Goal: Task Accomplishment & Management: Manage account settings

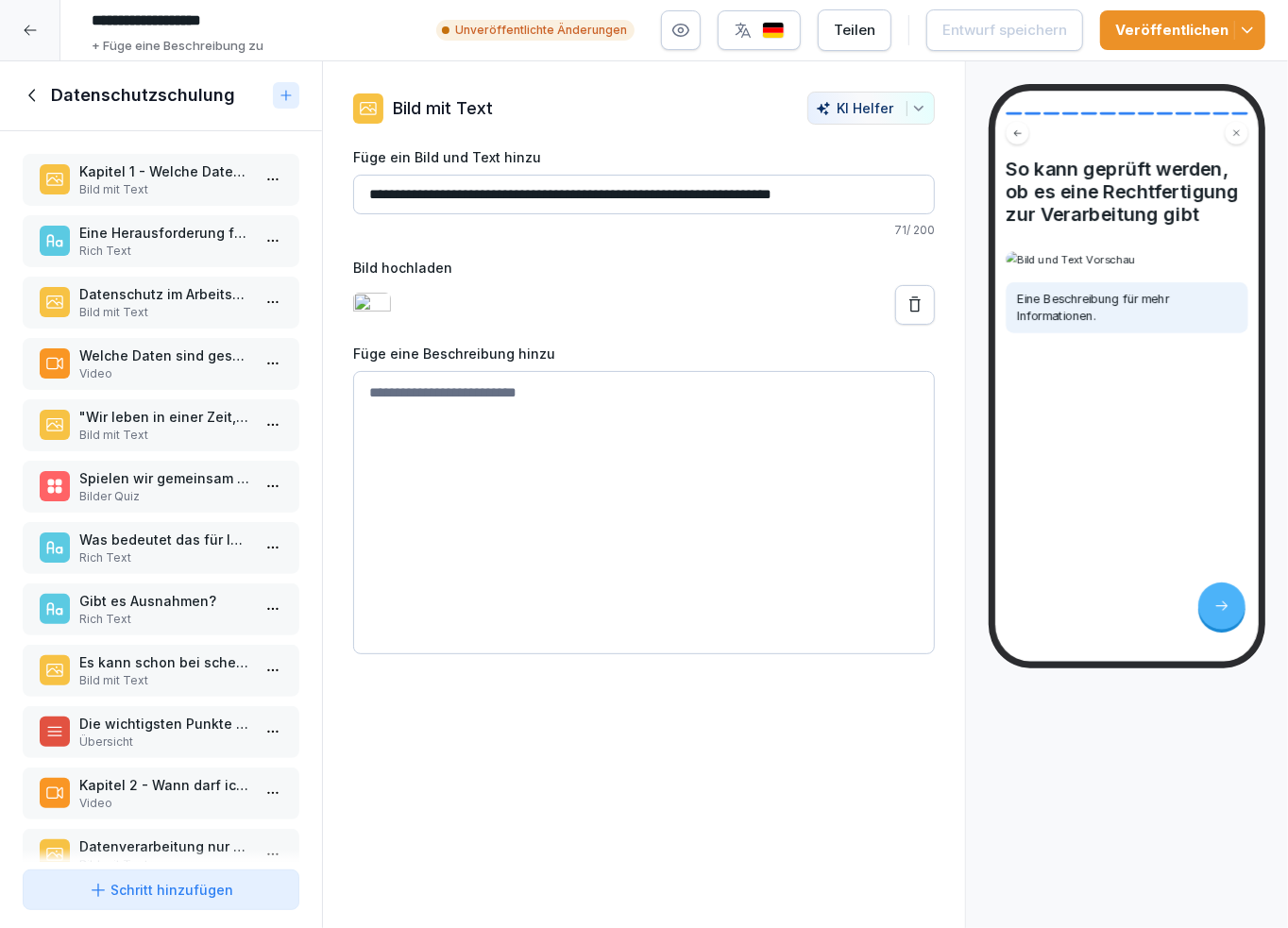
scroll to position [105, 0]
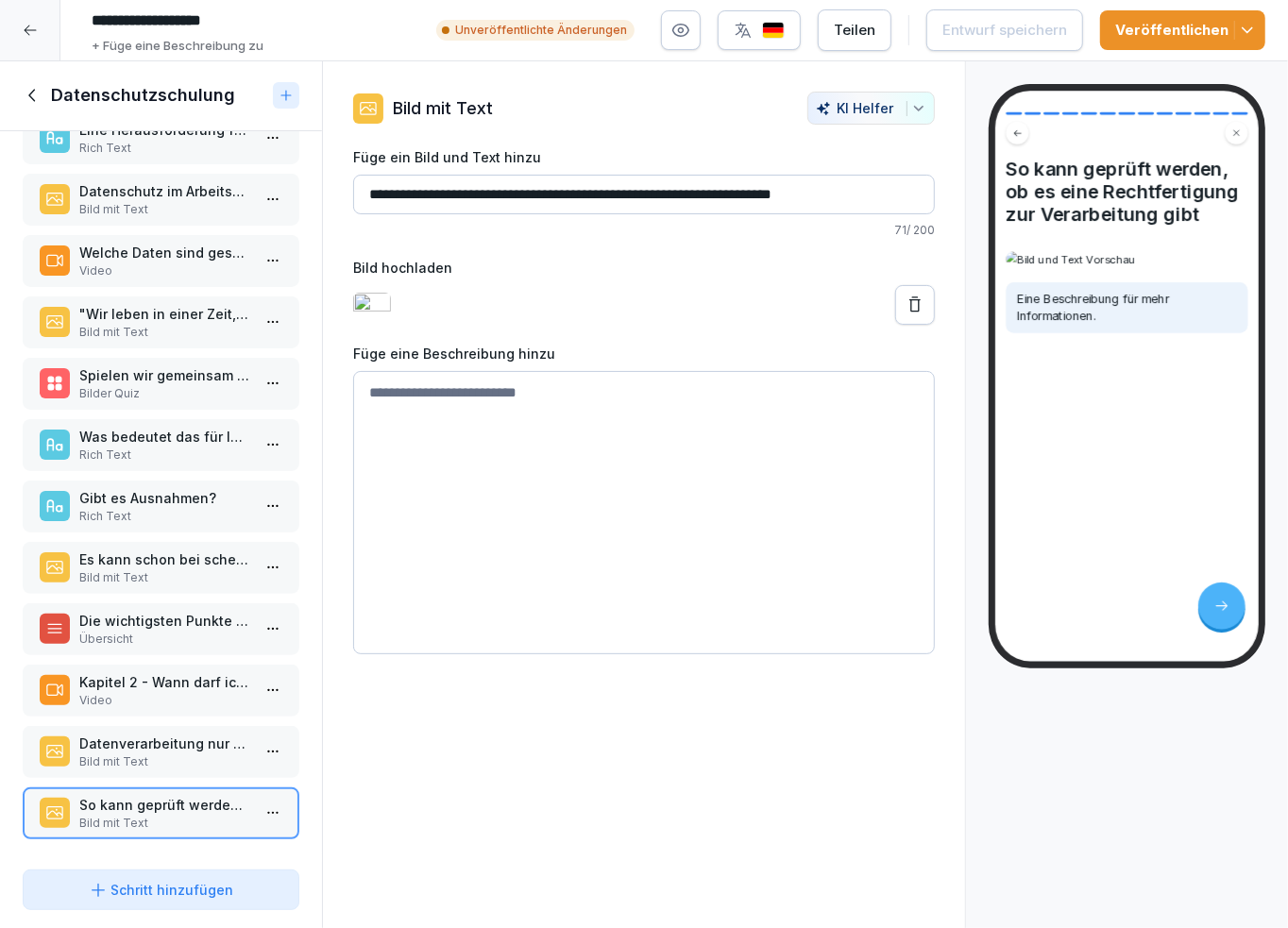
click at [503, 794] on div "**********" at bounding box center [644, 495] width 644 height 868
click at [165, 738] on p "Datenverarbeitung nur mit Rechtfertigung." at bounding box center [164, 743] width 171 height 20
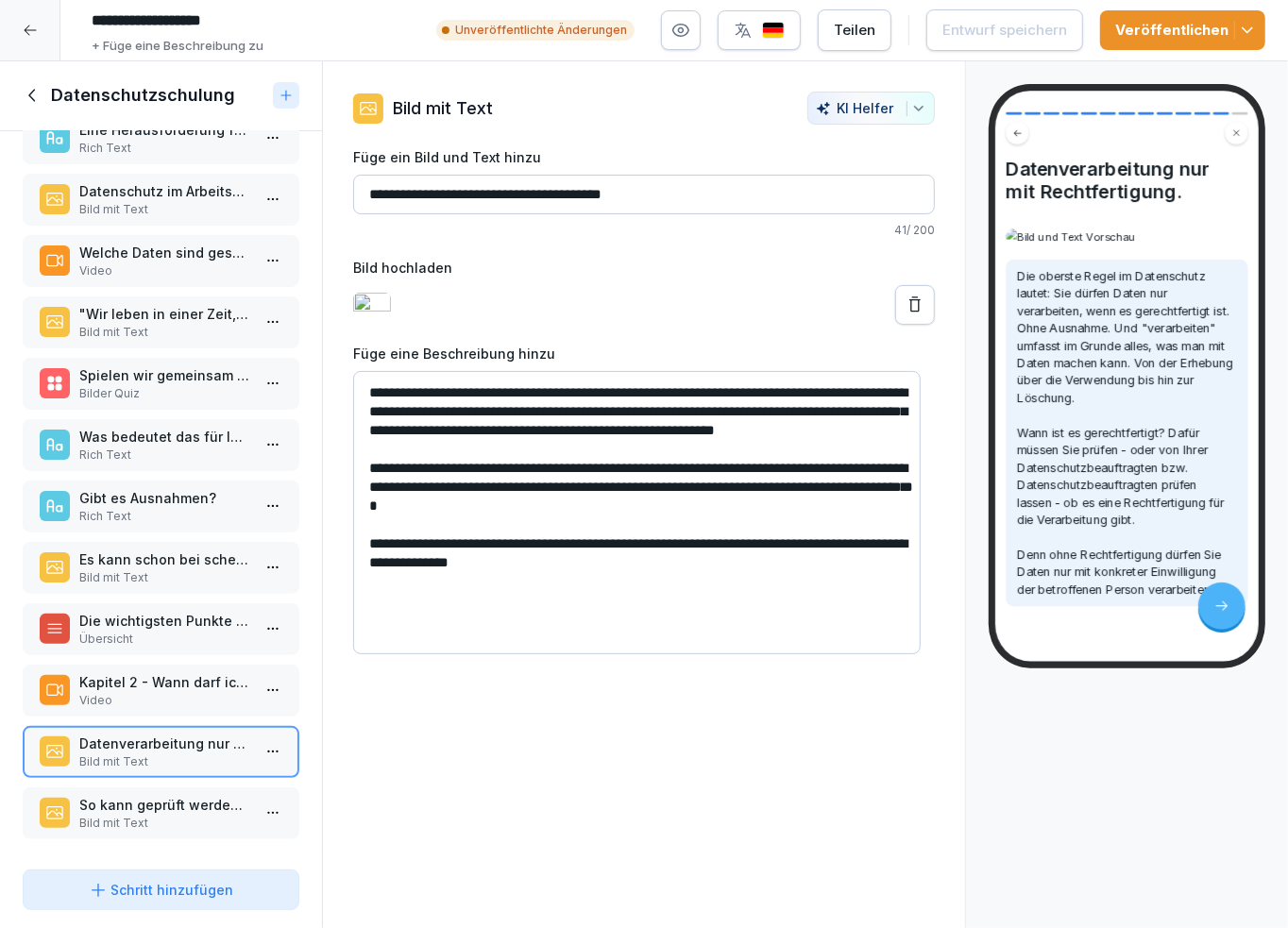
click at [177, 795] on p "So kann geprüft werden, ob es eine Rechtfertigung zur Verarbeitung gibt" at bounding box center [164, 805] width 171 height 20
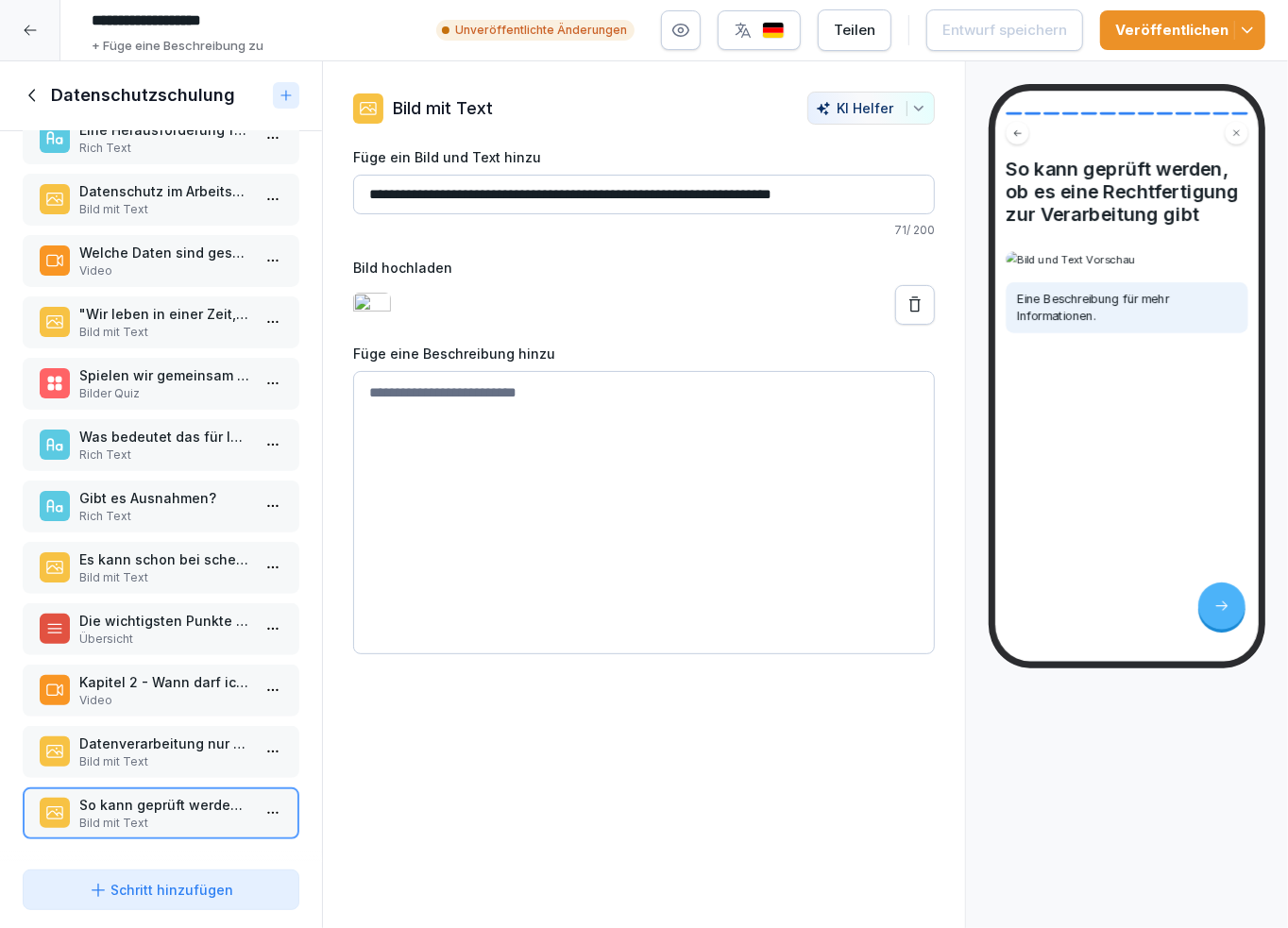
click at [149, 678] on p "Kapitel 2 - Wann darf ich Daten verarbeiten?" at bounding box center [164, 682] width 171 height 20
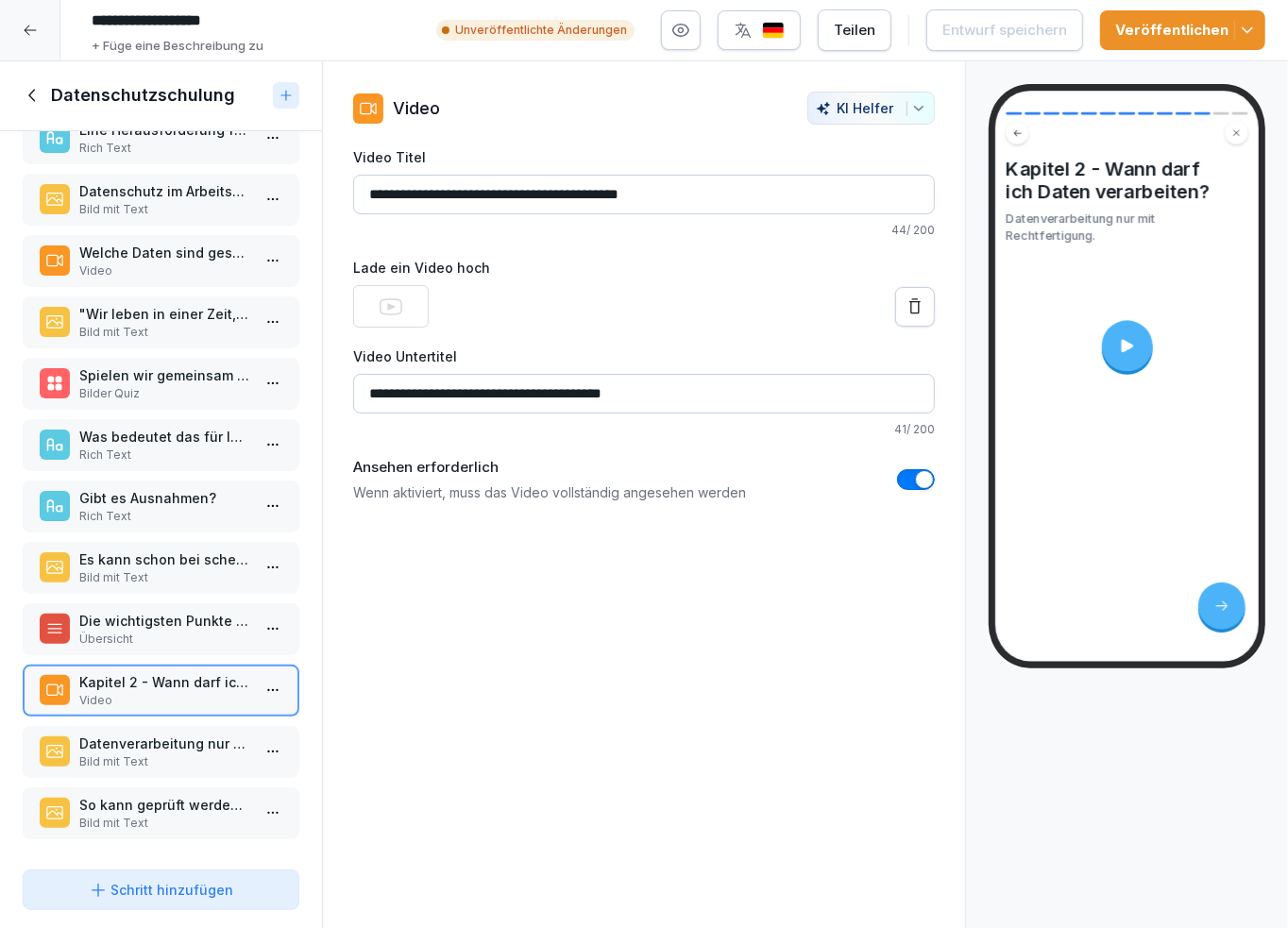
click at [182, 795] on p "So kann geprüft werden, ob es eine Rechtfertigung zur Verarbeitung gibt" at bounding box center [164, 805] width 171 height 20
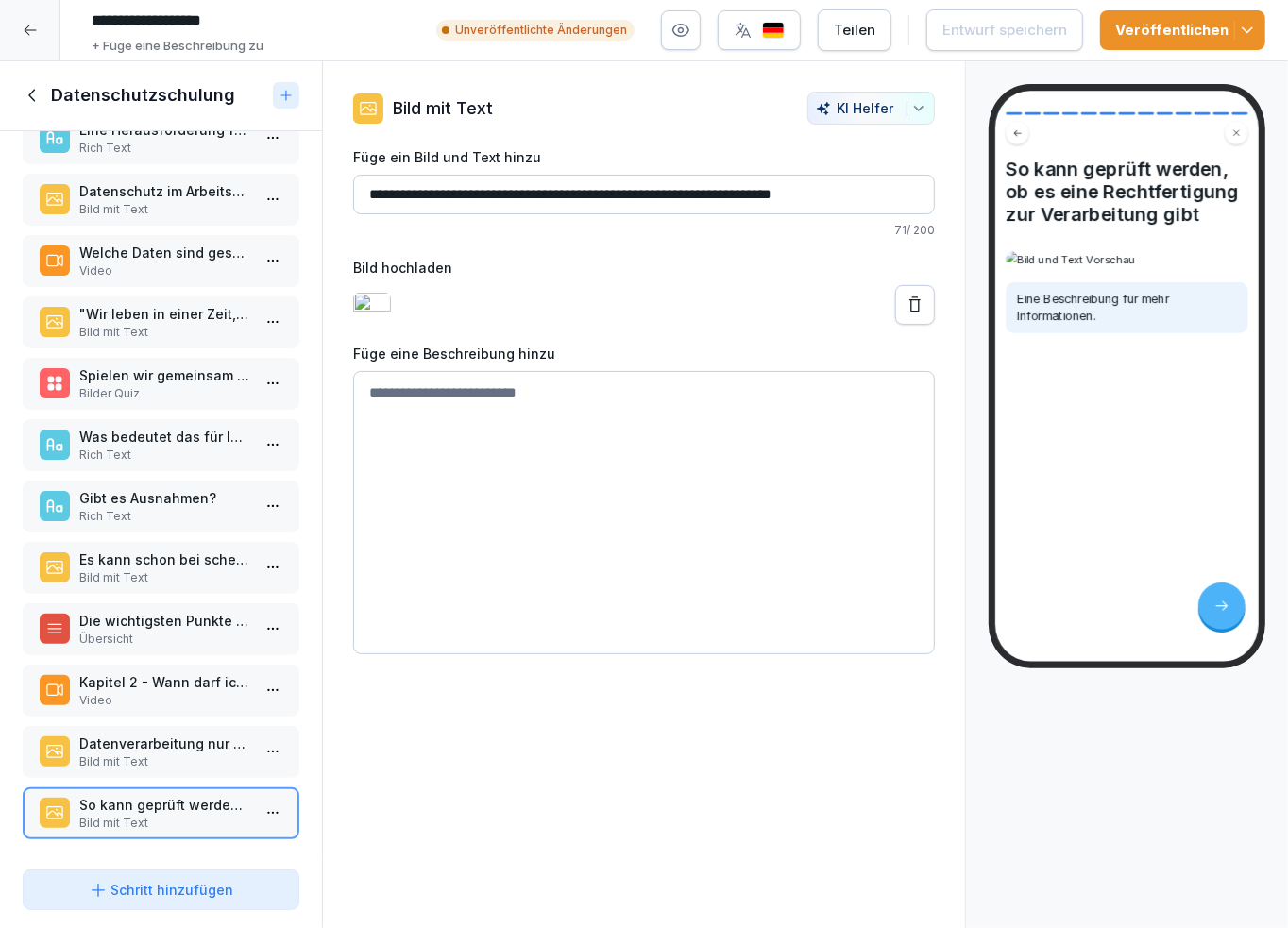
click at [185, 891] on div "Schritt hinzufügen" at bounding box center [161, 890] width 145 height 20
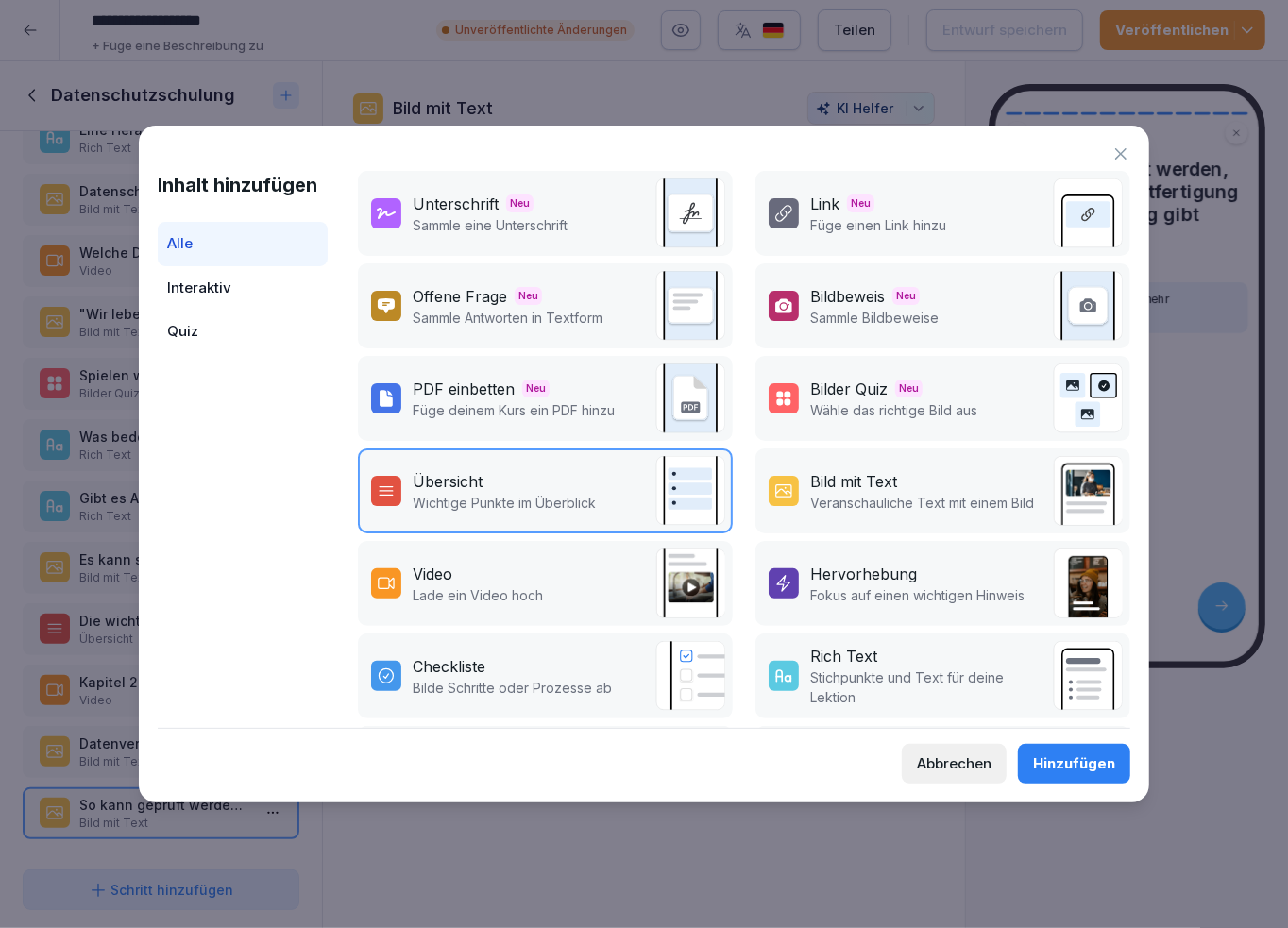
click at [1121, 150] on icon at bounding box center [1120, 153] width 19 height 19
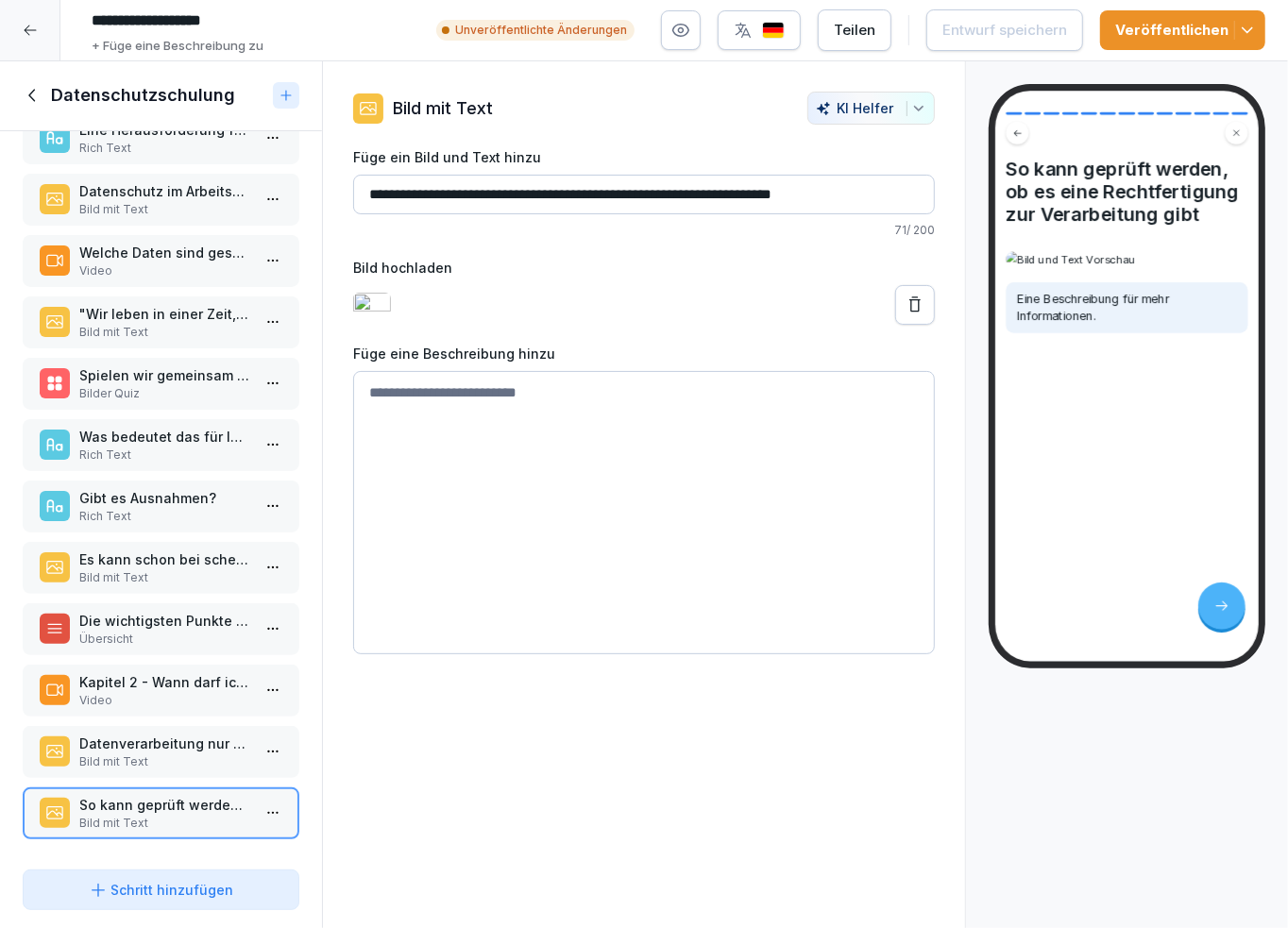
click at [417, 387] on textarea at bounding box center [644, 512] width 581 height 283
click at [204, 895] on div "Schritt hinzufügen" at bounding box center [161, 890] width 145 height 20
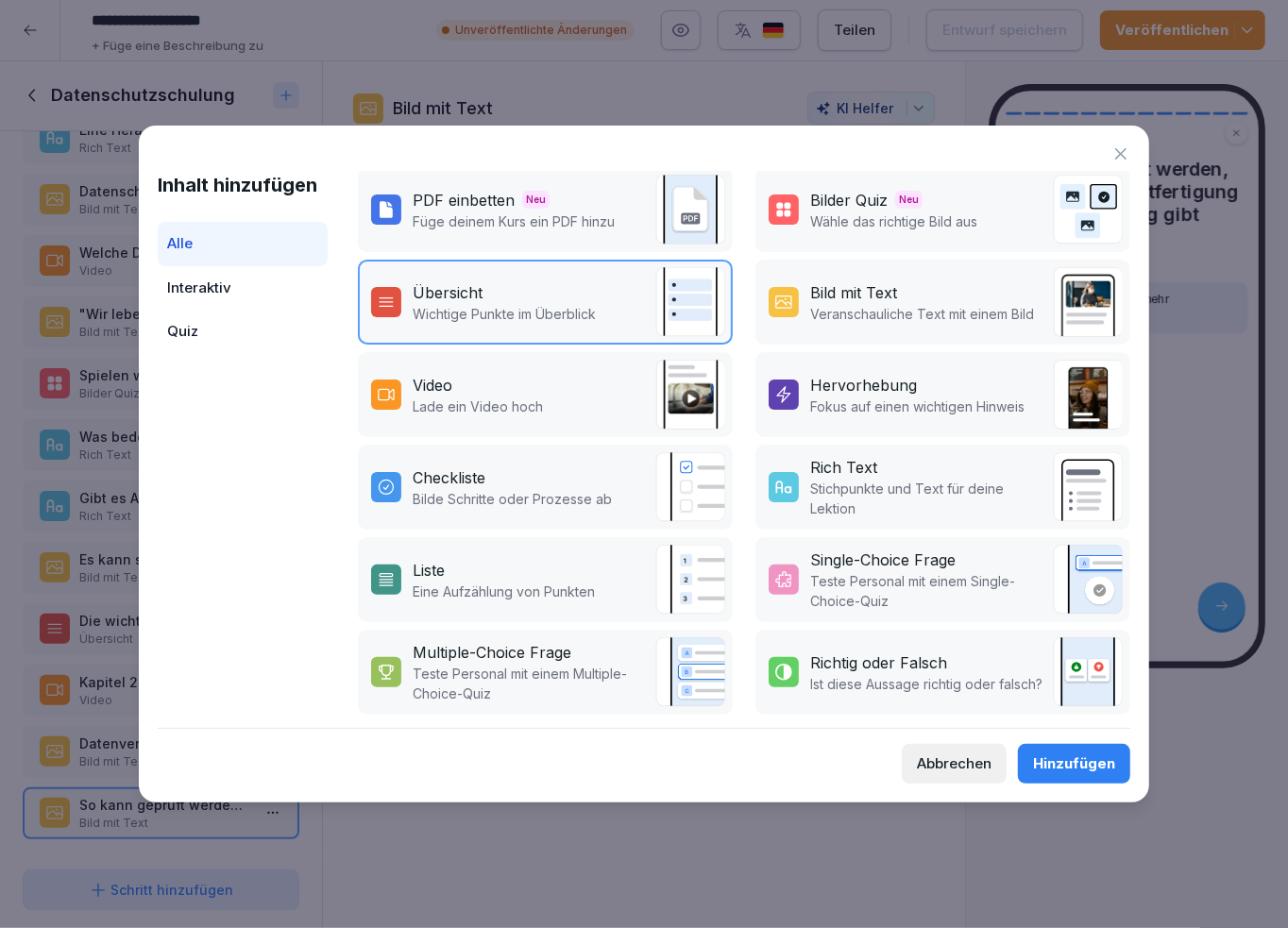
scroll to position [198, 0]
click at [916, 376] on div "Hervorhebung" at bounding box center [917, 383] width 214 height 23
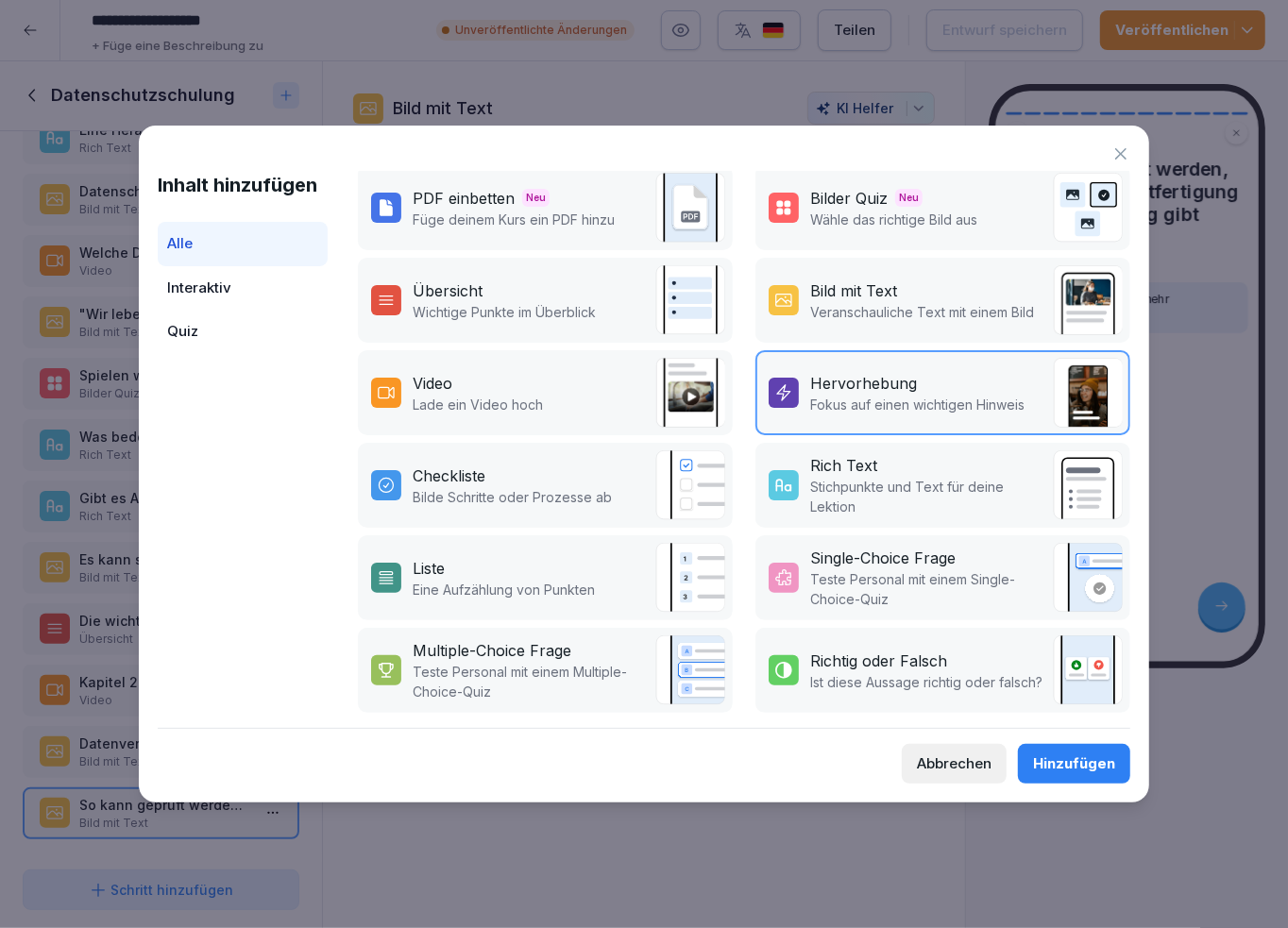
click at [1067, 751] on button "Hinzufügen" at bounding box center [1074, 764] width 113 height 39
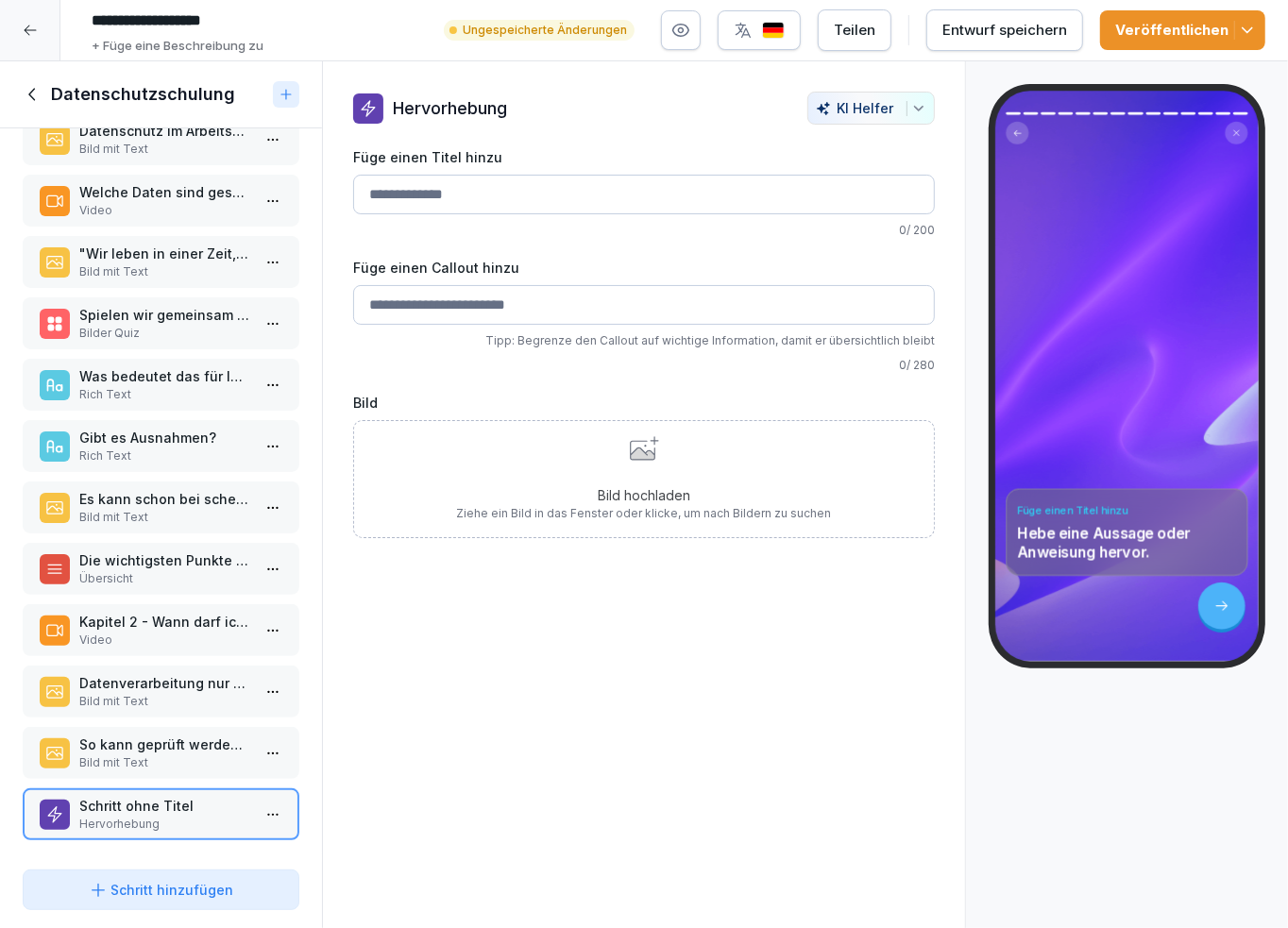
scroll to position [163, 0]
click at [620, 486] on p "Bild hochladen" at bounding box center [644, 496] width 375 height 20
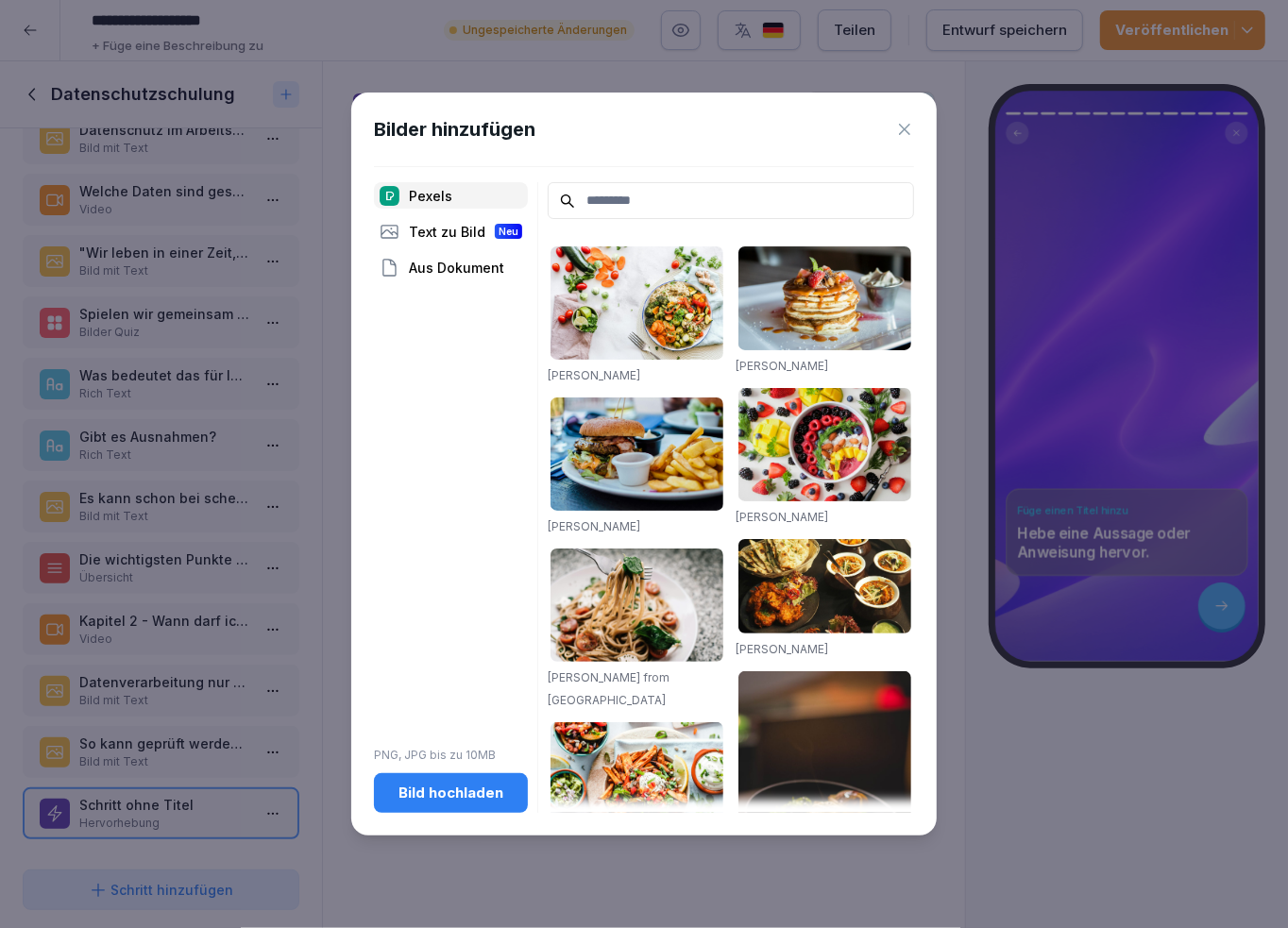
click at [453, 267] on div "Aus Dokument" at bounding box center [451, 267] width 154 height 27
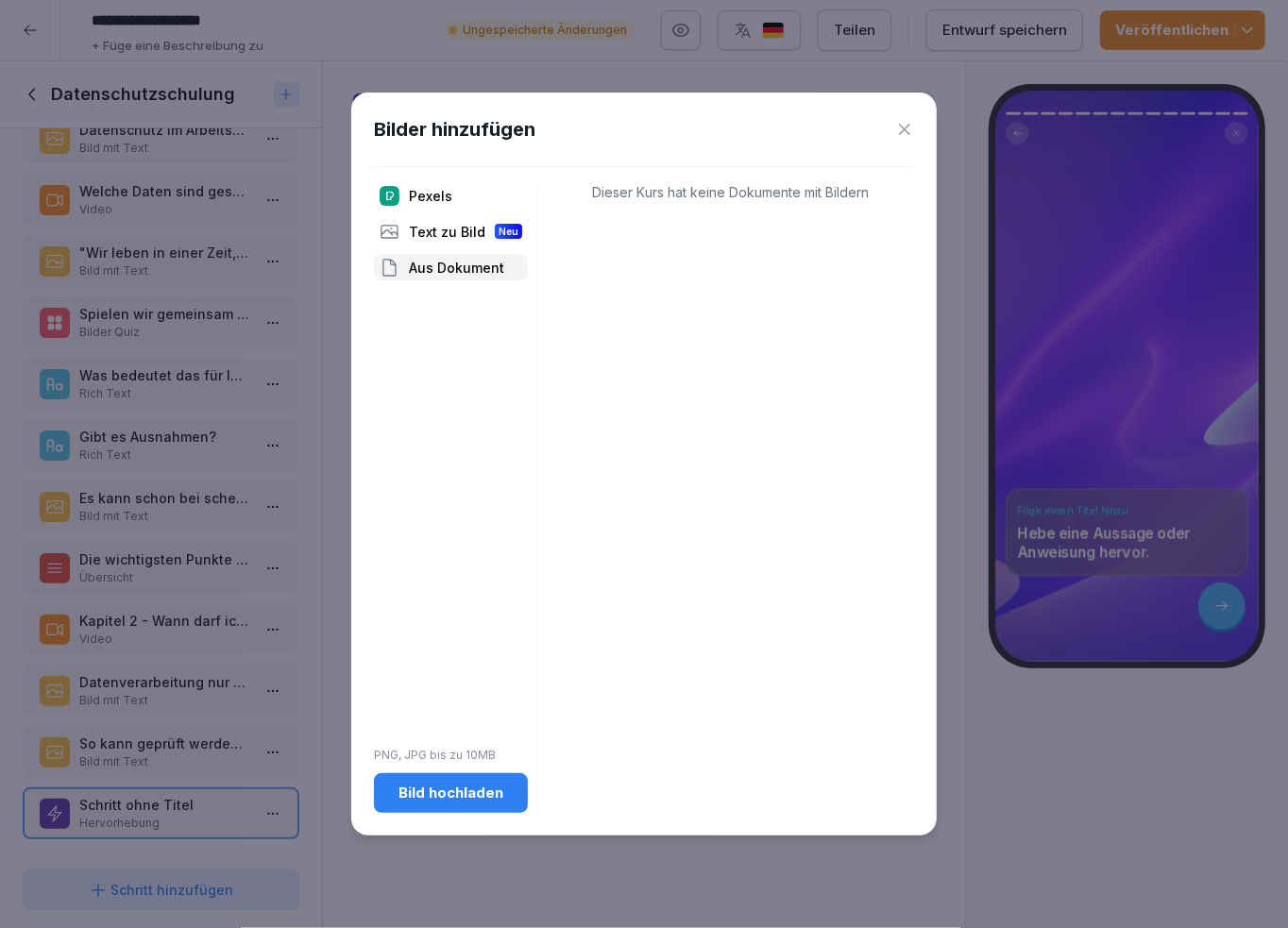
click at [911, 128] on icon at bounding box center [904, 128] width 19 height 19
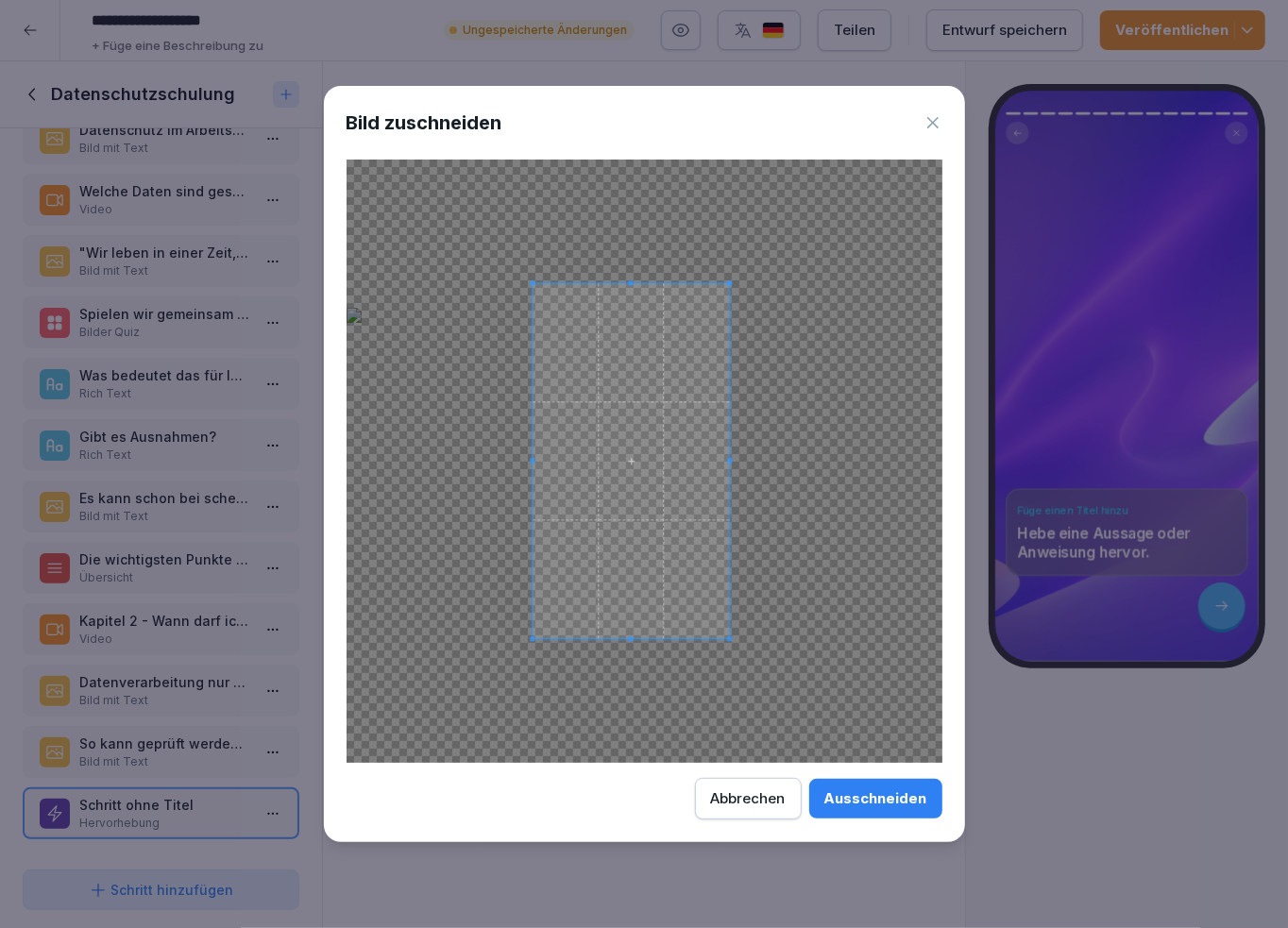
click at [486, 496] on div at bounding box center [644, 461] width 596 height 603
click at [938, 124] on icon at bounding box center [933, 122] width 19 height 19
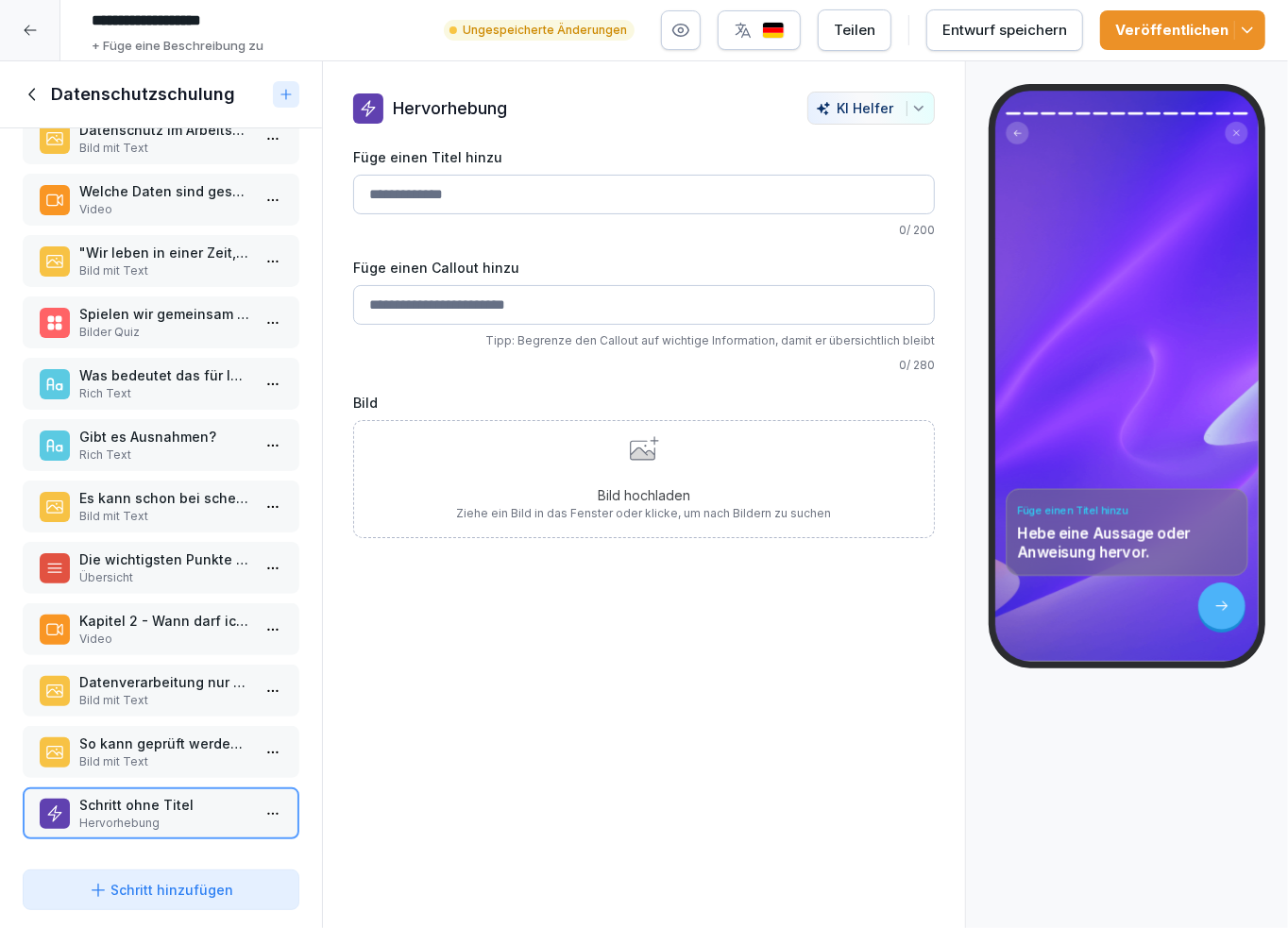
click at [431, 188] on input "Füge einen Titel hinzu" at bounding box center [644, 194] width 581 height 39
click at [122, 736] on p "So kann geprüft werden, ob es eine Rechtfertigung zur Verarbeitung gibt" at bounding box center [164, 743] width 171 height 20
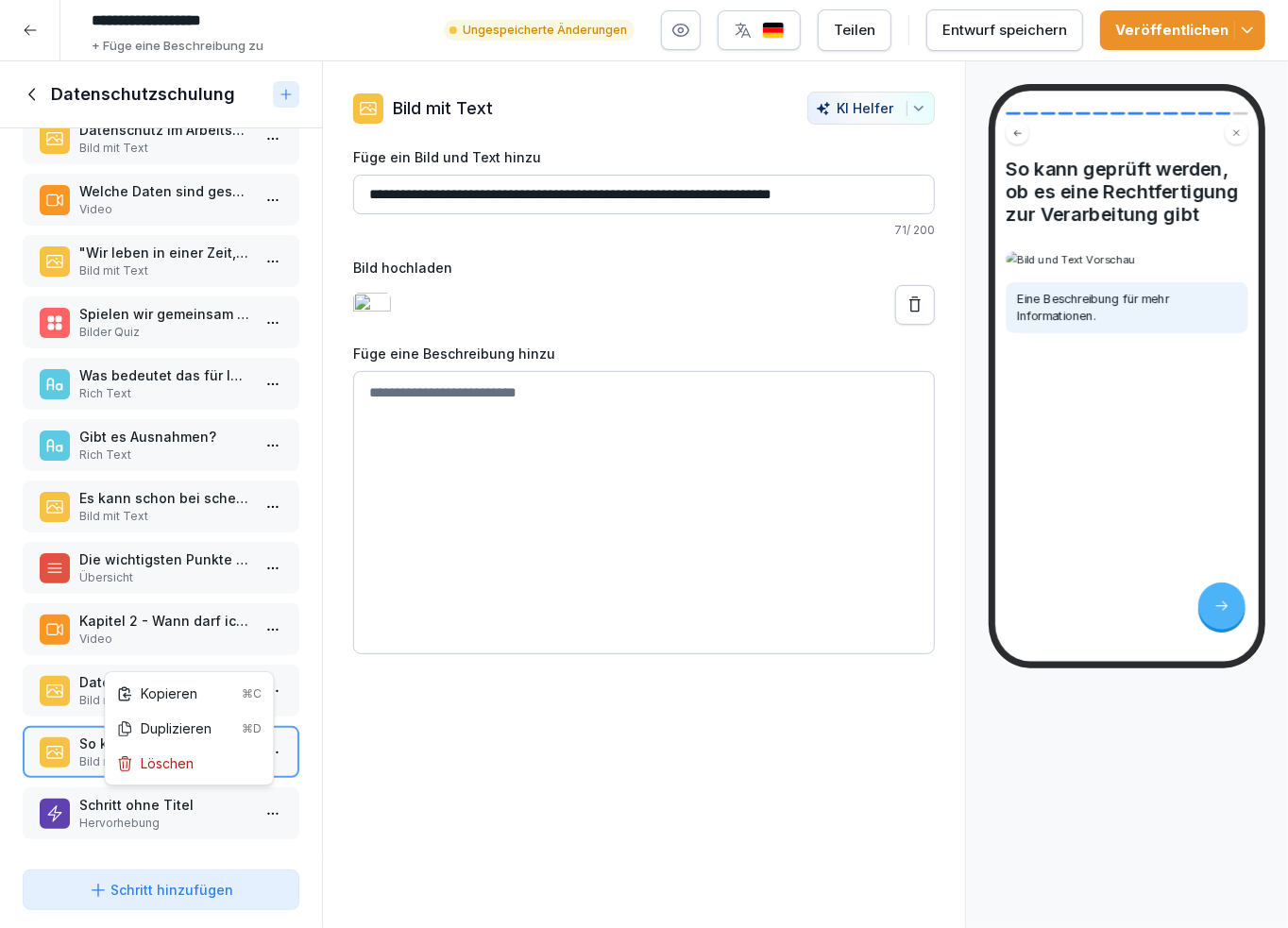
click at [252, 800] on html "**********" at bounding box center [644, 464] width 1288 height 928
click at [195, 753] on div "Löschen" at bounding box center [189, 763] width 161 height 35
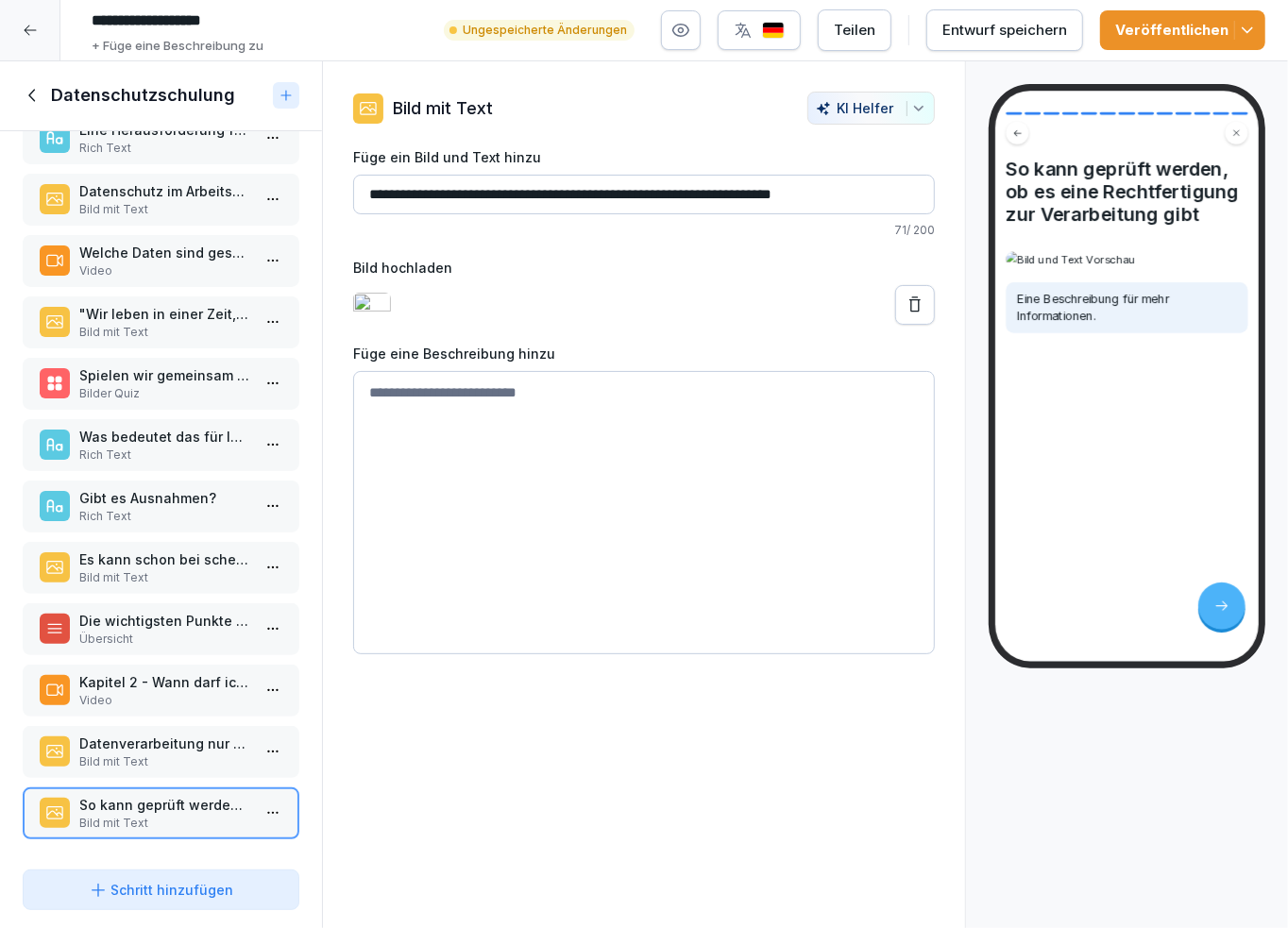
scroll to position [105, 0]
click at [176, 878] on button "Schritt hinzufügen" at bounding box center [161, 889] width 276 height 40
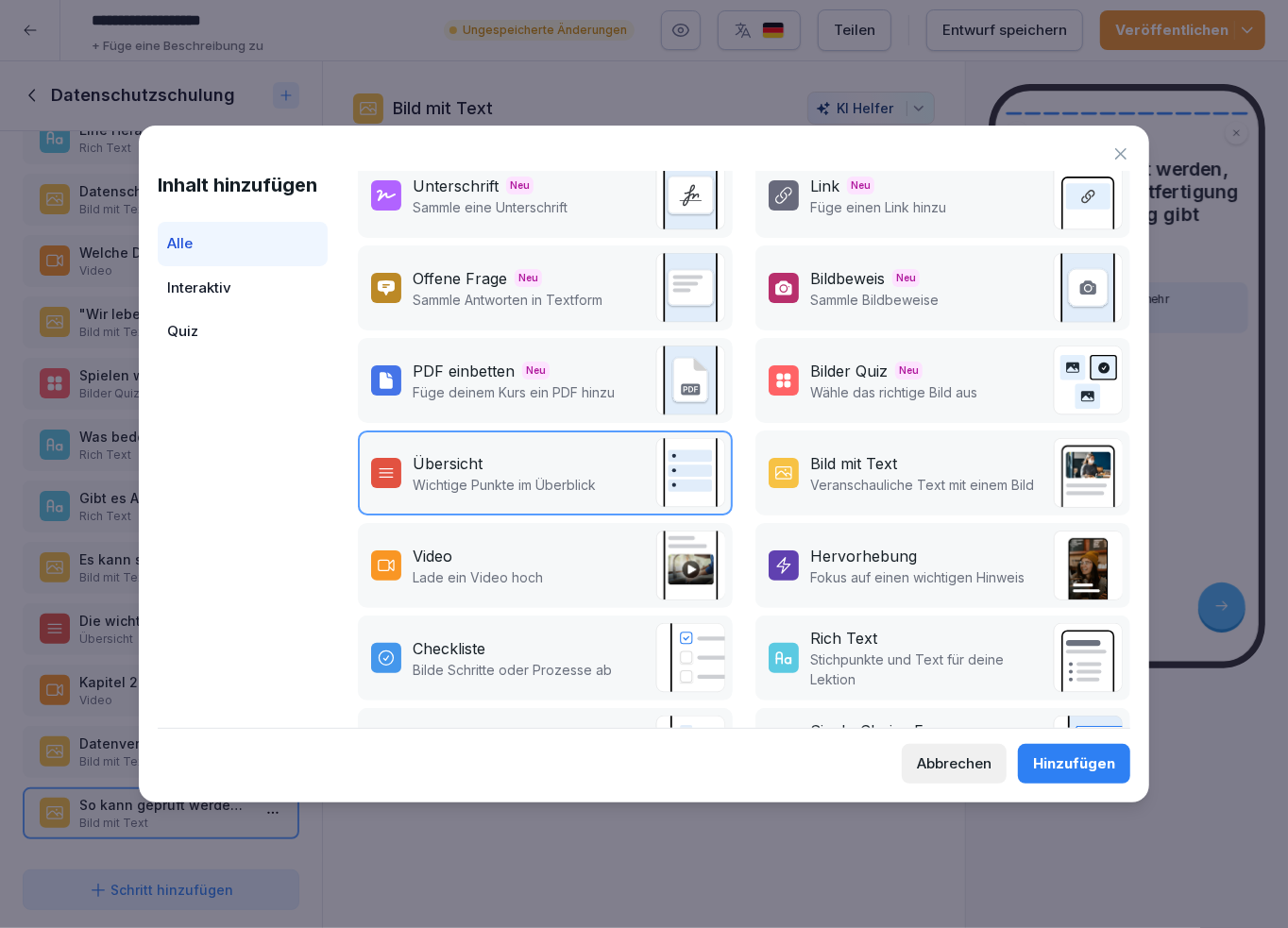
scroll to position [0, 0]
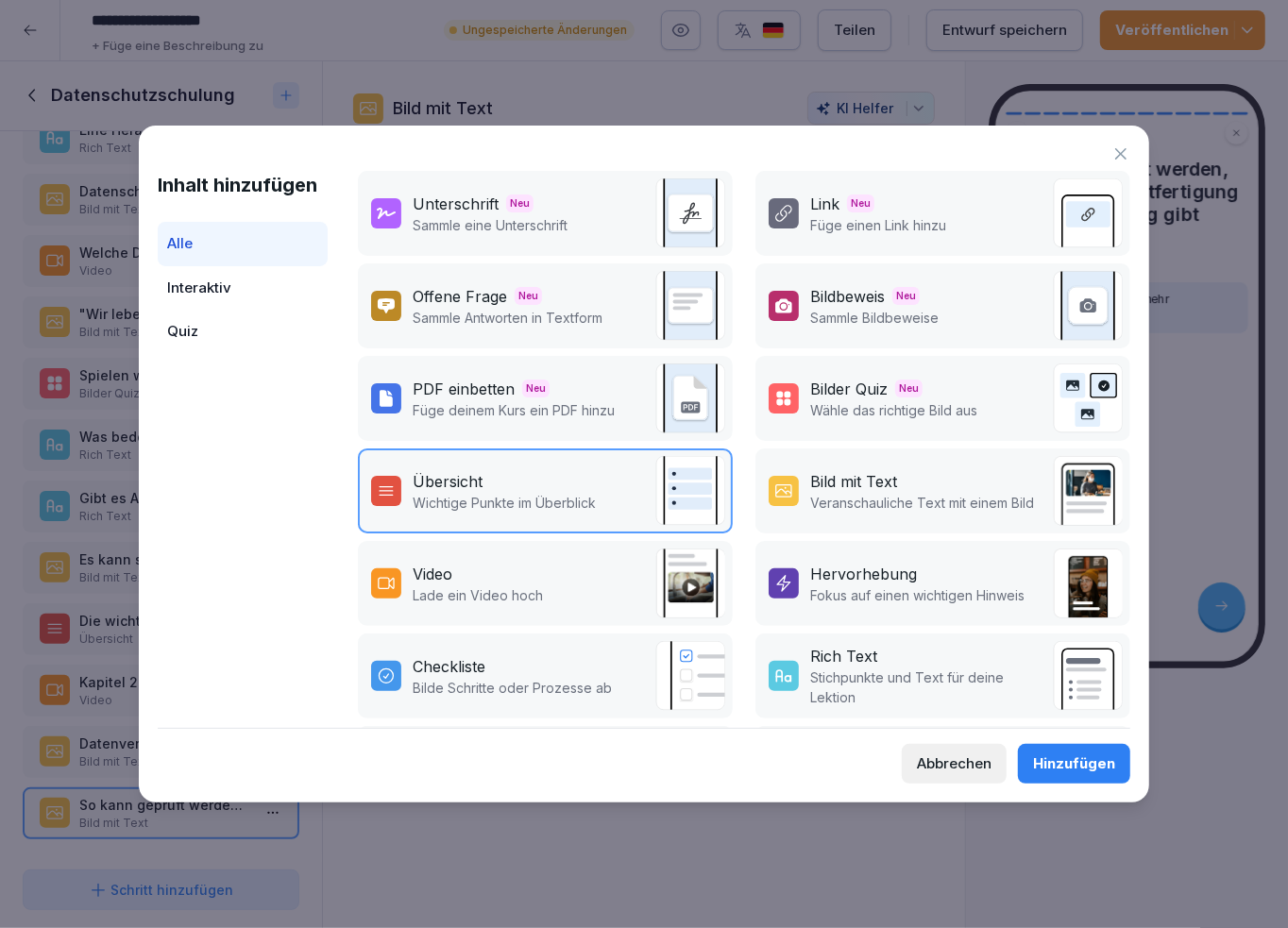
click at [237, 274] on div "Interaktiv" at bounding box center [243, 288] width 170 height 44
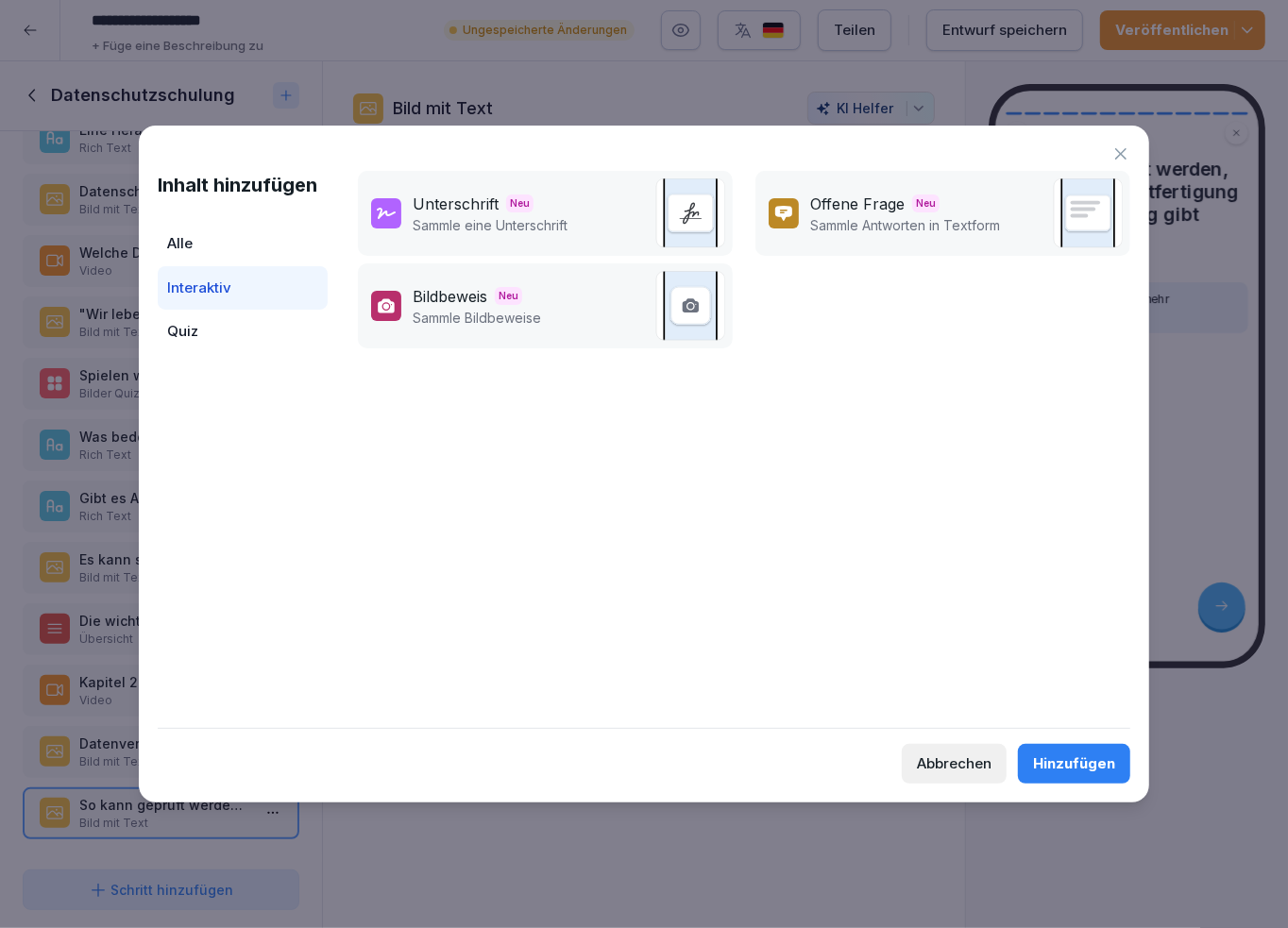
click at [208, 323] on div "Quiz" at bounding box center [243, 332] width 170 height 44
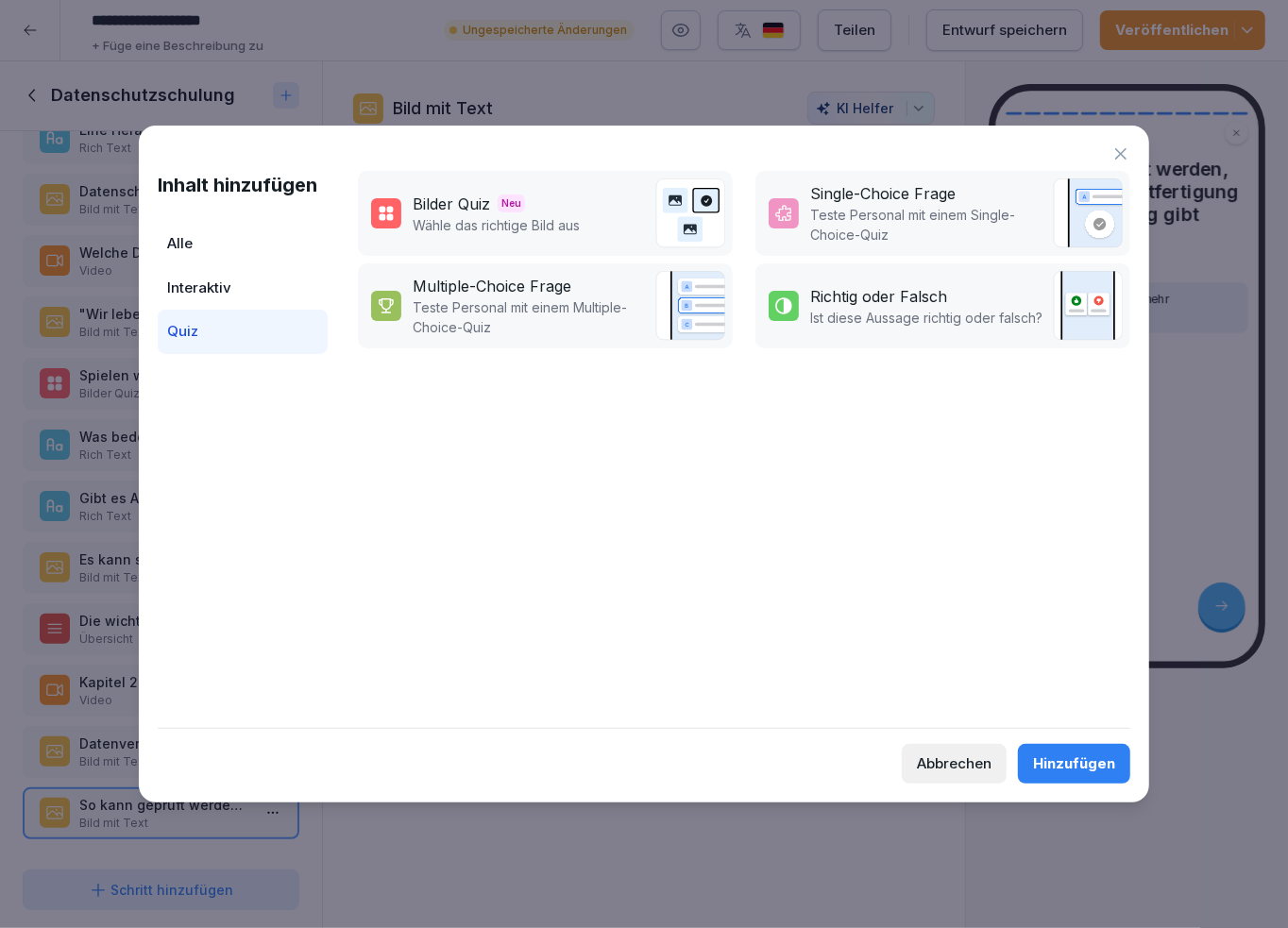
click at [232, 224] on div "Alle" at bounding box center [243, 244] width 170 height 44
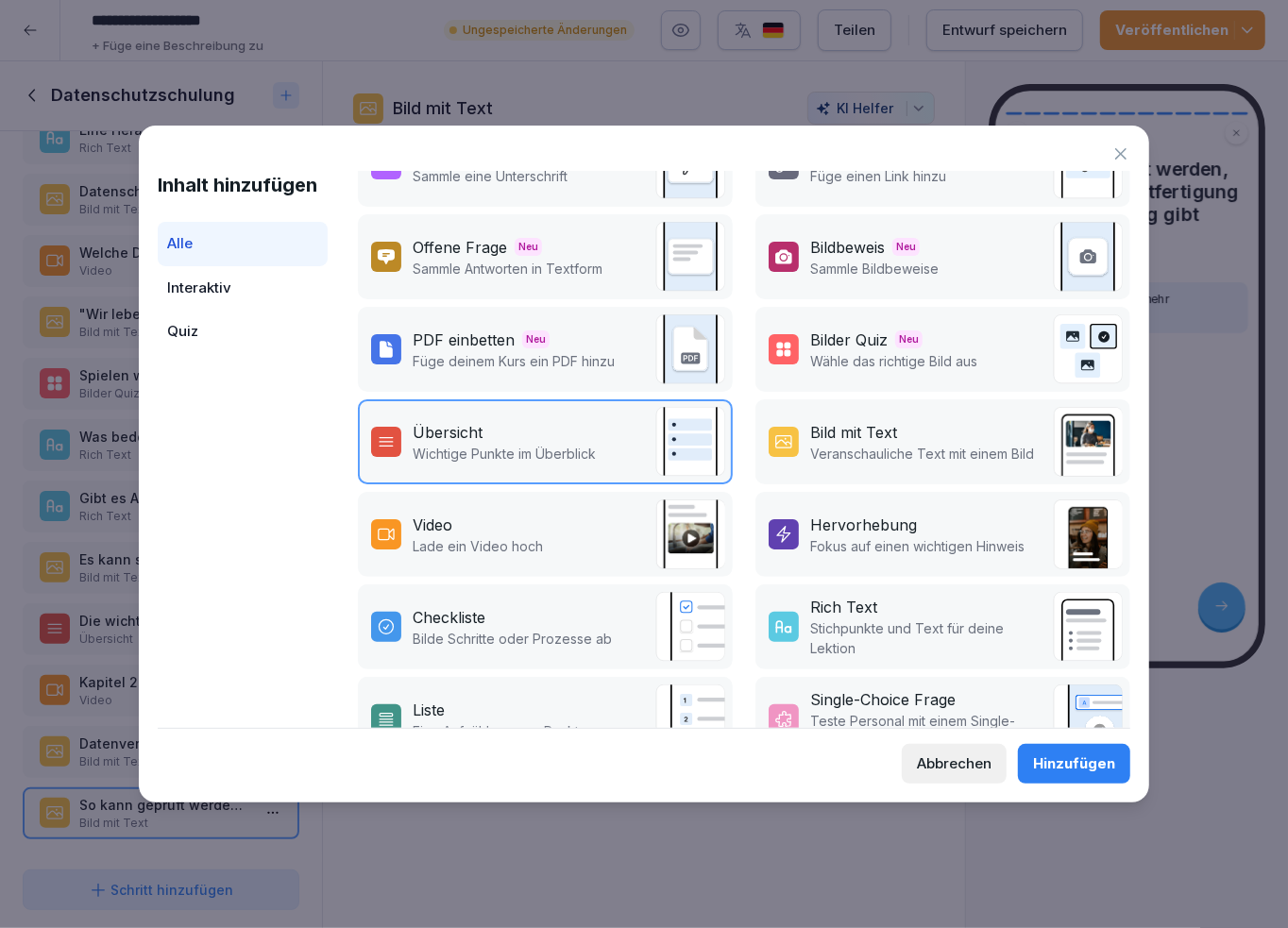
scroll to position [198, 0]
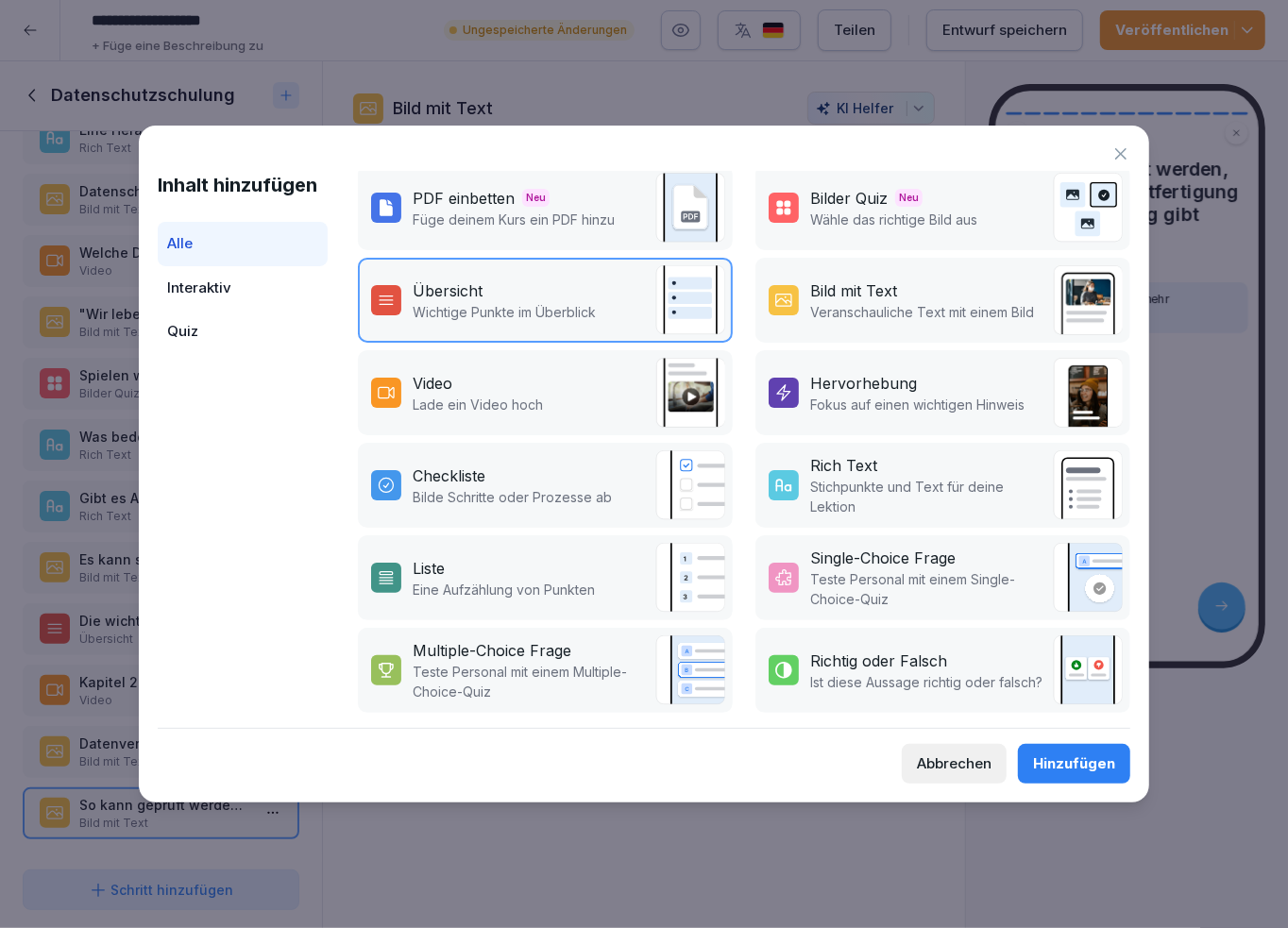
click at [945, 752] on button "Abbrechen" at bounding box center [954, 764] width 105 height 39
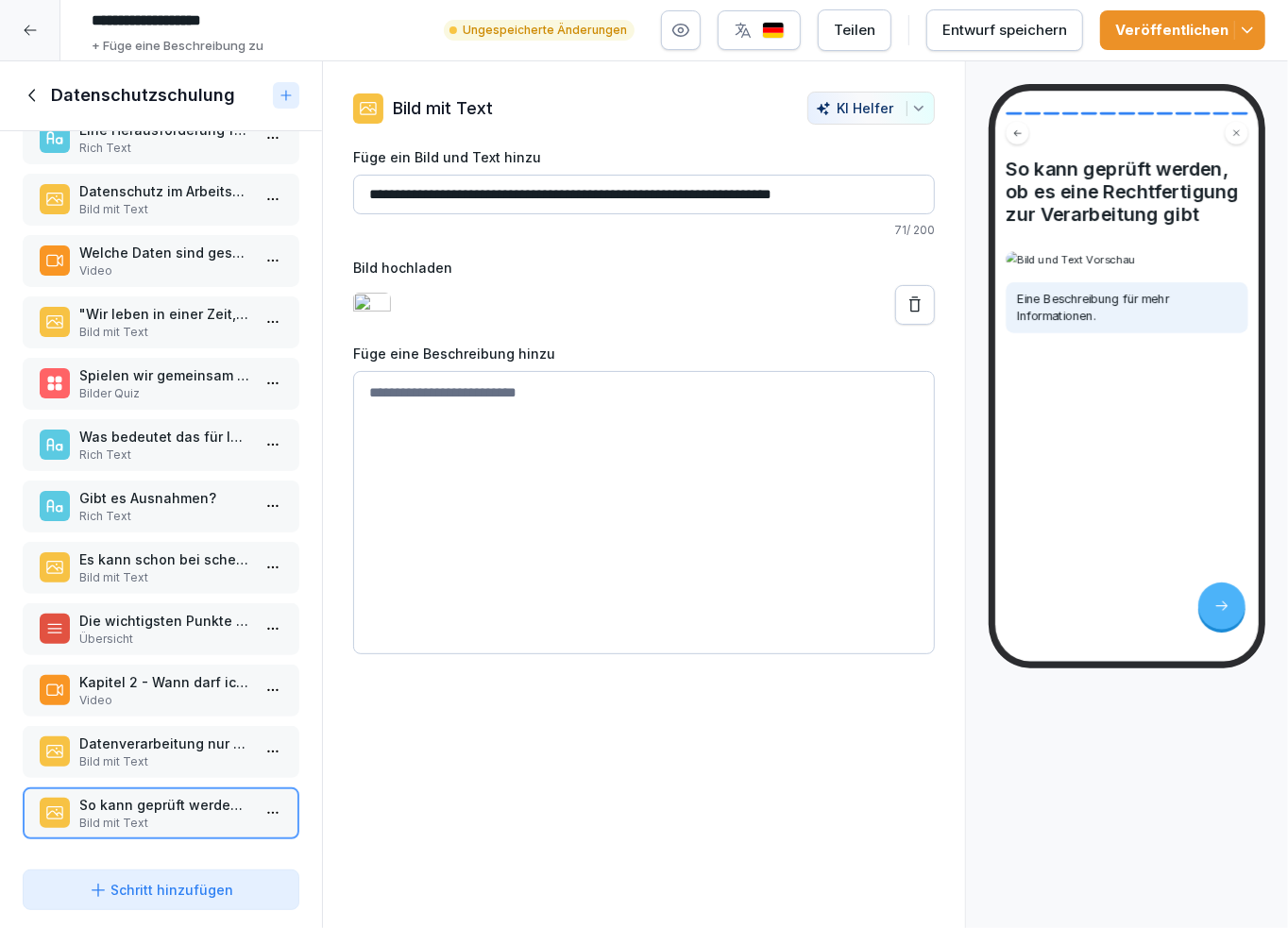
click at [577, 561] on textarea at bounding box center [644, 512] width 581 height 283
drag, startPoint x: 885, startPoint y: 189, endPoint x: 188, endPoint y: 222, distance: 697.8
click at [186, 224] on div "Kursinhalt Datenschutzschulung 1 min 1 Datenschutzschulung 13 Schritte To pick …" at bounding box center [644, 495] width 1288 height 868
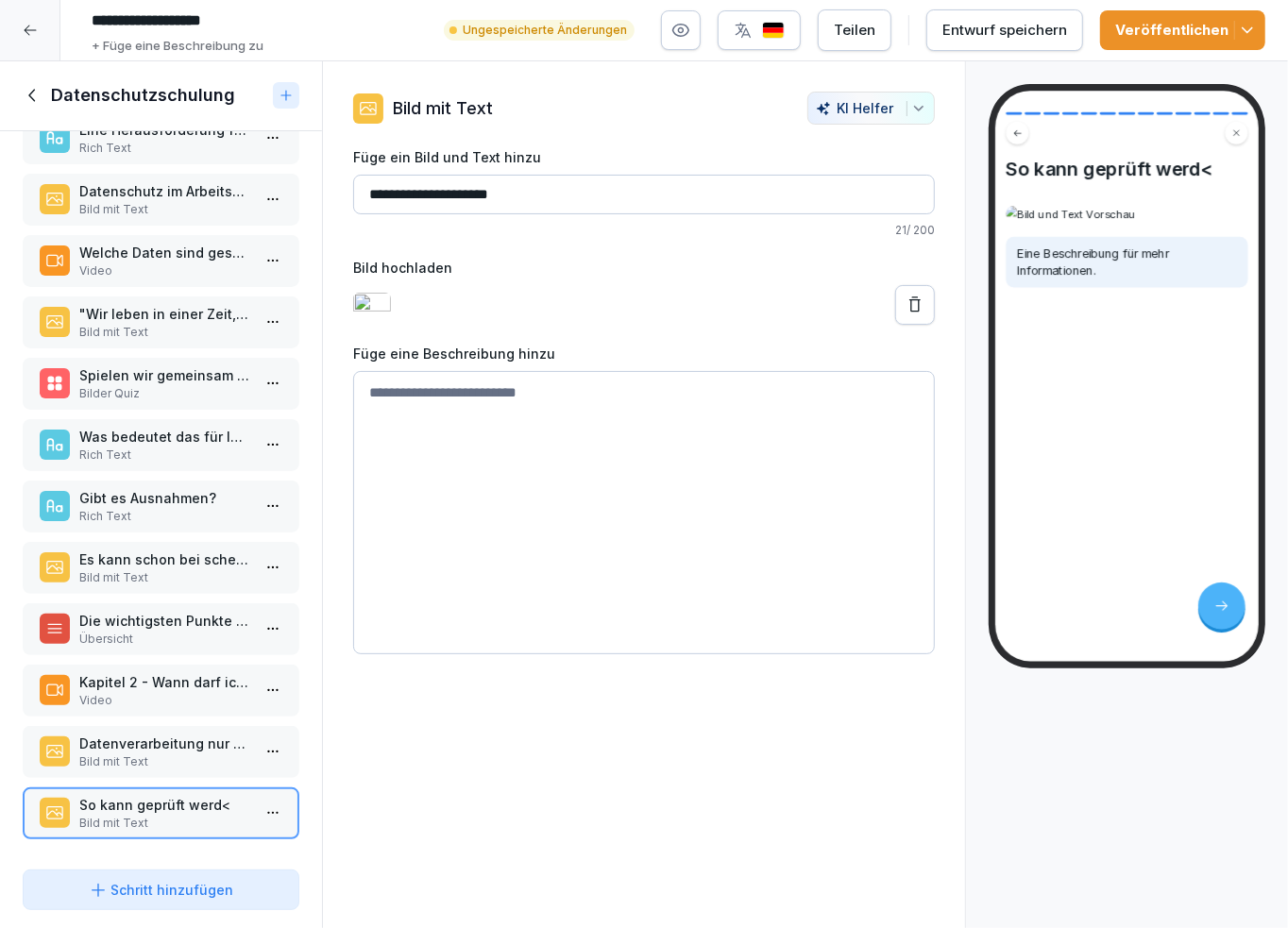
click at [366, 191] on input "**********" at bounding box center [644, 194] width 581 height 39
type input "**********"
click at [630, 191] on input "**********" at bounding box center [644, 194] width 581 height 39
click at [719, 212] on input "**********" at bounding box center [644, 194] width 581 height 39
drag, startPoint x: 641, startPoint y: 196, endPoint x: 153, endPoint y: 193, distance: 488.0
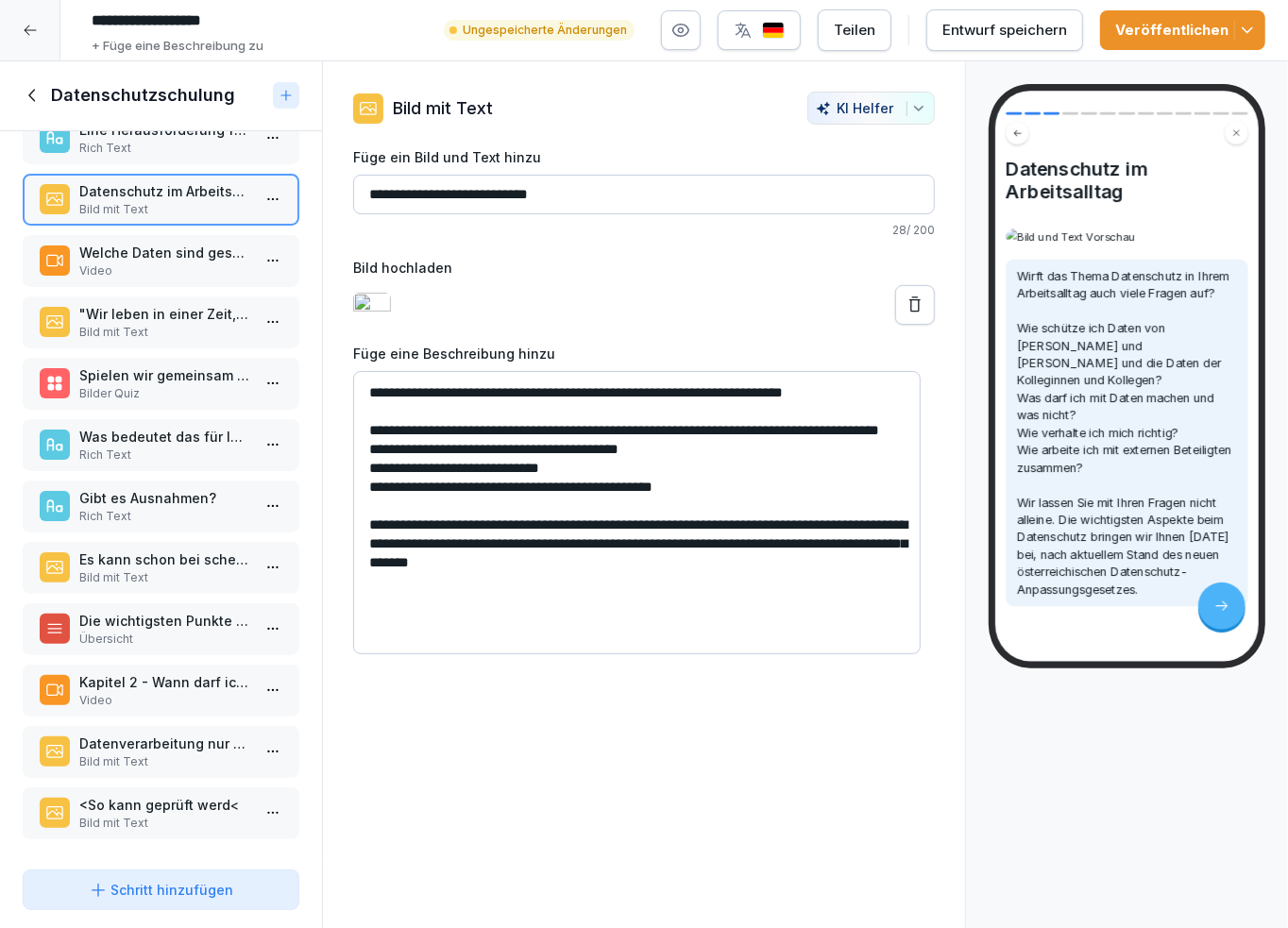
click at [164, 815] on p "Bild mit Text" at bounding box center [164, 823] width 171 height 17
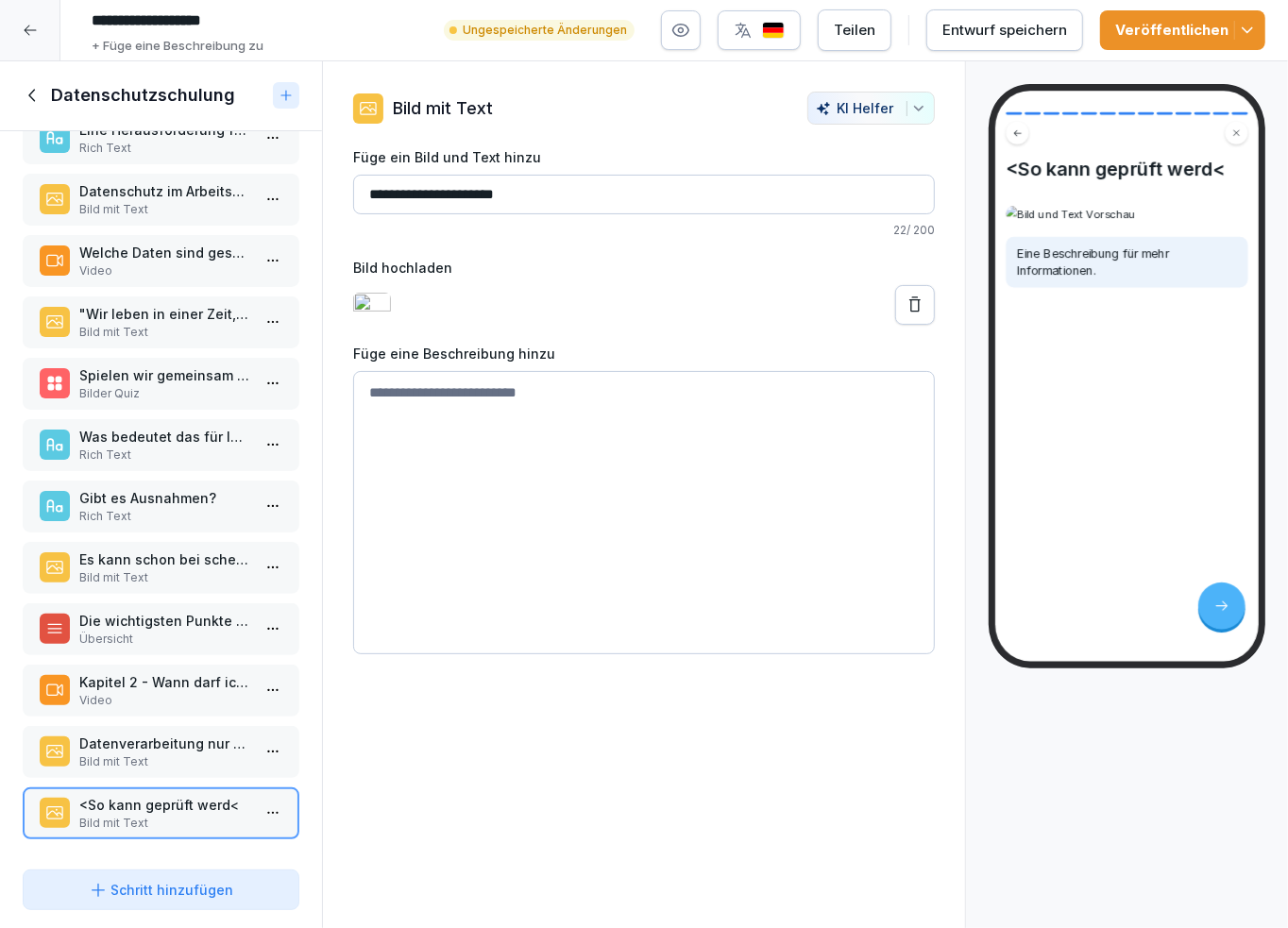
click at [561, 191] on input "**********" at bounding box center [644, 194] width 581 height 39
drag, startPoint x: 609, startPoint y: 191, endPoint x: 178, endPoint y: 190, distance: 431.0
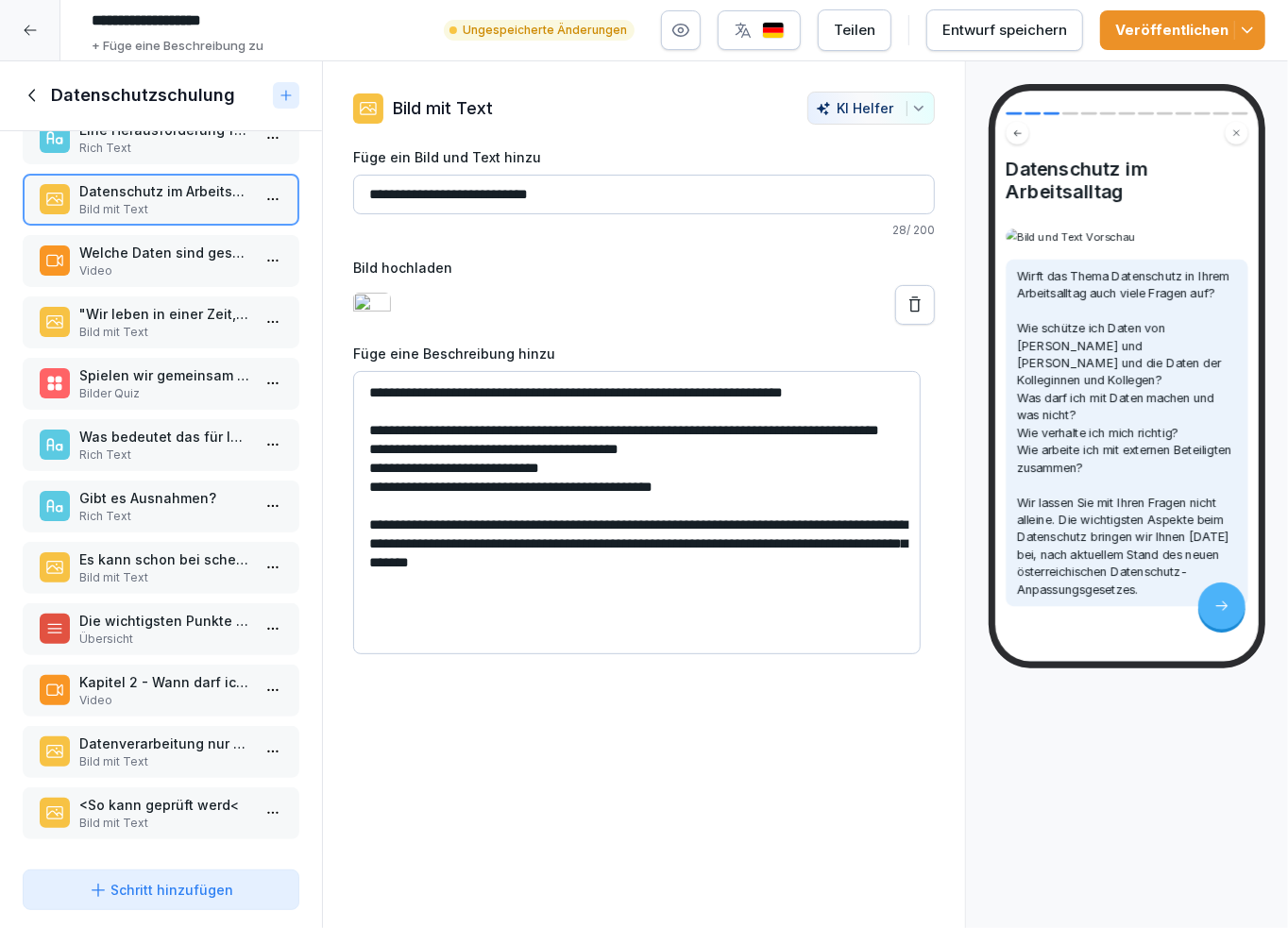
click at [149, 795] on p "<So kann geprüft werd<" at bounding box center [164, 805] width 171 height 20
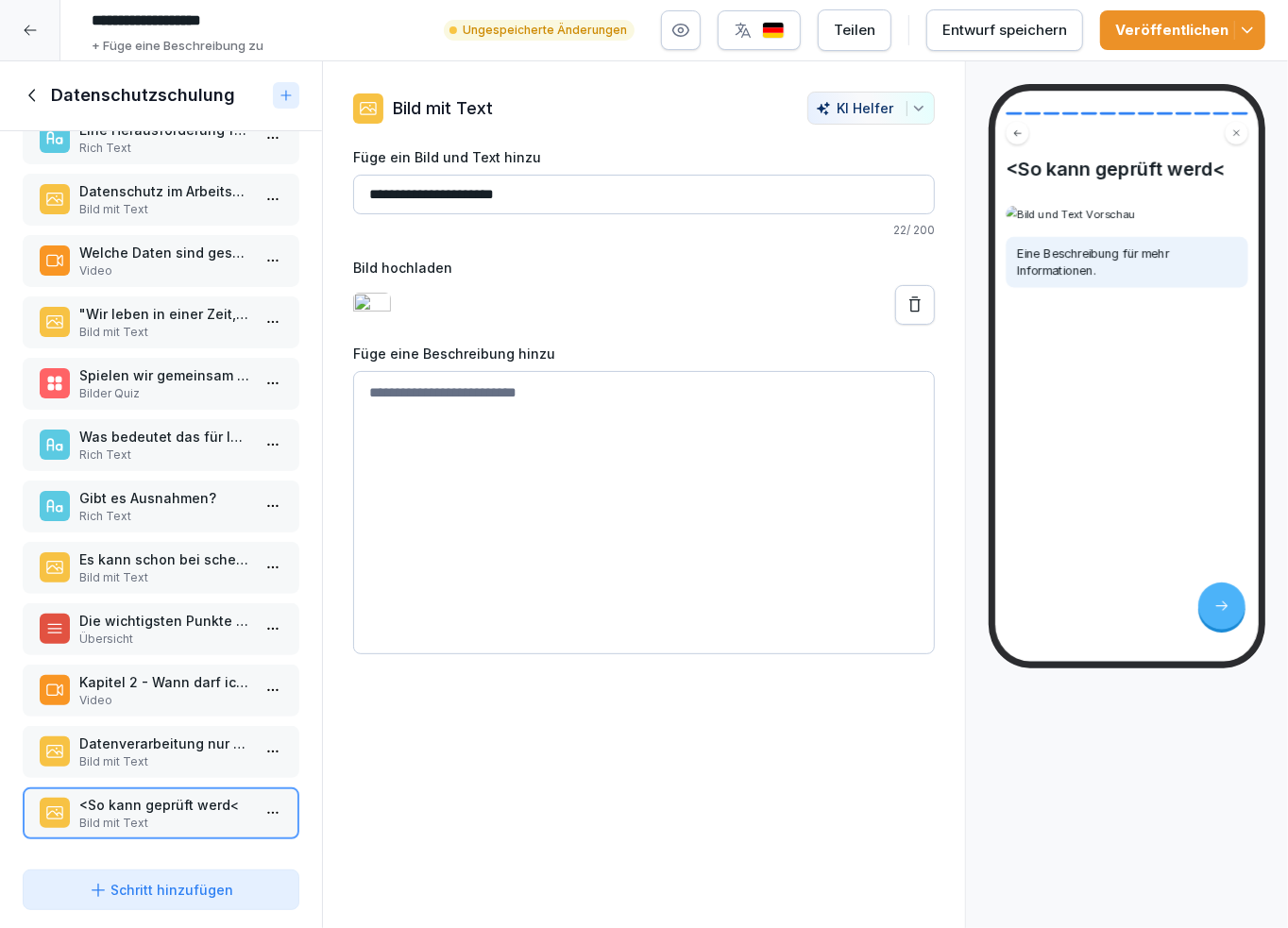
click at [584, 205] on input "**********" at bounding box center [644, 194] width 581 height 39
click at [366, 193] on input "**********" at bounding box center [644, 194] width 581 height 39
click at [468, 449] on textarea at bounding box center [644, 512] width 581 height 283
paste textarea "**********"
type textarea "**********"
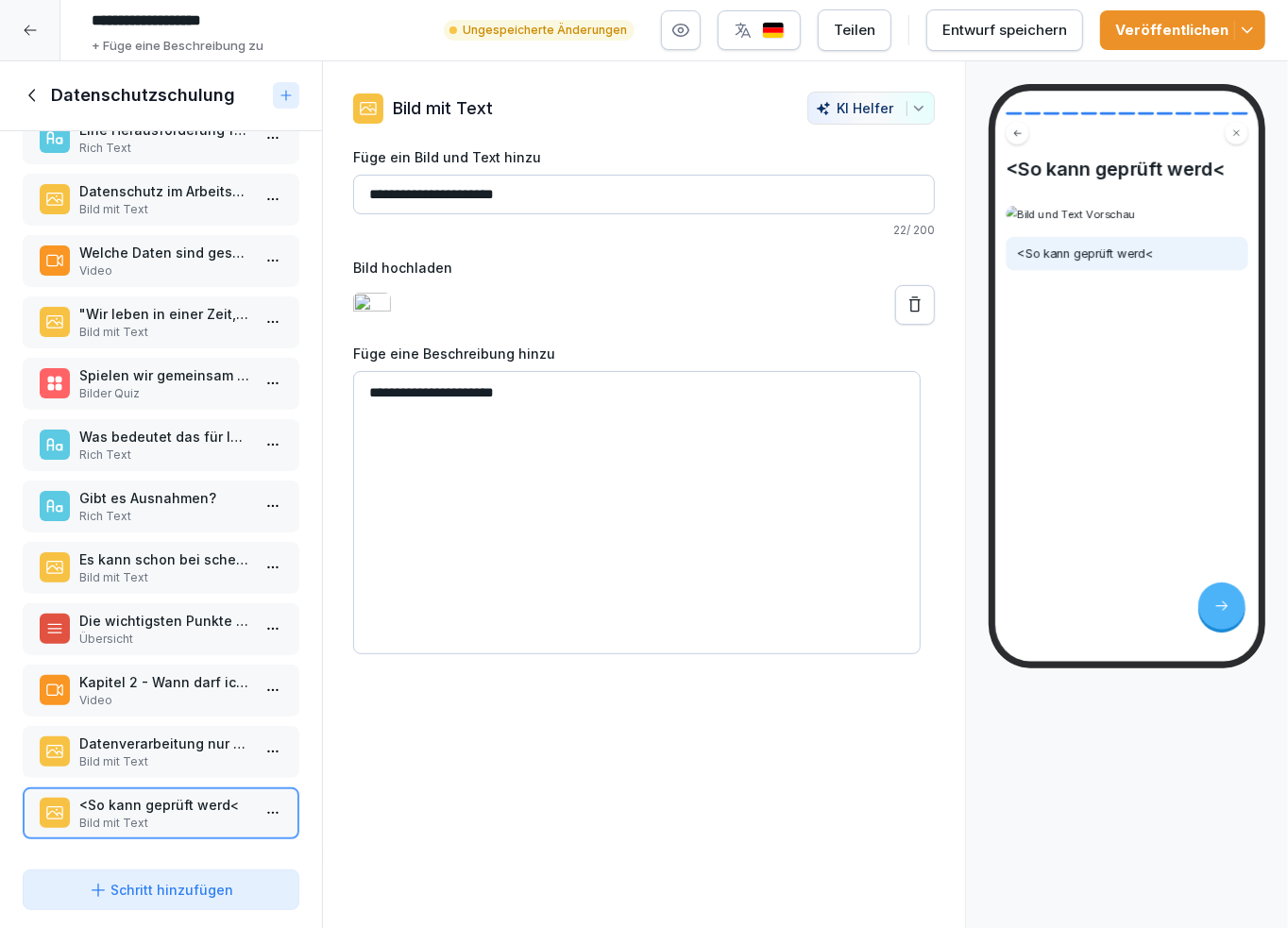
click at [499, 204] on input "**********" at bounding box center [644, 194] width 581 height 39
drag, startPoint x: 574, startPoint y: 189, endPoint x: 337, endPoint y: 185, distance: 237.0
click at [337, 185] on div "**********" at bounding box center [644, 373] width 643 height 563
click at [617, 107] on div at bounding box center [649, 108] width 295 height 33
click at [125, 734] on p "Datenverarbeitung nur mit Rechtfertigung." at bounding box center [164, 743] width 171 height 20
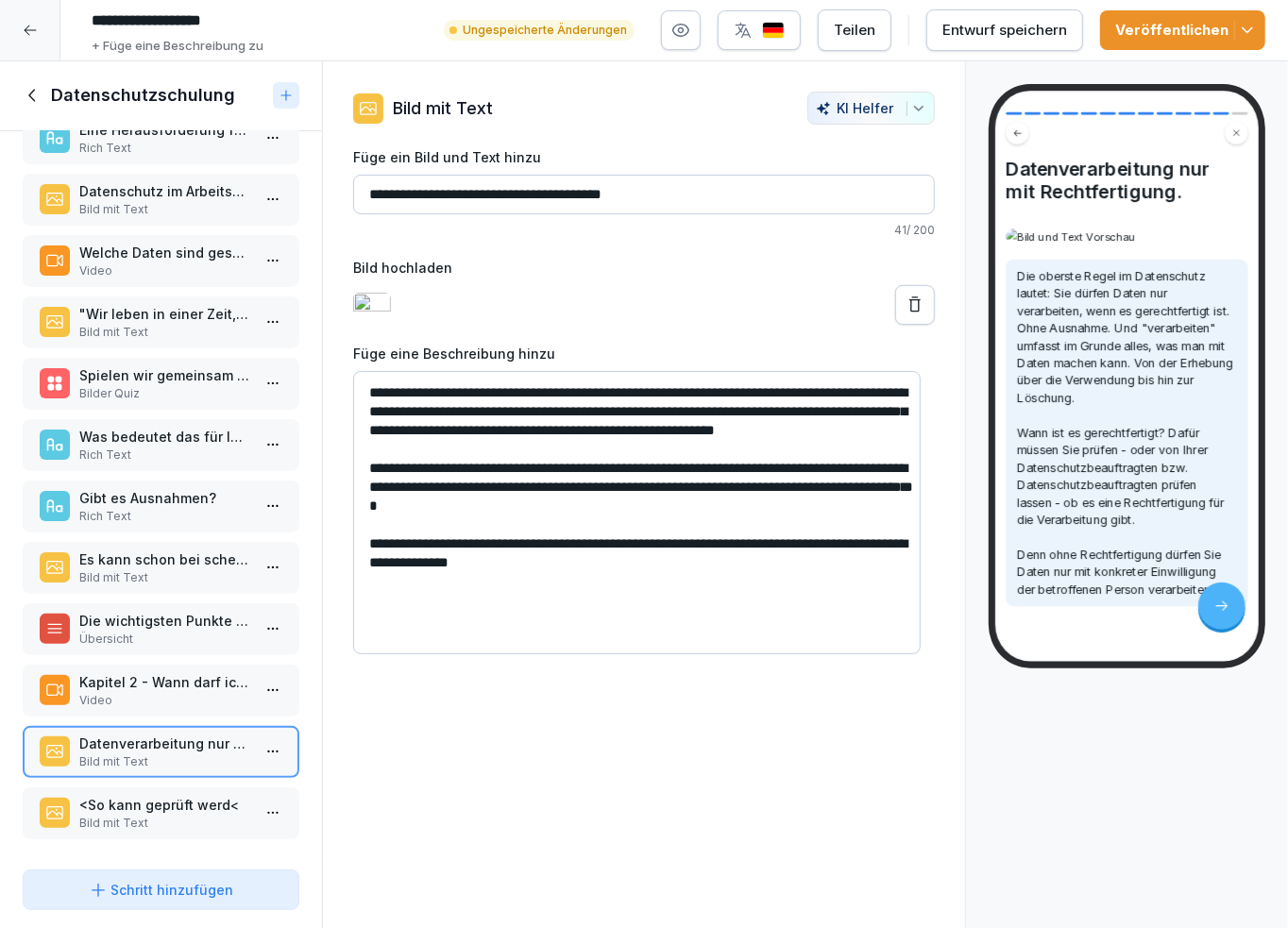
click at [141, 795] on p "<So kann geprüft werd<" at bounding box center [164, 805] width 171 height 20
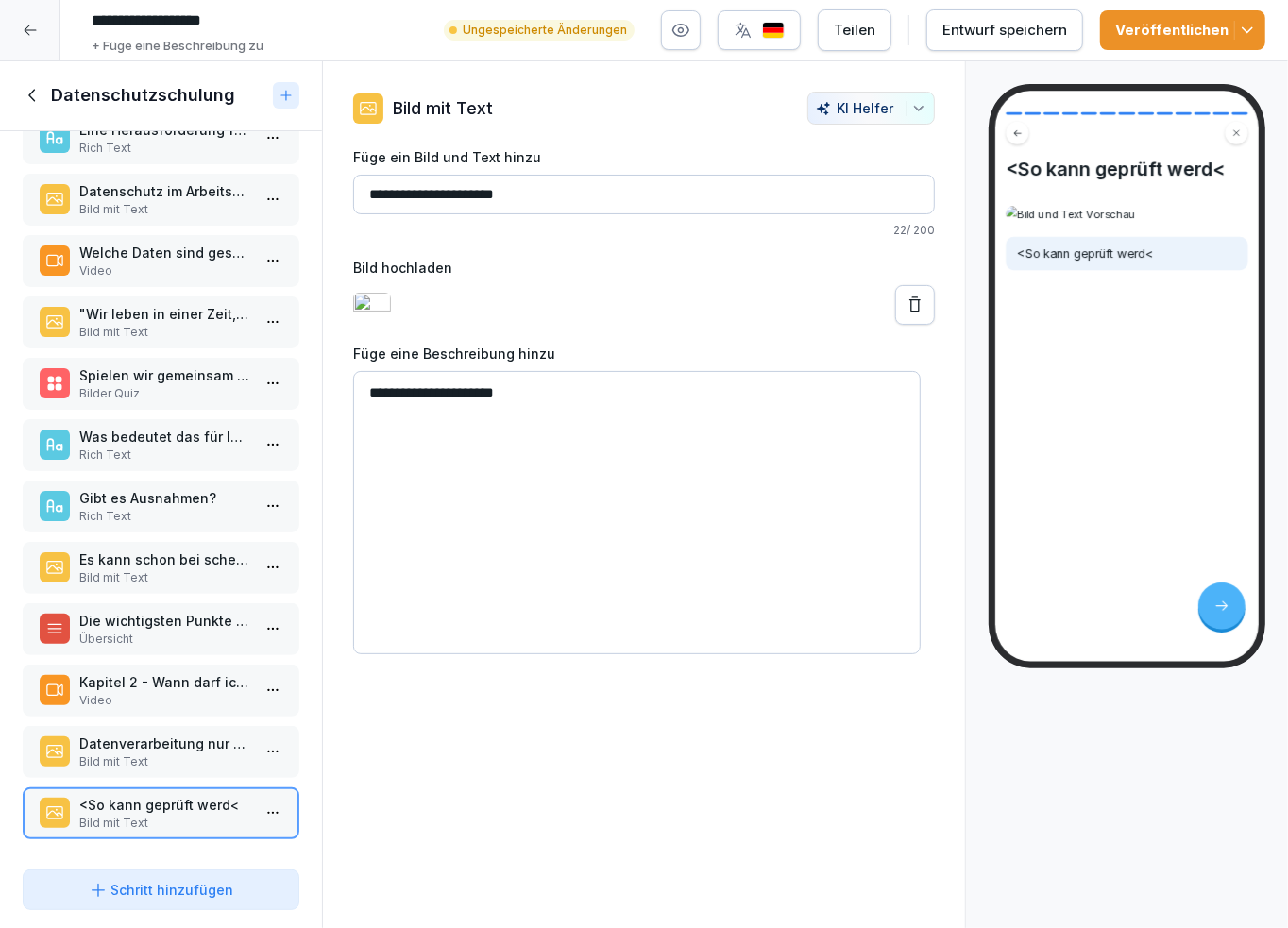
click at [909, 302] on icon at bounding box center [914, 303] width 11 height 15
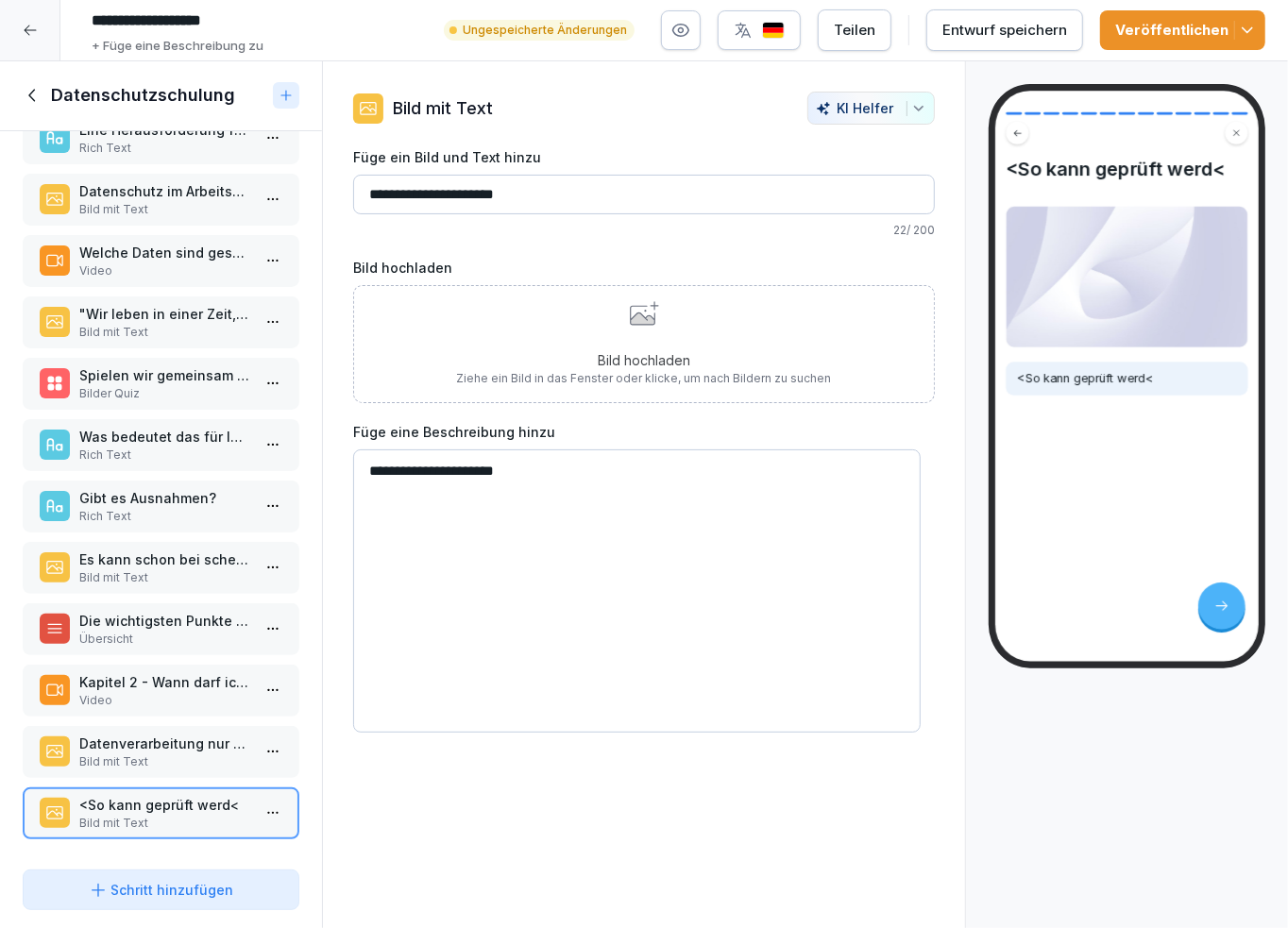
click at [616, 334] on div "Bild hochladen Ziehe ein Bild in das Fenster oder klicke, um nach Bildern zu su…" at bounding box center [644, 344] width 375 height 86
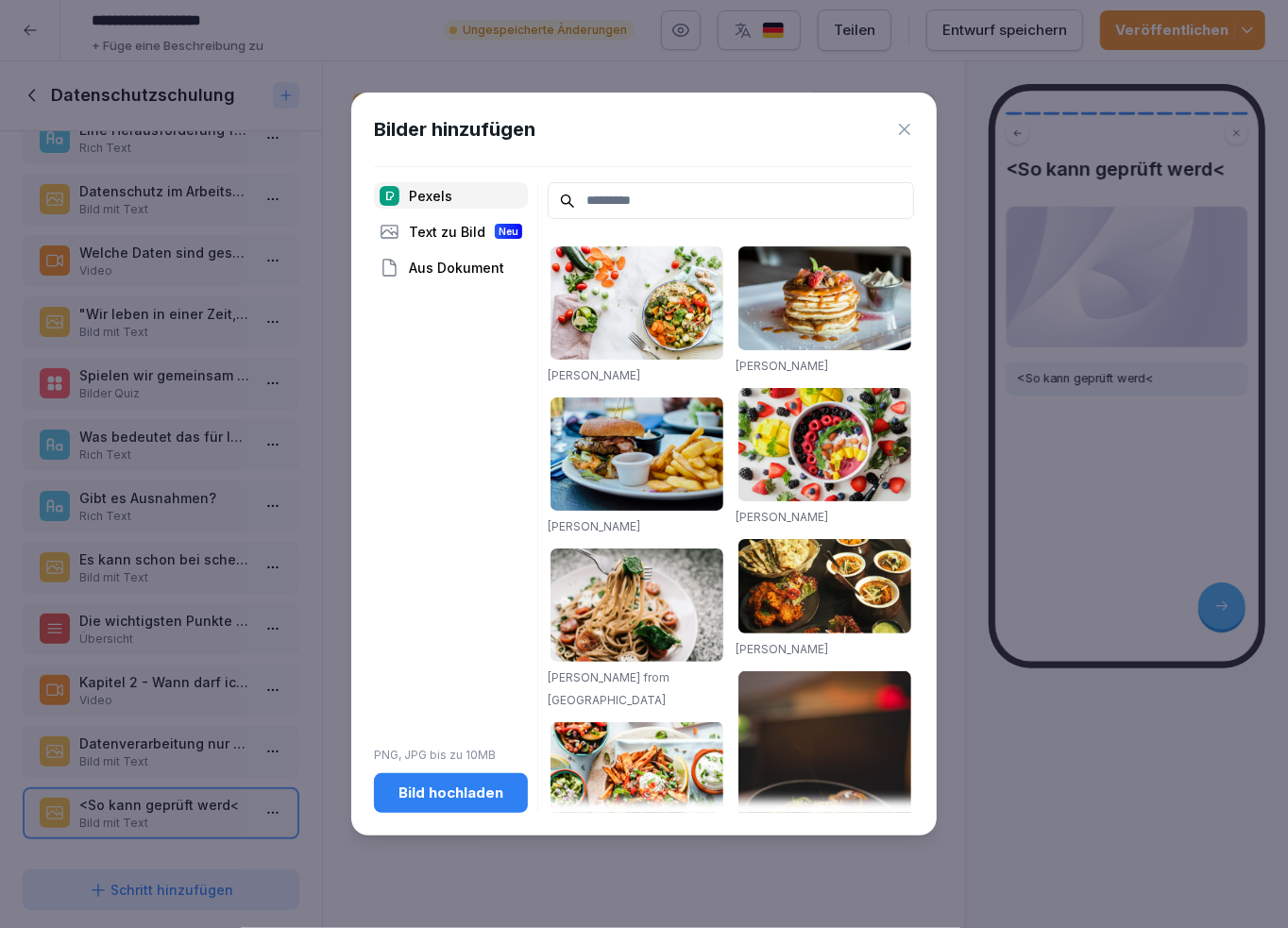
click at [472, 267] on div "Aus Dokument" at bounding box center [451, 267] width 154 height 27
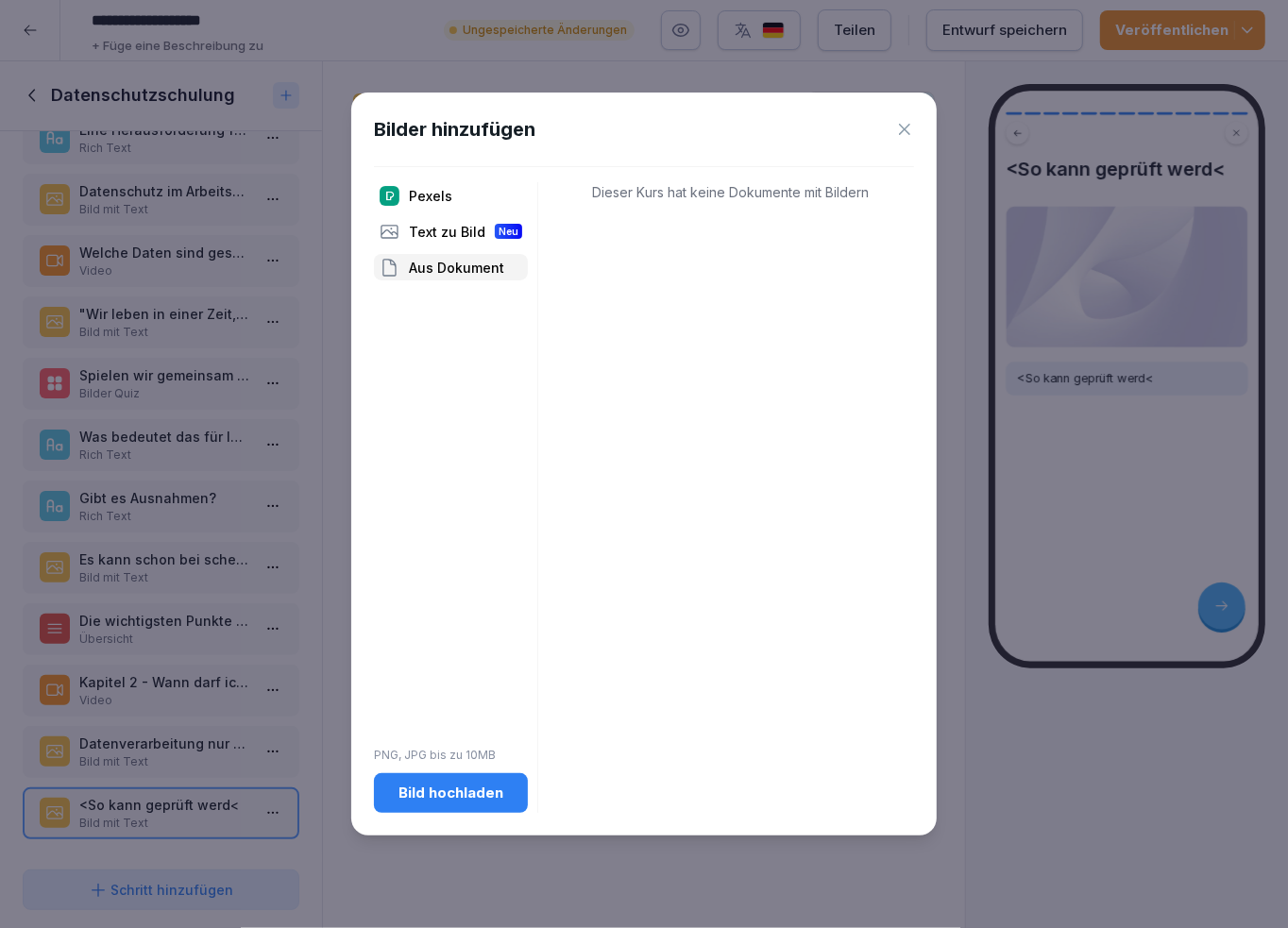
click at [915, 131] on div "Bilder hinzufügen Pexels Text zu Bild Neu Aus Dokument PNG, JPG bis zu 10MB Bil…" at bounding box center [644, 464] width 585 height 742
click at [899, 126] on icon at bounding box center [904, 128] width 19 height 19
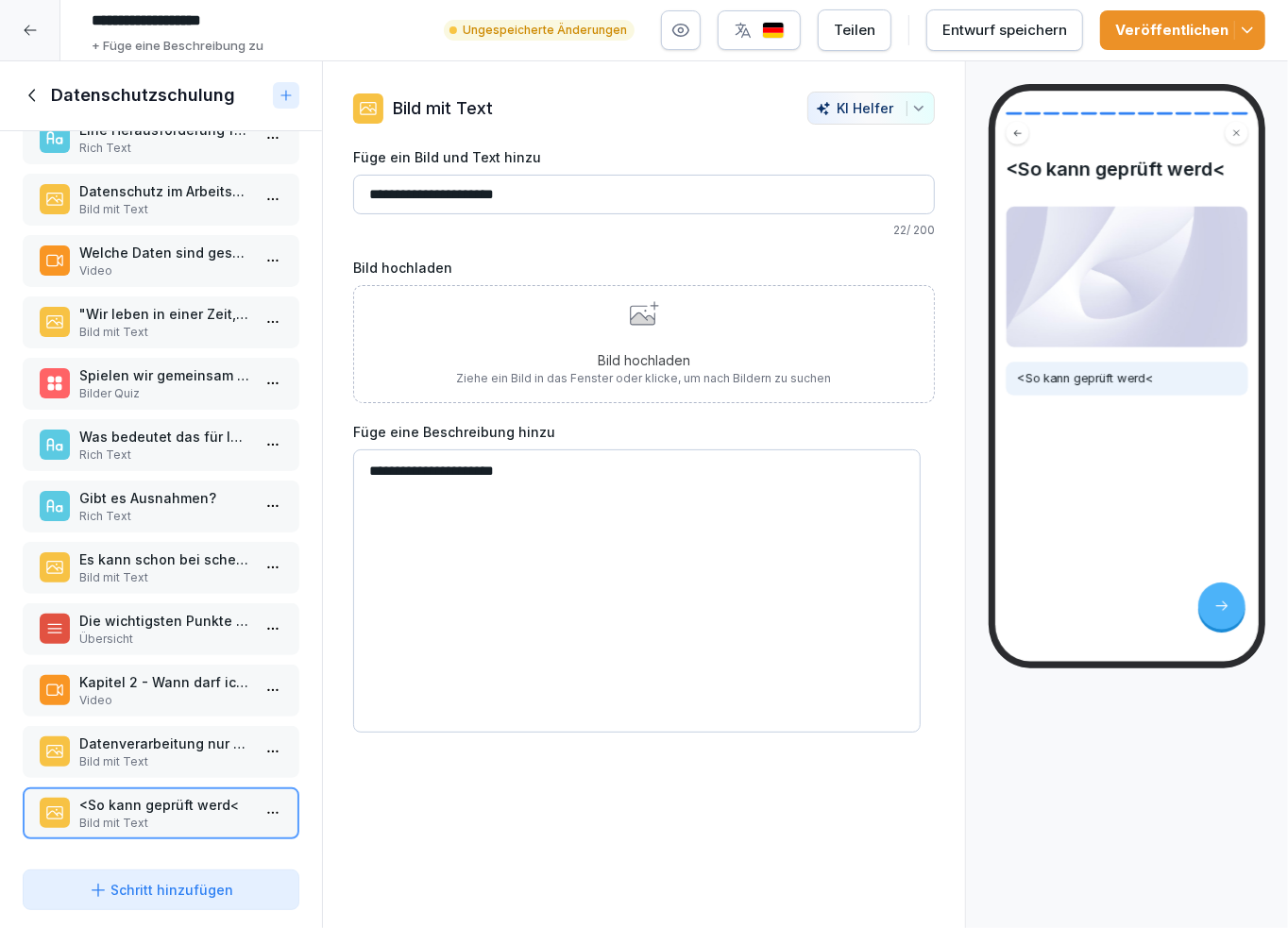
click at [621, 334] on div "Bild hochladen Ziehe ein Bild in das Fenster oder klicke, um nach Bildern zu su…" at bounding box center [644, 344] width 375 height 86
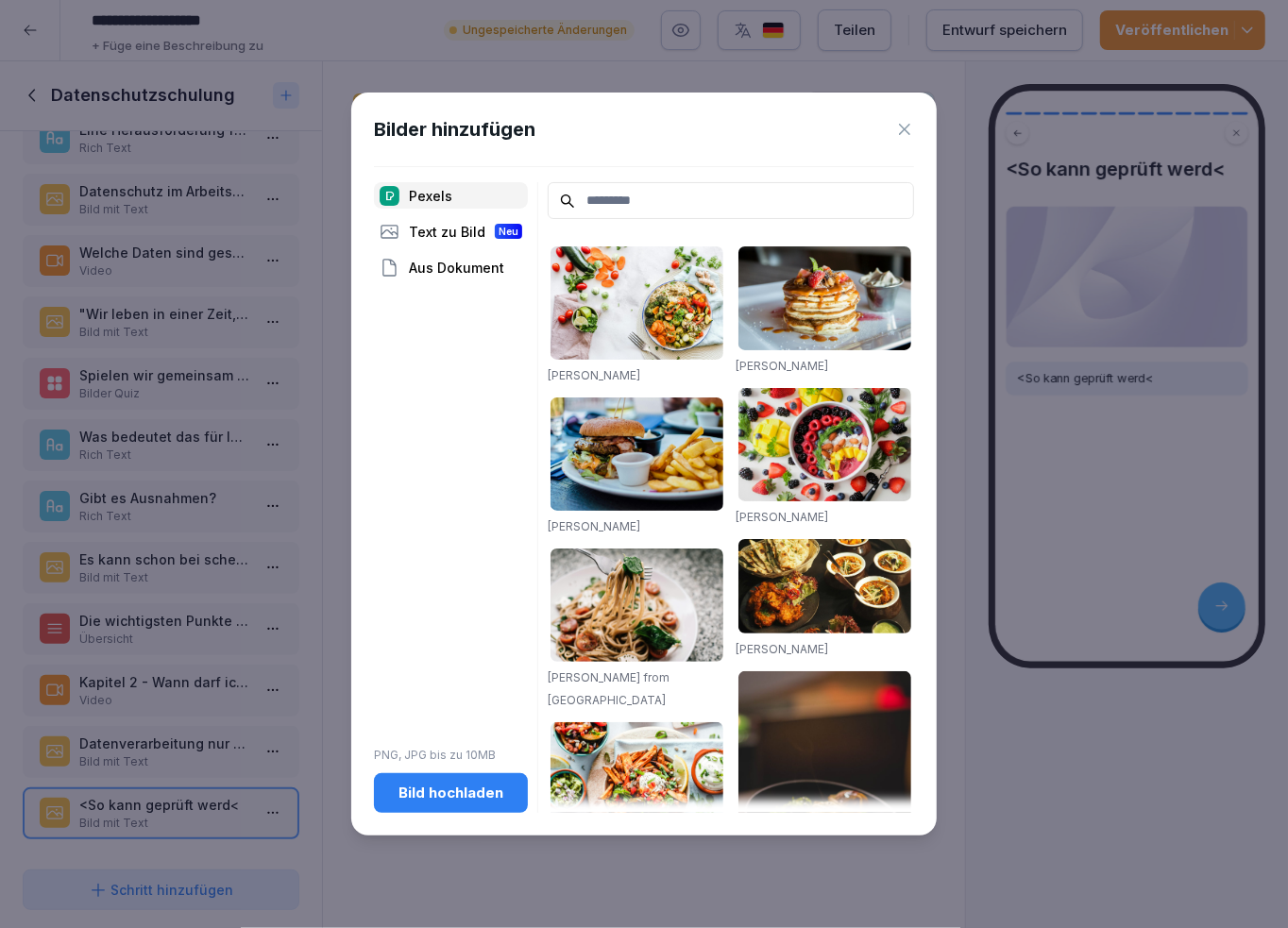
click at [462, 801] on div "Bild hochladen" at bounding box center [450, 793] width 123 height 21
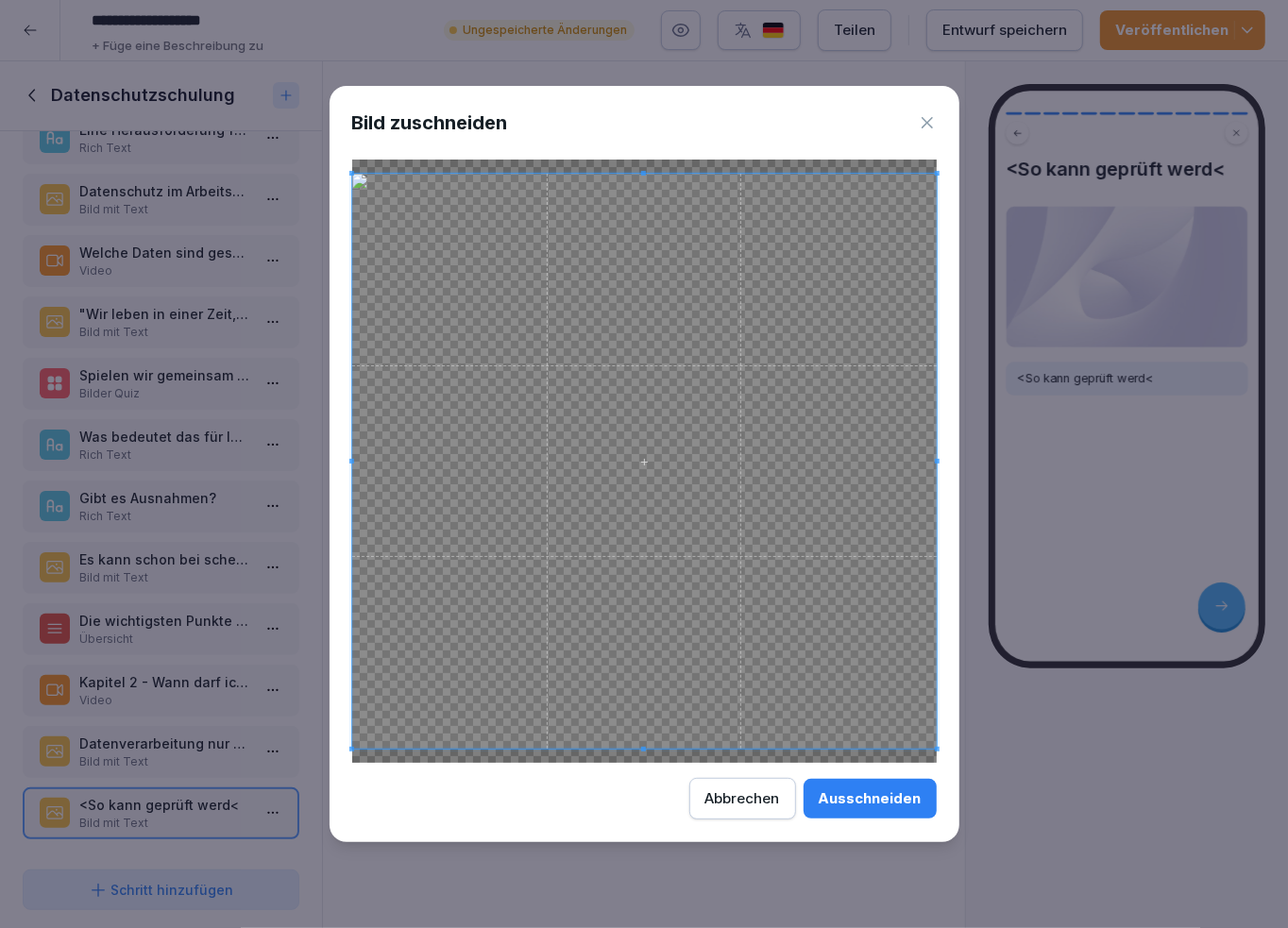
click at [873, 805] on div "Ausschneiden" at bounding box center [870, 799] width 103 height 21
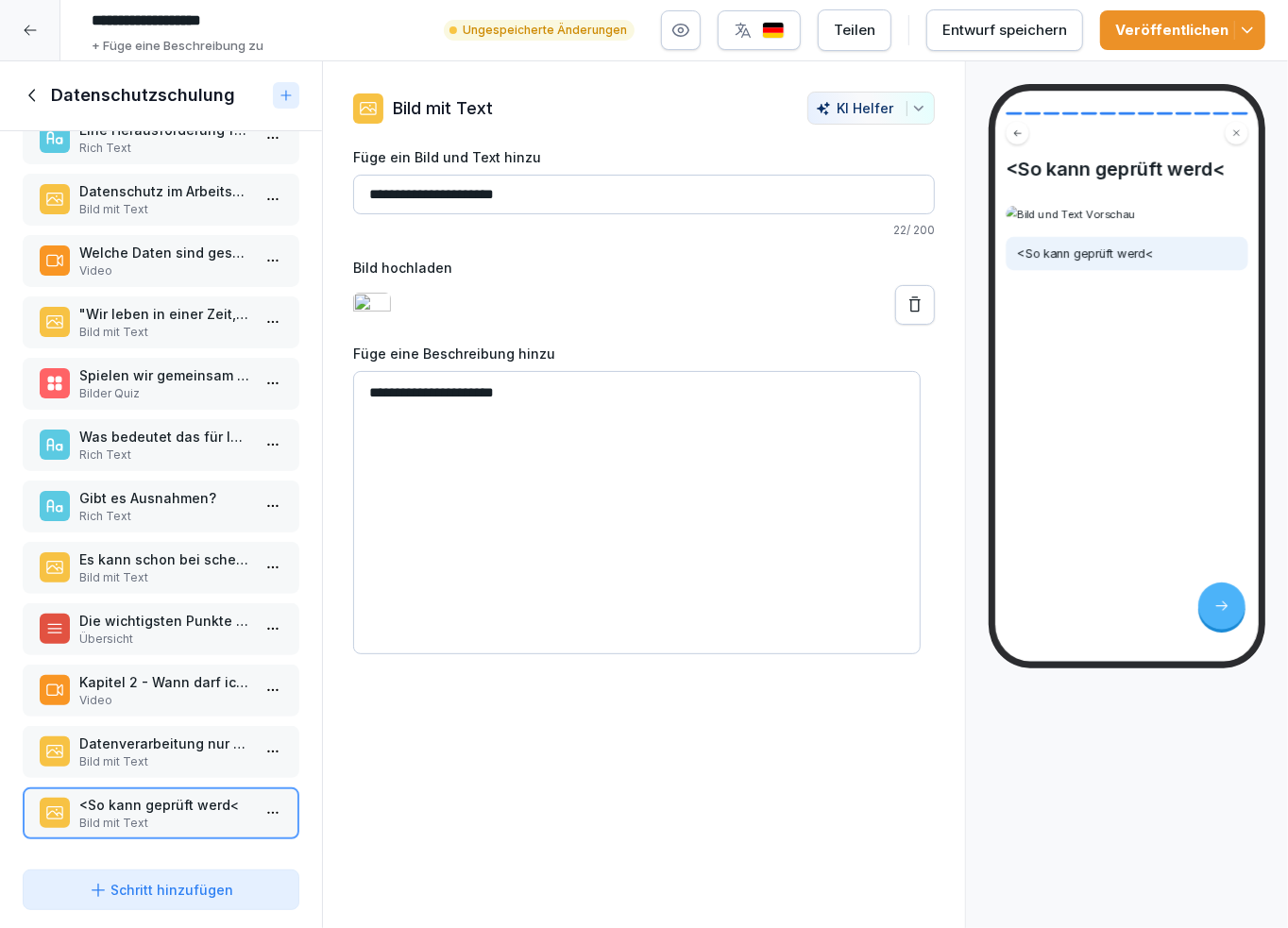
drag, startPoint x: 580, startPoint y: 191, endPoint x: 244, endPoint y: 202, distance: 336.2
click at [254, 199] on div "Kursinhalt Datenschutzschulung 1 min 1 Datenschutzschulung 13 Schritte To pick …" at bounding box center [644, 495] width 1288 height 868
type input "*"
paste input "**********"
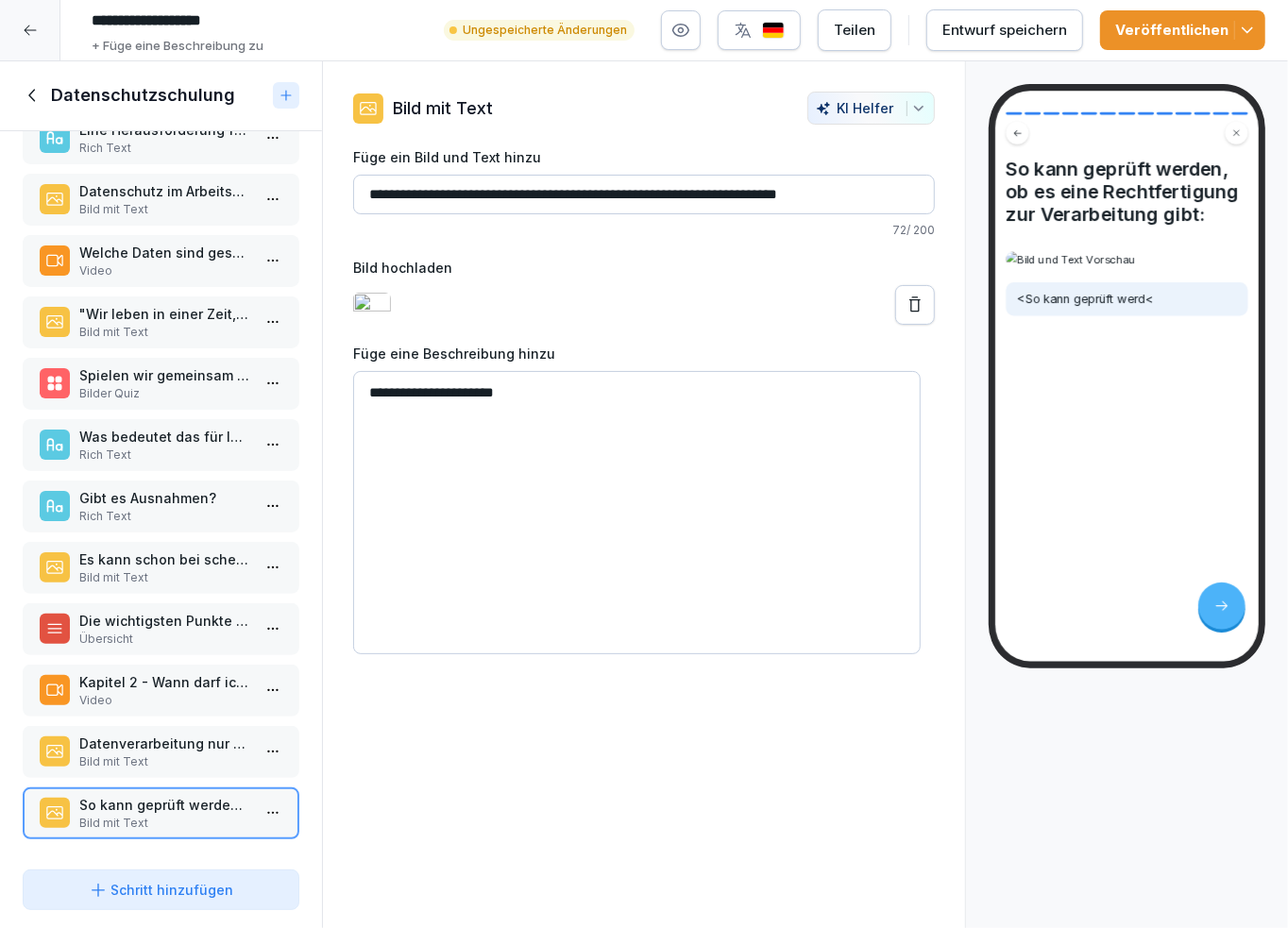
type input "**********"
drag, startPoint x: 563, startPoint y: 423, endPoint x: 275, endPoint y: 420, distance: 288.0
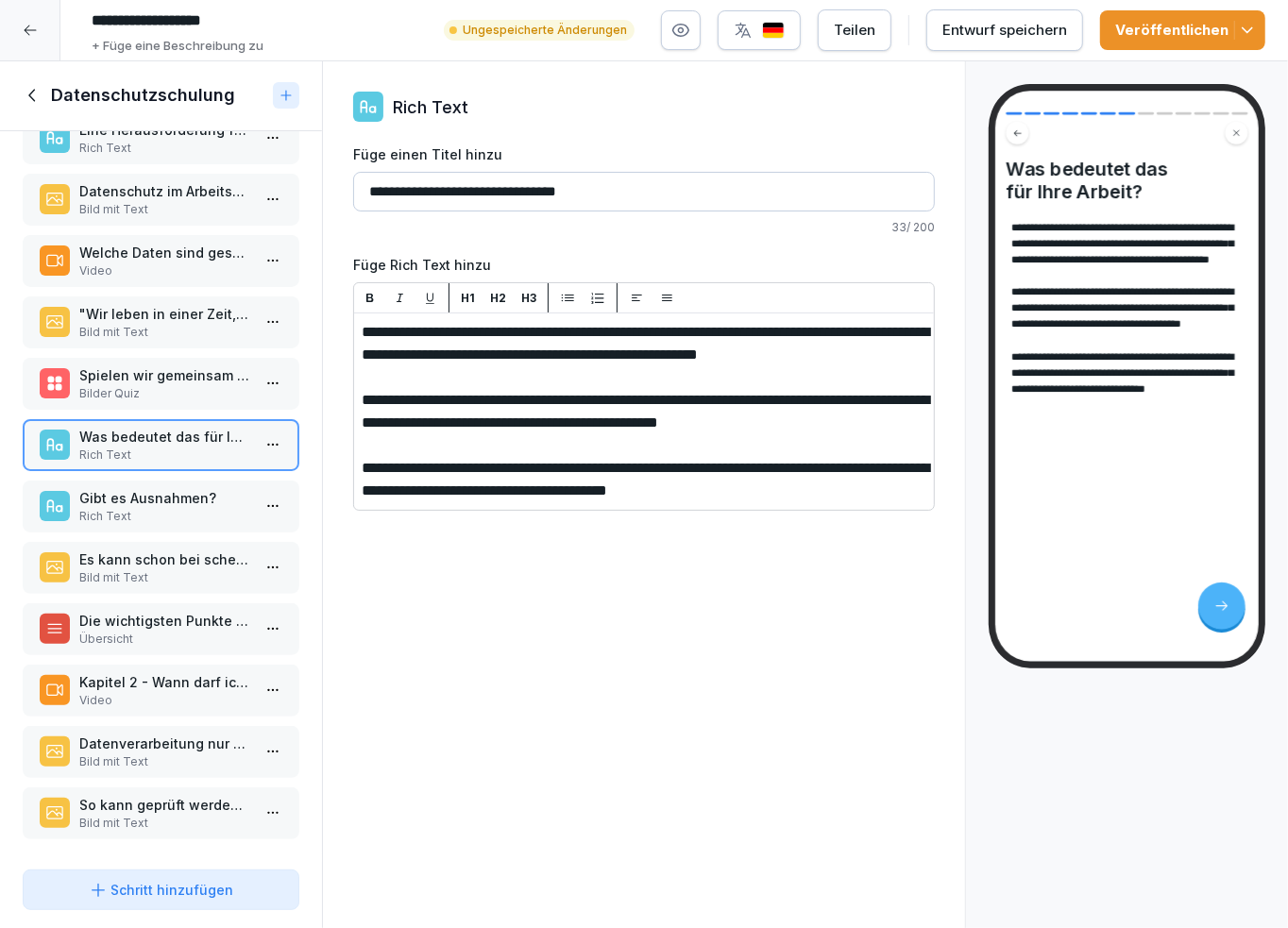
click at [194, 815] on p "Bild mit Text" at bounding box center [164, 823] width 171 height 17
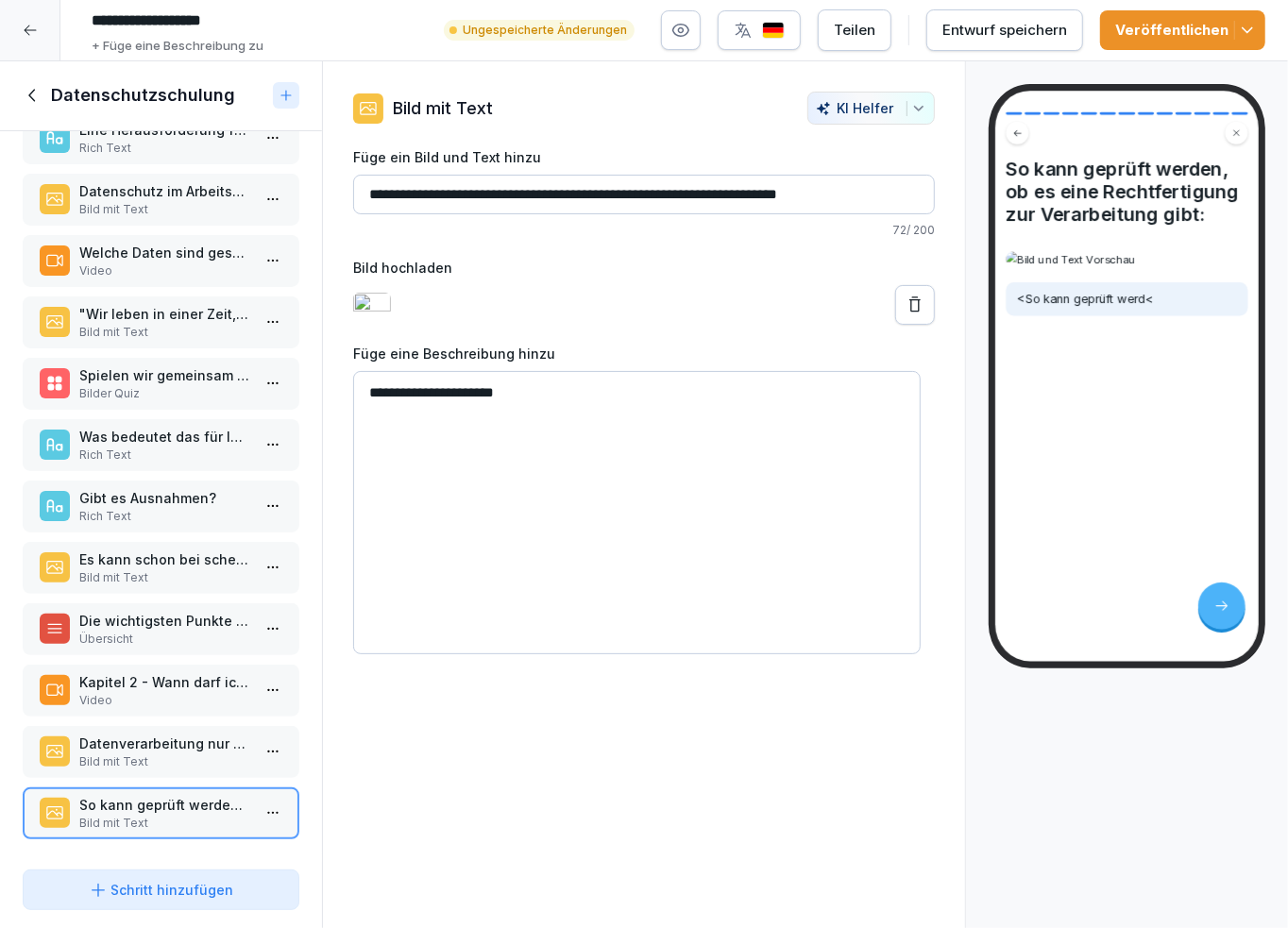
drag, startPoint x: 537, startPoint y: 426, endPoint x: 367, endPoint y: 421, distance: 170.1
click at [367, 421] on textarea "**********" at bounding box center [637, 512] width 568 height 283
type textarea "**********"
click at [122, 887] on div "Schritt hinzufügen" at bounding box center [161, 890] width 145 height 20
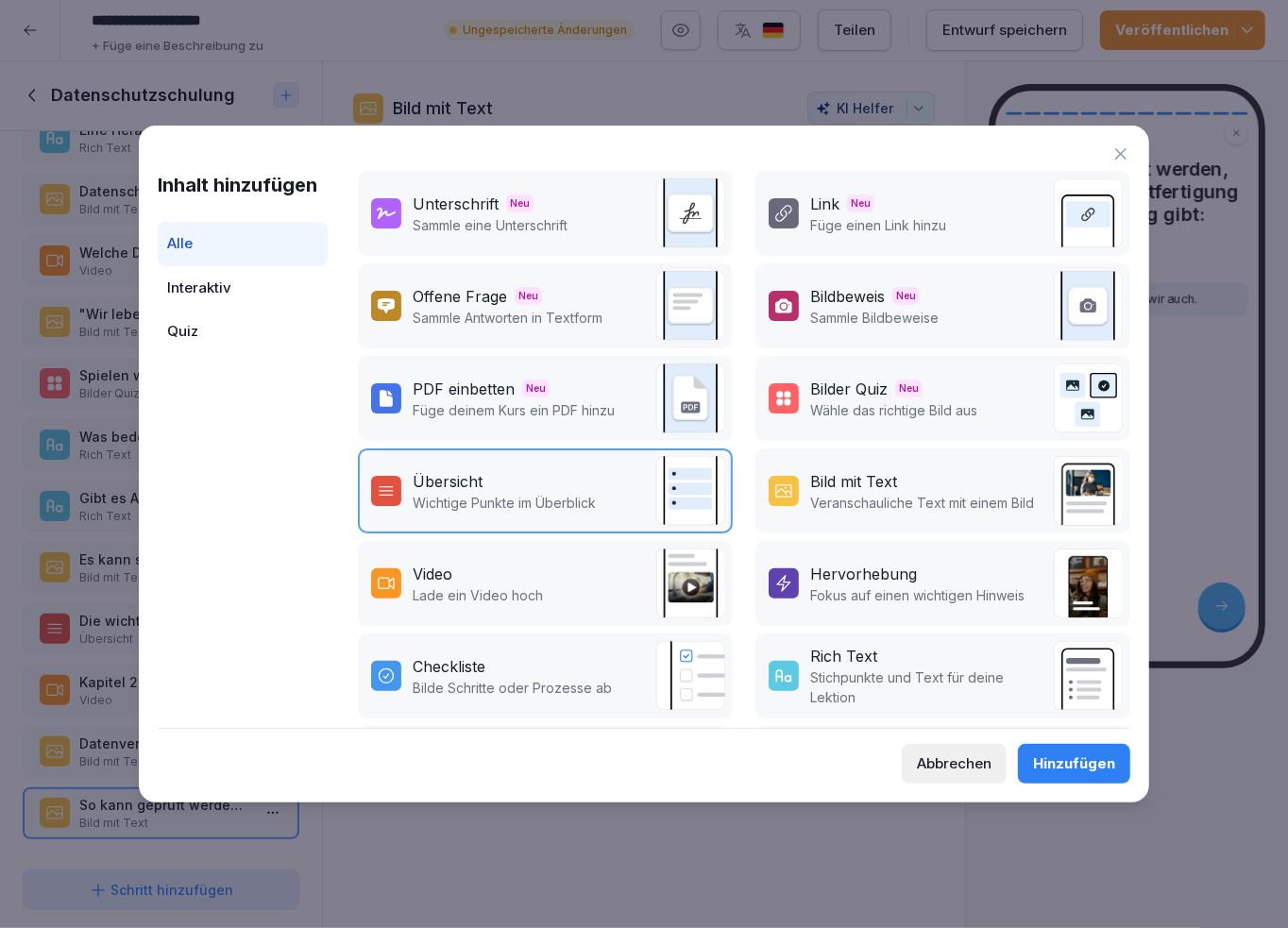
click at [829, 493] on p "Veranschauliche Text mit einem Bild" at bounding box center [922, 503] width 224 height 20
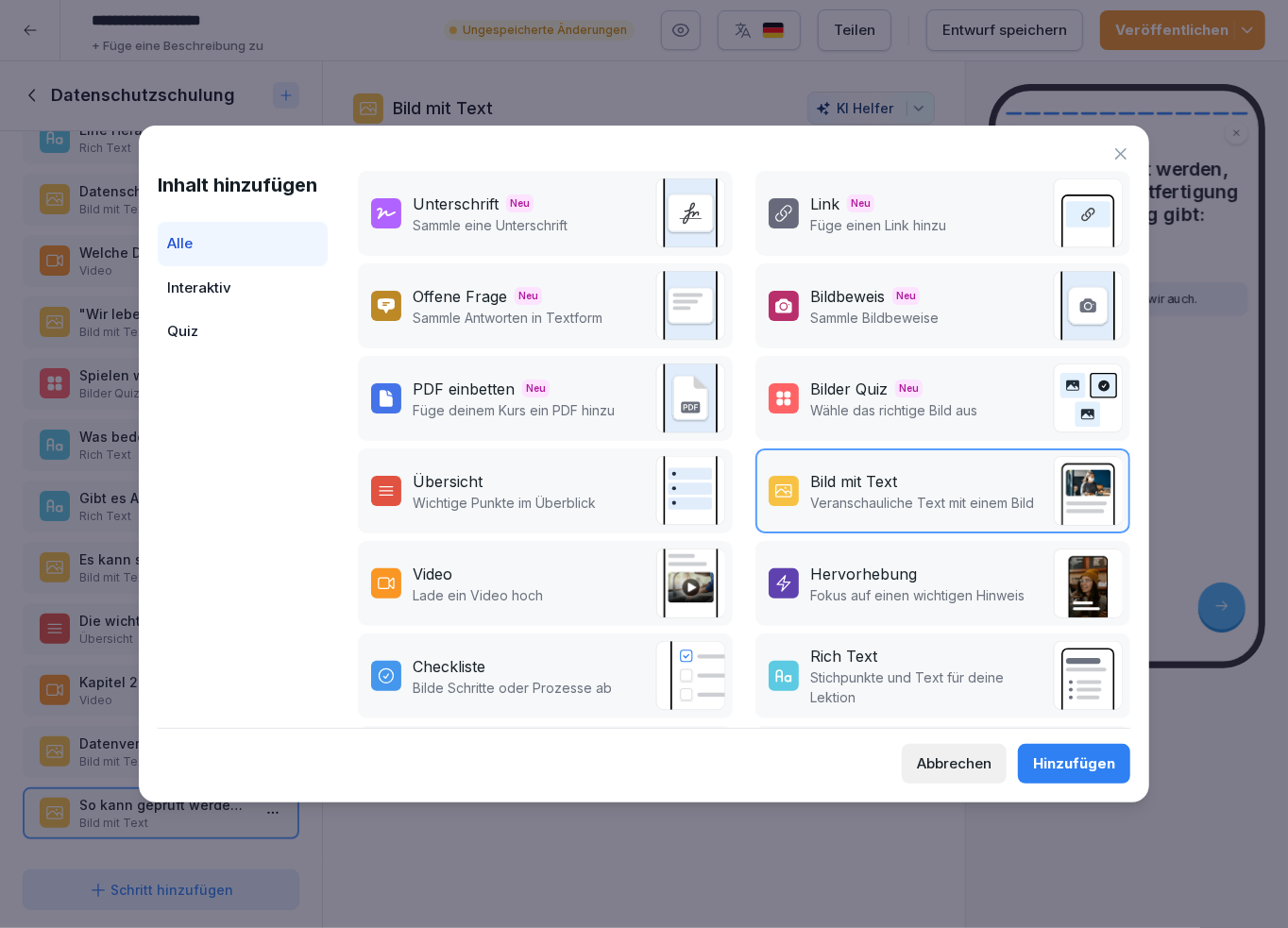
click at [1071, 765] on div "Hinzufügen" at bounding box center [1074, 763] width 82 height 21
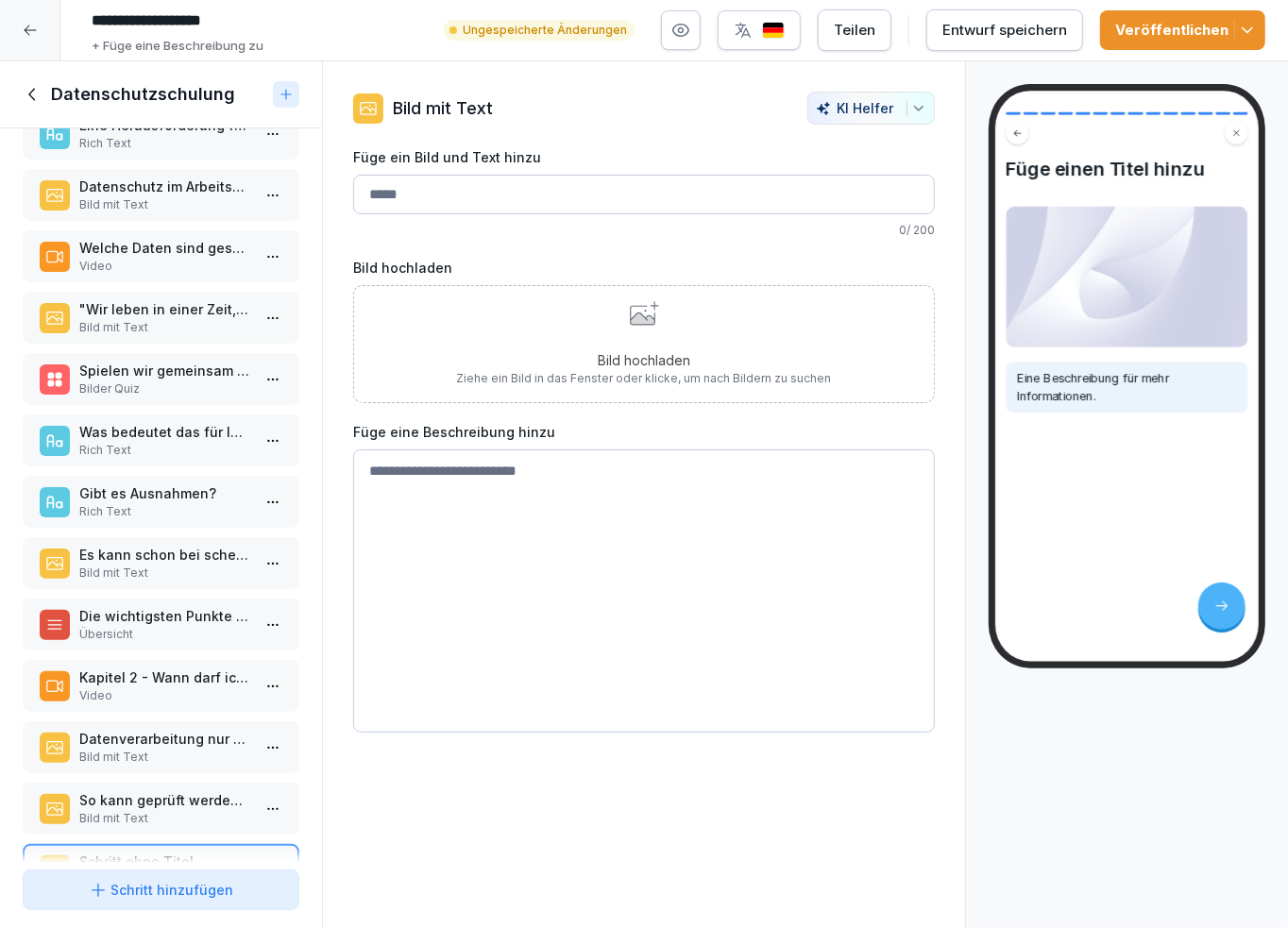
click at [404, 201] on input "Füge ein Bild und Text hinzu" at bounding box center [644, 194] width 581 height 39
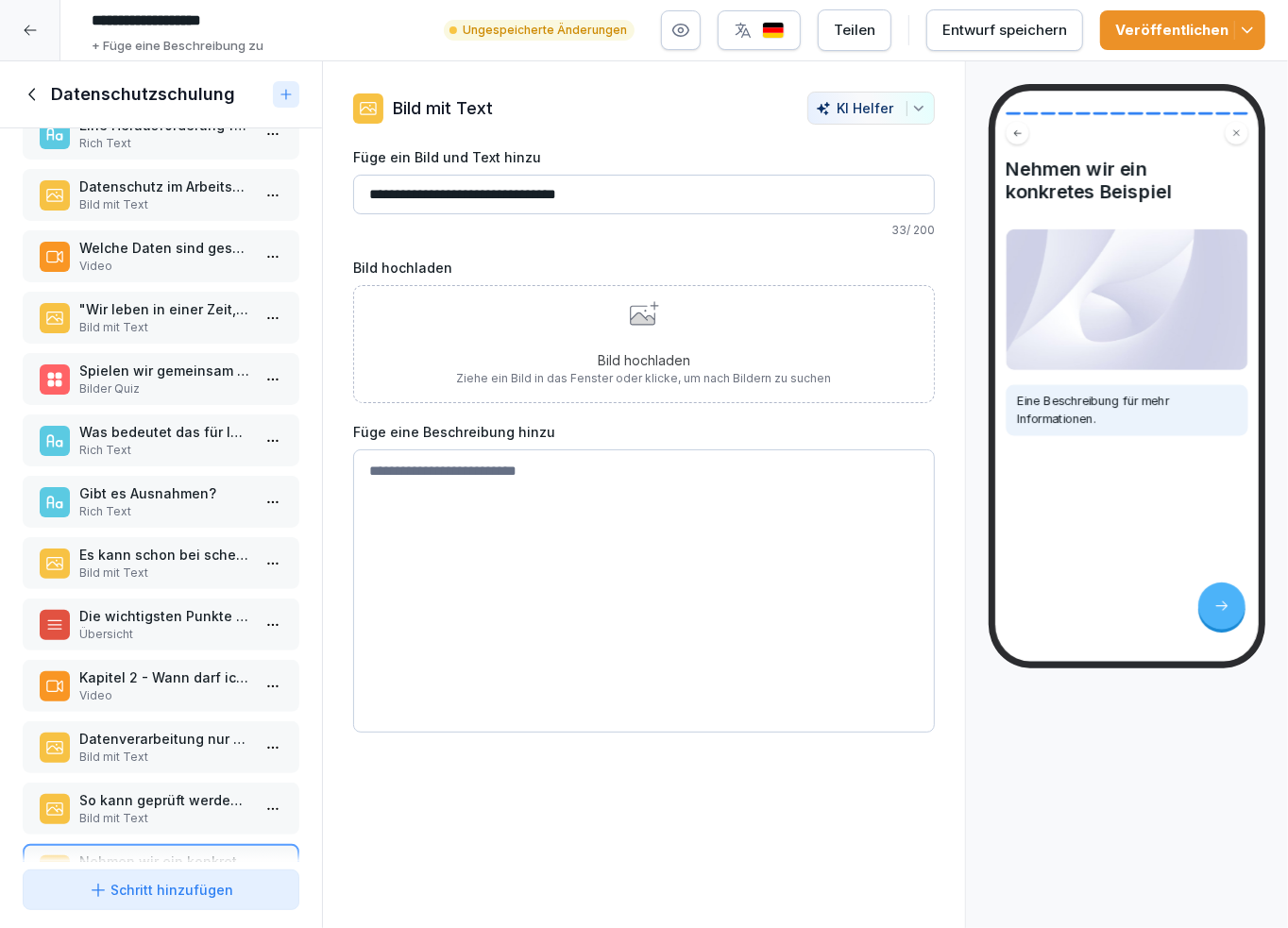
type input "**********"
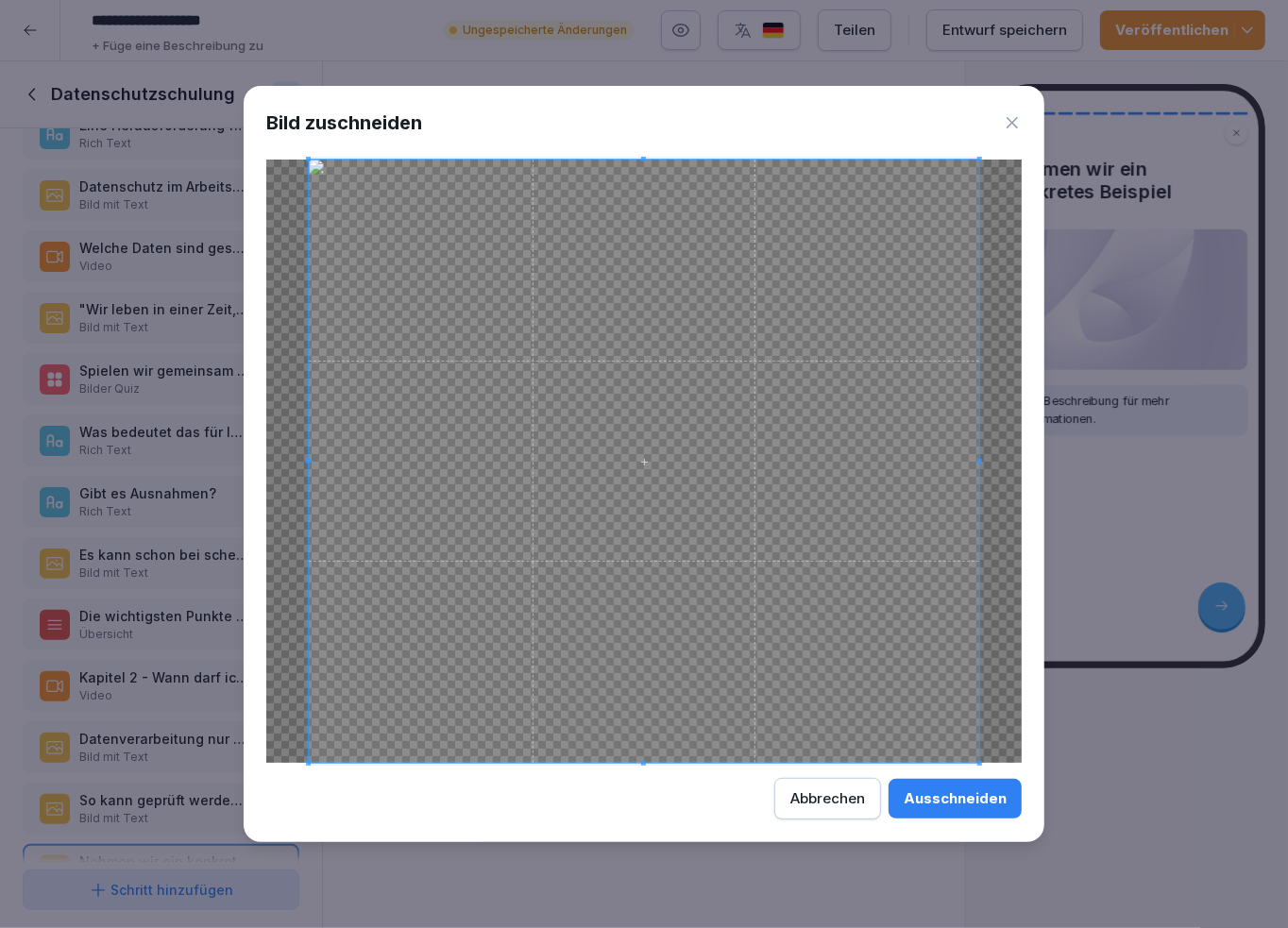
click at [942, 794] on div "Ausschneiden" at bounding box center [954, 799] width 103 height 21
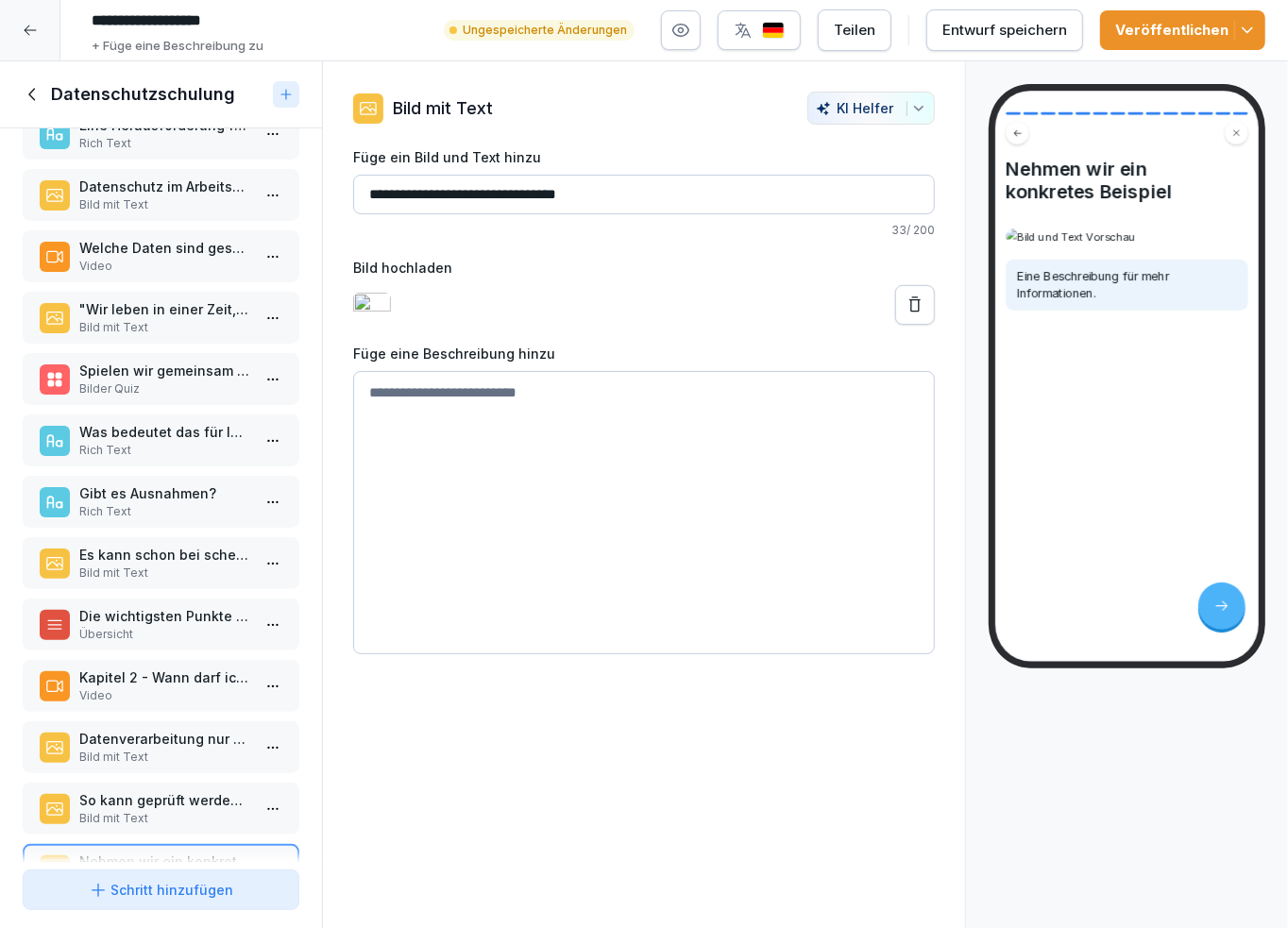
click at [406, 426] on textarea at bounding box center [644, 512] width 581 height 283
click at [372, 418] on textarea at bounding box center [644, 512] width 581 height 283
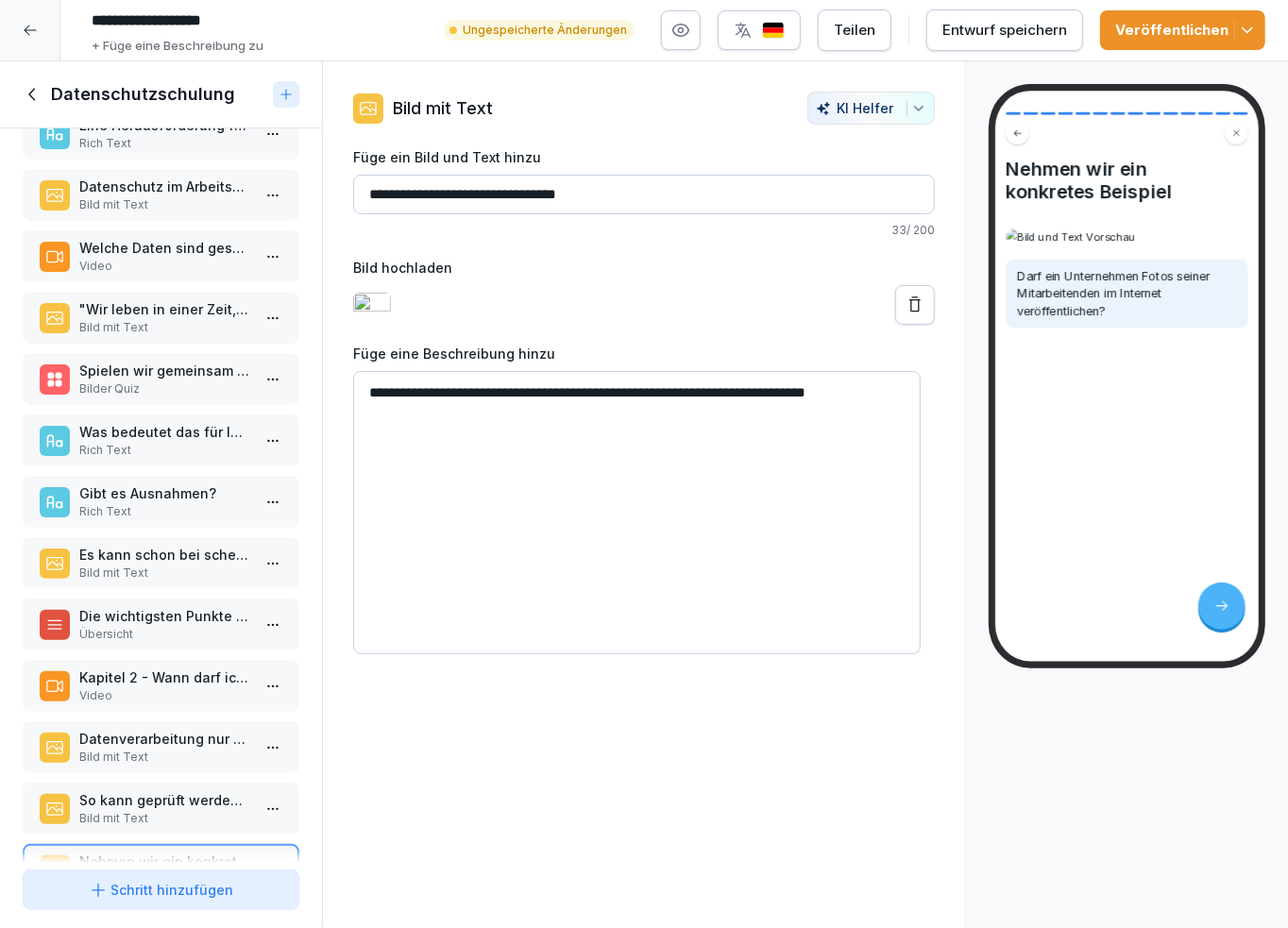
type textarea "**********"
click at [162, 886] on div "Schritt hinzufügen" at bounding box center [161, 890] width 145 height 20
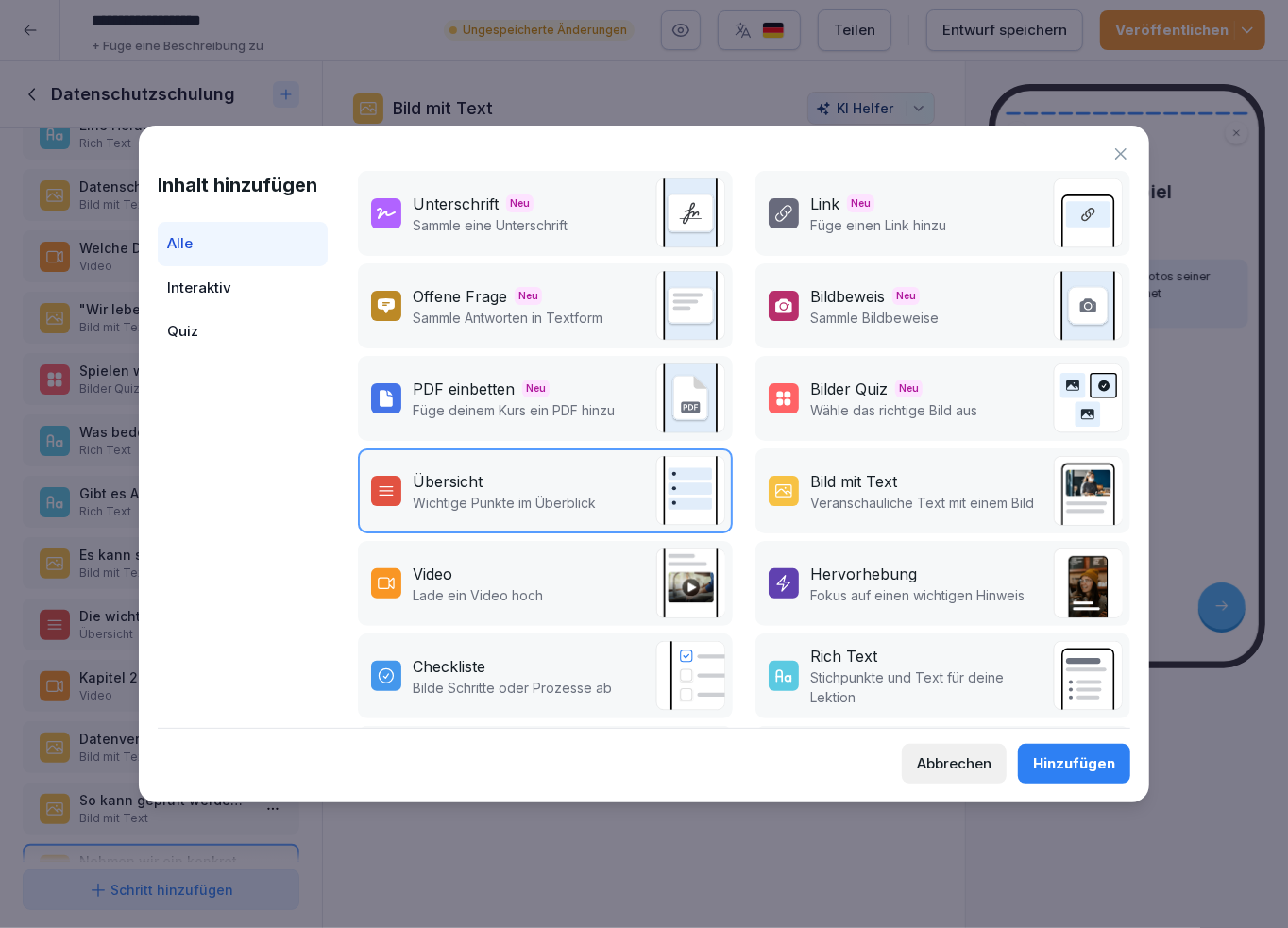
click at [842, 493] on p "Veranschauliche Text mit einem Bild" at bounding box center [922, 503] width 224 height 20
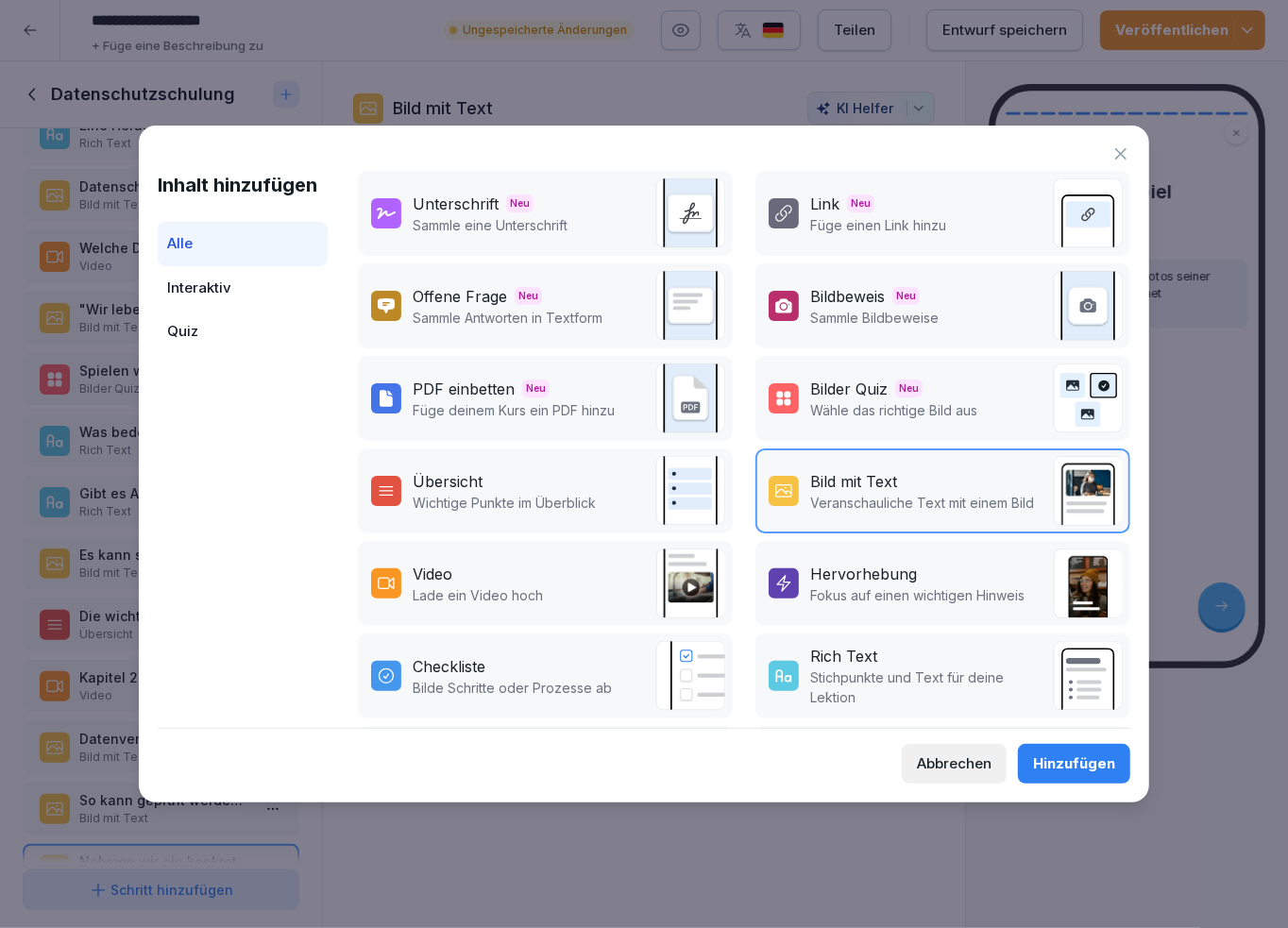
click at [1066, 760] on div "Hinzufügen" at bounding box center [1074, 763] width 82 height 21
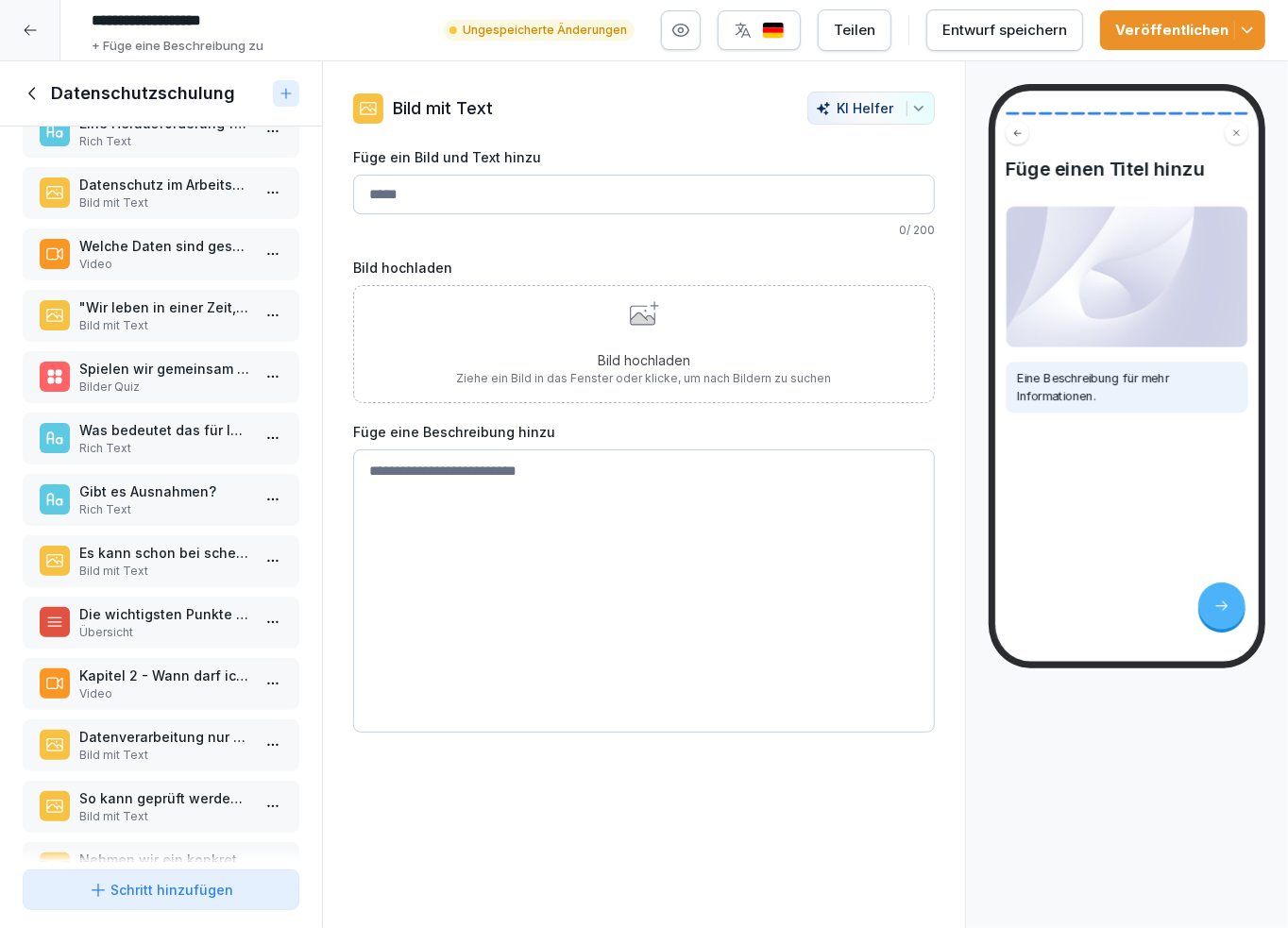
click at [432, 200] on input "Füge ein Bild und Text hinzu" at bounding box center [644, 194] width 581 height 39
type input "**********"
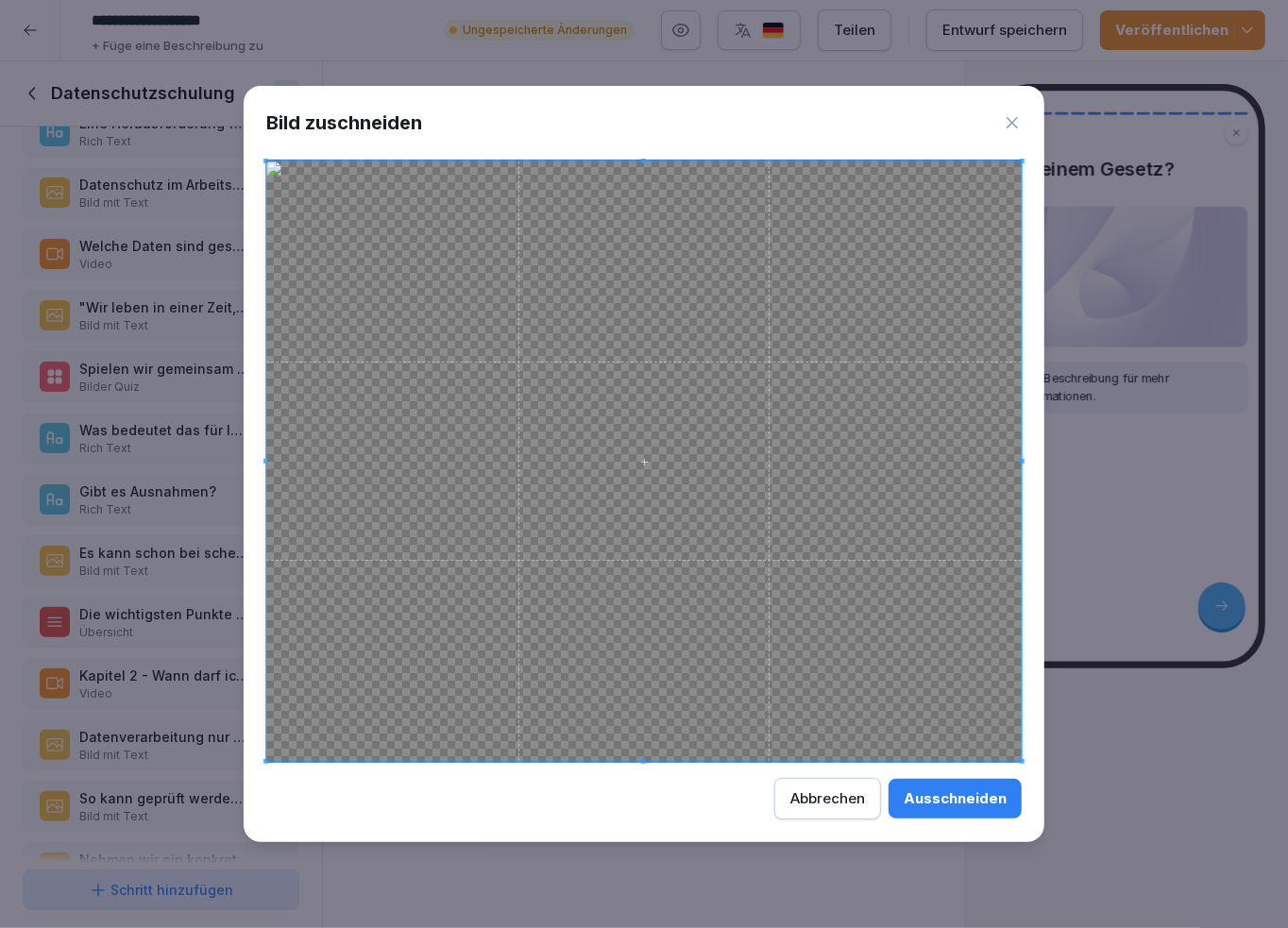
click at [937, 798] on div "Ausschneiden" at bounding box center [954, 799] width 103 height 21
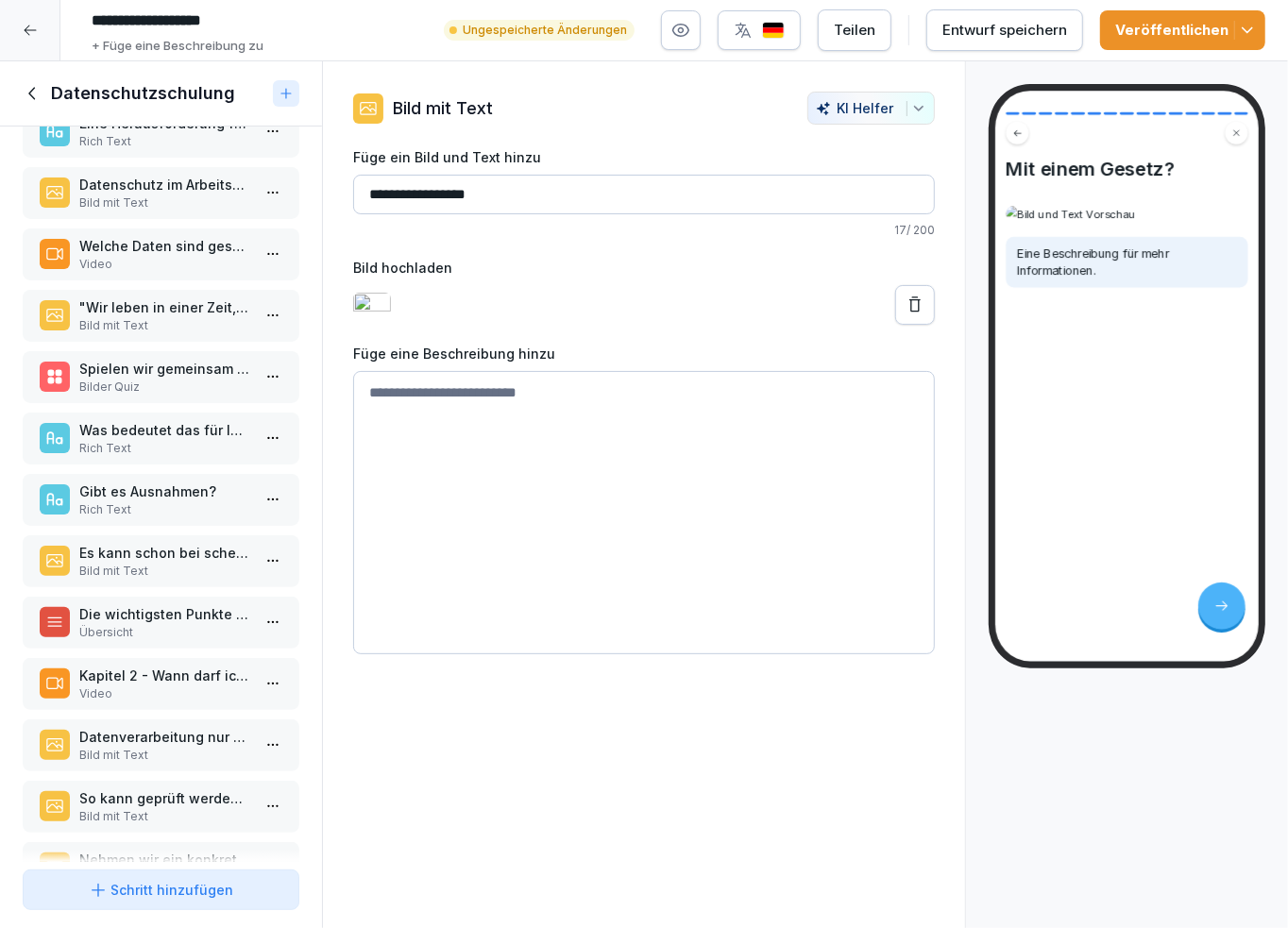
click at [424, 429] on textarea at bounding box center [644, 512] width 581 height 283
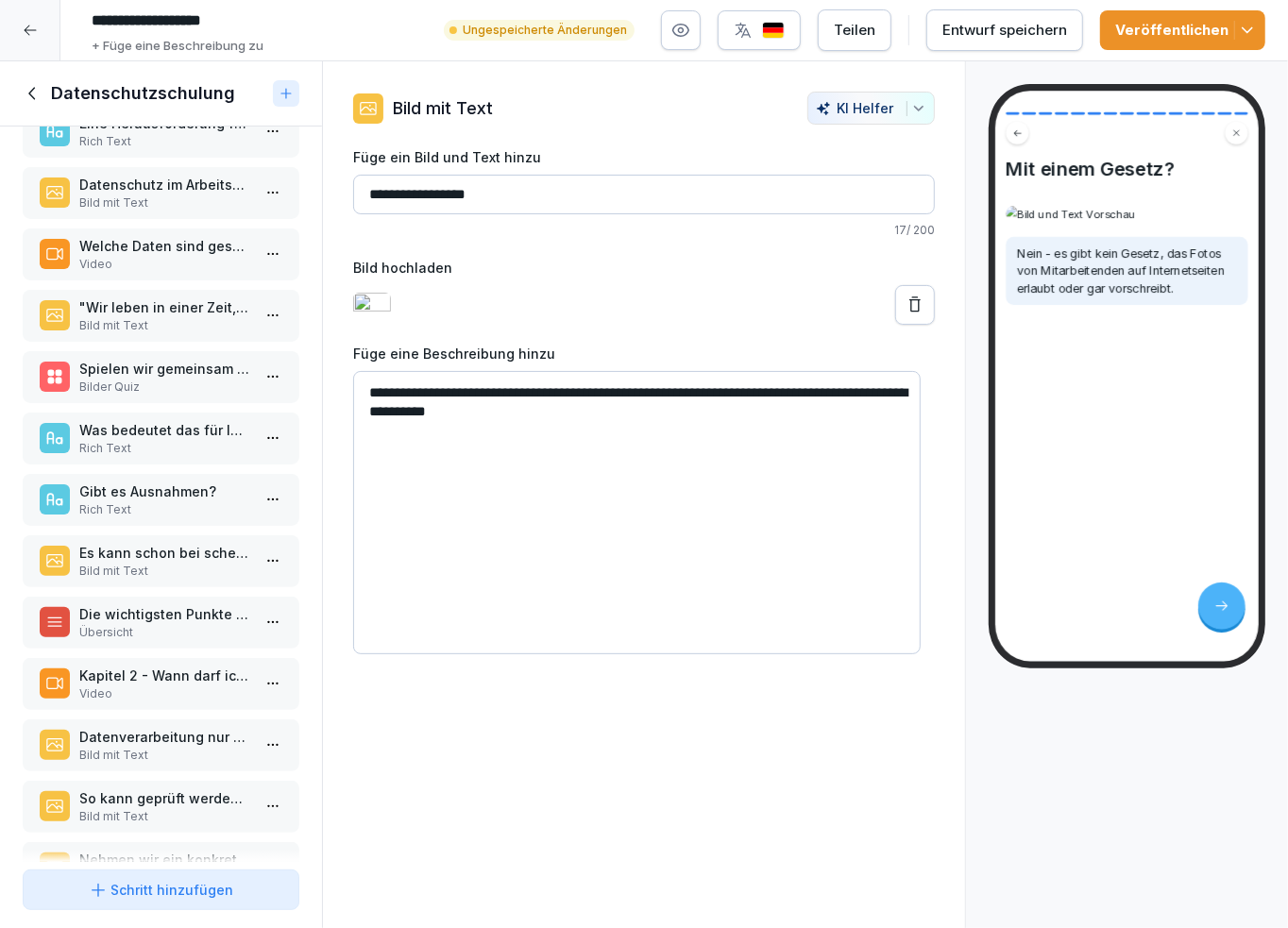
type textarea "**********"
click at [220, 888] on div "Schritt hinzufügen" at bounding box center [161, 890] width 145 height 20
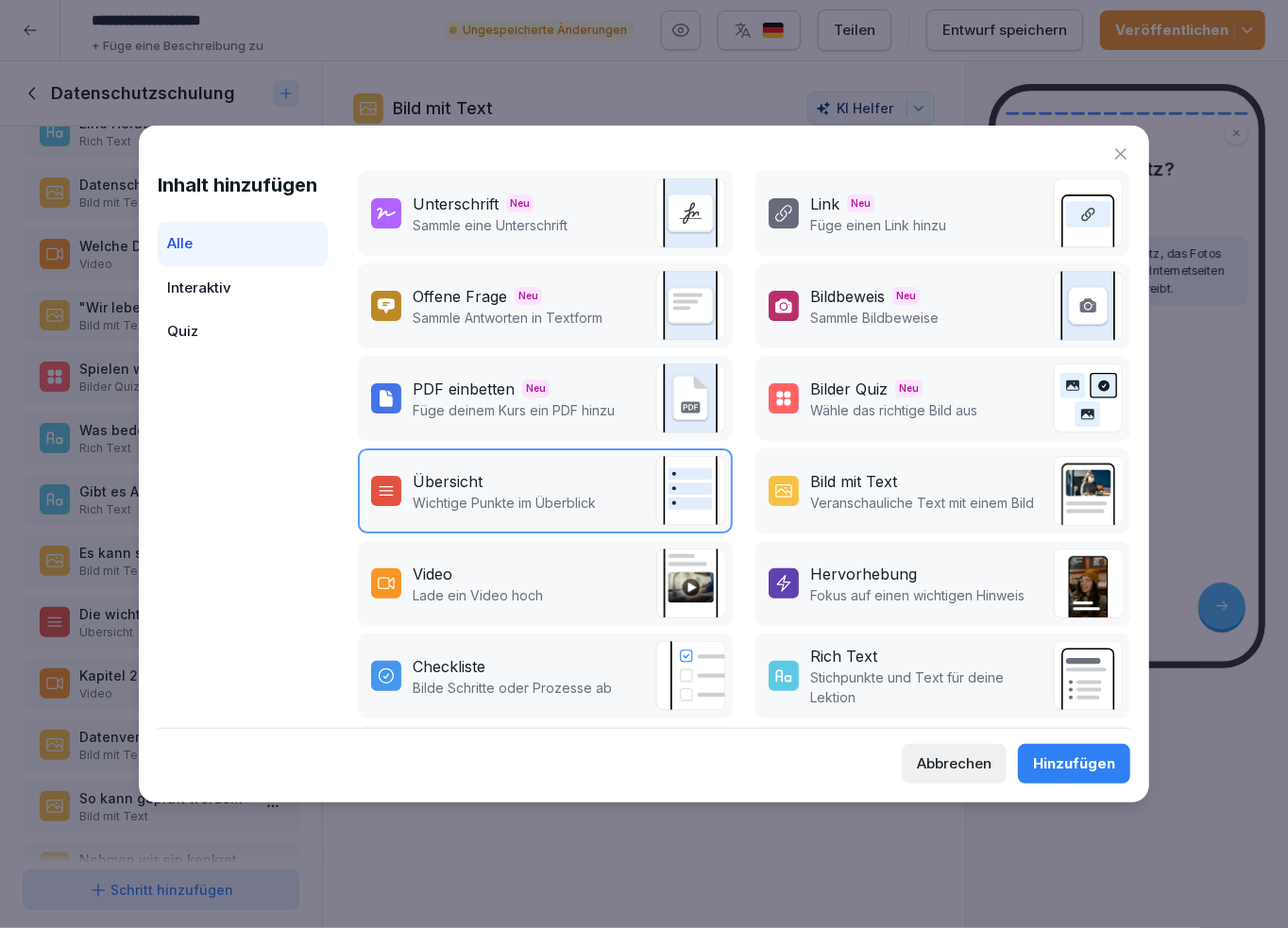
click at [868, 470] on div "Bild mit Text" at bounding box center [854, 481] width 87 height 23
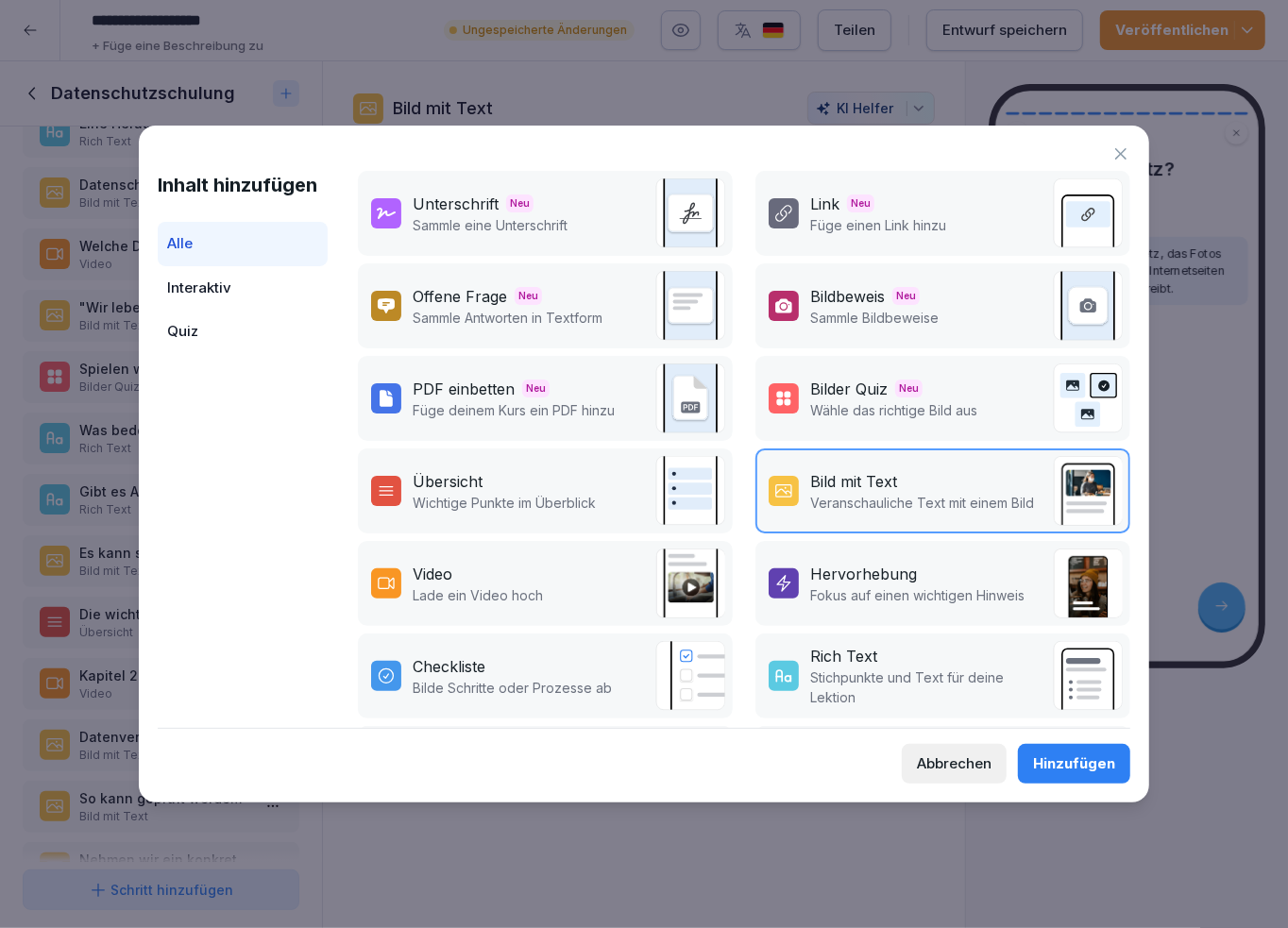
click at [1076, 756] on div "Hinzufügen" at bounding box center [1074, 763] width 82 height 21
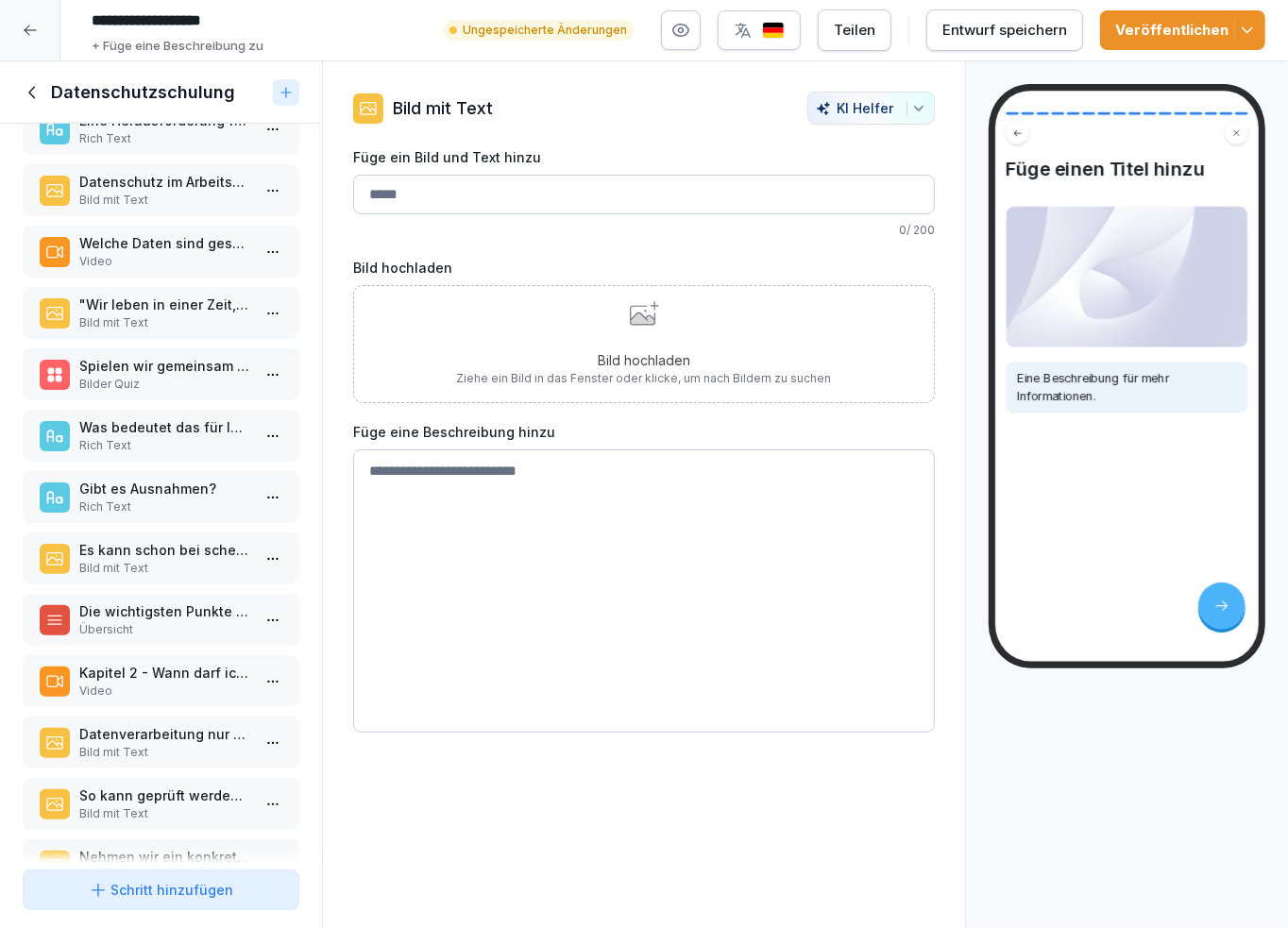
click at [407, 200] on input "Füge ein Bild und Text hinzu" at bounding box center [644, 194] width 581 height 39
type input "**********"
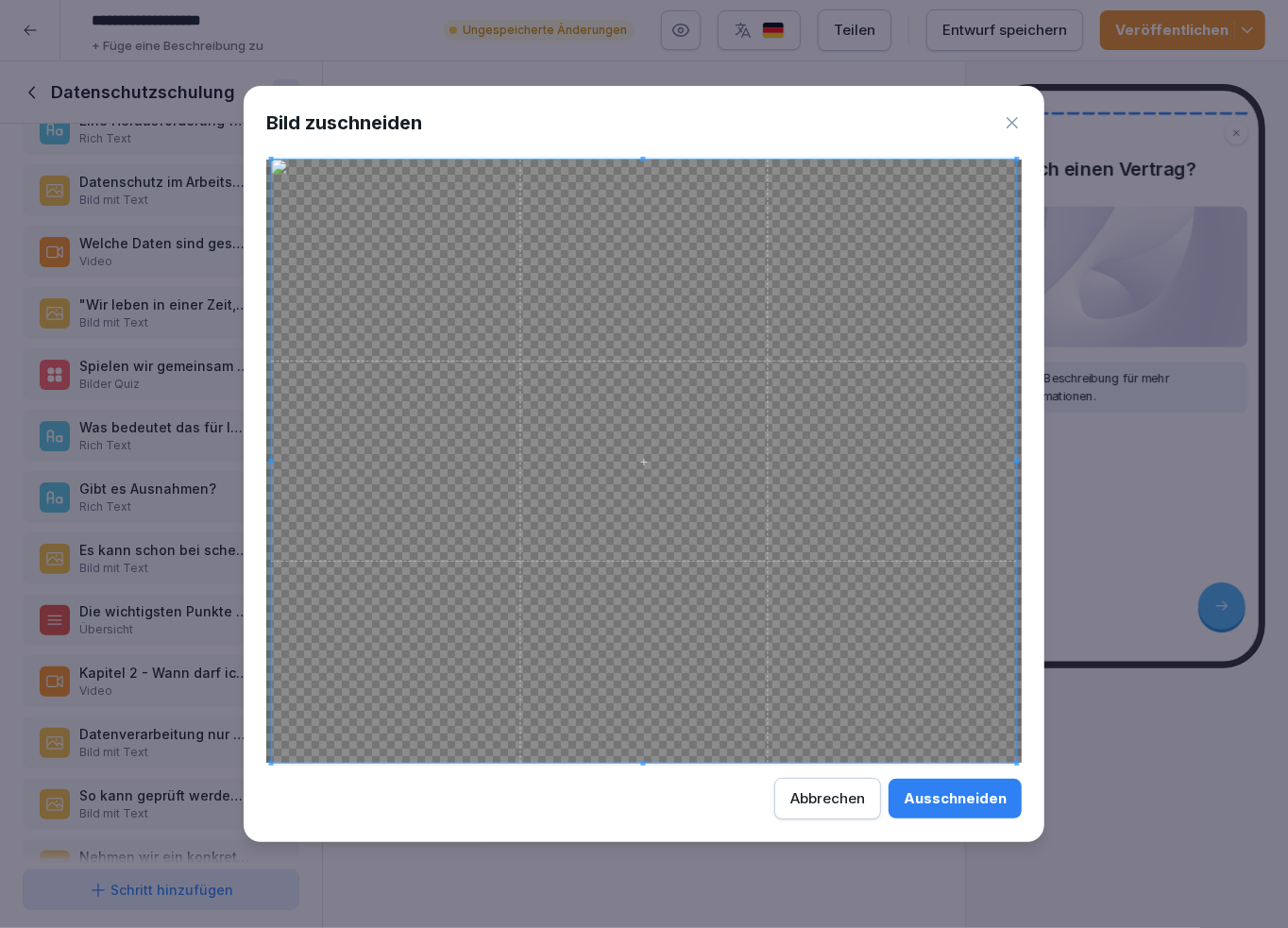
click at [947, 801] on div "Ausschneiden" at bounding box center [954, 799] width 103 height 21
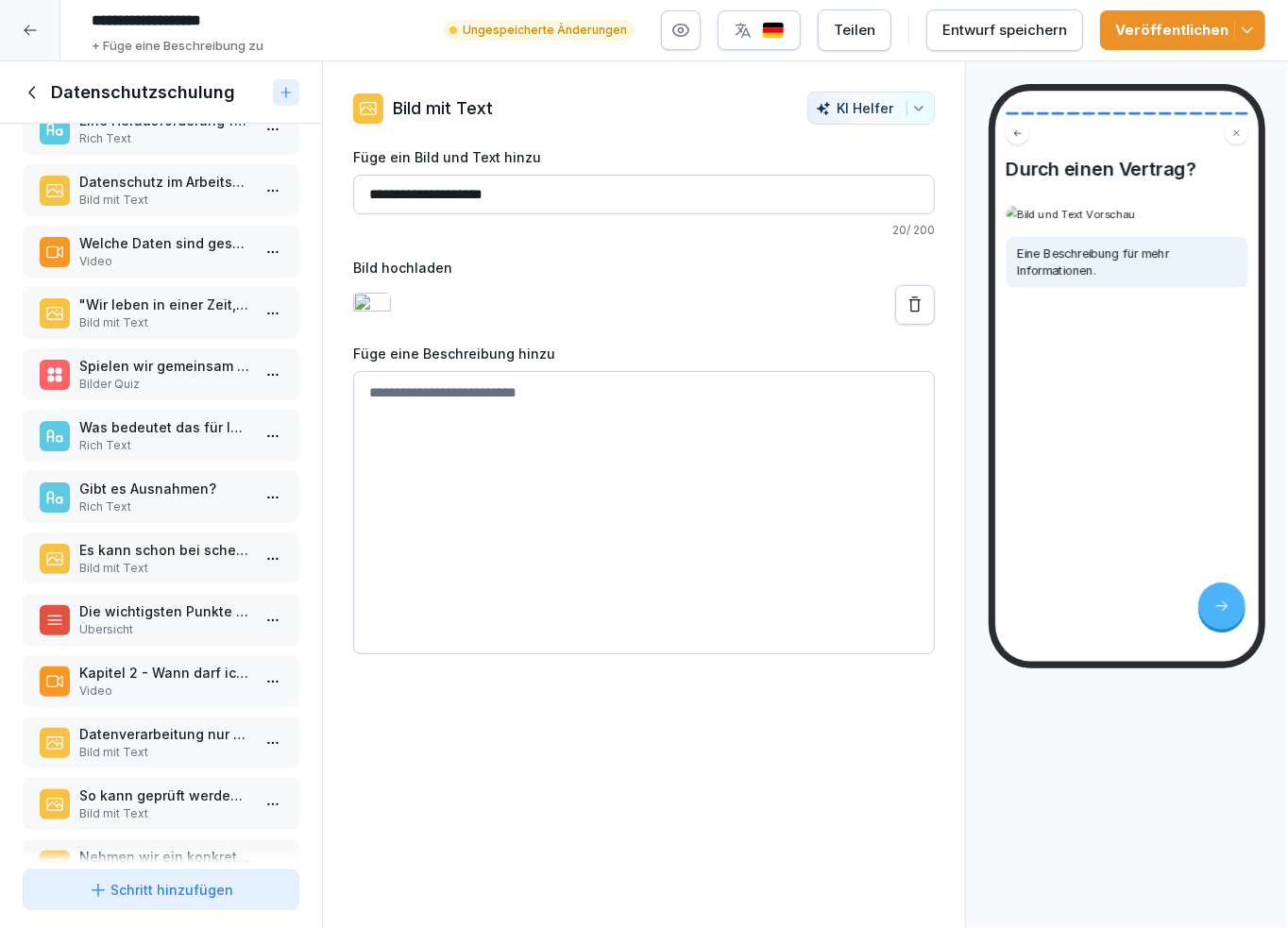
click at [1011, 32] on div "Entwurf speichern" at bounding box center [1005, 30] width 124 height 21
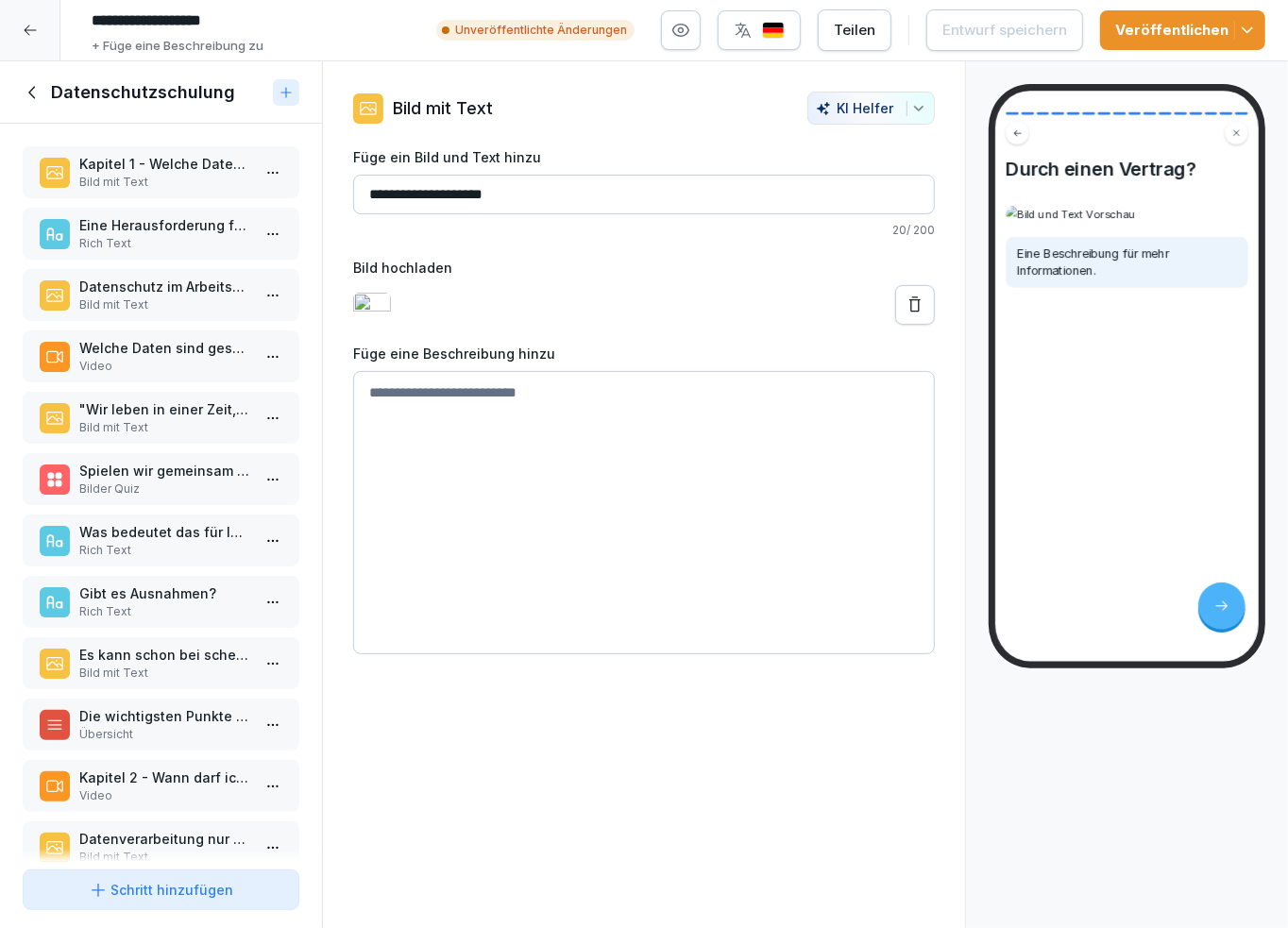
click at [124, 162] on p "Kapitel 1 - Welche Daten sind geschützt" at bounding box center [164, 164] width 171 height 20
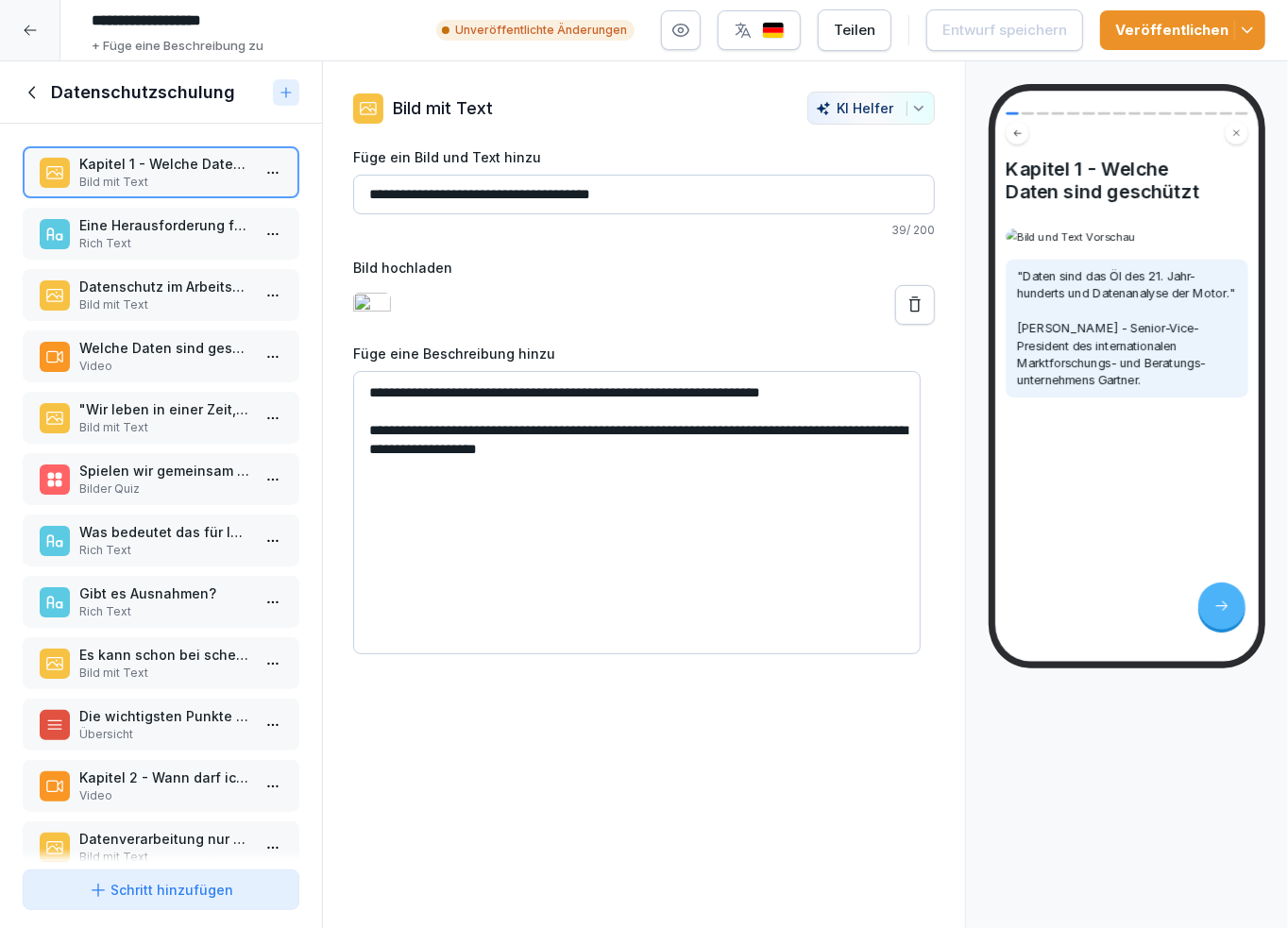
click at [145, 227] on p "Eine Herausforderung für uns alle." at bounding box center [164, 225] width 171 height 20
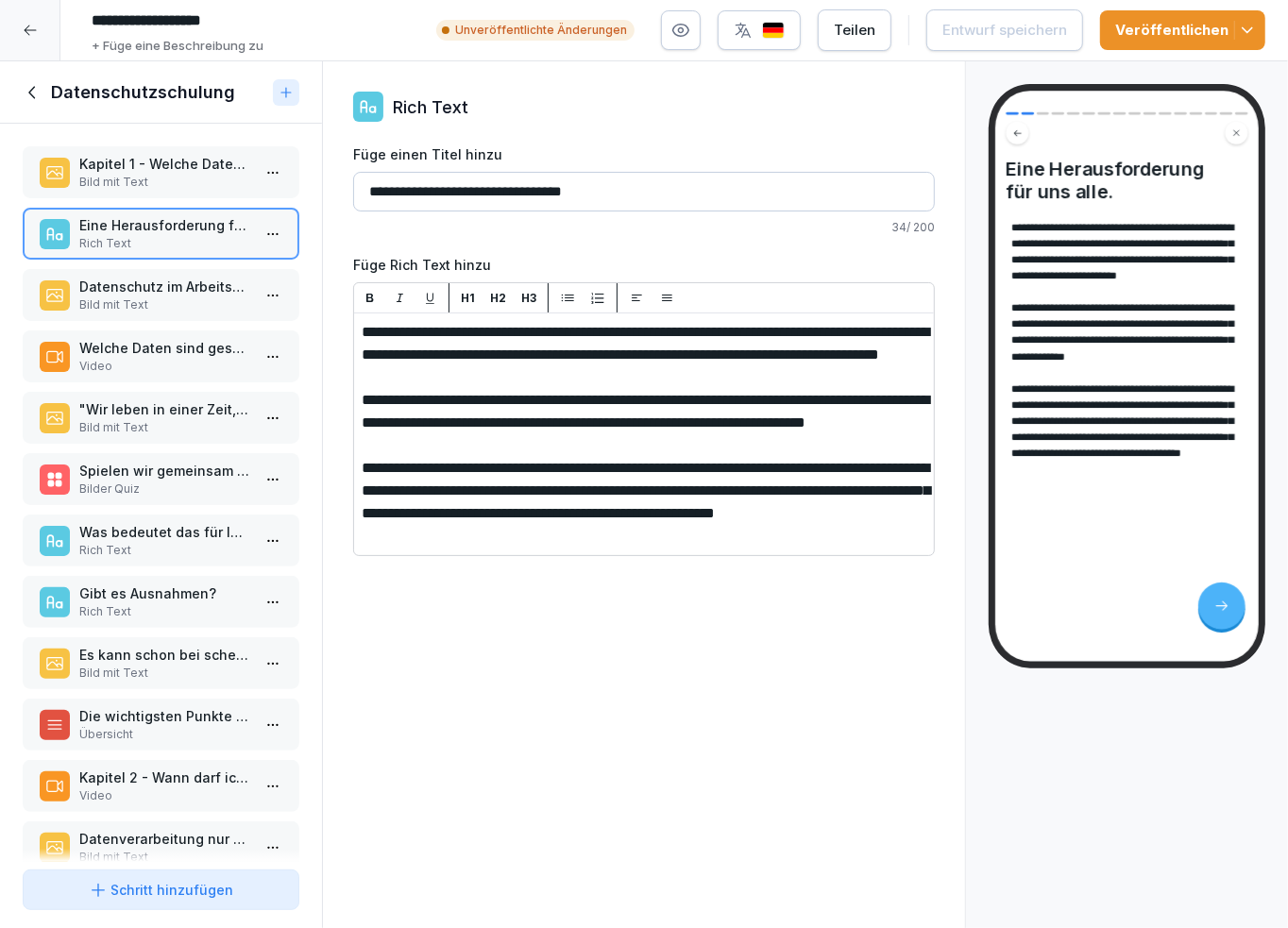
click at [134, 170] on p "Kapitel 1 - Welche Daten sind geschützt" at bounding box center [164, 164] width 171 height 20
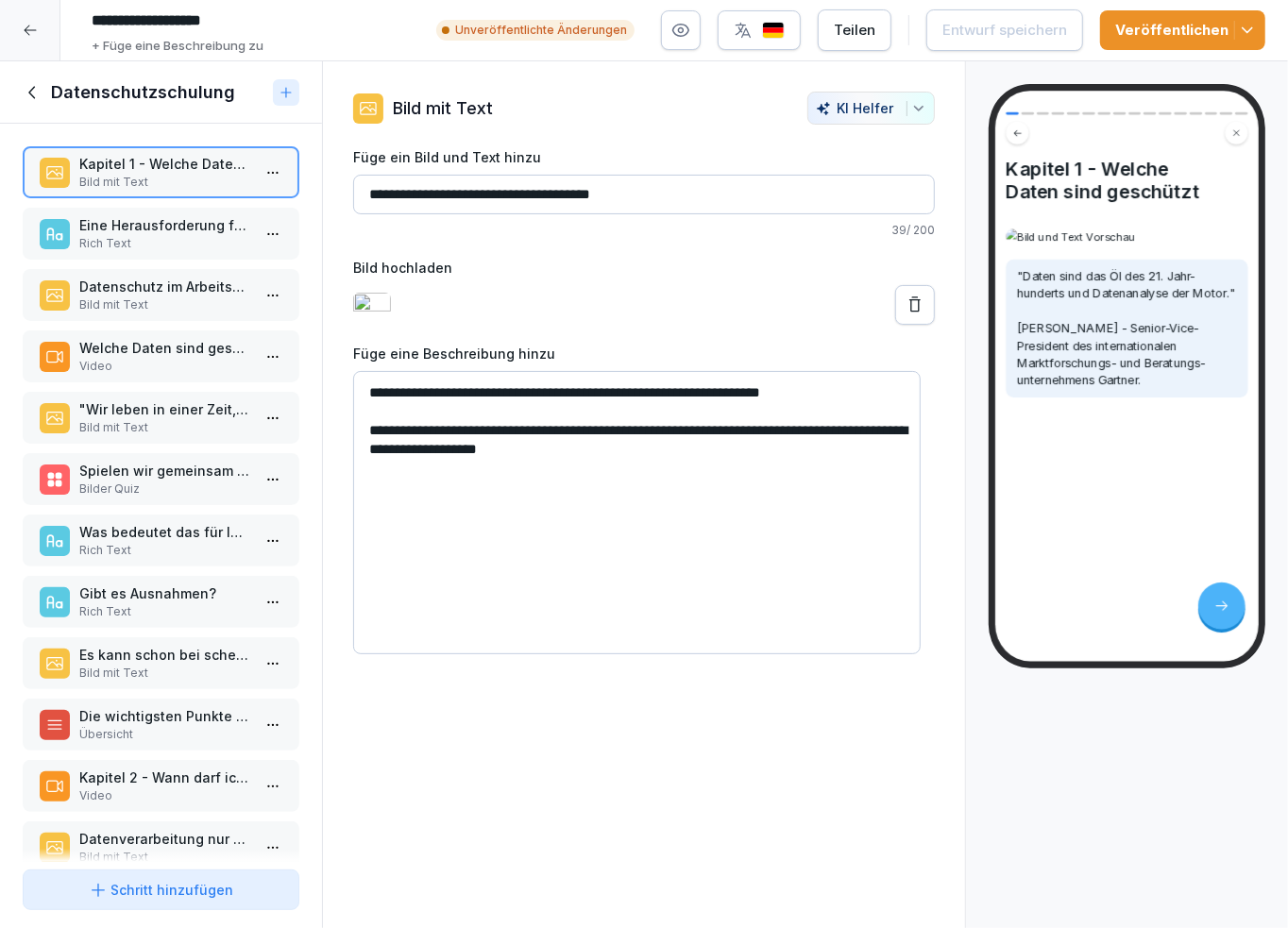
click at [138, 227] on p "Eine Herausforderung für uns alle." at bounding box center [164, 225] width 171 height 20
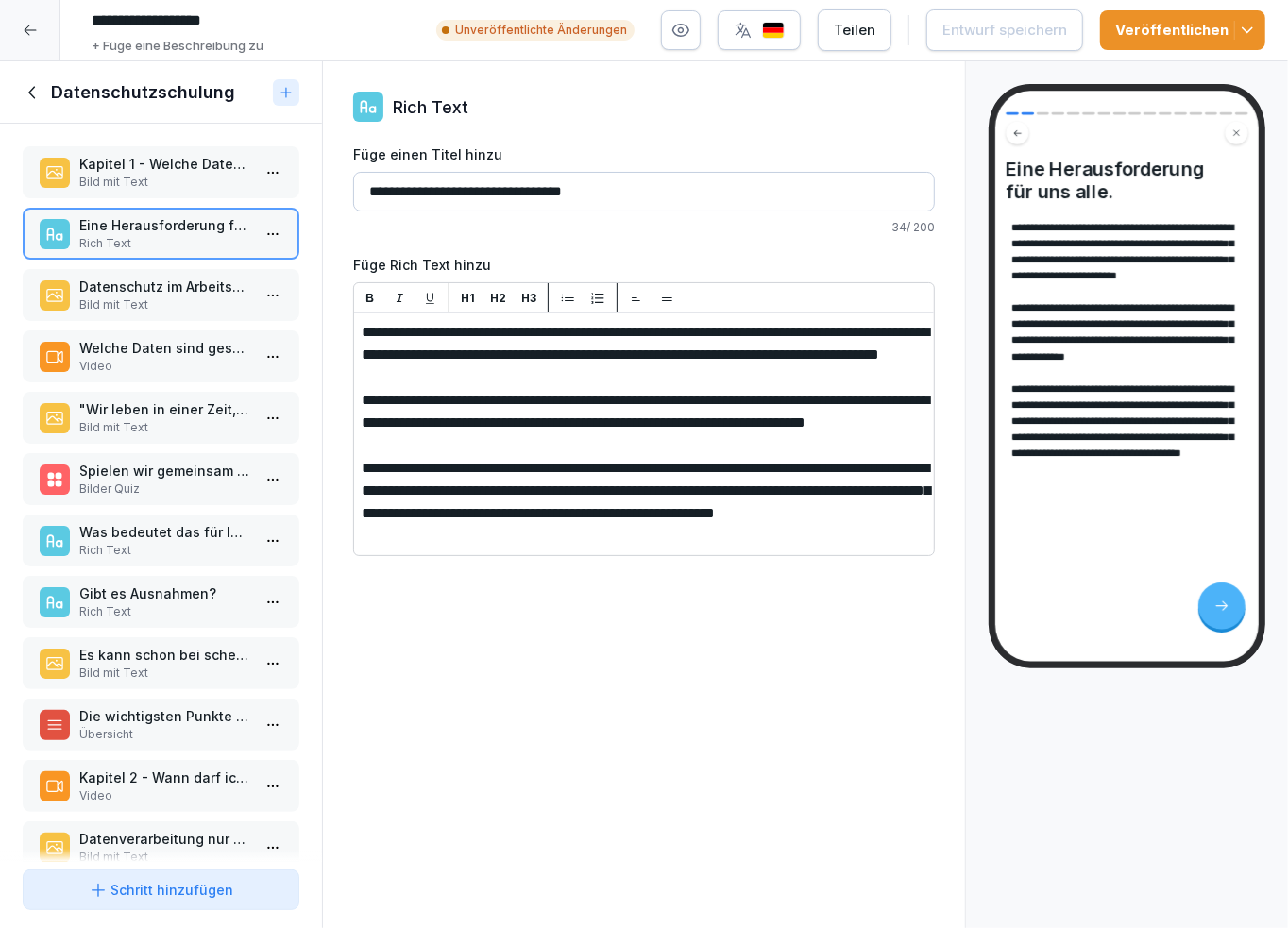
click at [133, 283] on p "Datenschutz im Arbeitsalltag" at bounding box center [164, 286] width 171 height 20
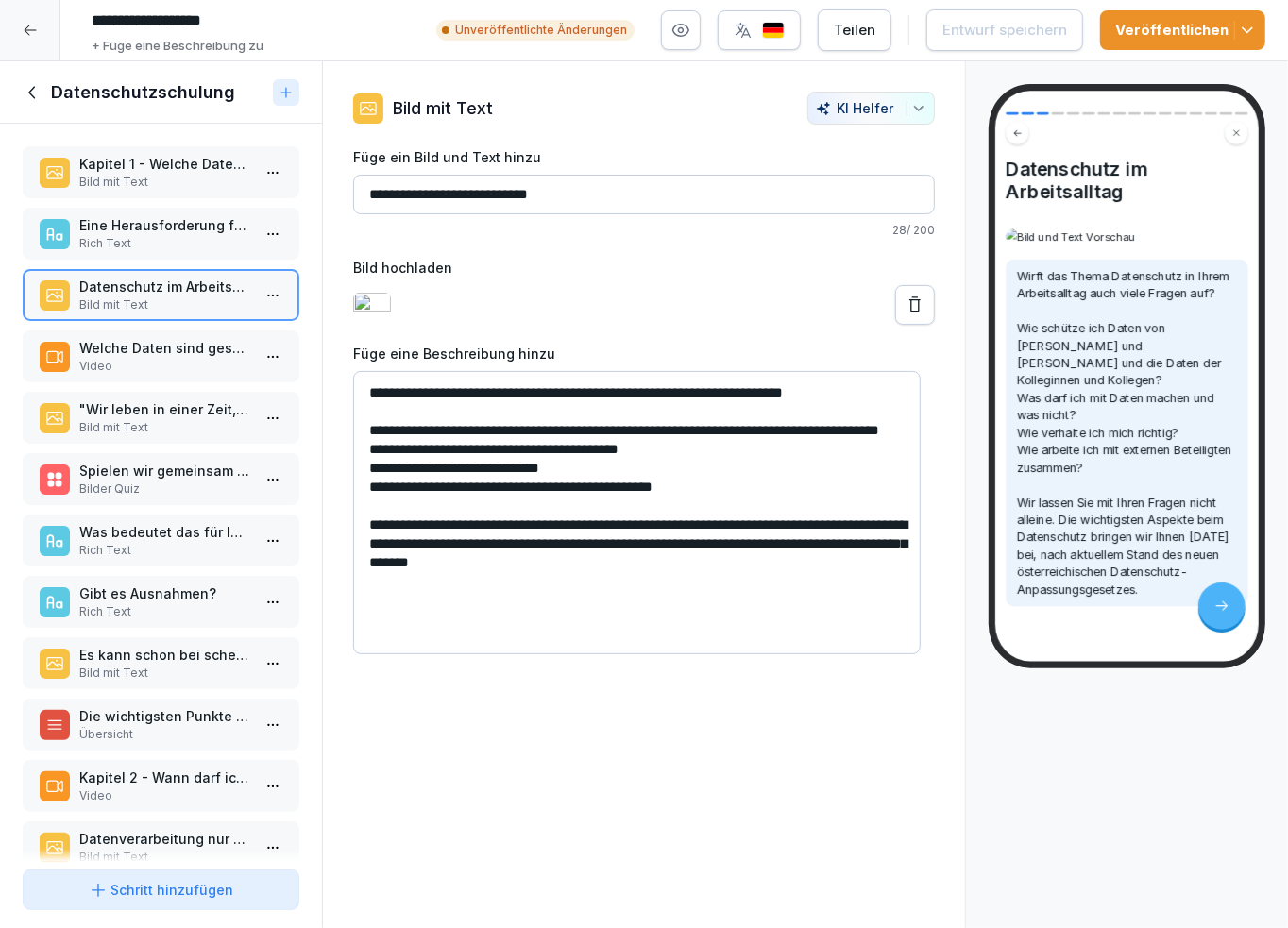
click at [122, 343] on p "Welche Daten sind geschützt?" at bounding box center [164, 348] width 171 height 20
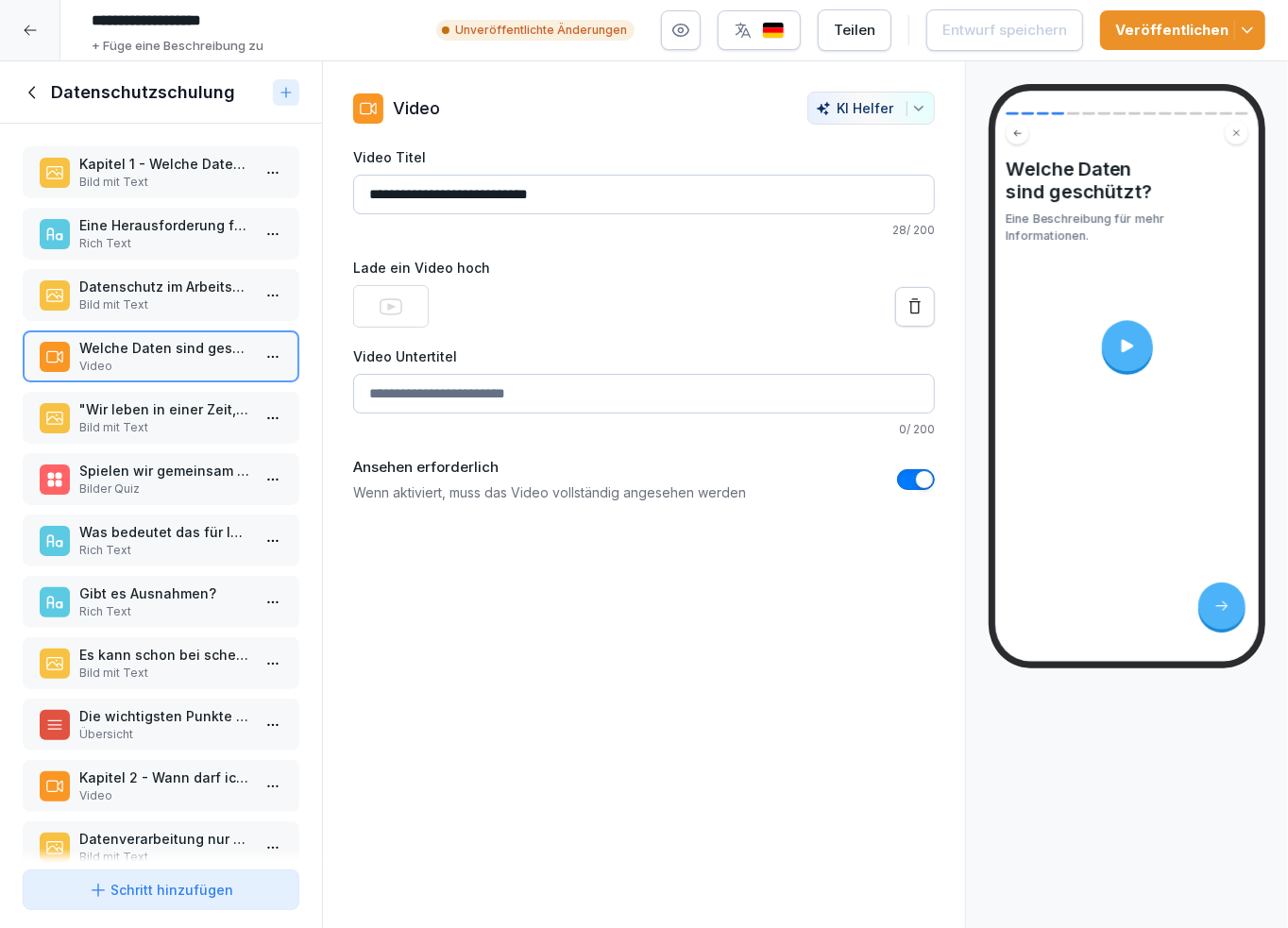
click at [151, 404] on p ""Wir leben in einer Zeit, in der wir überall unsere digitalen Spuren hinterlass…" at bounding box center [164, 410] width 171 height 20
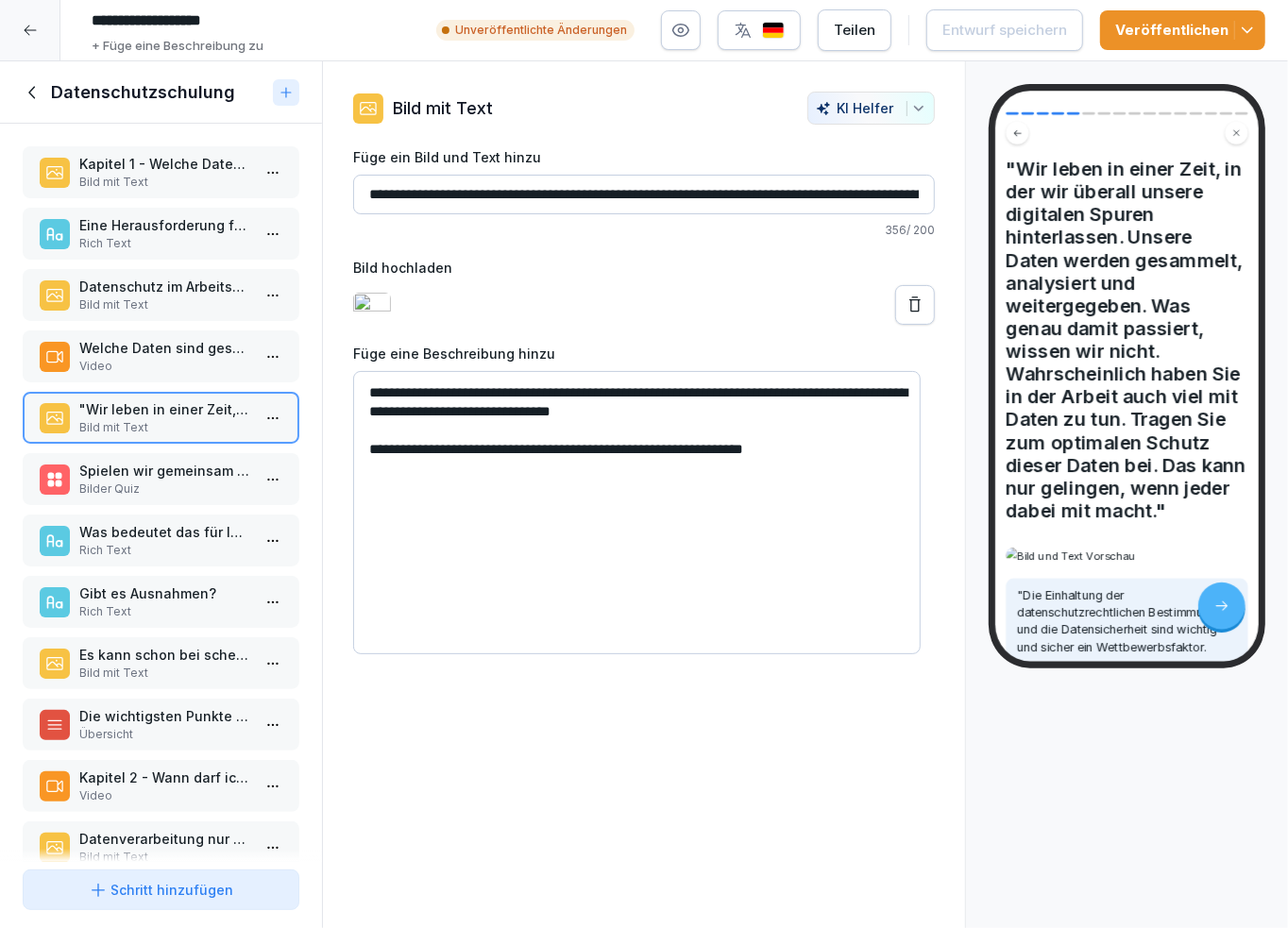
click at [148, 468] on p "Spielen wir gemeinsam eine Runde "Wer bin ich?". Zwei Oscars und zwei Golden Gl…" at bounding box center [164, 471] width 171 height 20
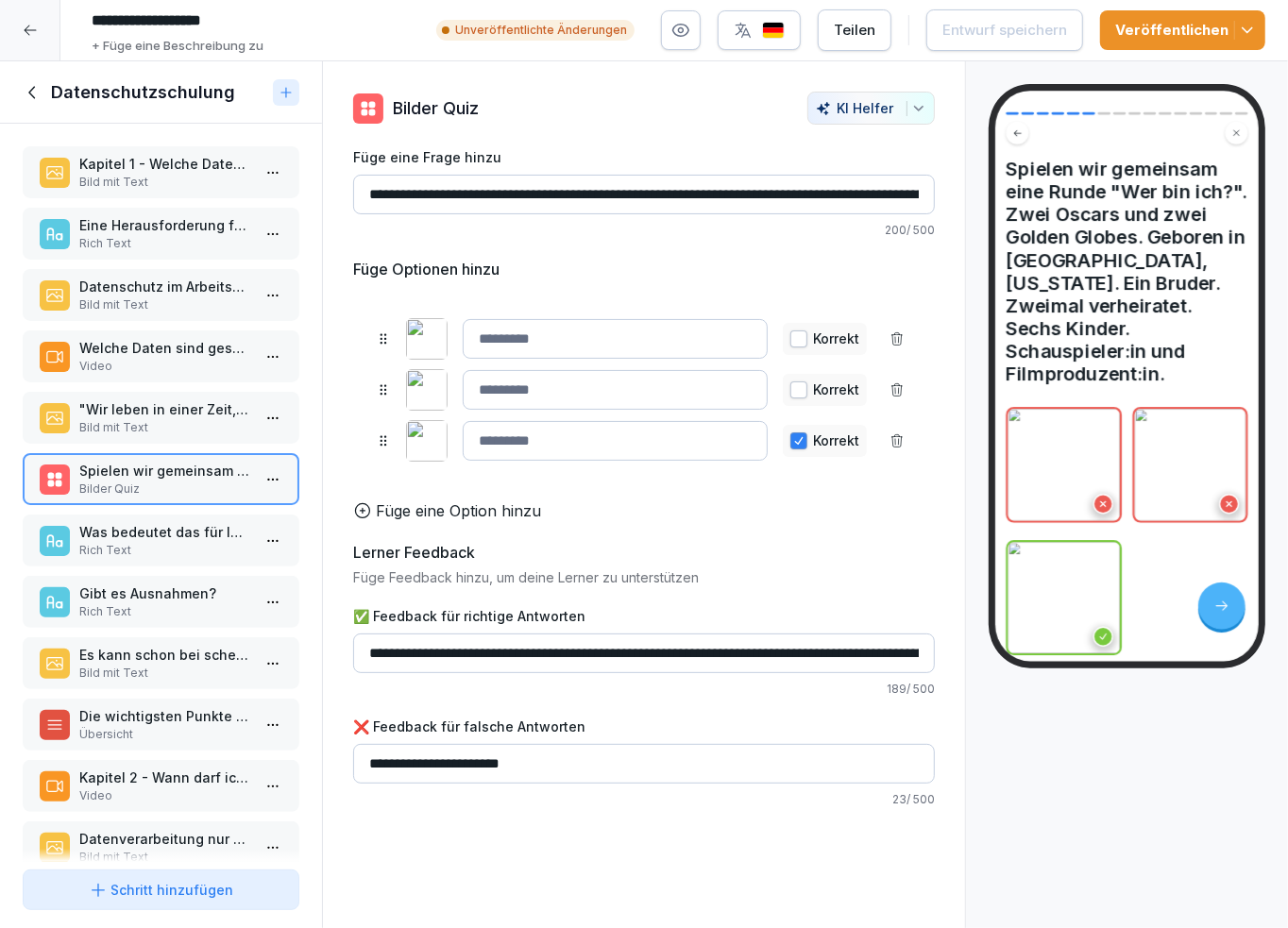
click at [133, 524] on p "Was bedeutet das für Ihre Arbeit?" at bounding box center [164, 532] width 171 height 20
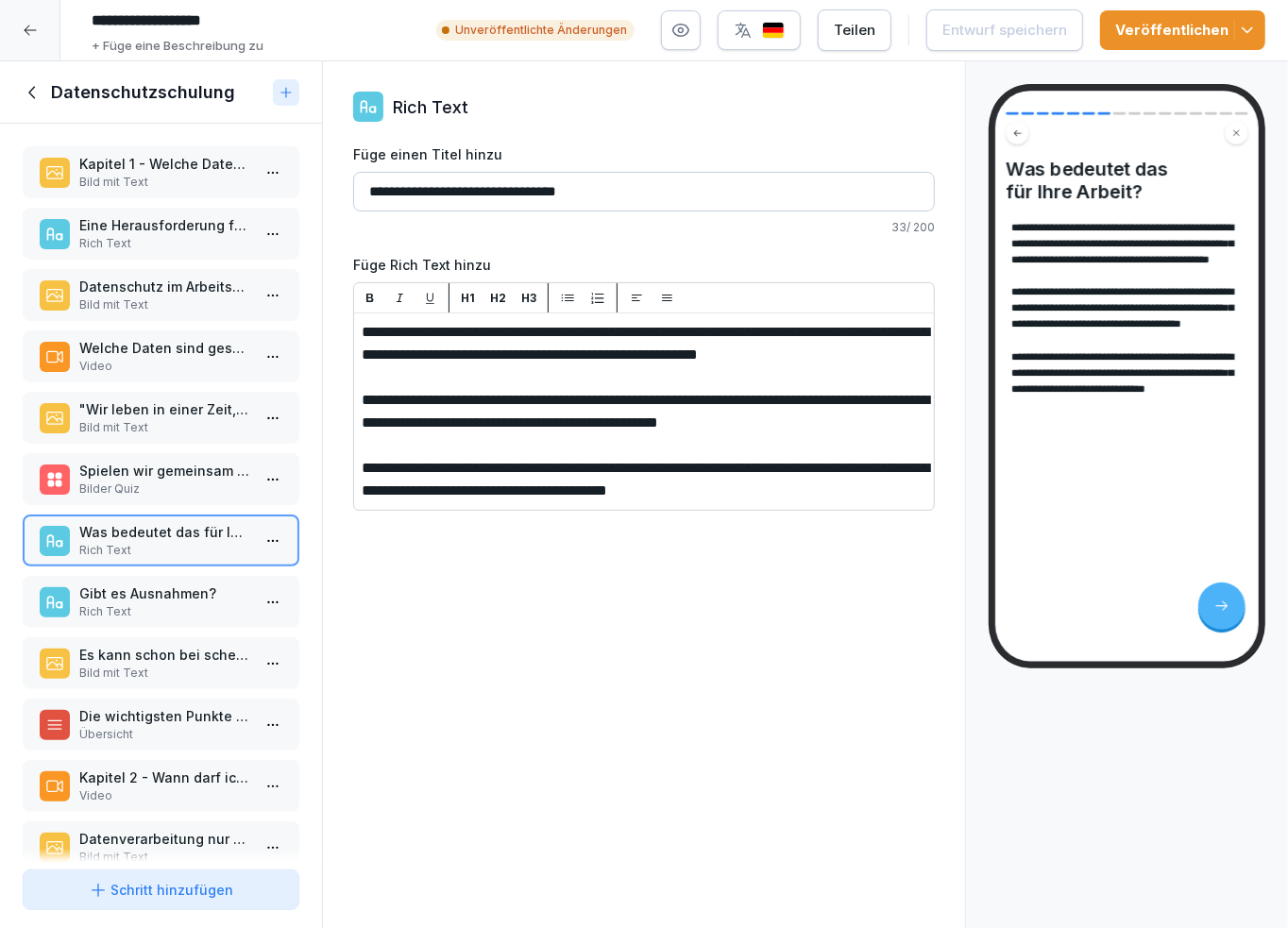
click at [122, 406] on p ""Wir leben in einer Zeit, in der wir überall unsere digitalen Spuren hinterlass…" at bounding box center [164, 410] width 171 height 20
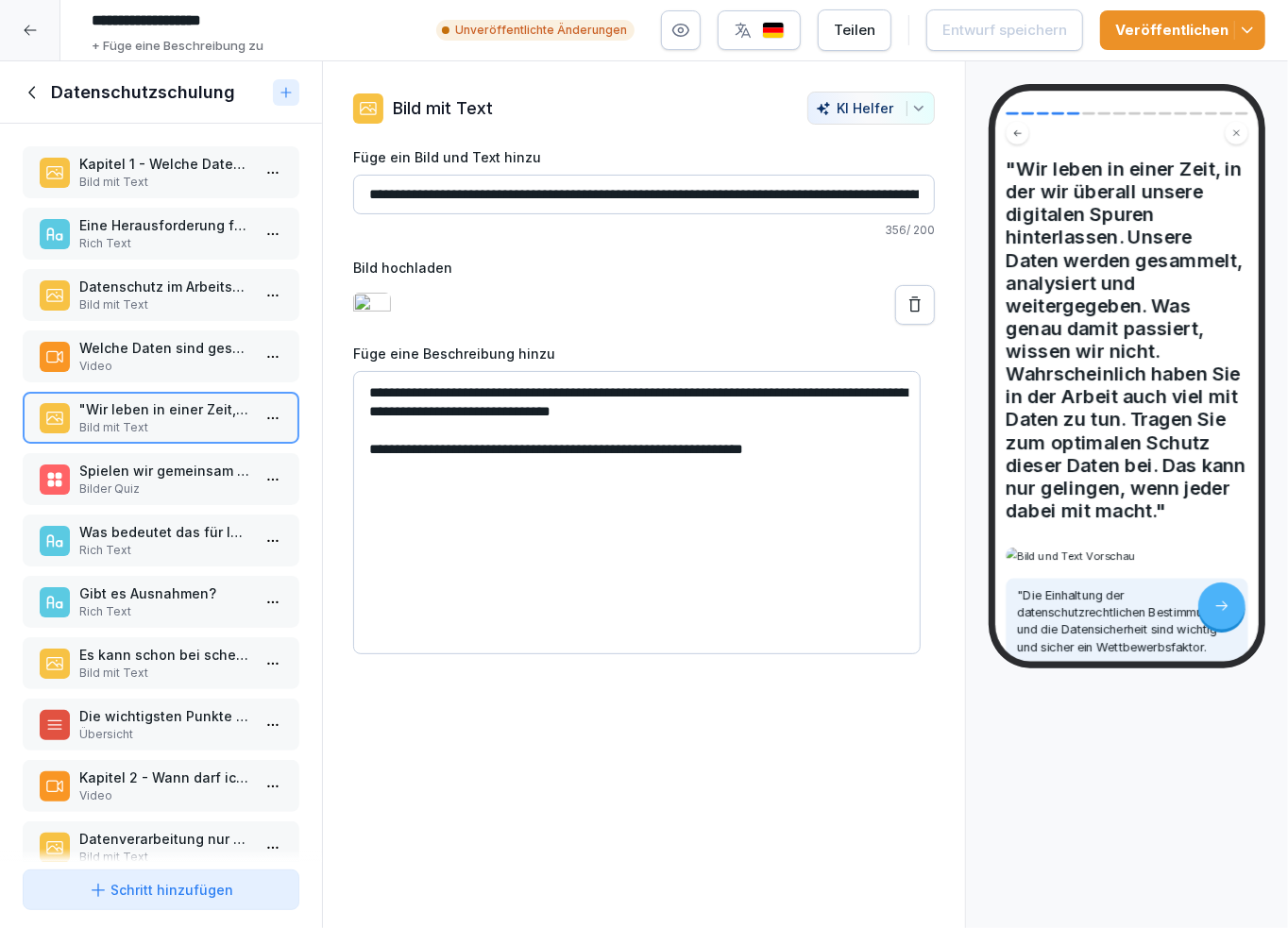
click at [137, 163] on p "Kapitel 1 - Welche Daten sind geschützt" at bounding box center [164, 164] width 171 height 20
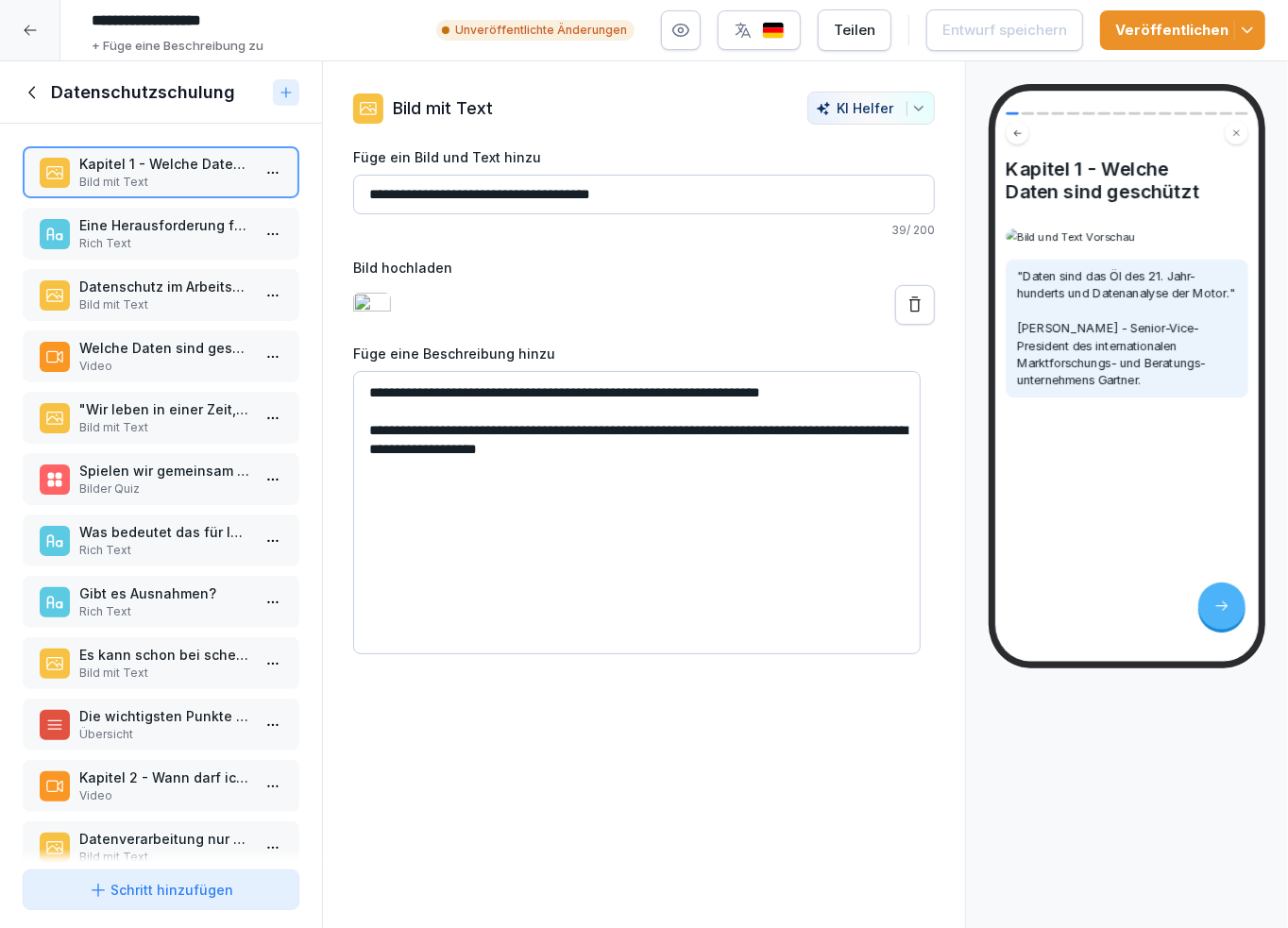
click at [28, 28] on icon at bounding box center [30, 30] width 15 height 15
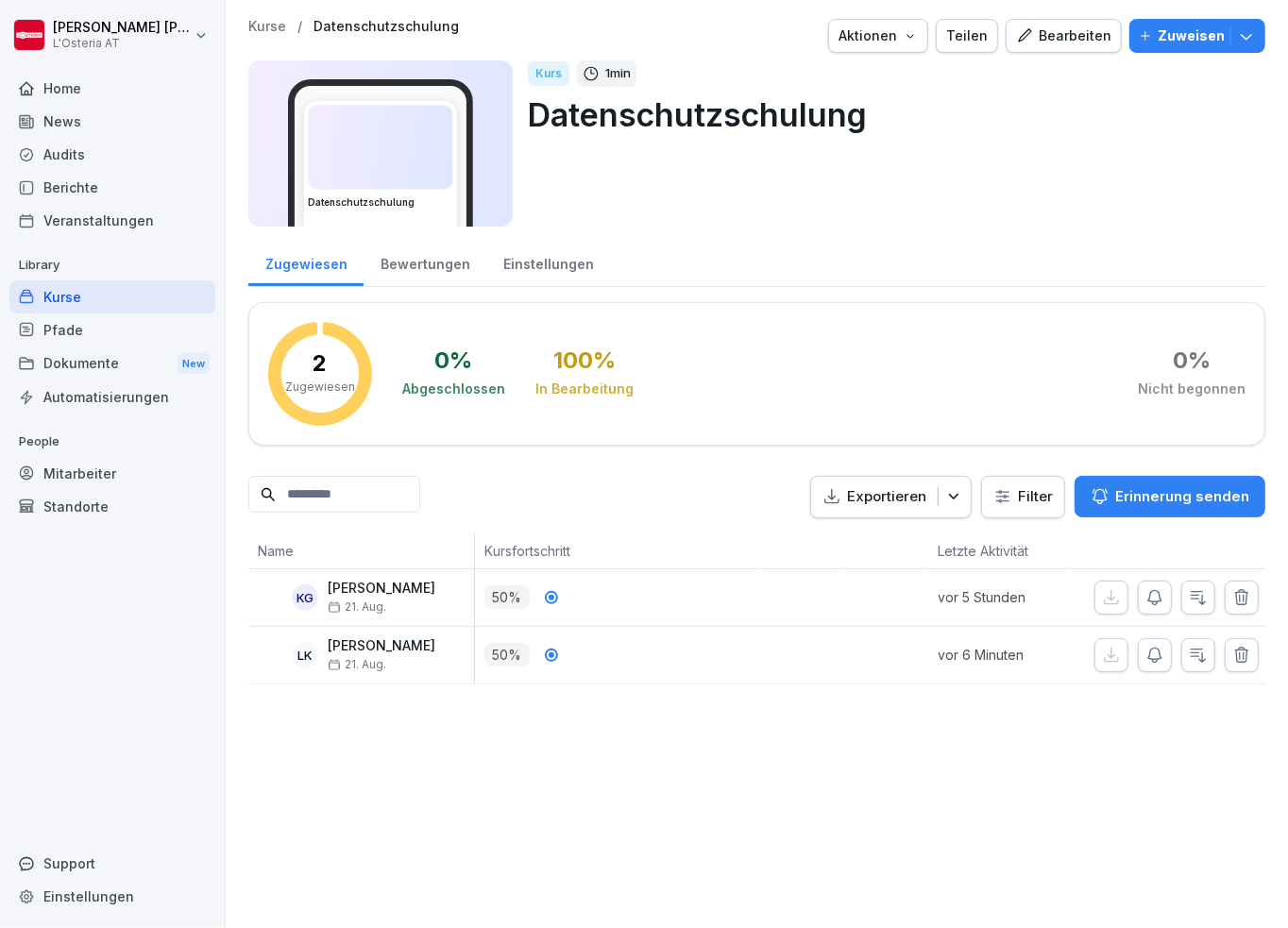
click at [51, 292] on div "Kurse" at bounding box center [113, 296] width 206 height 33
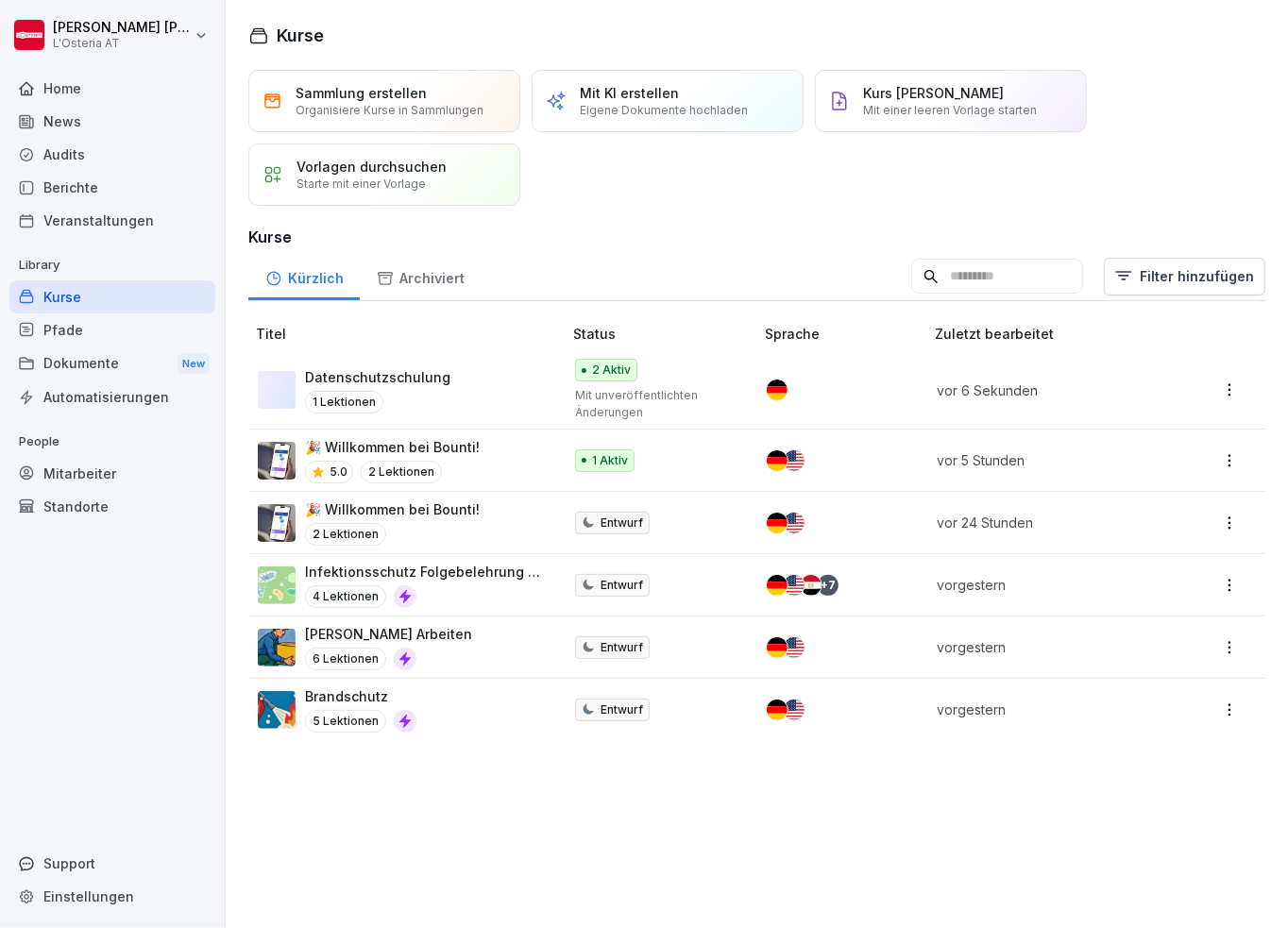
click at [395, 376] on p "Datenschutzschulung" at bounding box center [377, 377] width 145 height 20
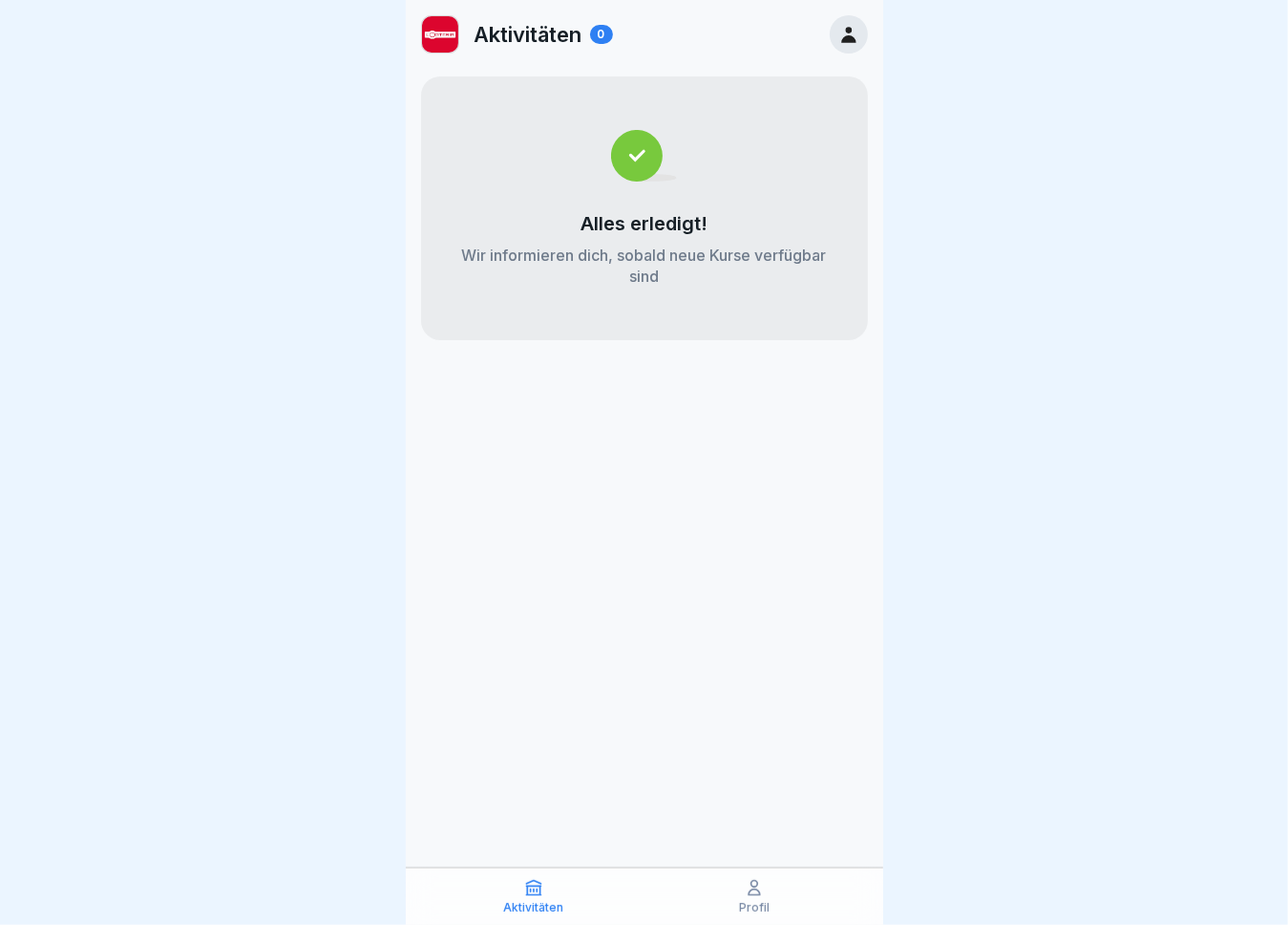
click at [848, 28] on icon at bounding box center [849, 35] width 14 height 16
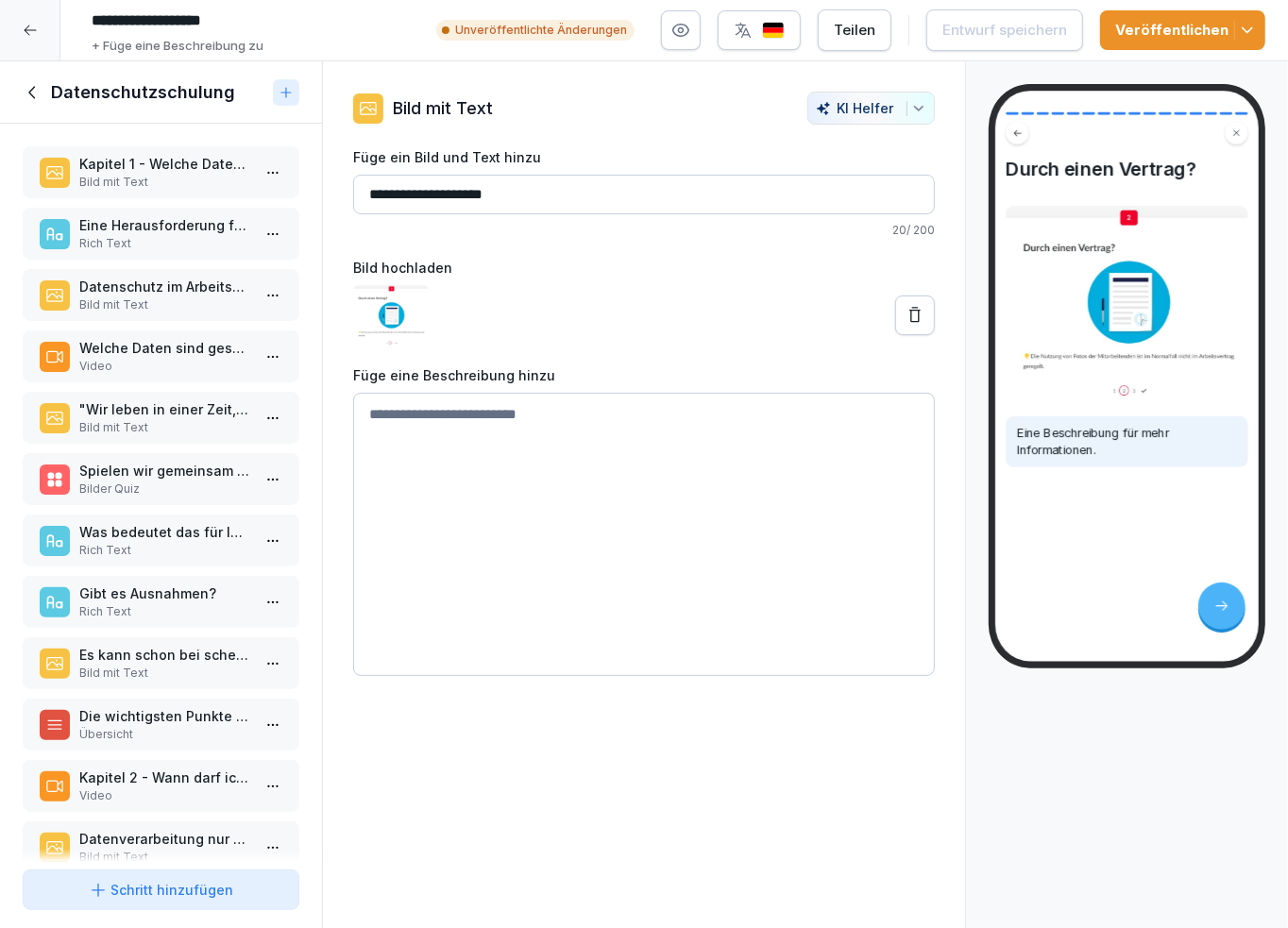
click at [27, 89] on icon at bounding box center [33, 92] width 21 height 21
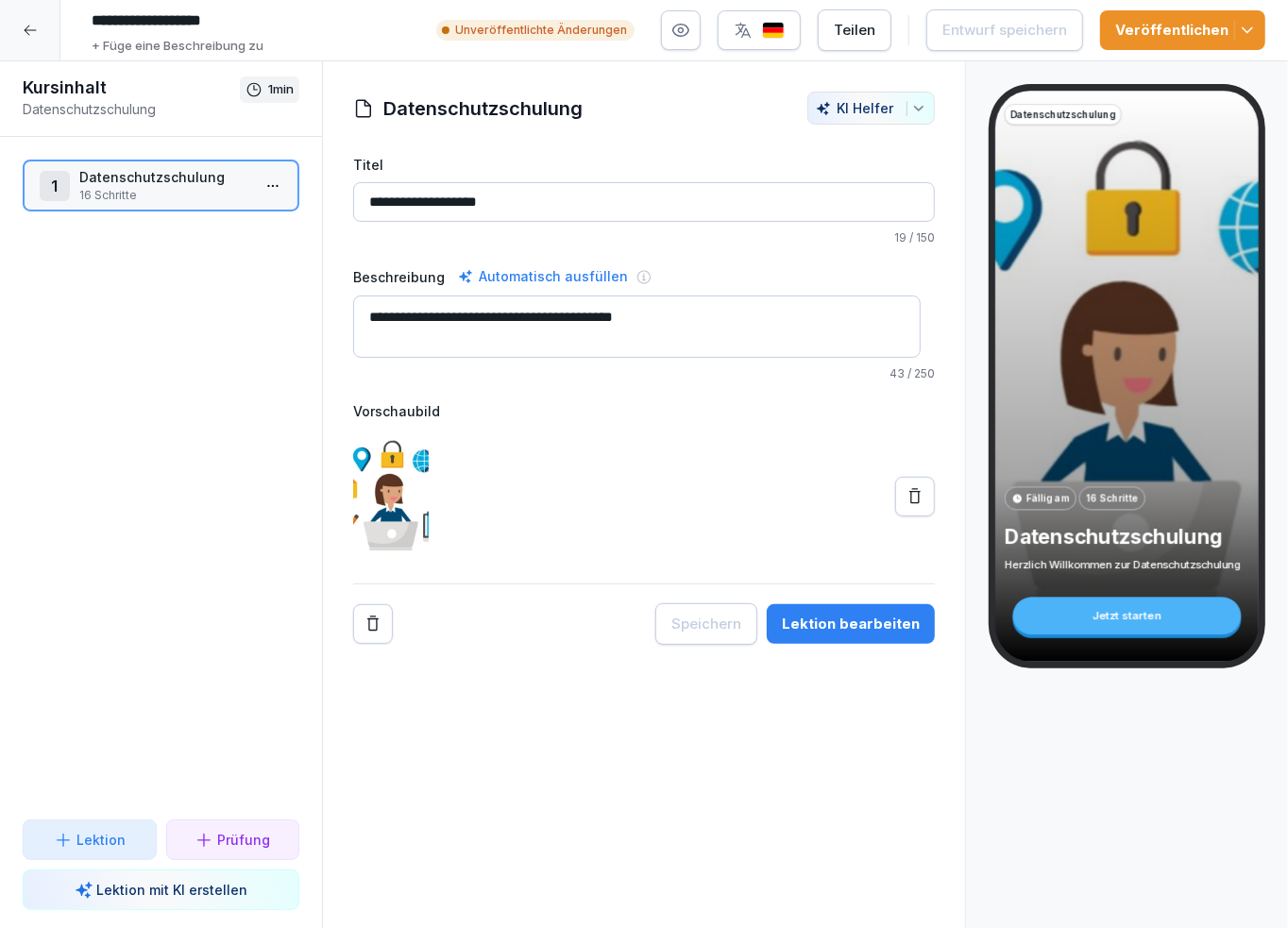
click at [29, 32] on icon at bounding box center [30, 30] width 15 height 15
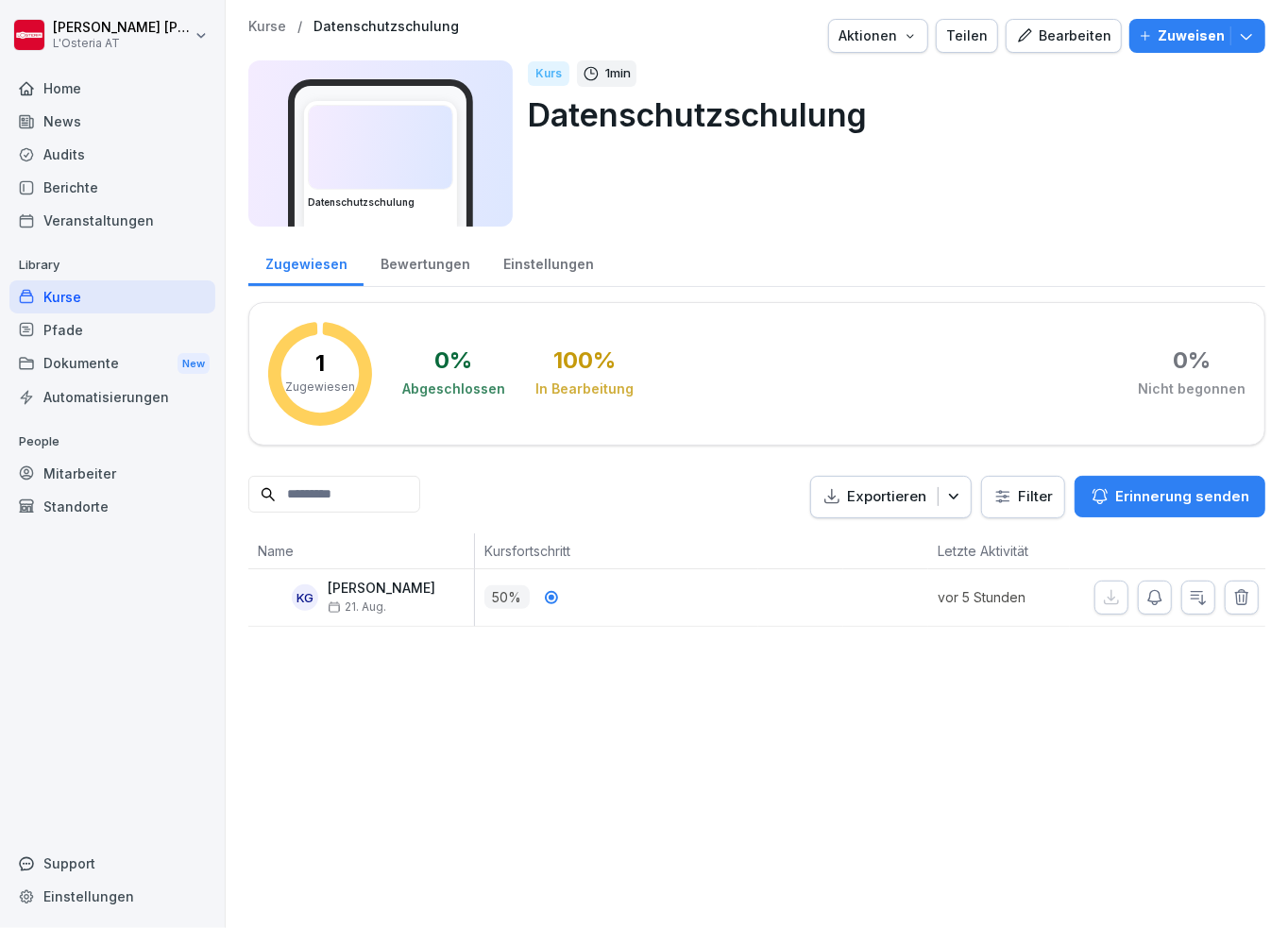
click at [66, 296] on div "Kurse" at bounding box center [113, 296] width 206 height 33
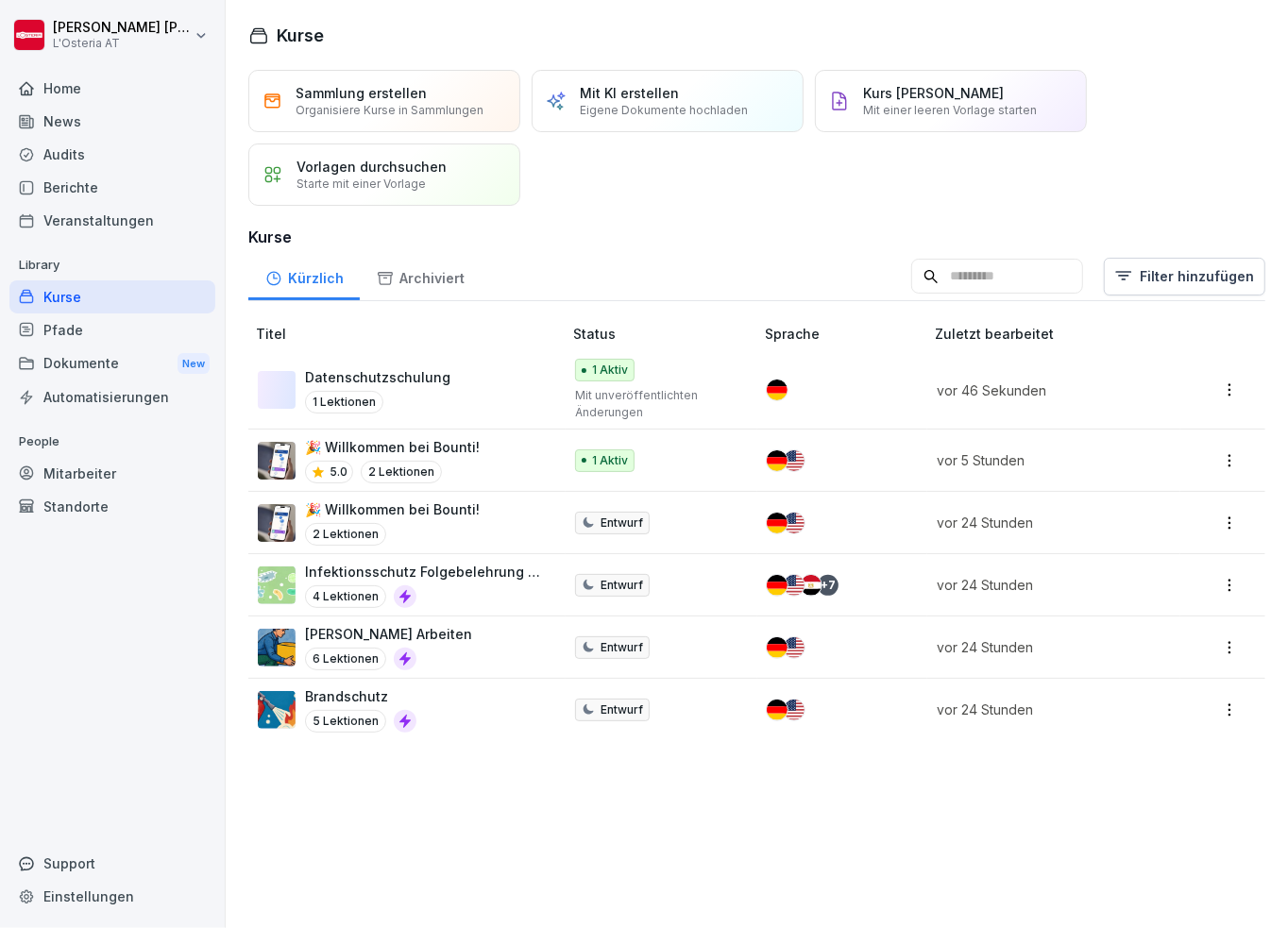
click at [403, 382] on p "Datenschutzschulung" at bounding box center [377, 377] width 145 height 20
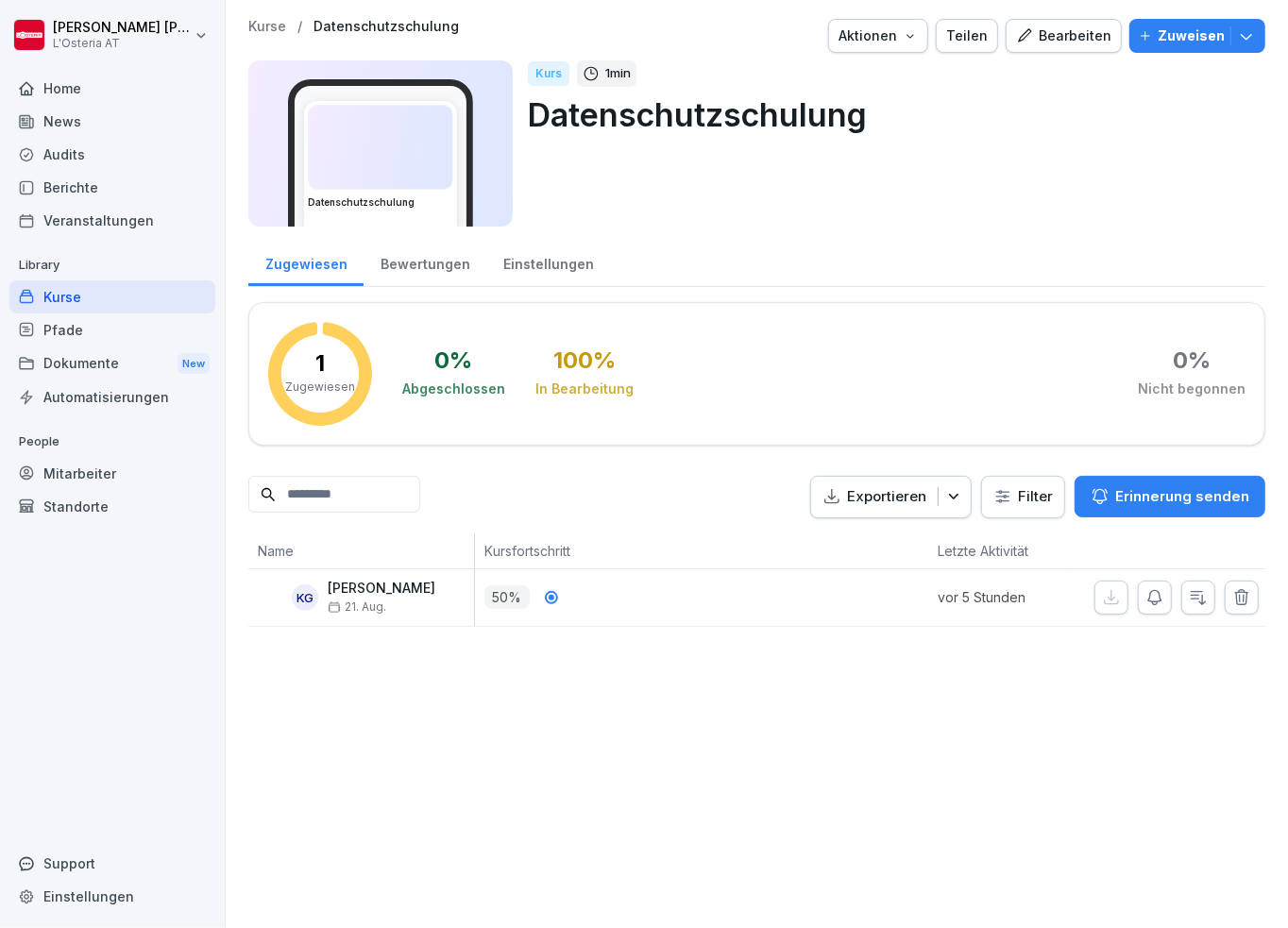
click at [1192, 31] on p "Zuweisen" at bounding box center [1191, 36] width 67 height 21
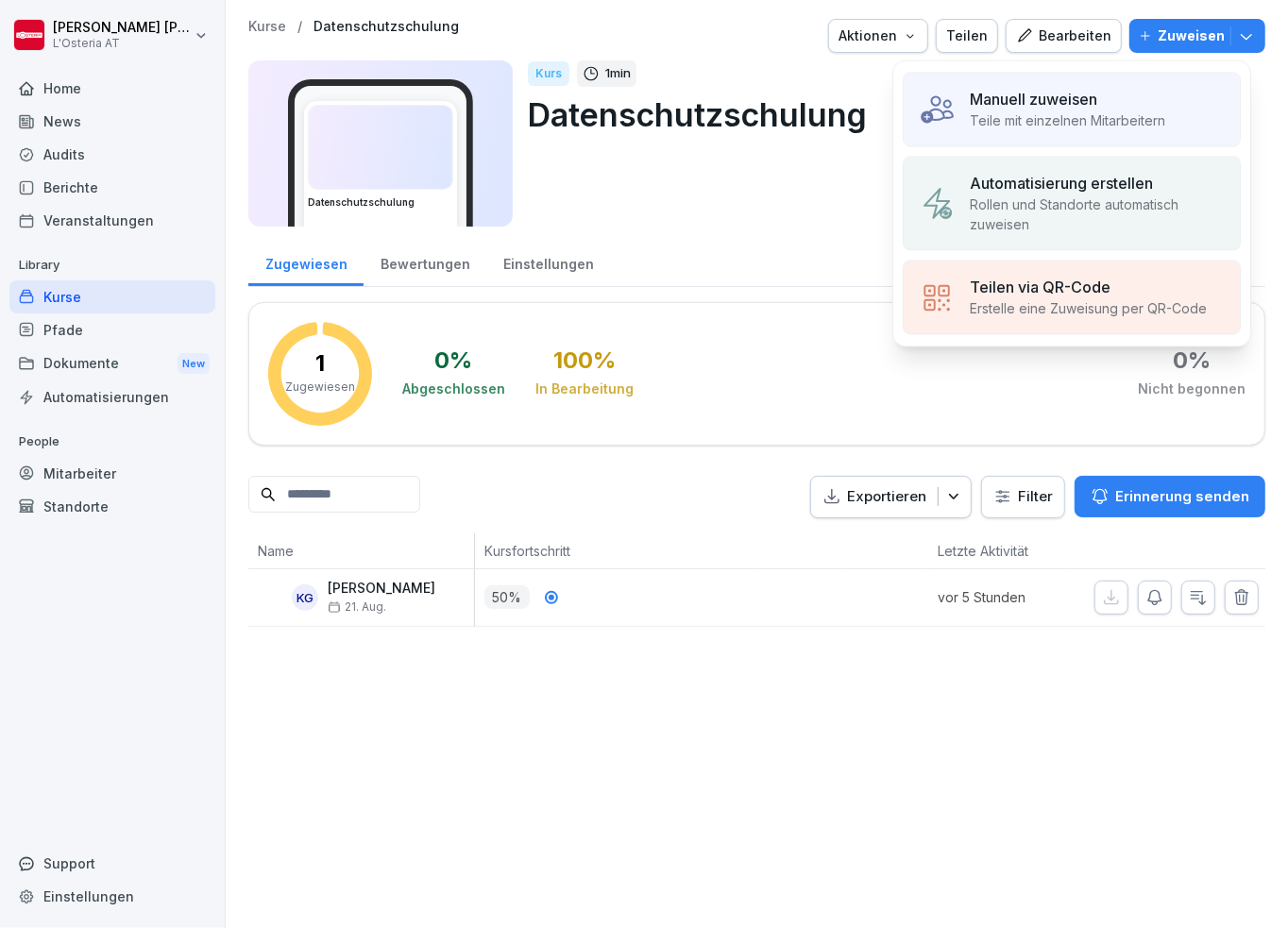
click at [1010, 119] on p "Teile mit einzelnen Mitarbeitern" at bounding box center [1067, 120] width 195 height 20
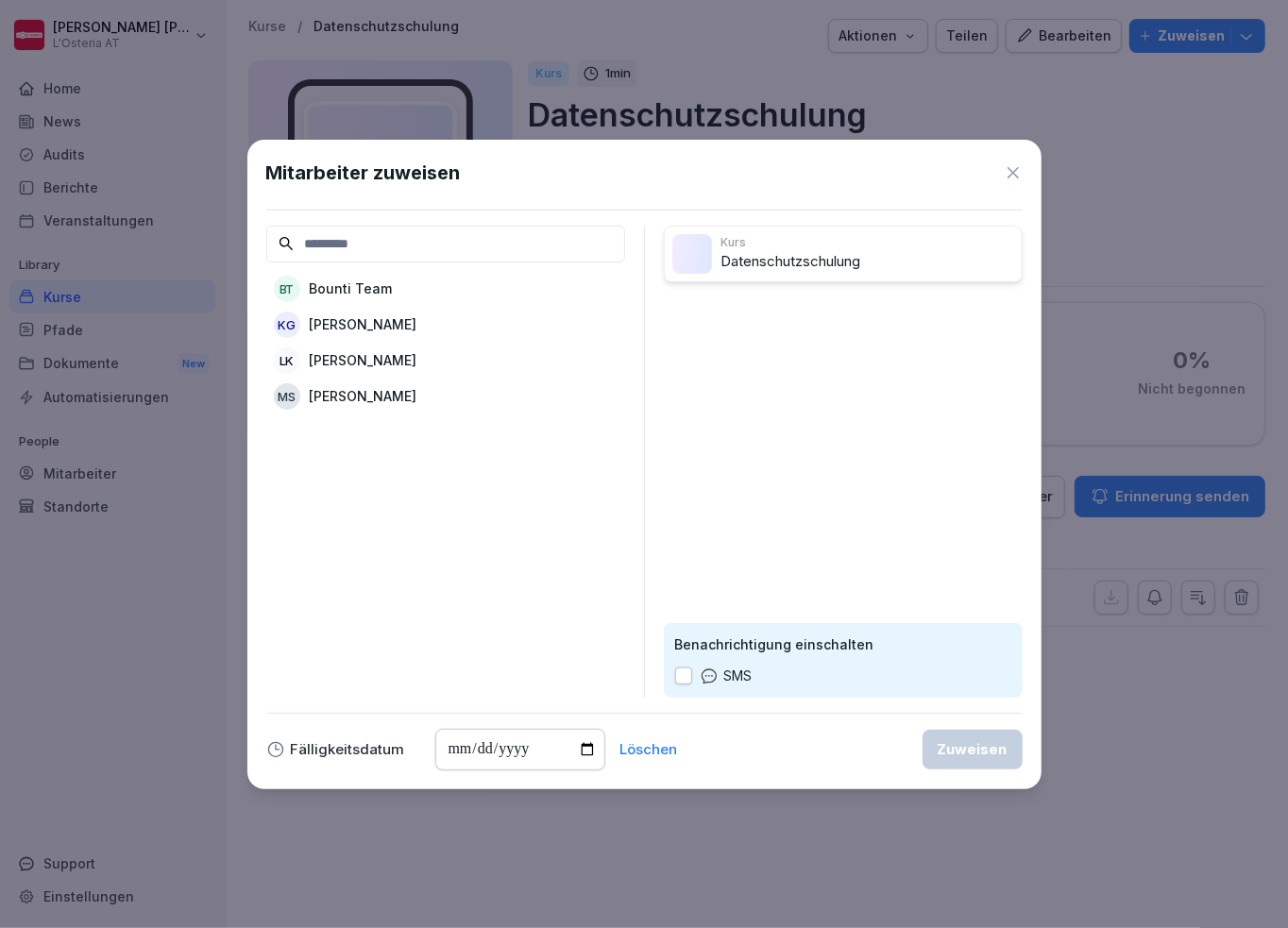
click at [369, 357] on p "Lydia Kellermayer" at bounding box center [363, 360] width 108 height 20
click at [949, 746] on div "Zuweisen" at bounding box center [972, 749] width 70 height 21
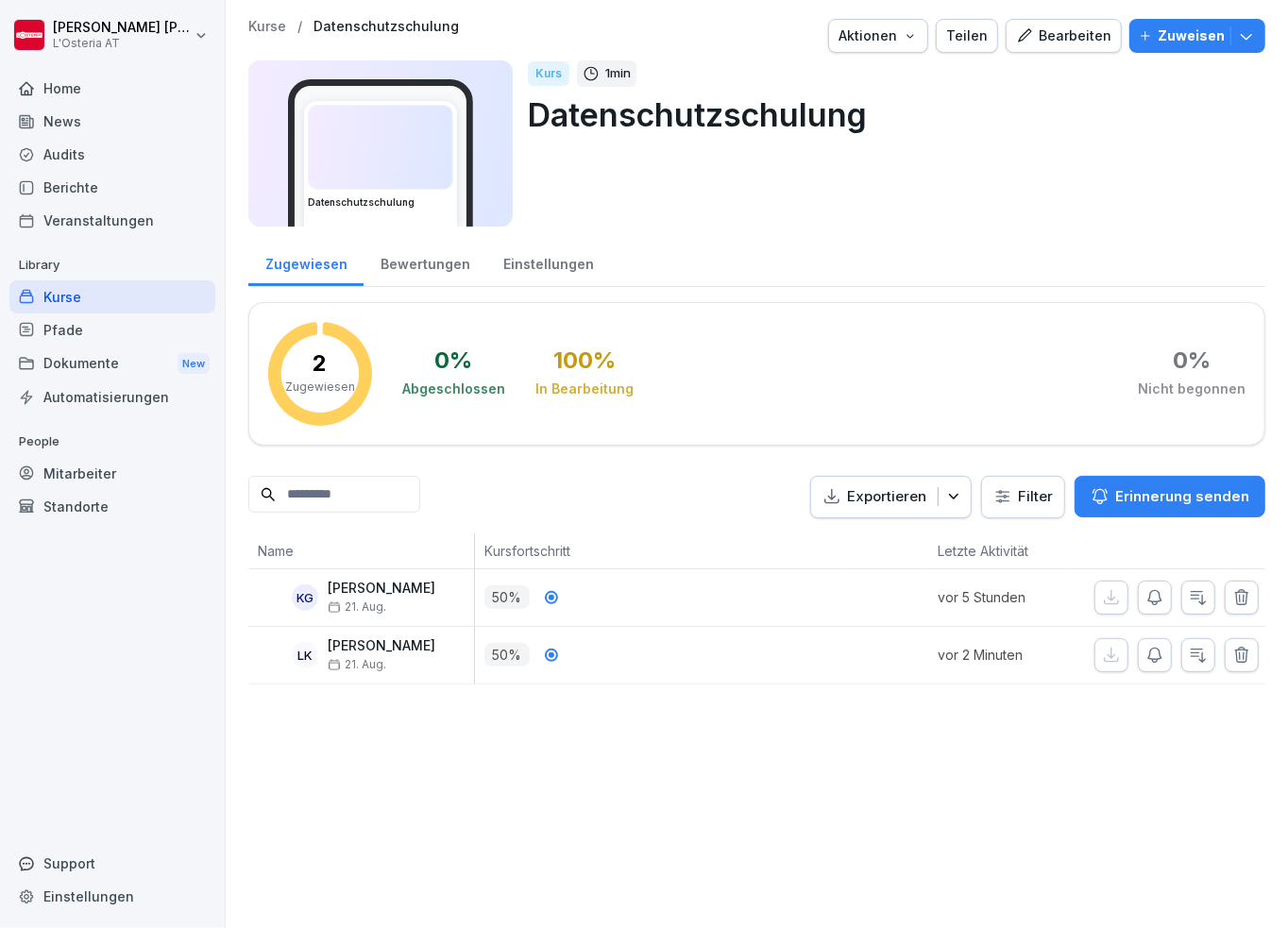
click at [57, 293] on div "Kurse" at bounding box center [113, 296] width 206 height 33
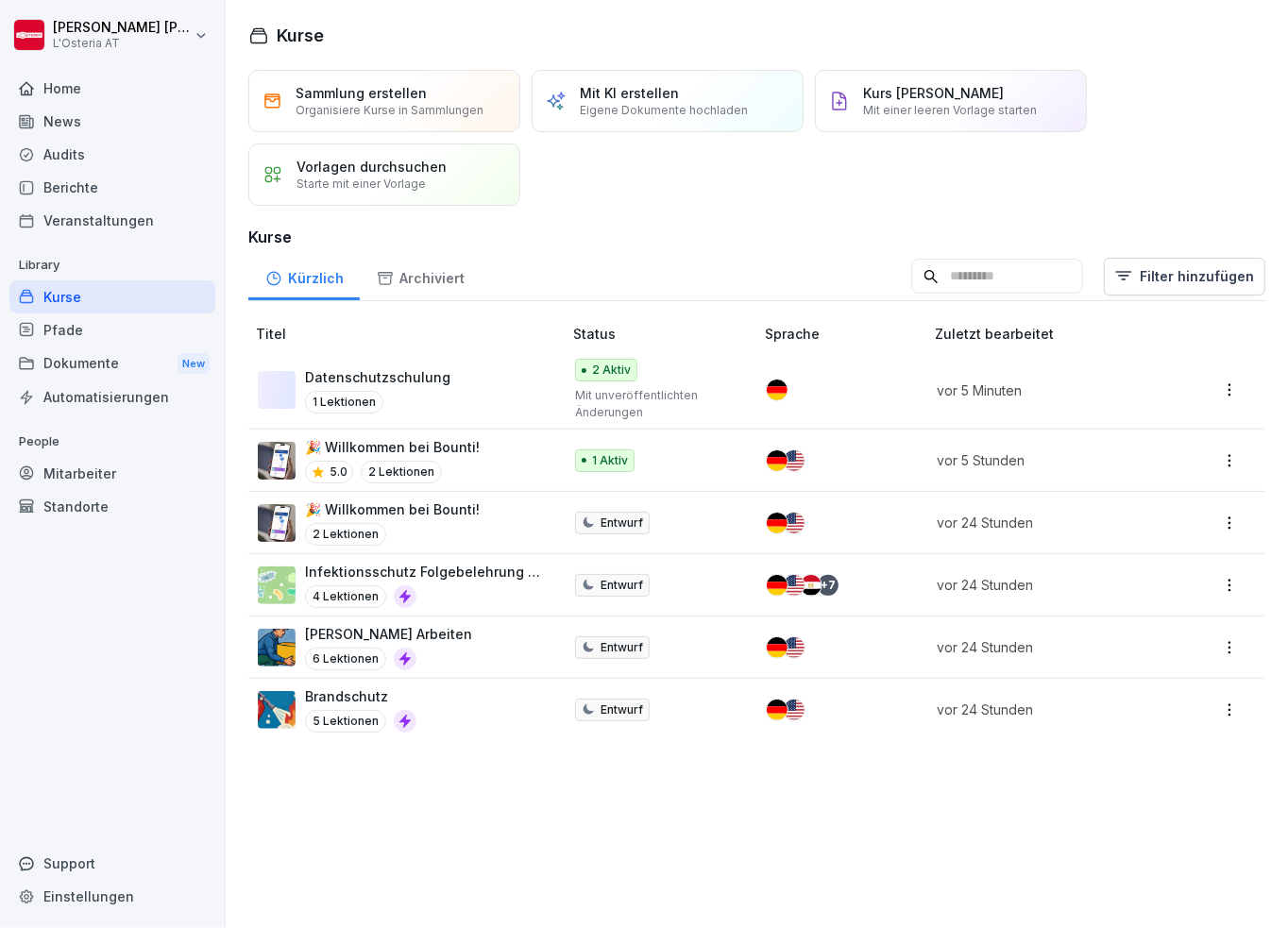
click at [350, 401] on p "1 Lektionen" at bounding box center [343, 402] width 78 height 23
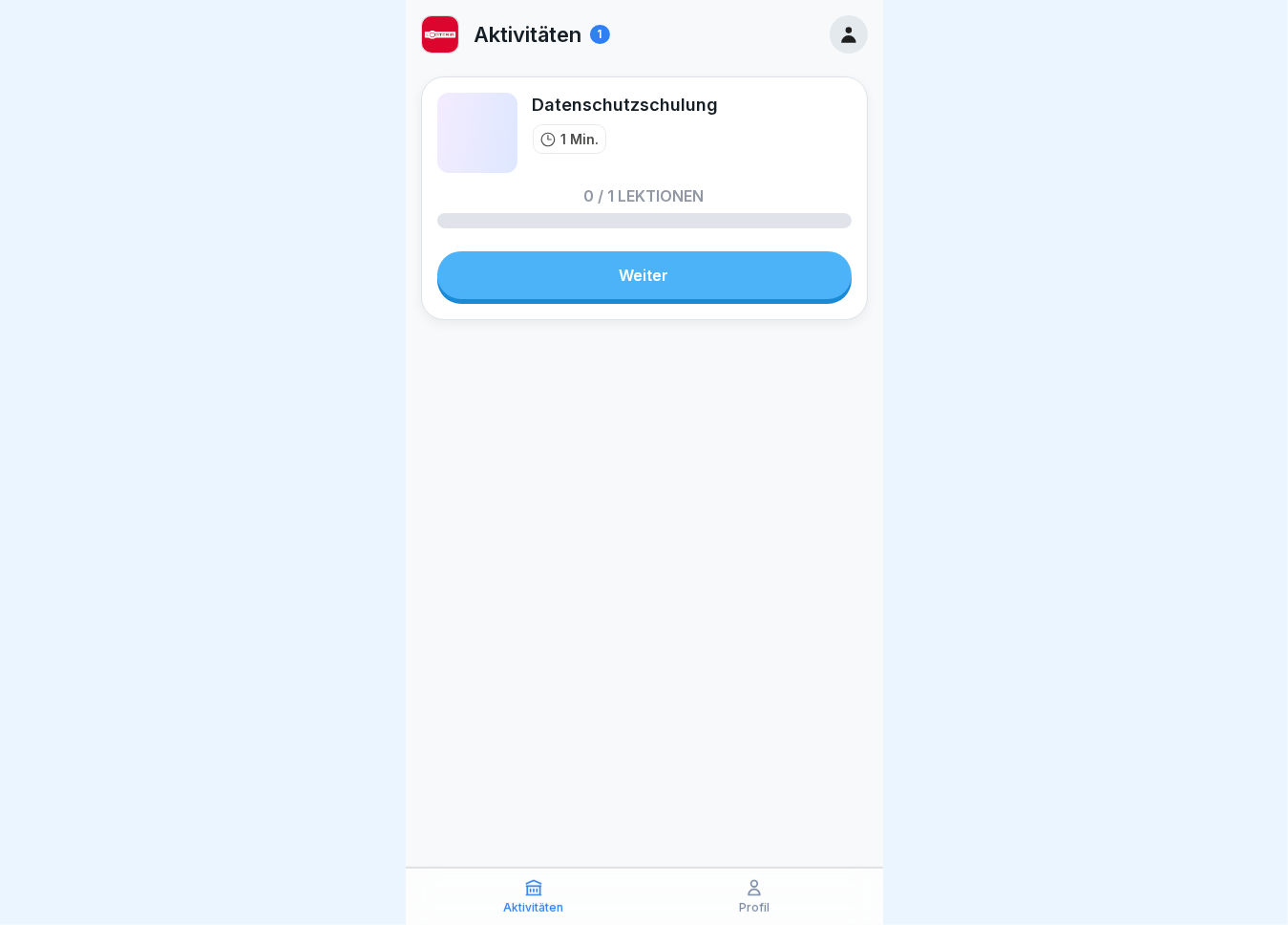
click at [642, 275] on link "Weiter" at bounding box center [644, 276] width 414 height 48
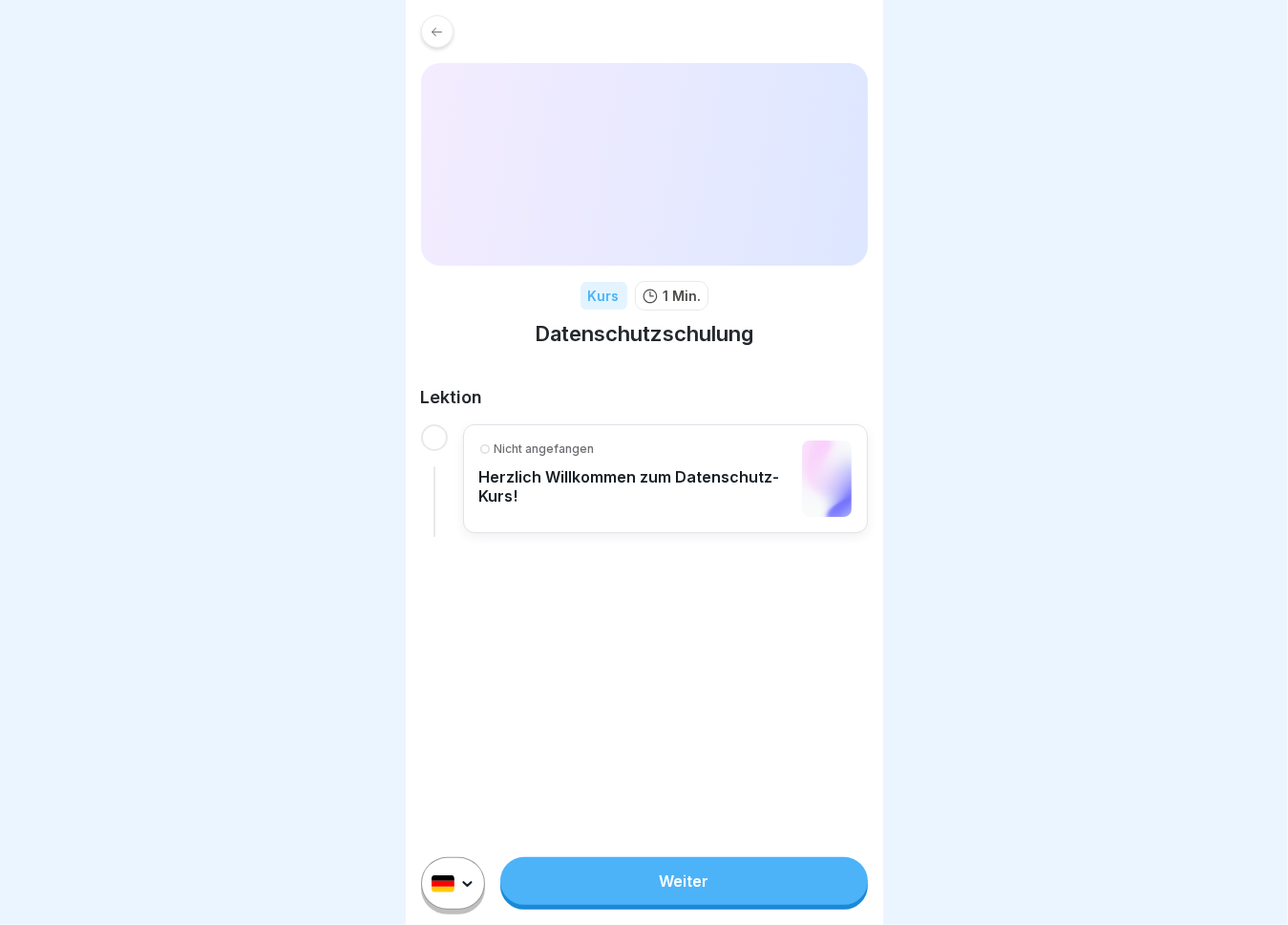
click at [584, 475] on p "Herzlich Willkommen zum Datenschutz-Kurs!" at bounding box center [636, 486] width 314 height 38
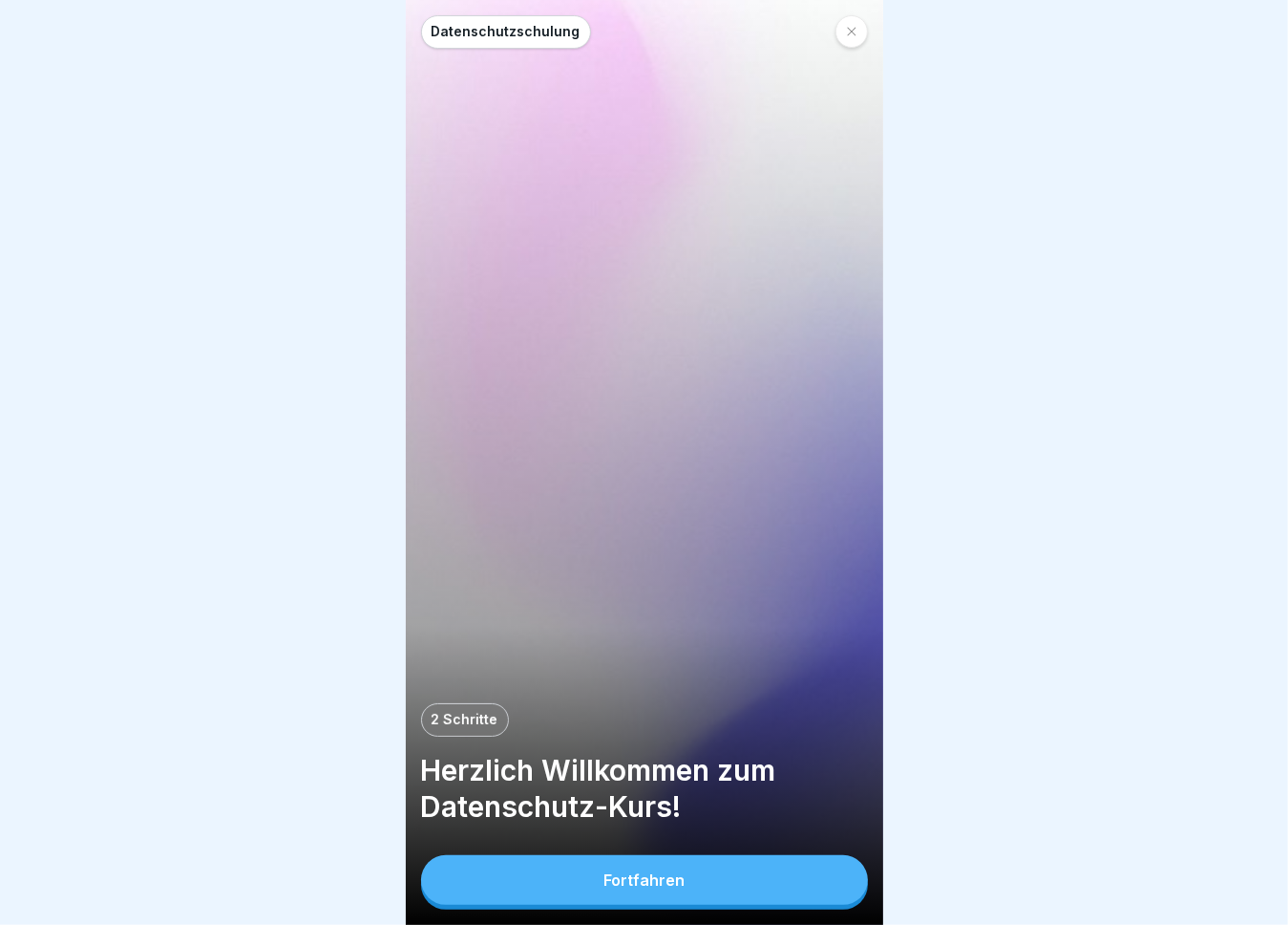
click at [748, 893] on button "Fortfahren" at bounding box center [645, 880] width 447 height 50
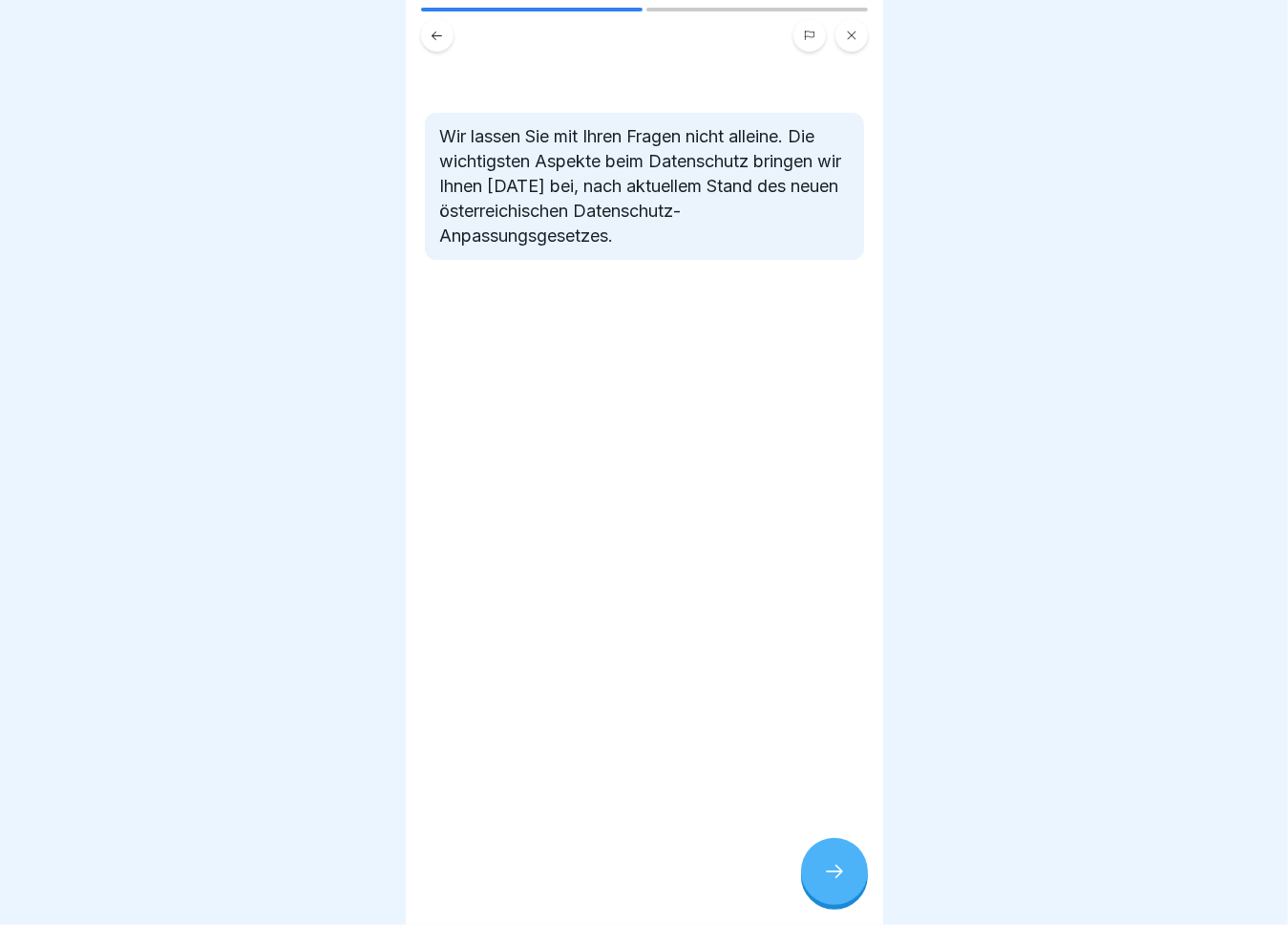
click at [434, 33] on icon at bounding box center [436, 36] width 14 height 14
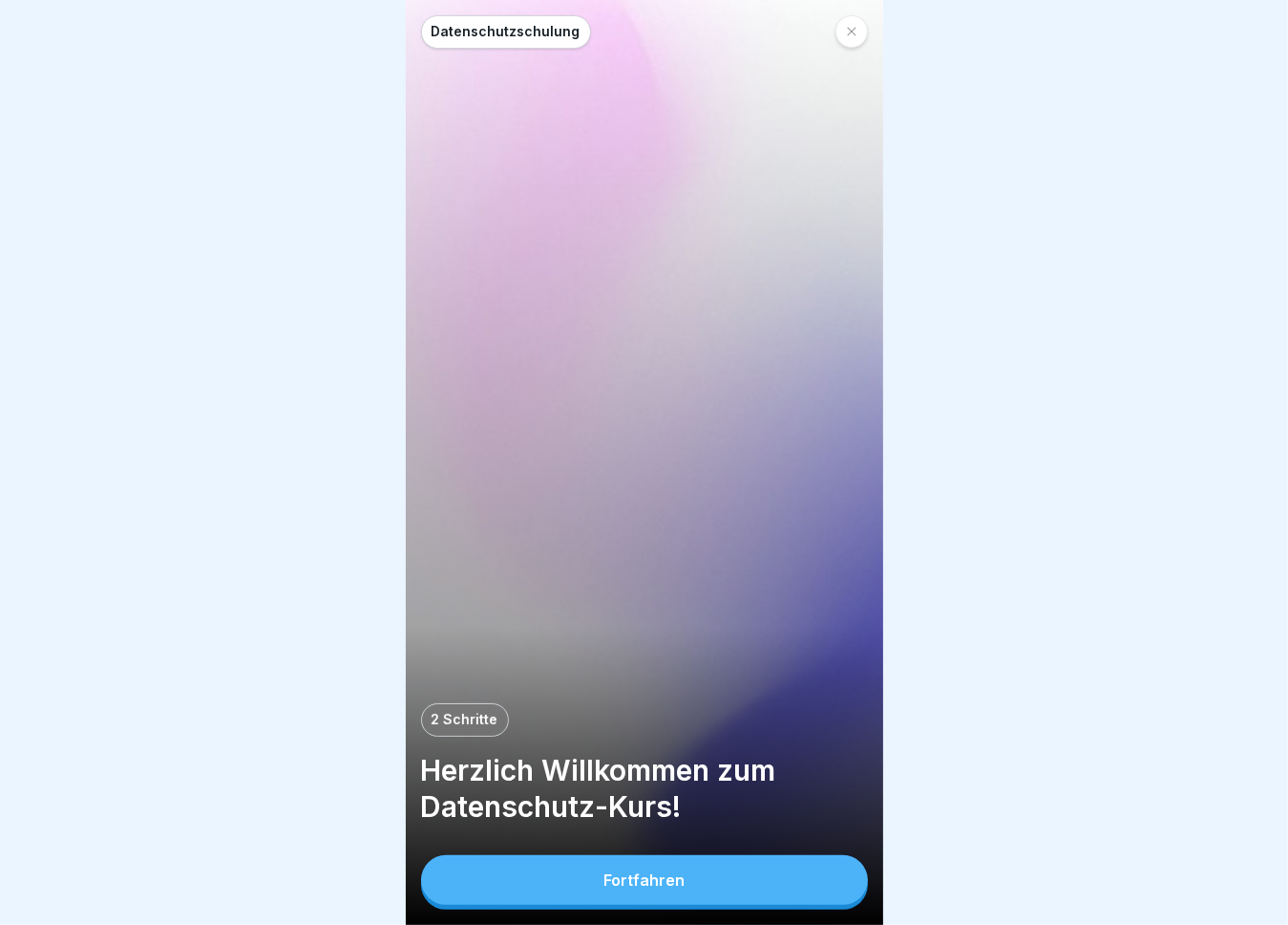
click at [852, 33] on icon at bounding box center [852, 32] width 9 height 9
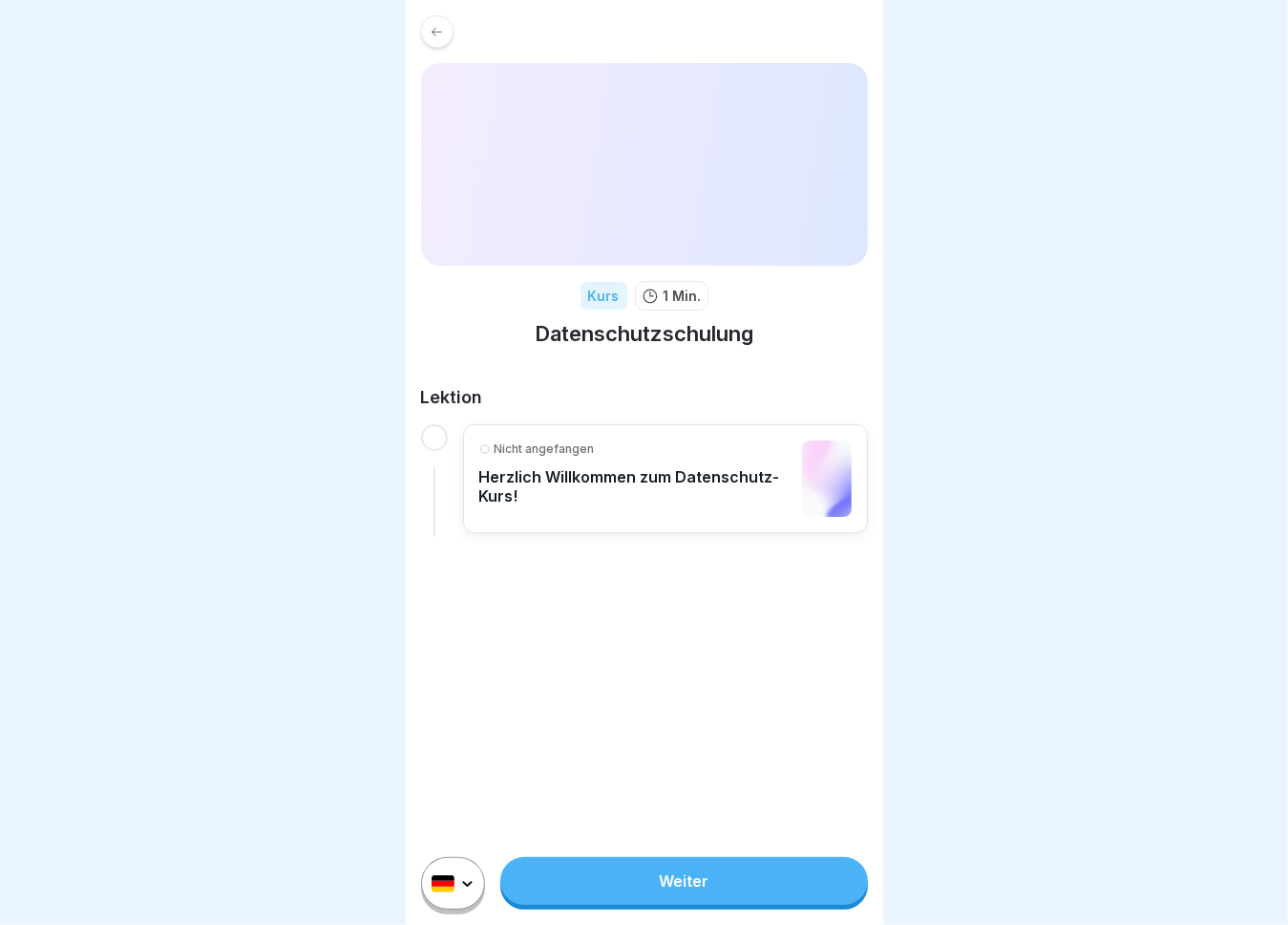
click at [672, 889] on link "Weiter" at bounding box center [683, 881] width 366 height 48
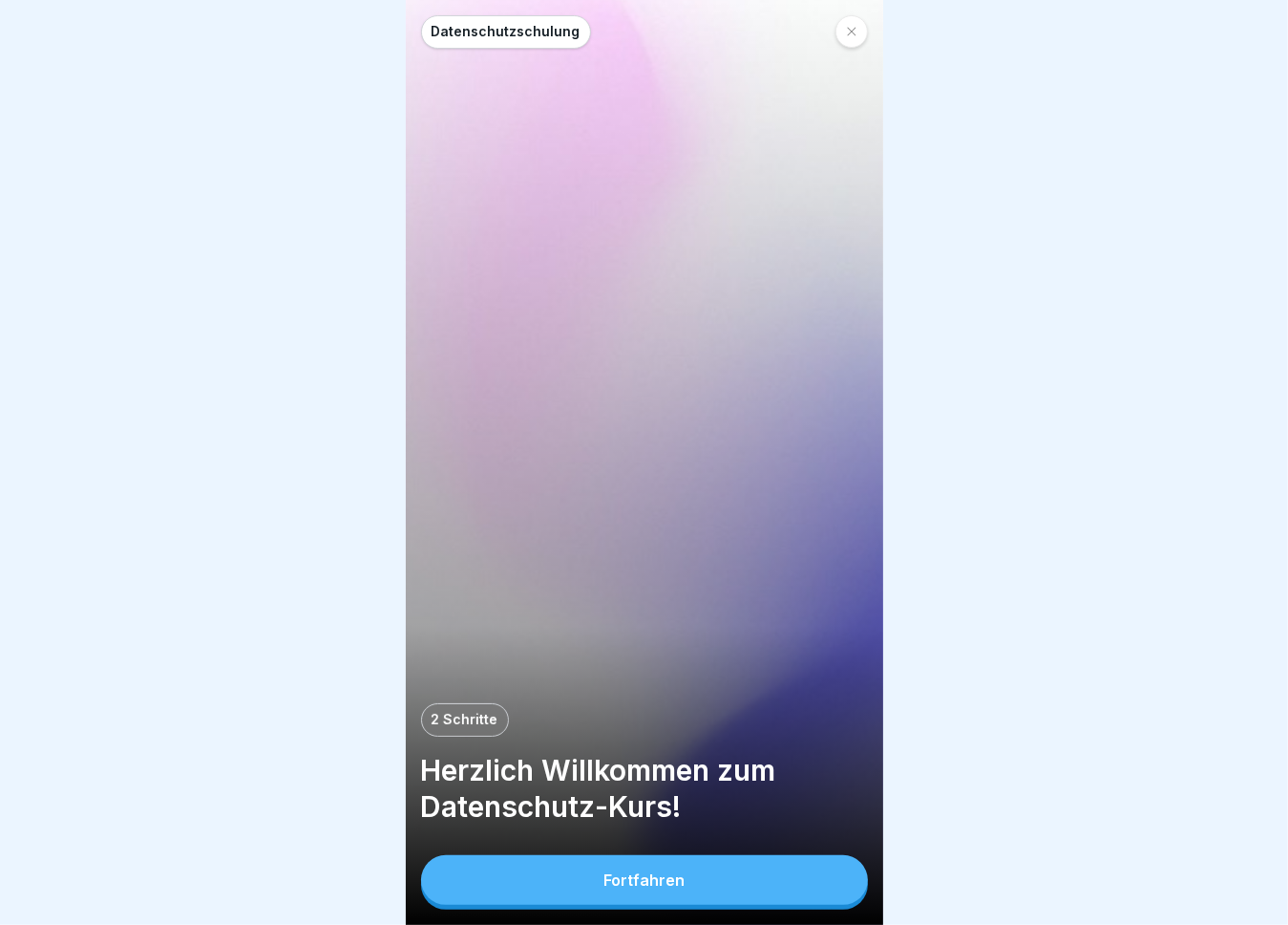
click at [675, 888] on div "Fortfahren" at bounding box center [644, 879] width 81 height 17
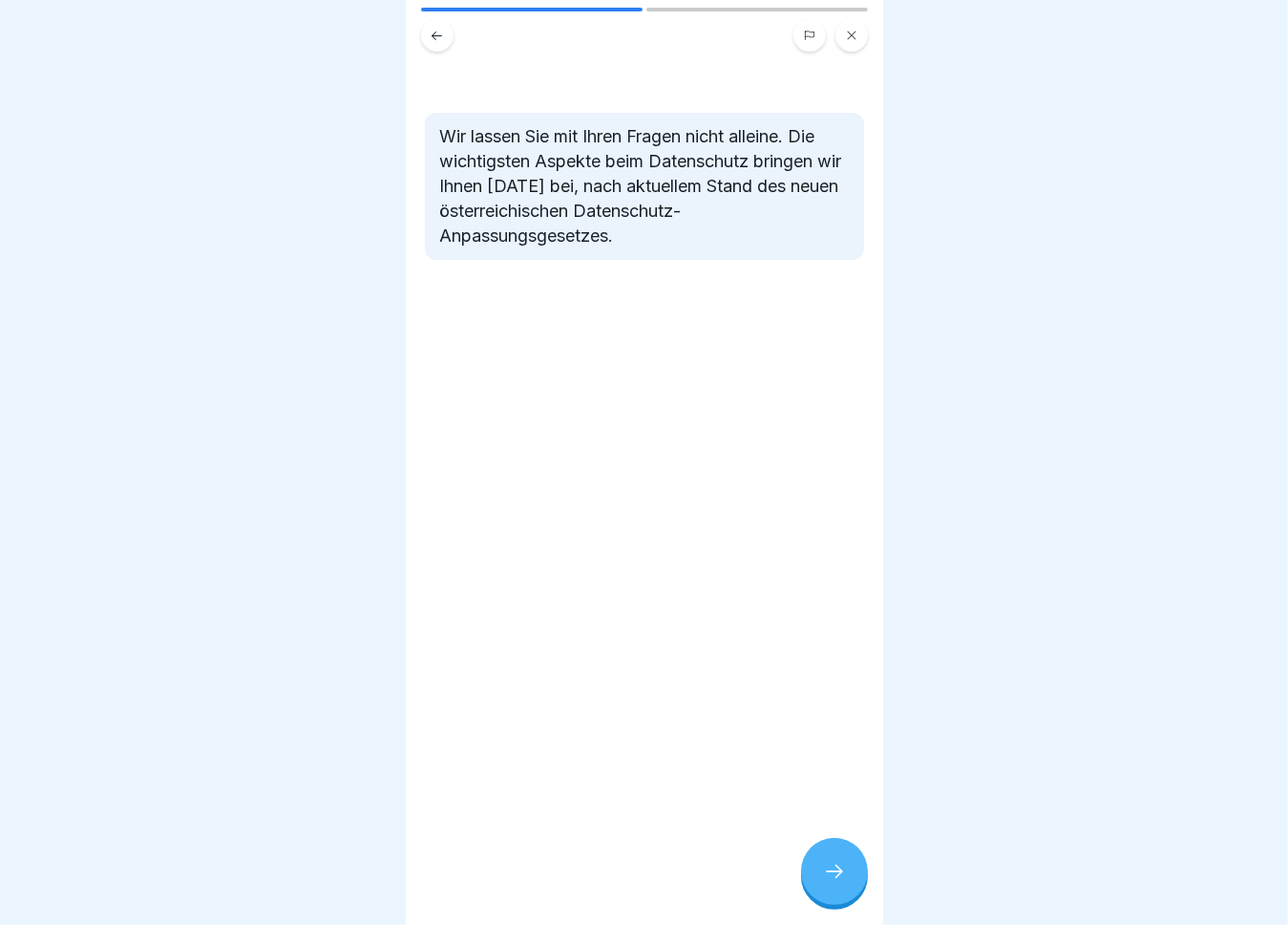
click at [836, 883] on icon at bounding box center [835, 871] width 23 height 23
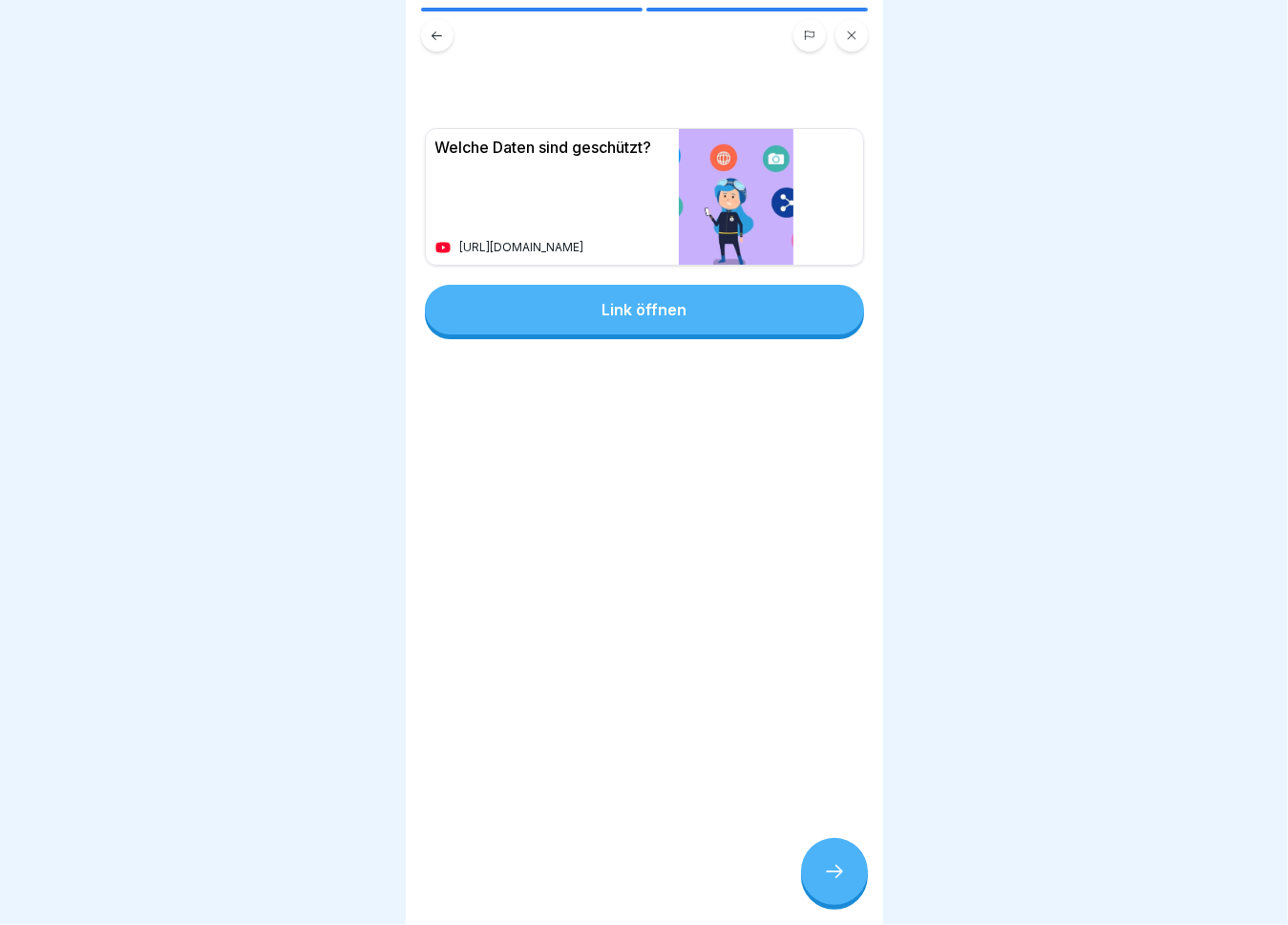
click at [680, 199] on div "Welche Daten sind geschützt? https://youtu.be/VBUgxOvs-Go" at bounding box center [645, 197] width 439 height 138
click at [649, 307] on div "Link öffnen" at bounding box center [644, 309] width 85 height 17
click at [438, 34] on icon at bounding box center [436, 35] width 11 height 9
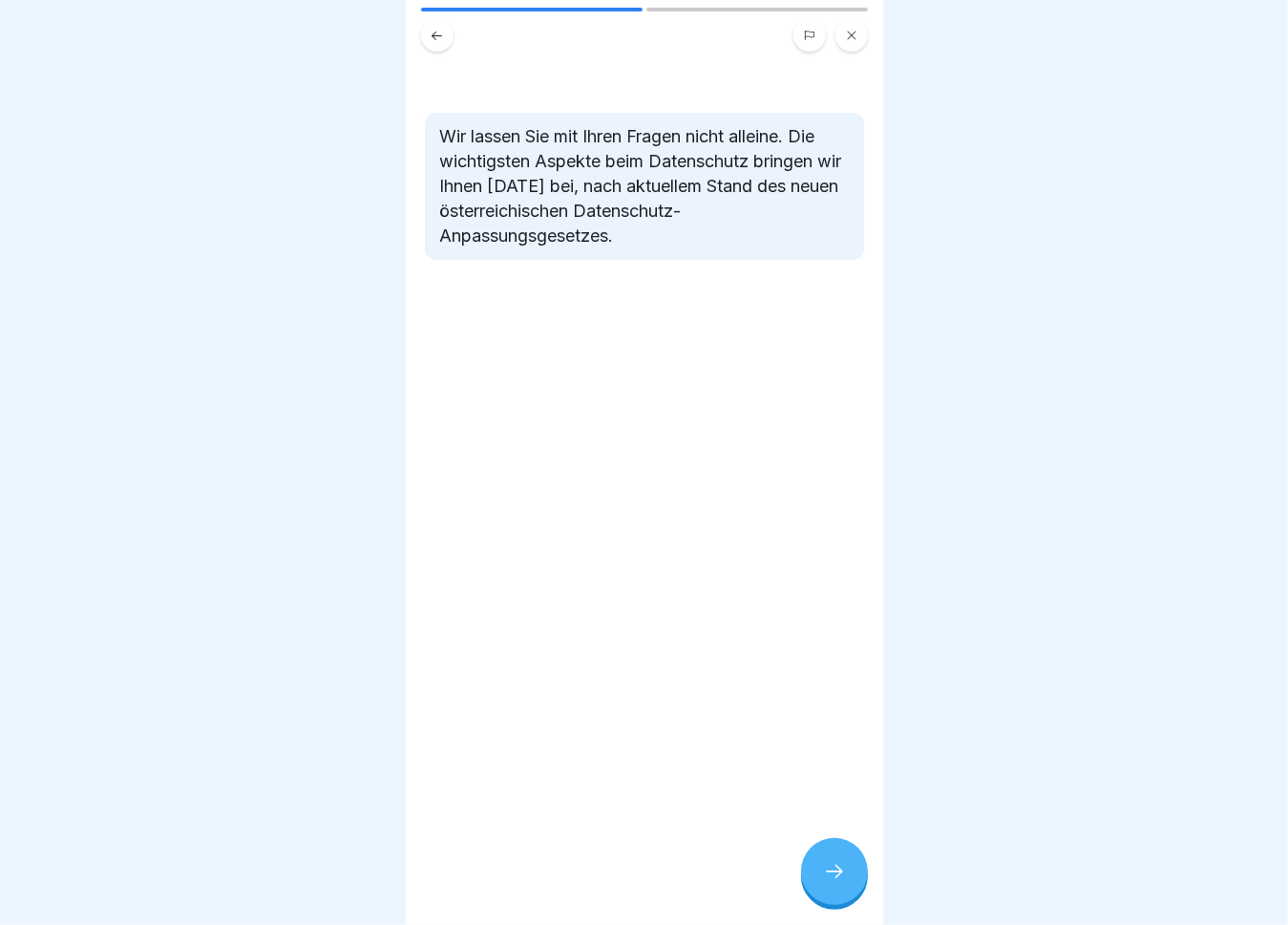
click at [436, 35] on icon at bounding box center [436, 36] width 14 height 14
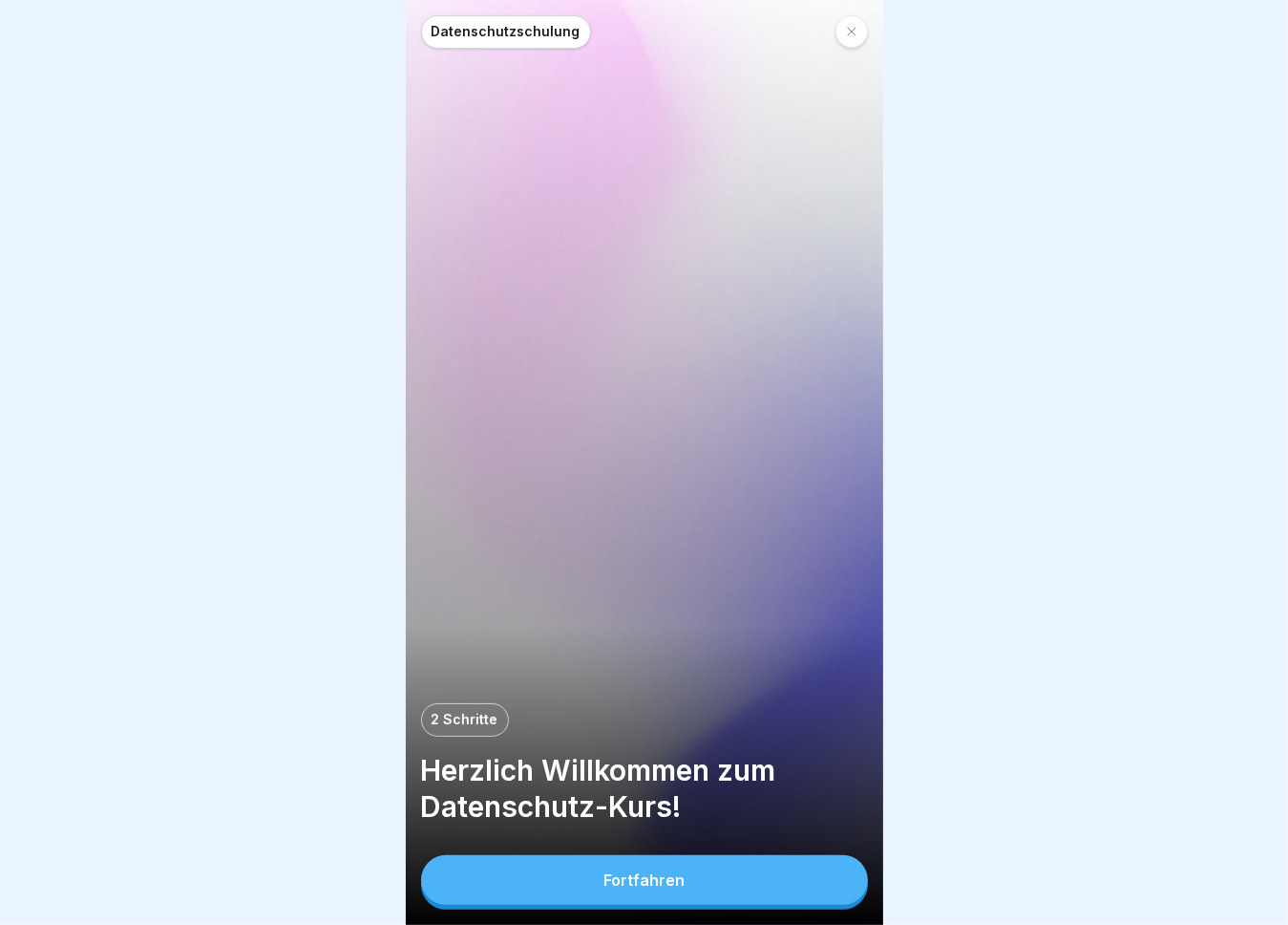
click at [542, 891] on button "Fortfahren" at bounding box center [645, 880] width 447 height 50
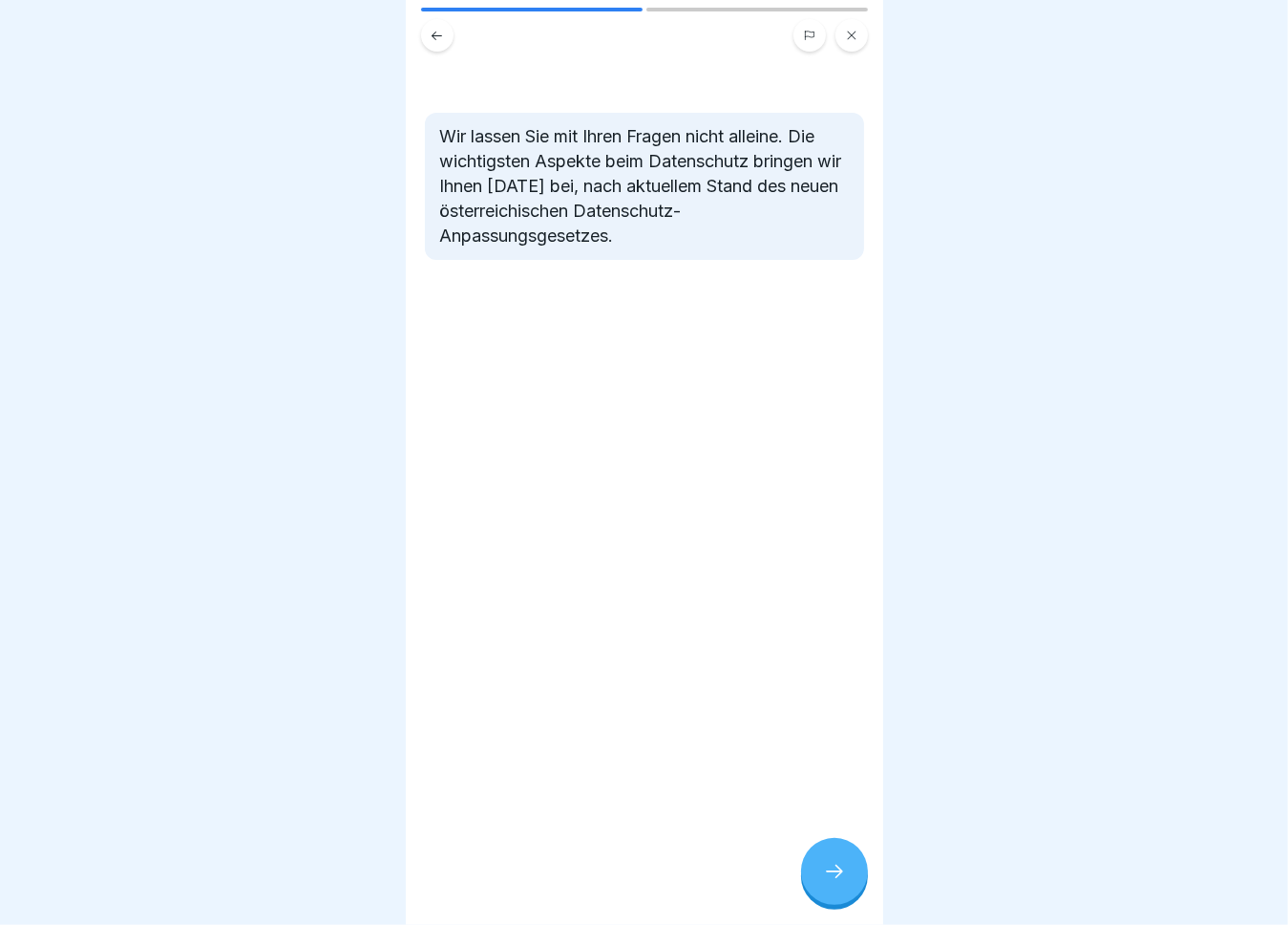
scroll to position [14, 0]
click at [612, 183] on p "Wir lassen Sie mit Ihren Fragen nicht alleine. Die wichtigsten Aspekte beim Dat…" at bounding box center [644, 186] width 408 height 124
click at [841, 874] on icon at bounding box center [835, 871] width 23 height 23
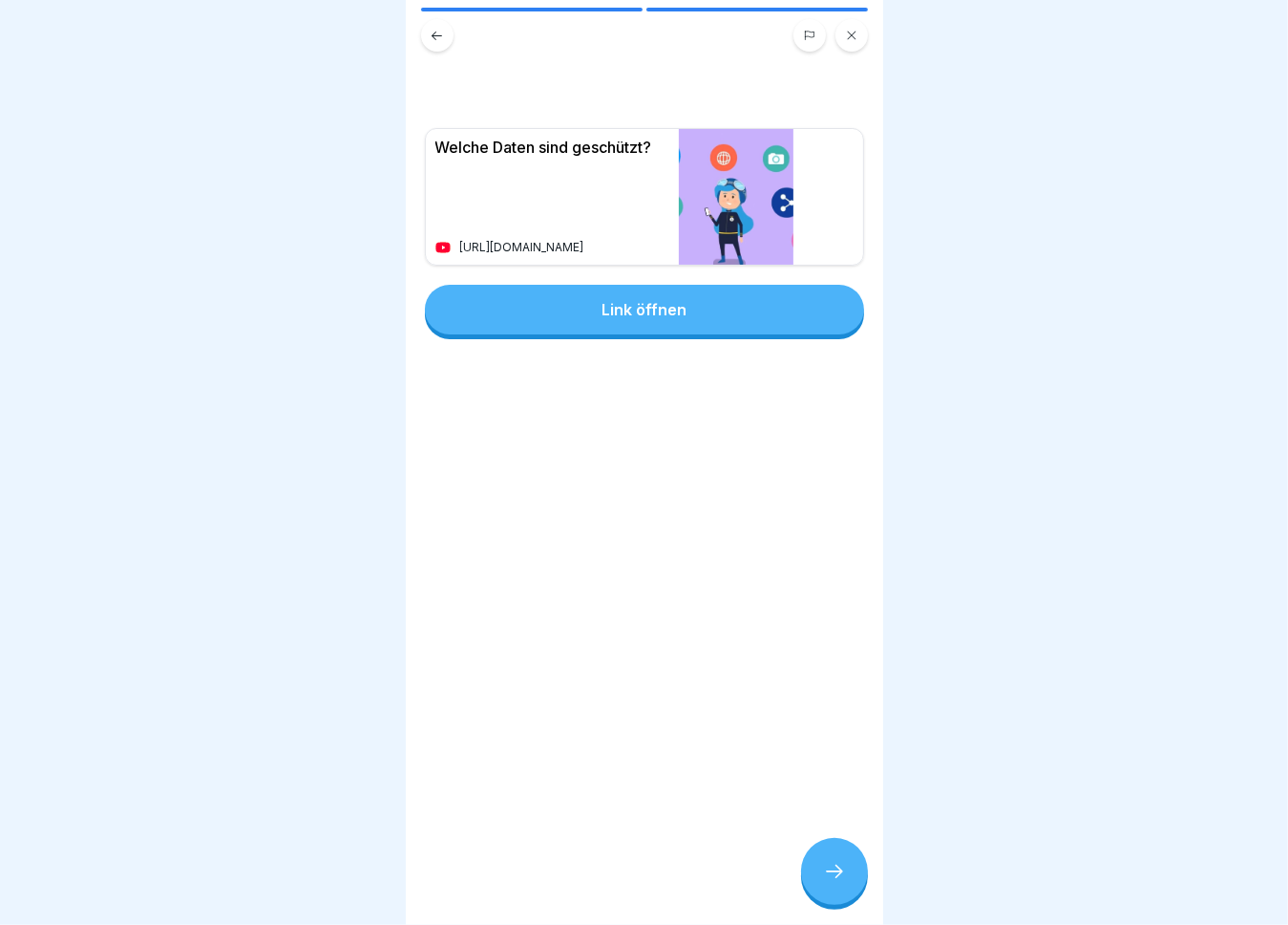
click at [597, 173] on div "Welche Daten sind geschützt? https://youtu.be/VBUgxOvs-Go" at bounding box center [548, 197] width 244 height 136
click at [440, 29] on icon at bounding box center [436, 36] width 14 height 14
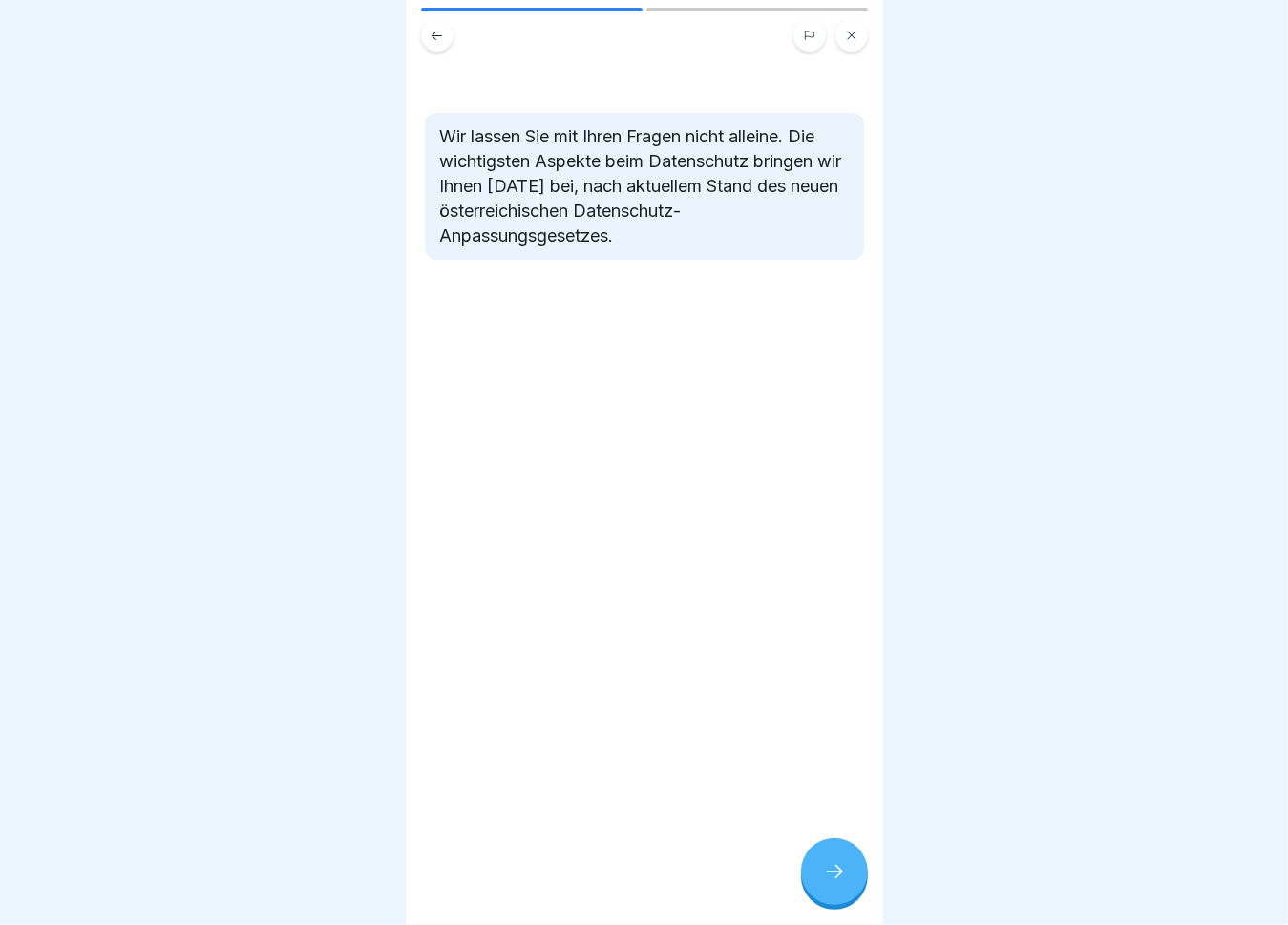
click at [429, 24] on button at bounding box center [437, 35] width 33 height 33
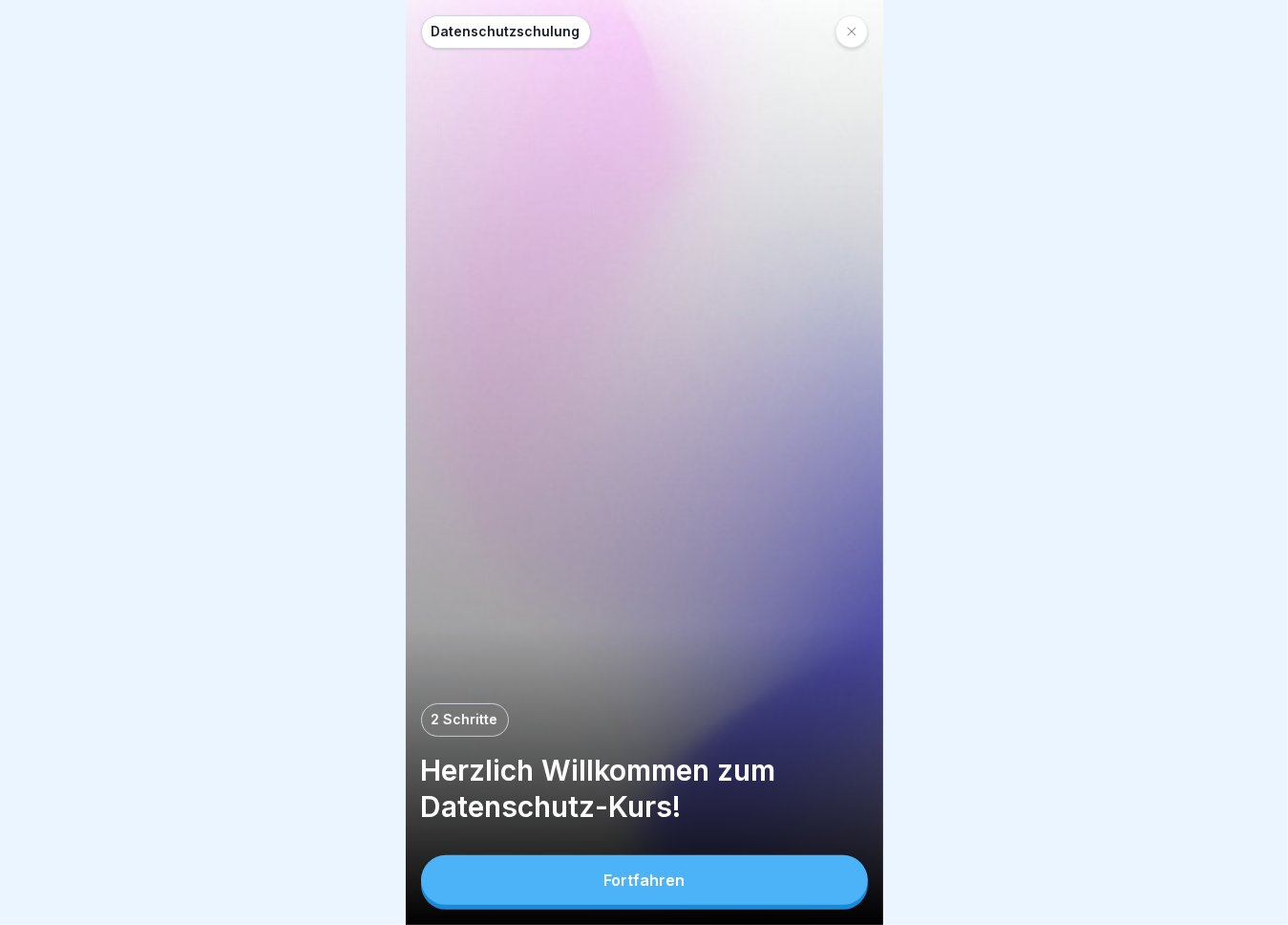
click at [844, 15] on div at bounding box center [852, 31] width 33 height 33
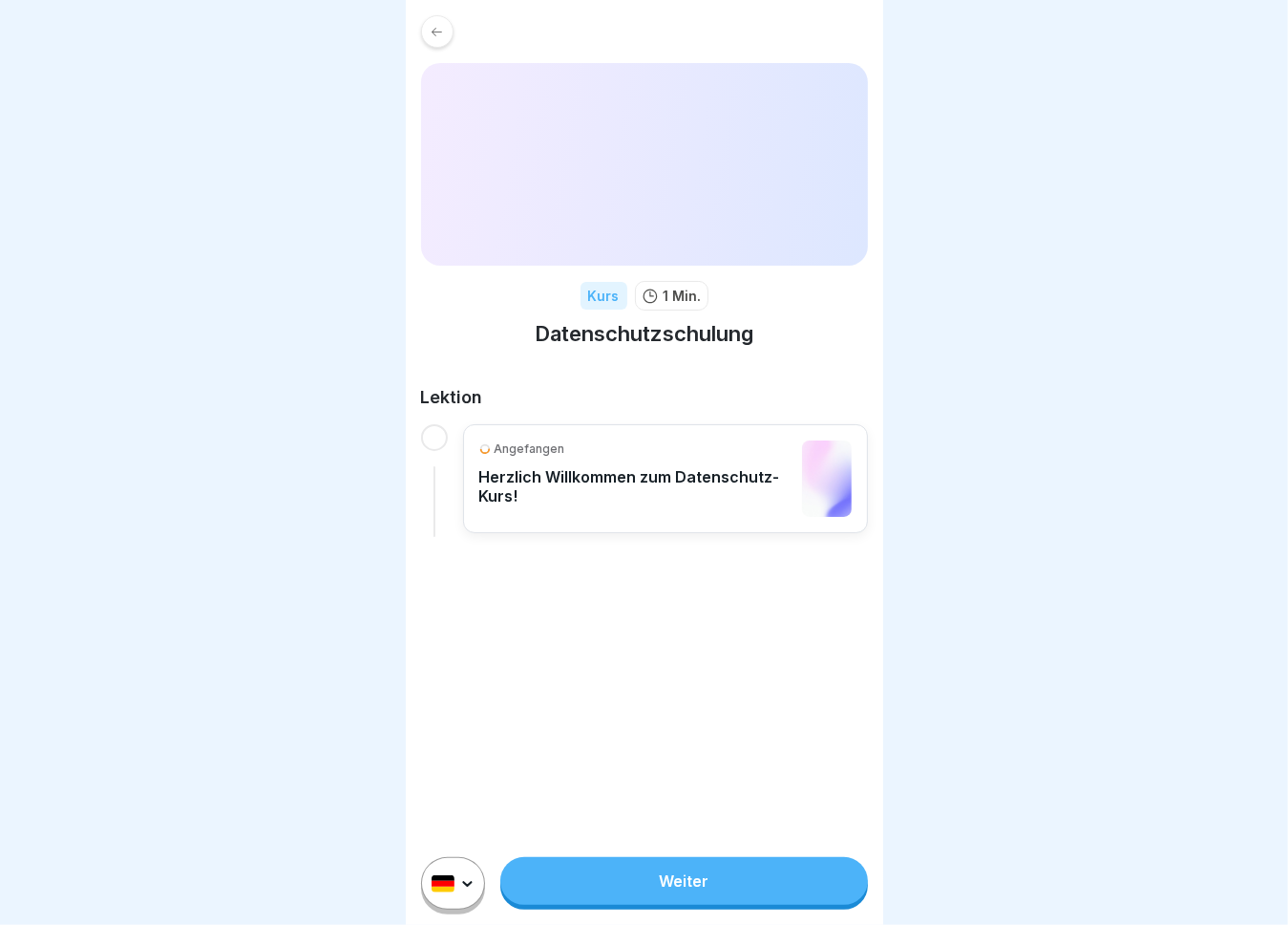
click at [431, 30] on icon at bounding box center [436, 32] width 14 height 14
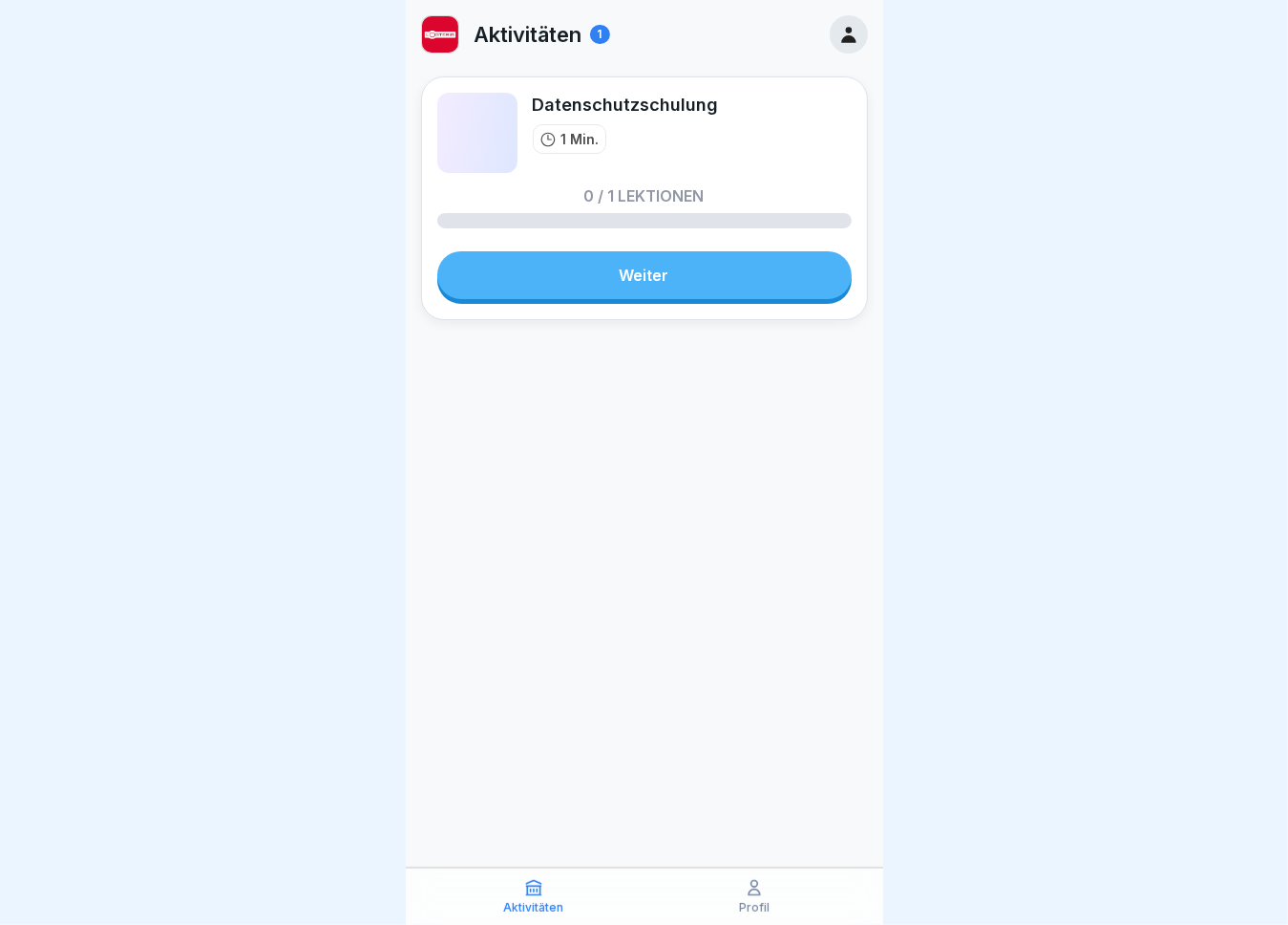
click at [600, 272] on link "Weiter" at bounding box center [644, 276] width 414 height 48
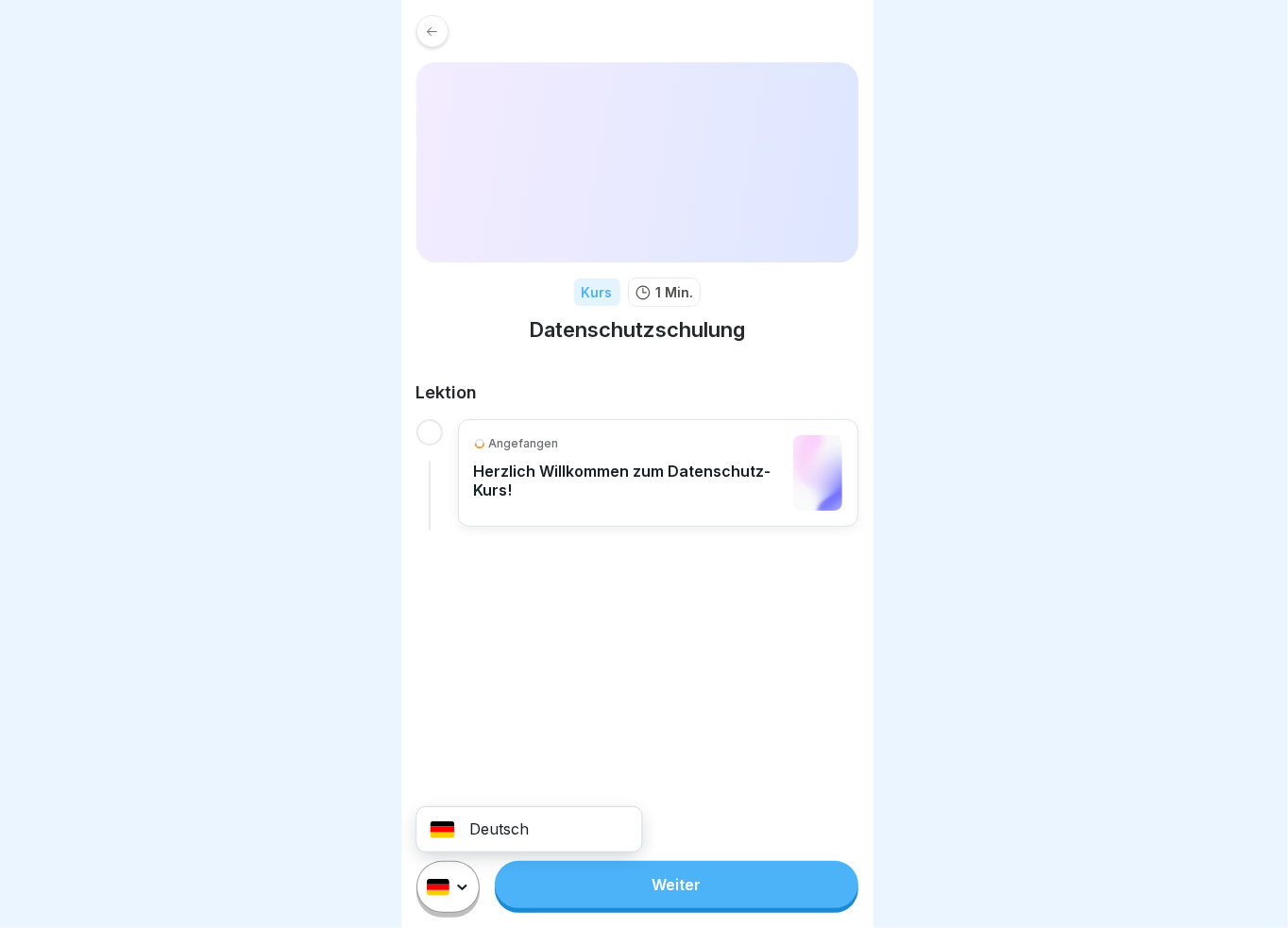
click at [465, 888] on html "Kurs 1 Min. Datenschutzschulung Lektion Angefangen Herzlich Willkommen zum Date…" at bounding box center [644, 464] width 1288 height 928
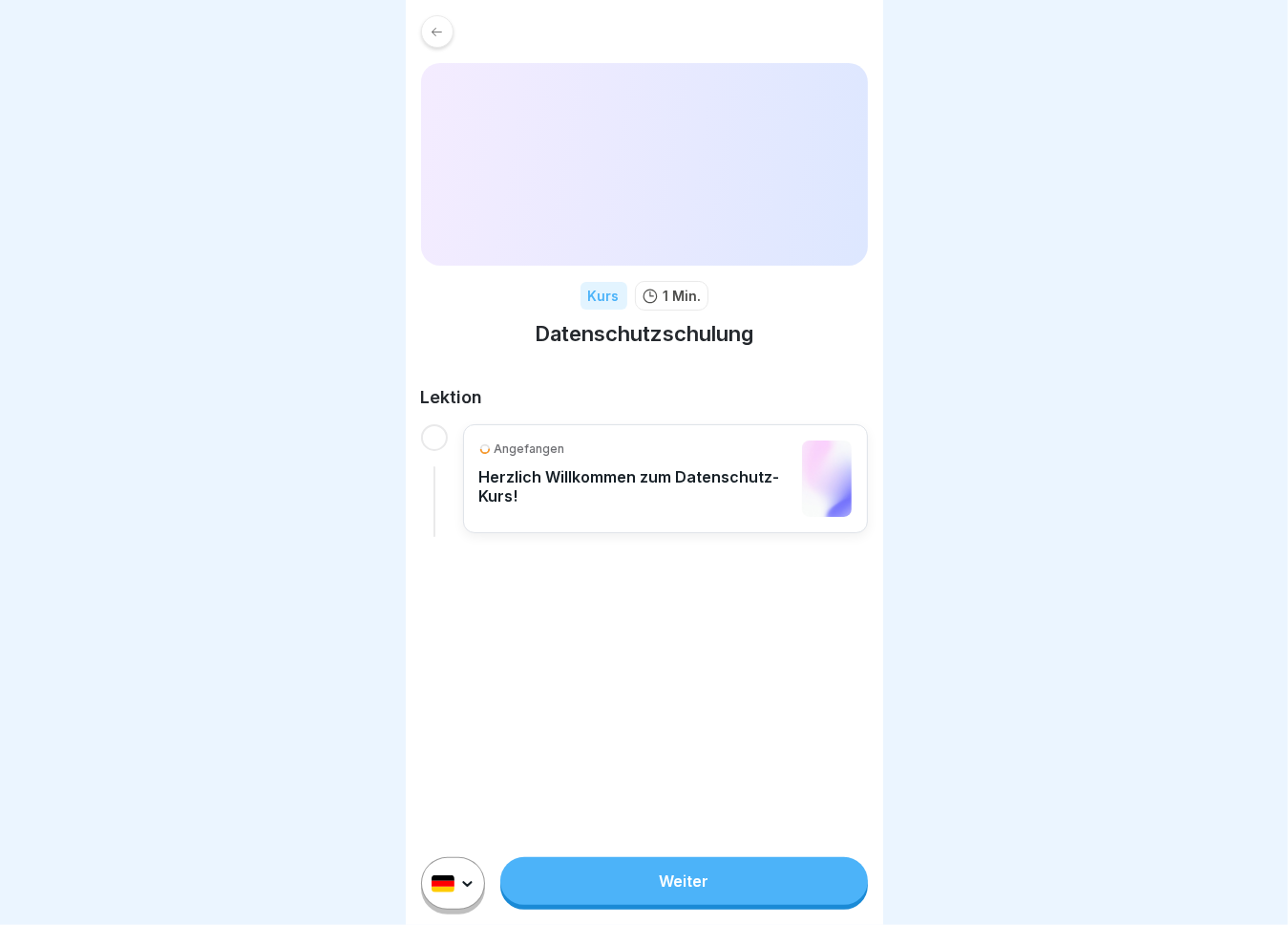
click at [472, 902] on html "Kurs 1 Min. Datenschutzschulung Lektion Angefangen Herzlich Willkommen zum Date…" at bounding box center [644, 462] width 1288 height 925
click at [681, 894] on link "Weiter" at bounding box center [683, 881] width 366 height 48
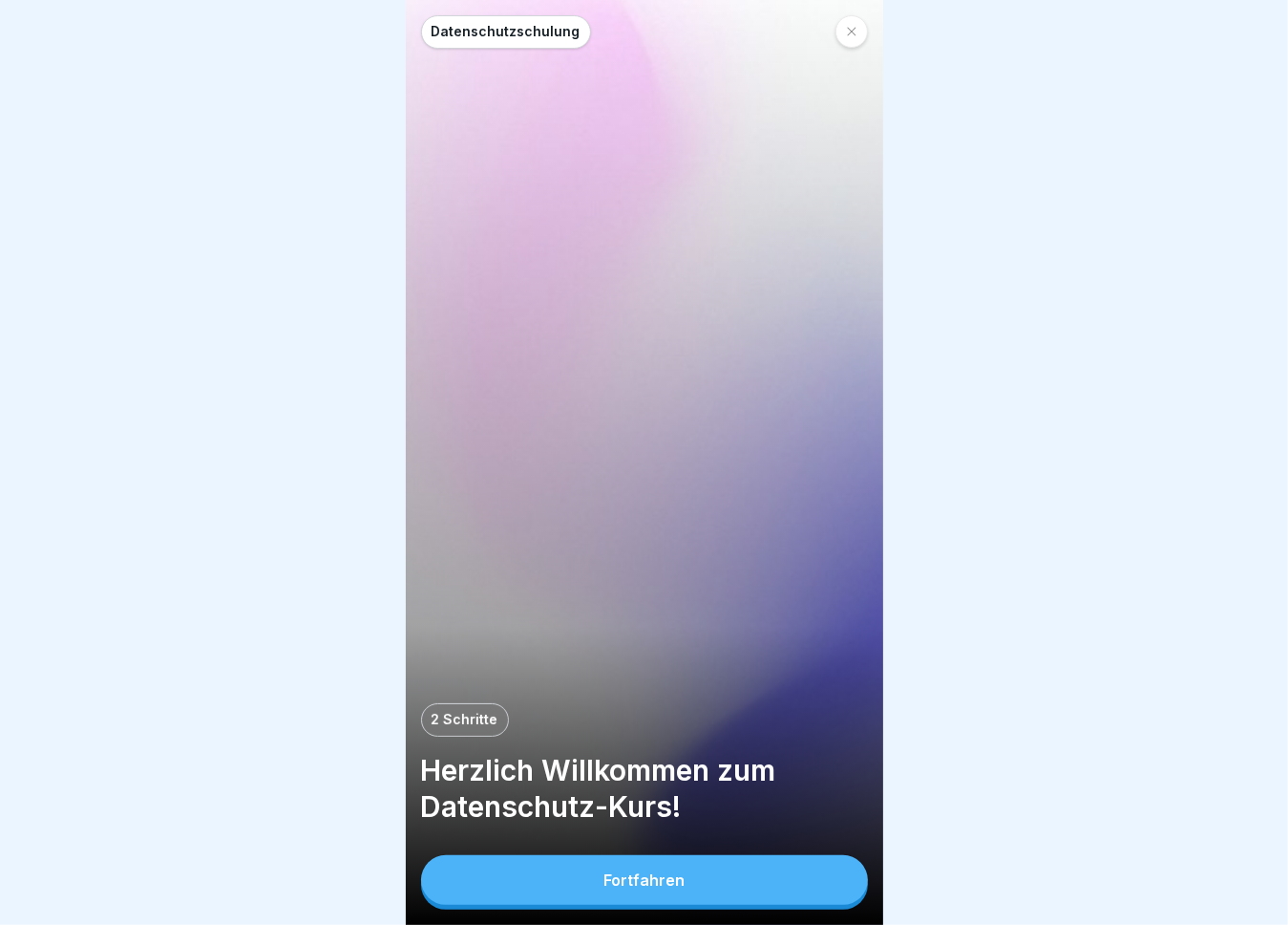
scroll to position [14, 0]
click at [457, 718] on p "2 Schritte" at bounding box center [464, 720] width 67 height 16
click at [506, 24] on p "Datenschutzschulung" at bounding box center [505, 32] width 149 height 16
click at [584, 870] on button "Fortfahren" at bounding box center [645, 880] width 447 height 50
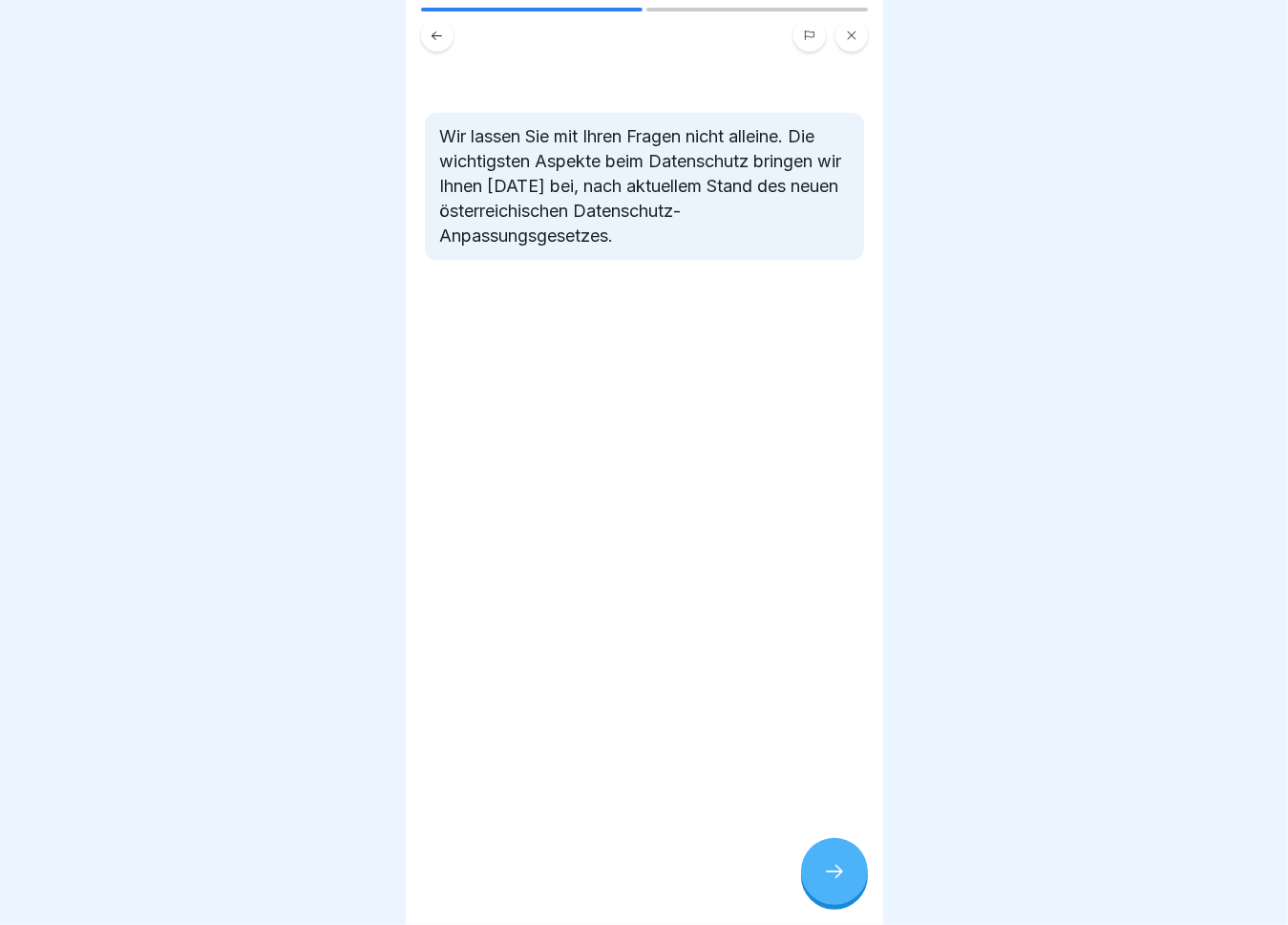
scroll to position [0, 0]
click at [826, 870] on div at bounding box center [835, 871] width 67 height 67
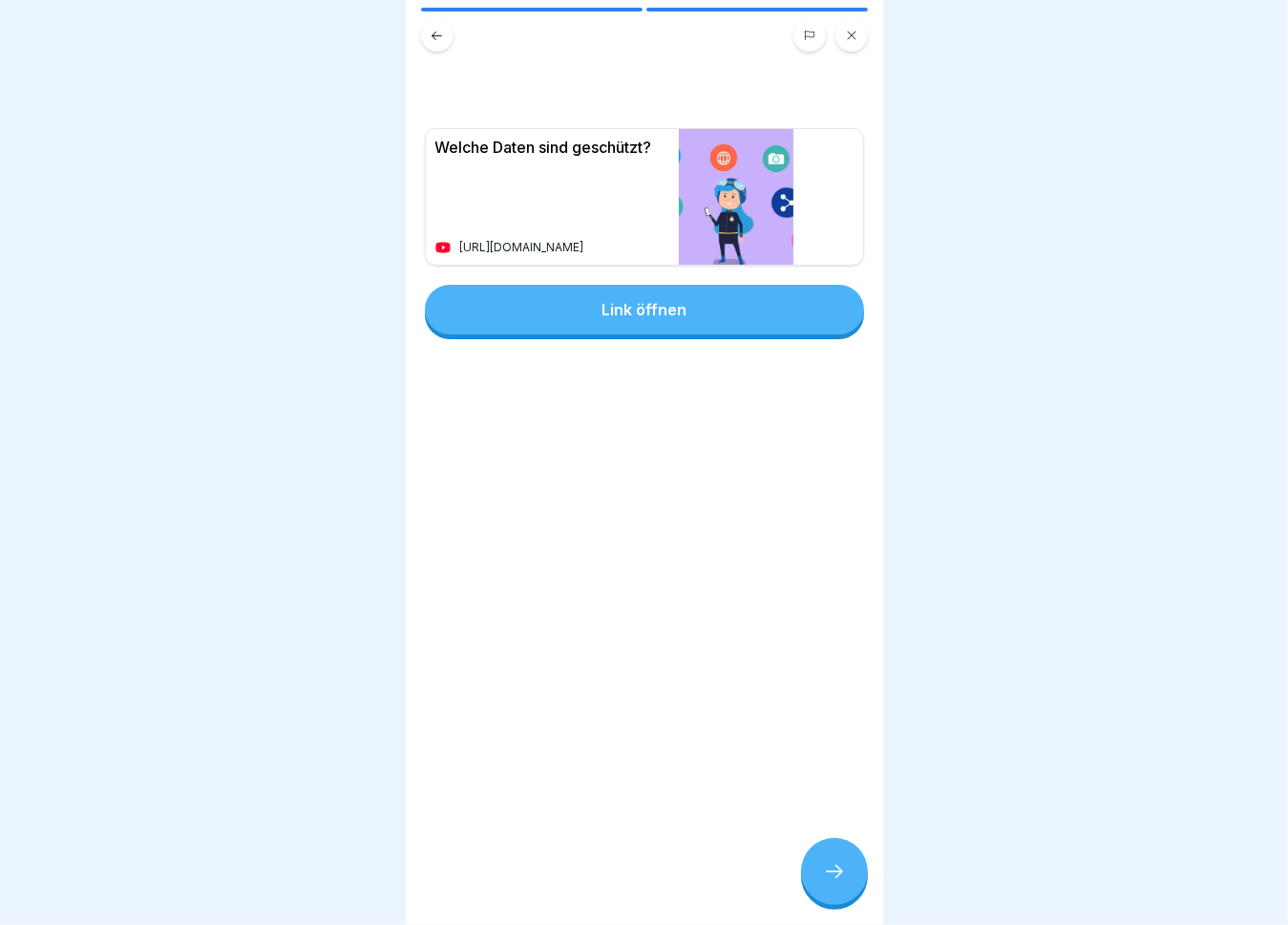
click at [834, 883] on icon at bounding box center [835, 871] width 23 height 23
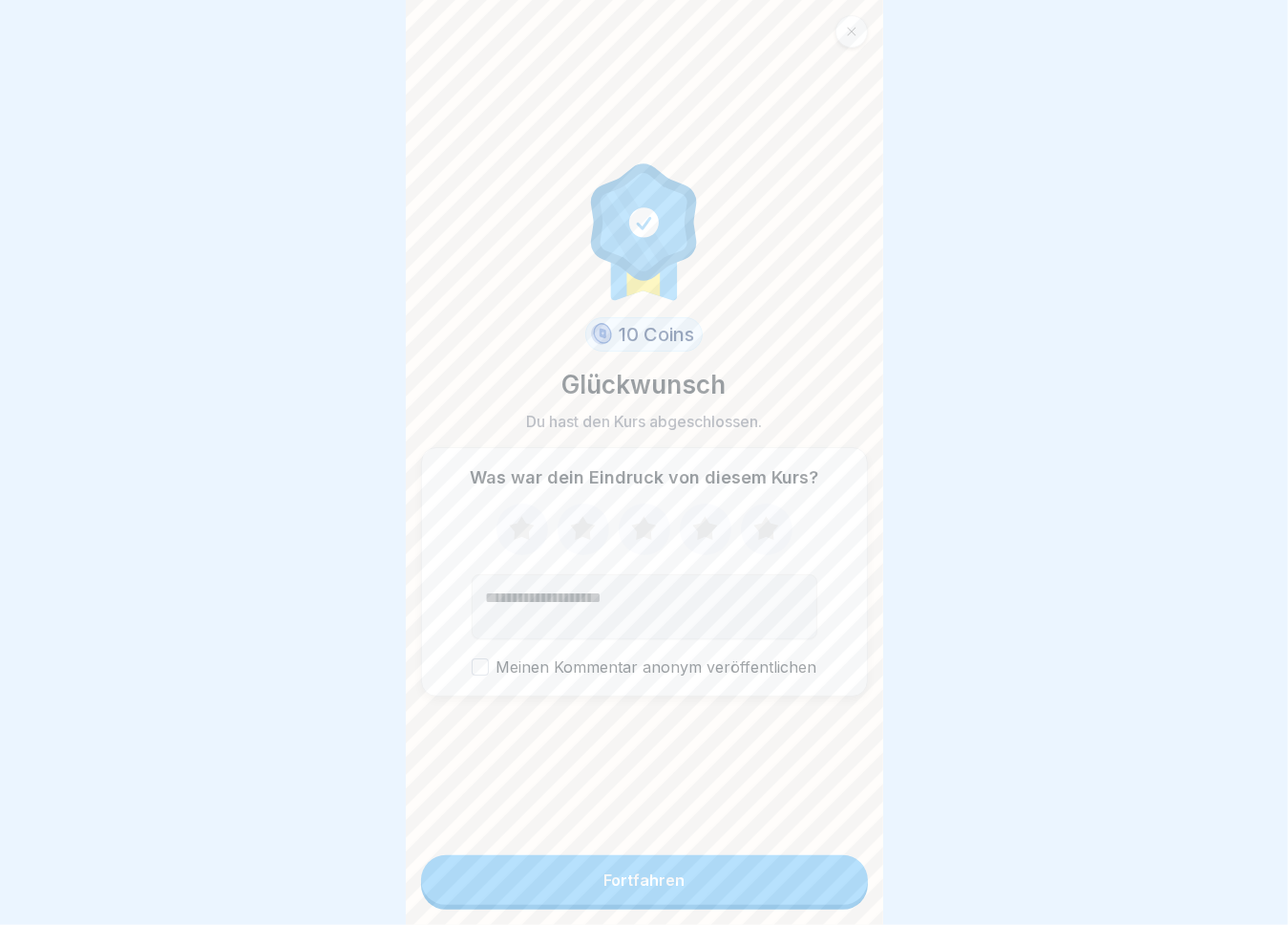
click at [852, 33] on icon at bounding box center [852, 31] width 11 height 11
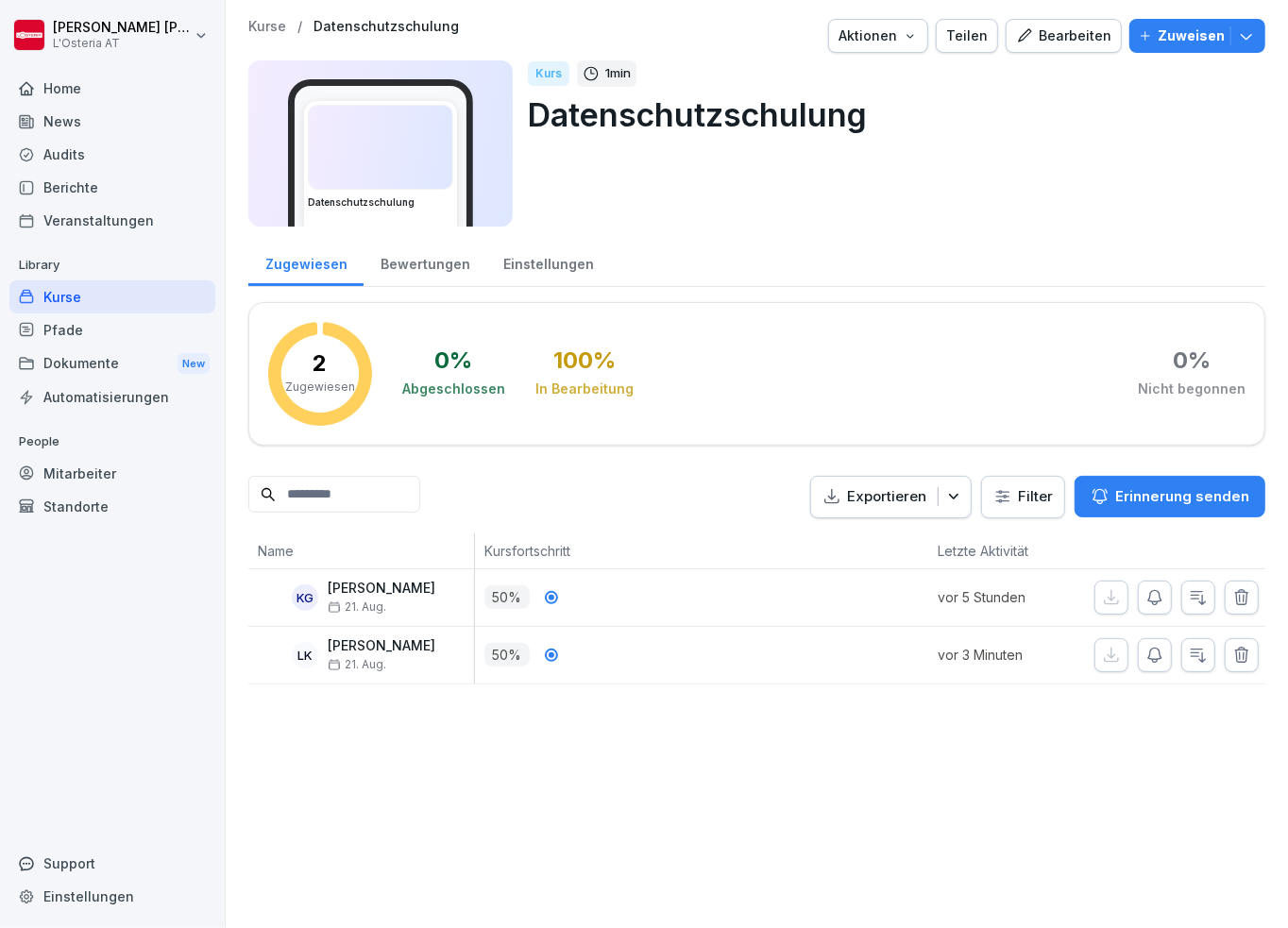
click at [184, 292] on div "Kurse" at bounding box center [113, 296] width 206 height 33
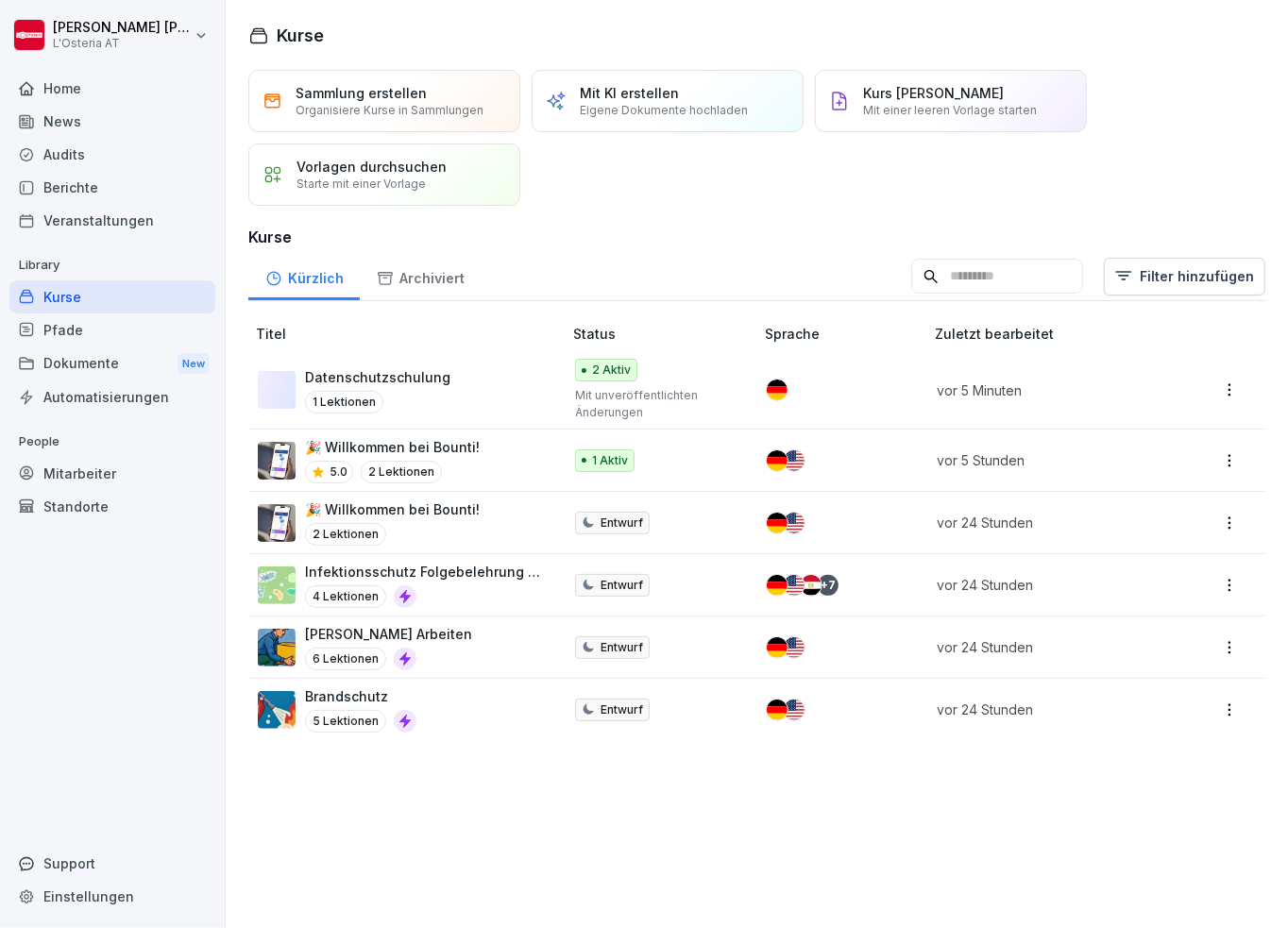
click at [901, 381] on td at bounding box center [842, 390] width 170 height 78
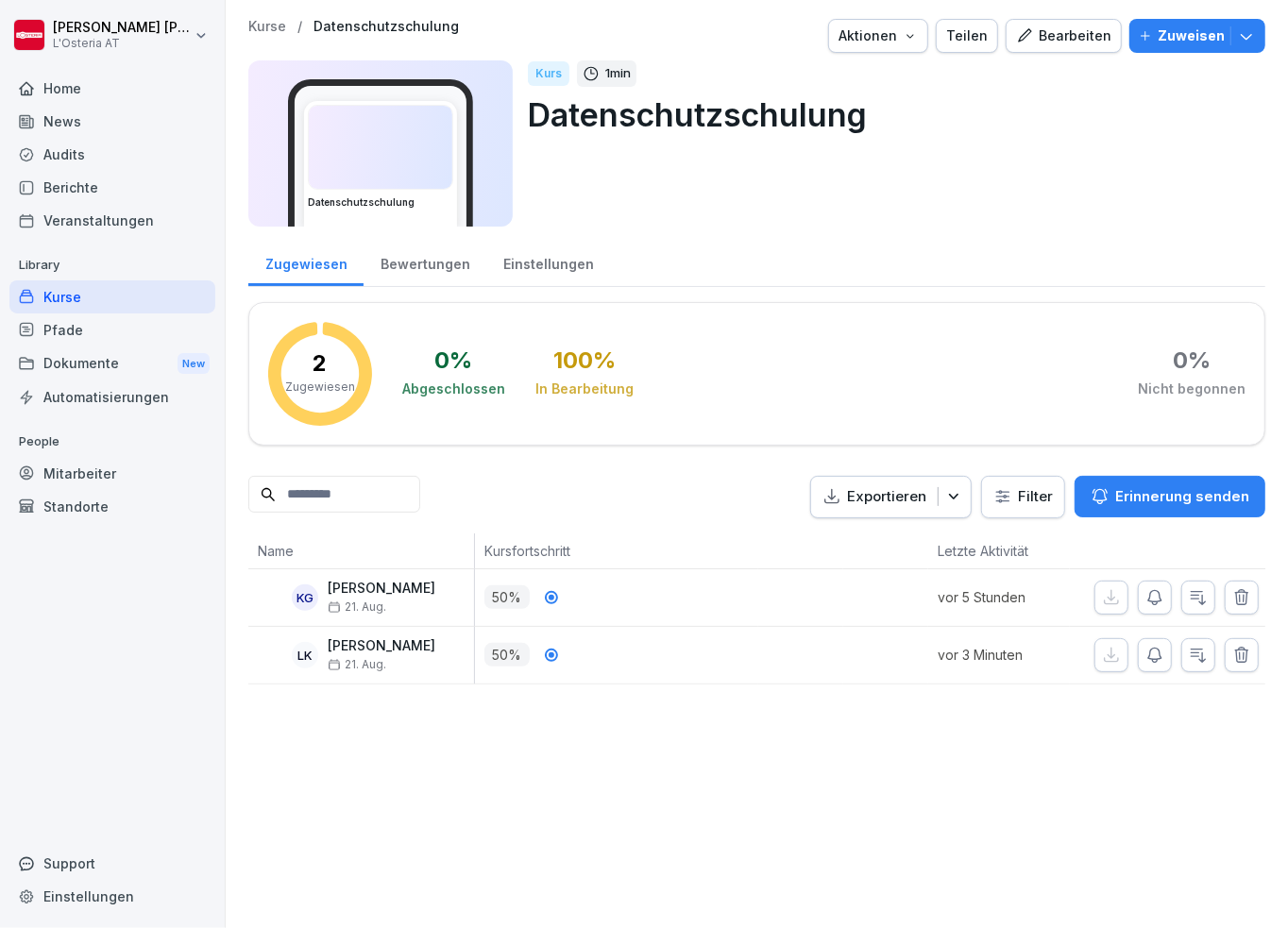
click at [1031, 39] on div "Bearbeiten" at bounding box center [1063, 36] width 96 height 21
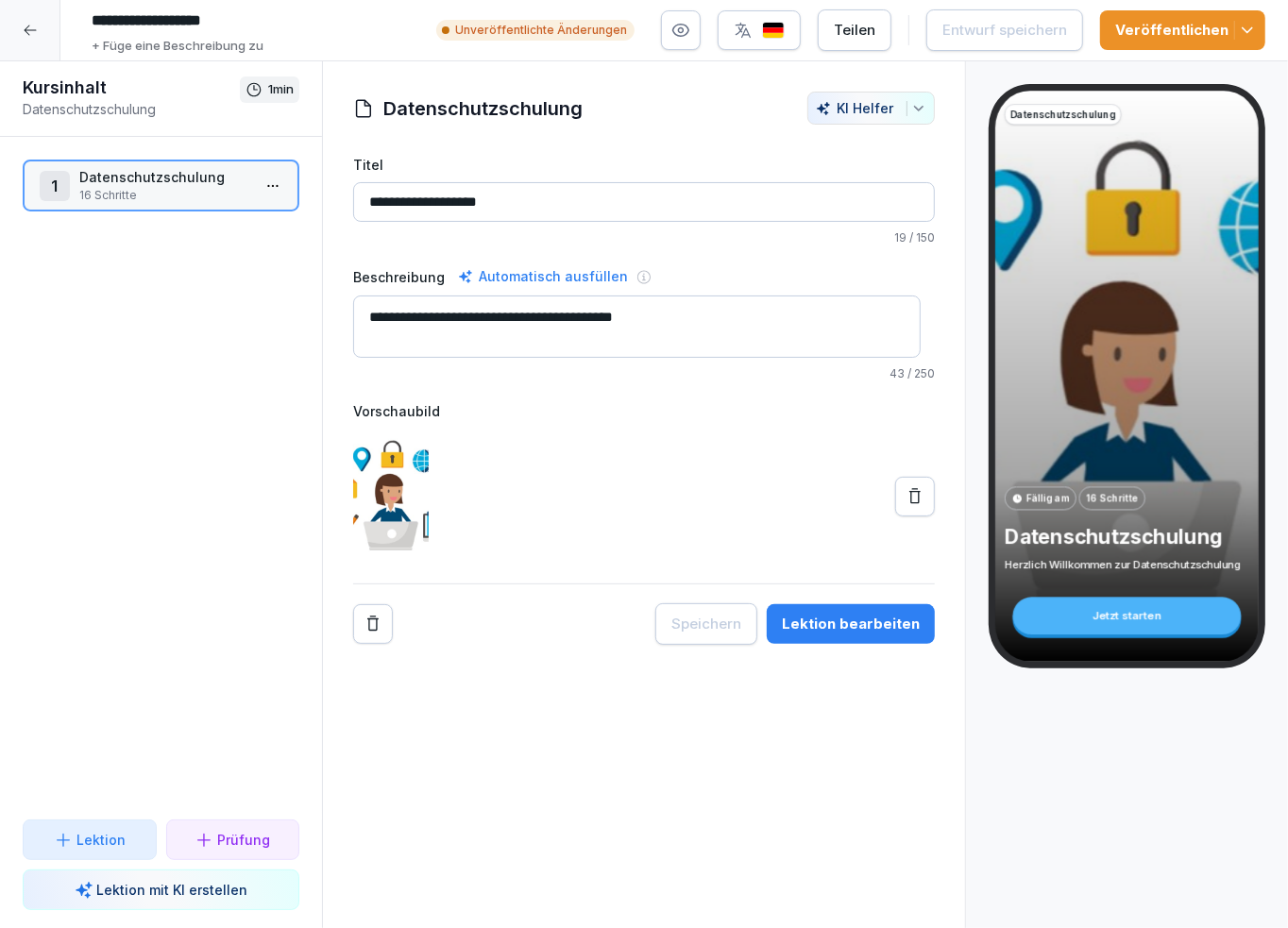
click at [138, 191] on p "16 Schritte" at bounding box center [164, 194] width 171 height 17
click at [169, 178] on p "Datenschutzschulung" at bounding box center [164, 177] width 171 height 20
click at [52, 184] on div "1" at bounding box center [54, 186] width 31 height 31
click at [151, 174] on p "Datenschutzschulung" at bounding box center [164, 177] width 171 height 20
click at [29, 28] on icon at bounding box center [30, 30] width 15 height 15
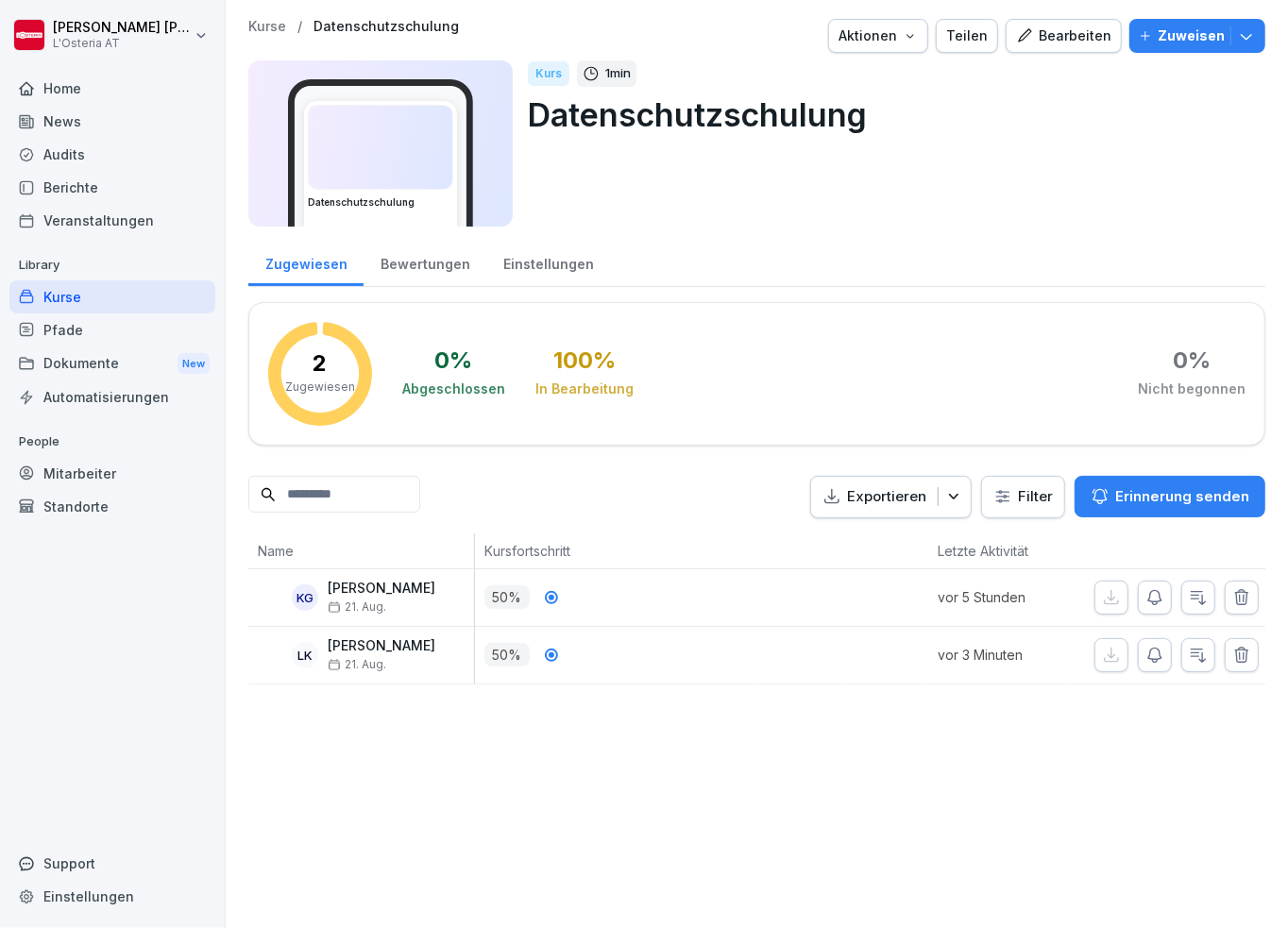
click at [112, 295] on div "Kurse" at bounding box center [113, 296] width 206 height 33
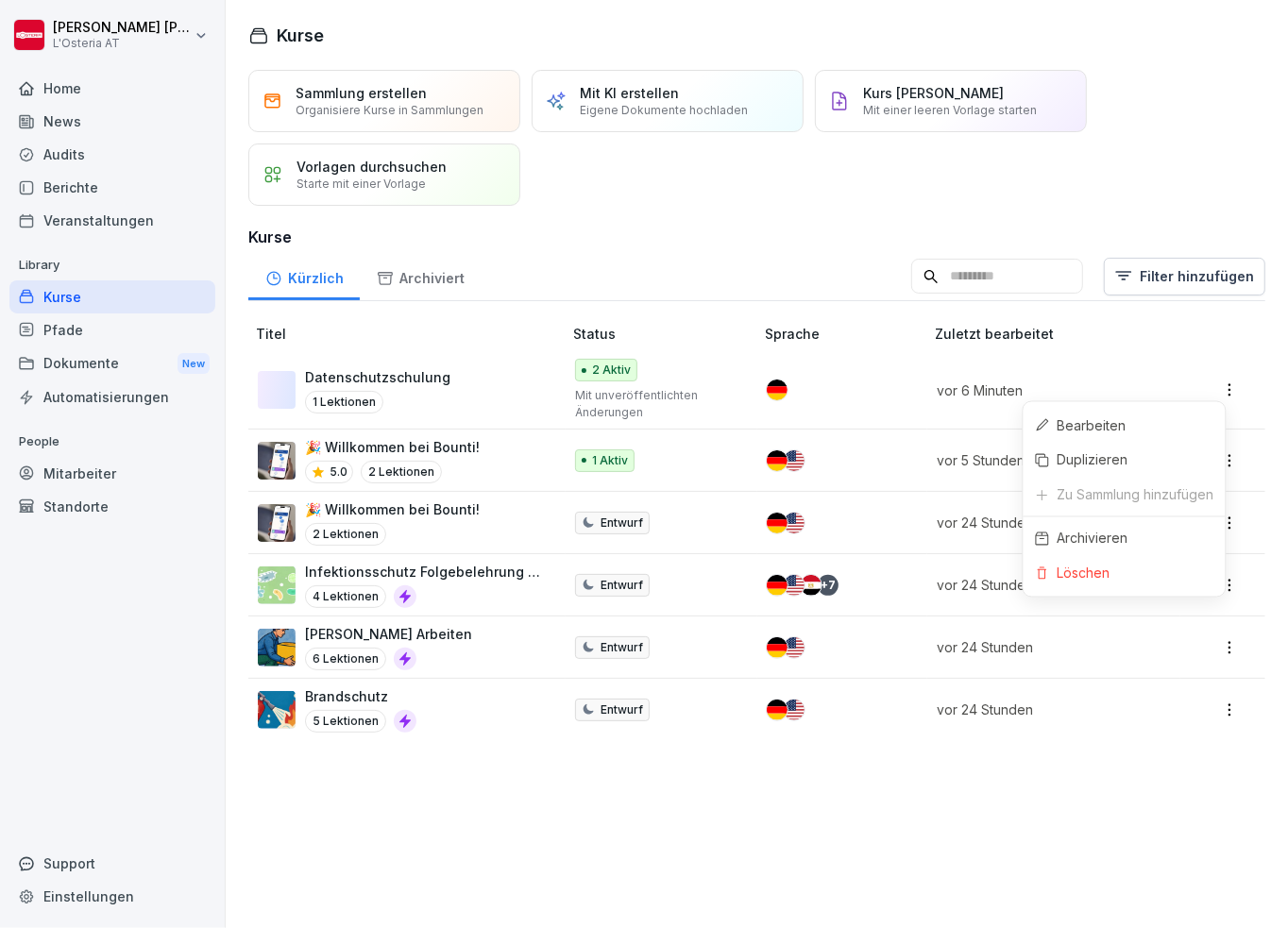
click at [1217, 384] on html "[PERSON_NAME] L'Osteria AT Home News Audits Berichte Veranstaltungen Library Ku…" at bounding box center [644, 464] width 1288 height 928
click at [1110, 422] on div "Bearbeiten" at bounding box center [1092, 425] width 69 height 20
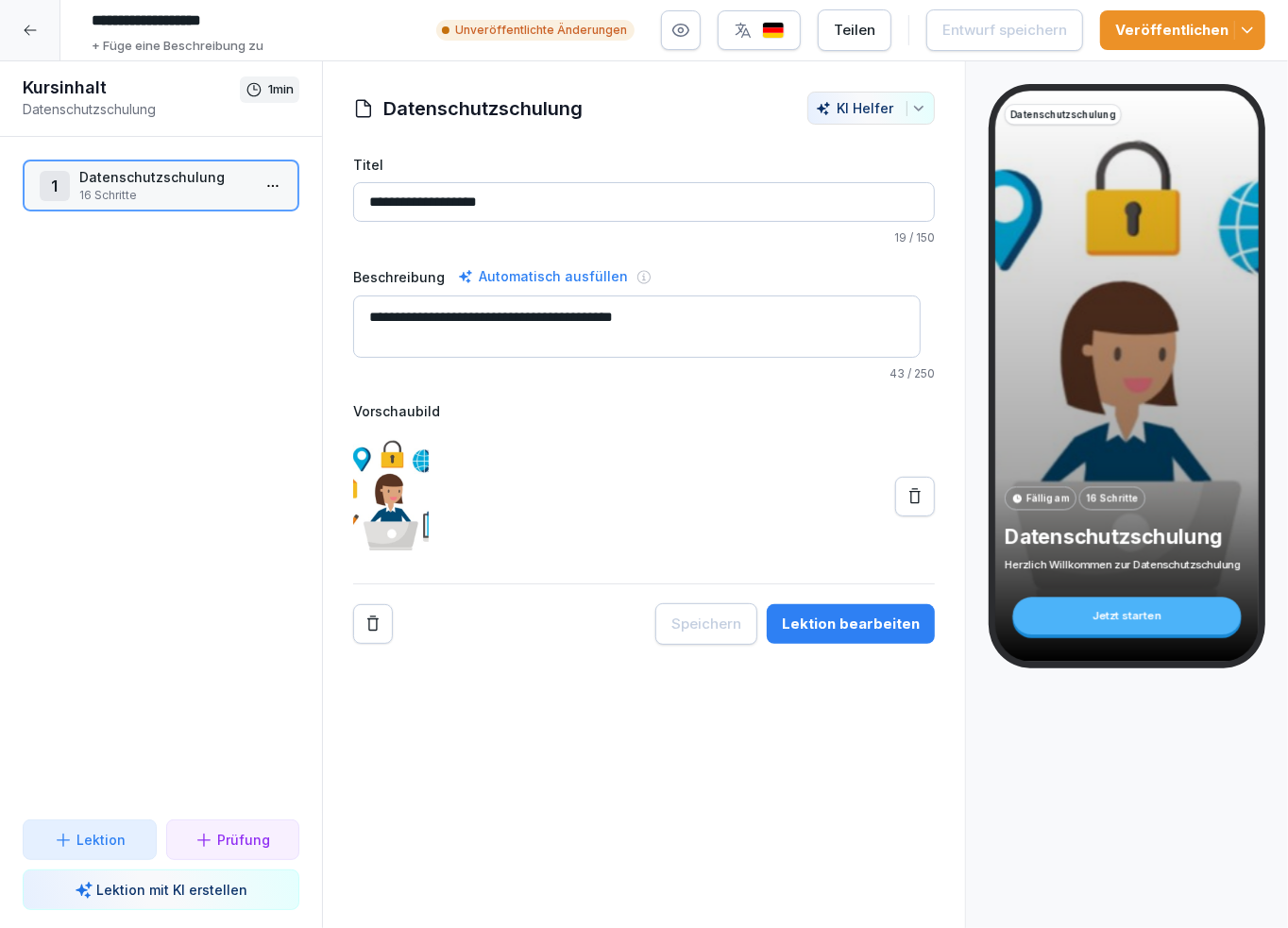
click at [583, 28] on p "Unveröffentlichte Änderungen" at bounding box center [541, 30] width 172 height 17
click at [198, 176] on p "Datenschutzschulung" at bounding box center [164, 177] width 171 height 20
click at [25, 25] on icon at bounding box center [30, 30] width 15 height 15
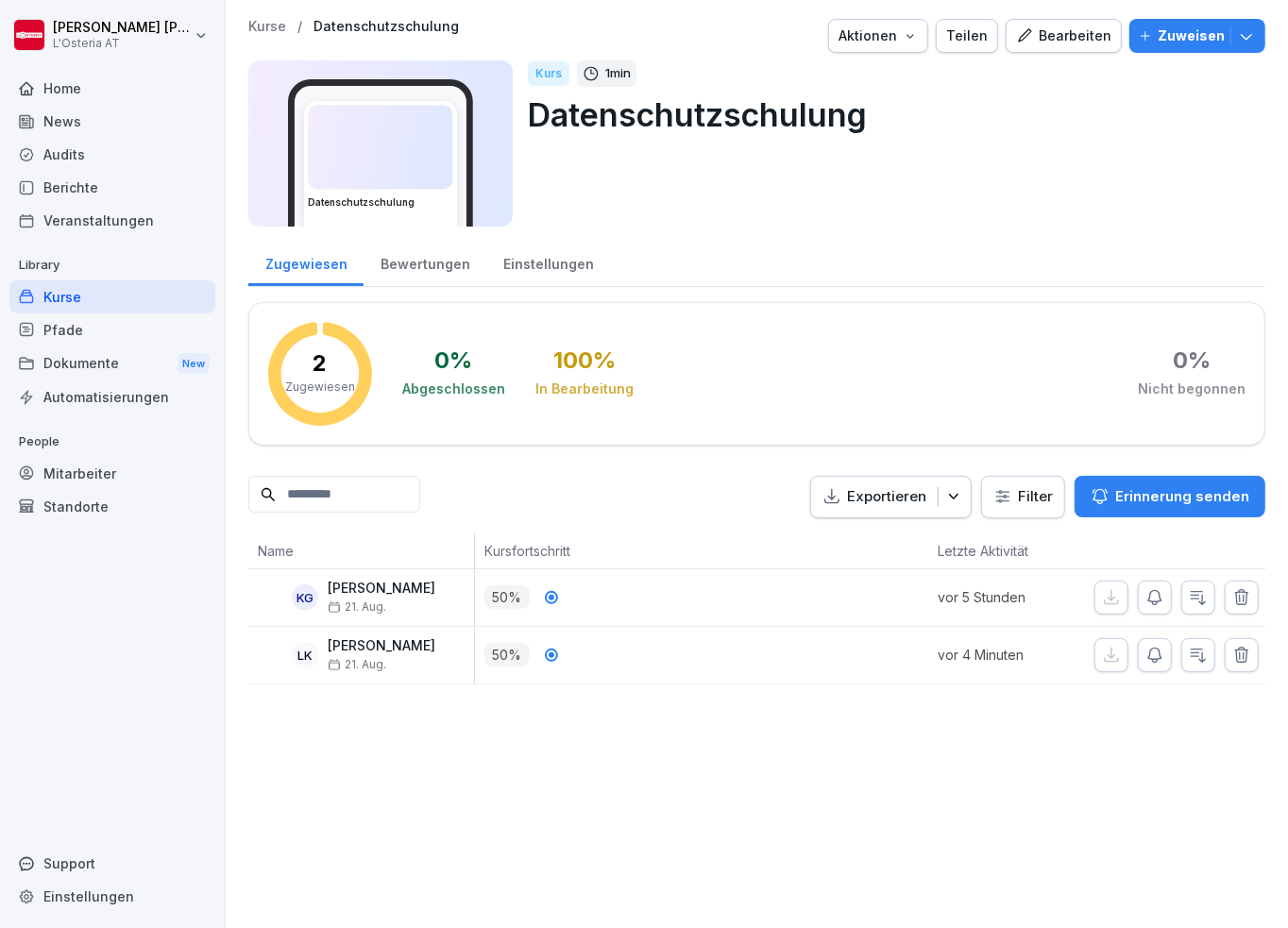
click at [373, 27] on p "Datenschutzschulung" at bounding box center [386, 27] width 145 height 16
click at [910, 34] on icon "button" at bounding box center [910, 36] width 15 height 15
click at [1041, 31] on div "Bearbeiten" at bounding box center [1063, 36] width 96 height 21
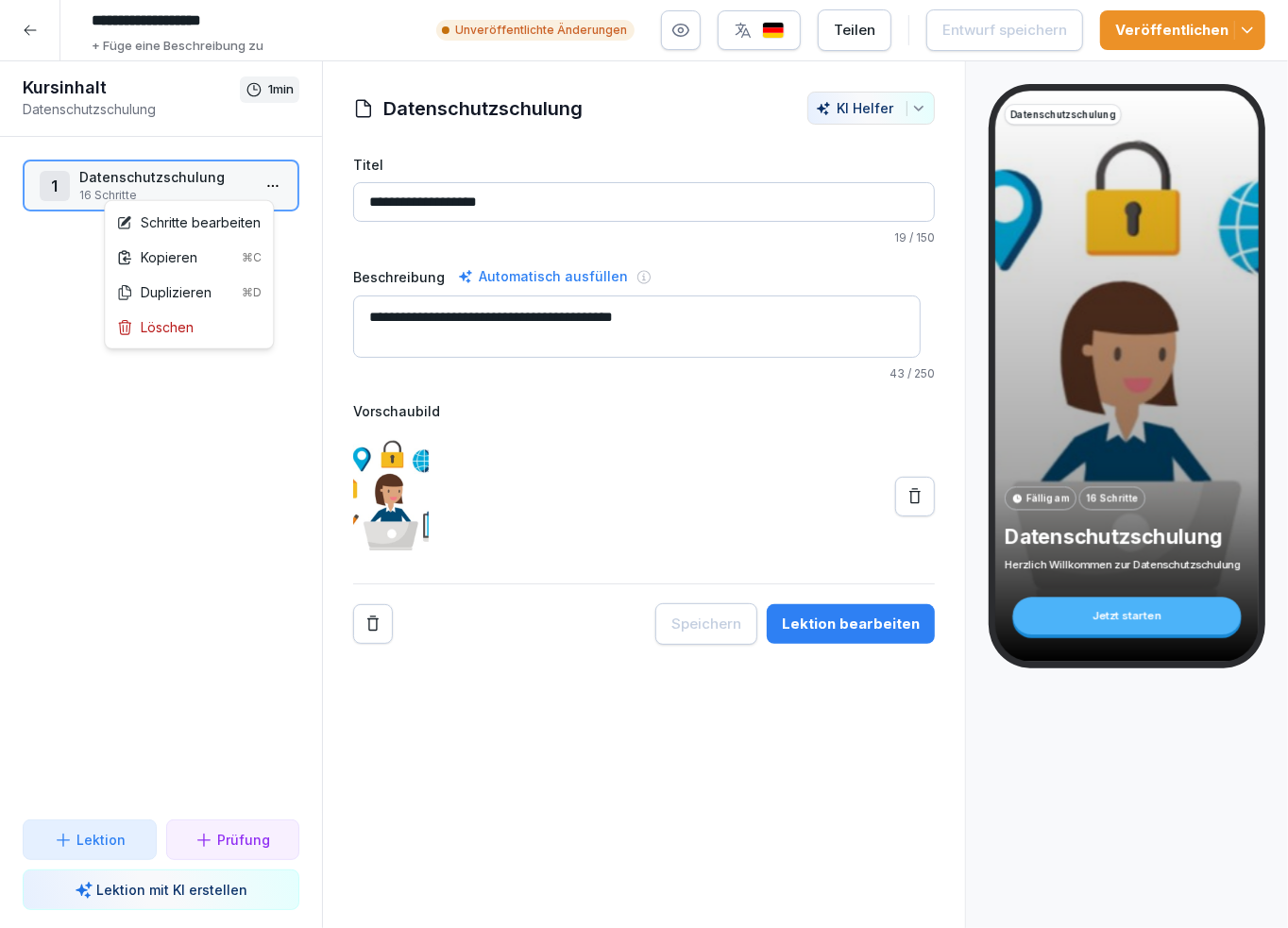
click at [266, 184] on html "**********" at bounding box center [644, 464] width 1288 height 928
click at [244, 212] on div "Schritte bearbeiten" at bounding box center [189, 222] width 144 height 20
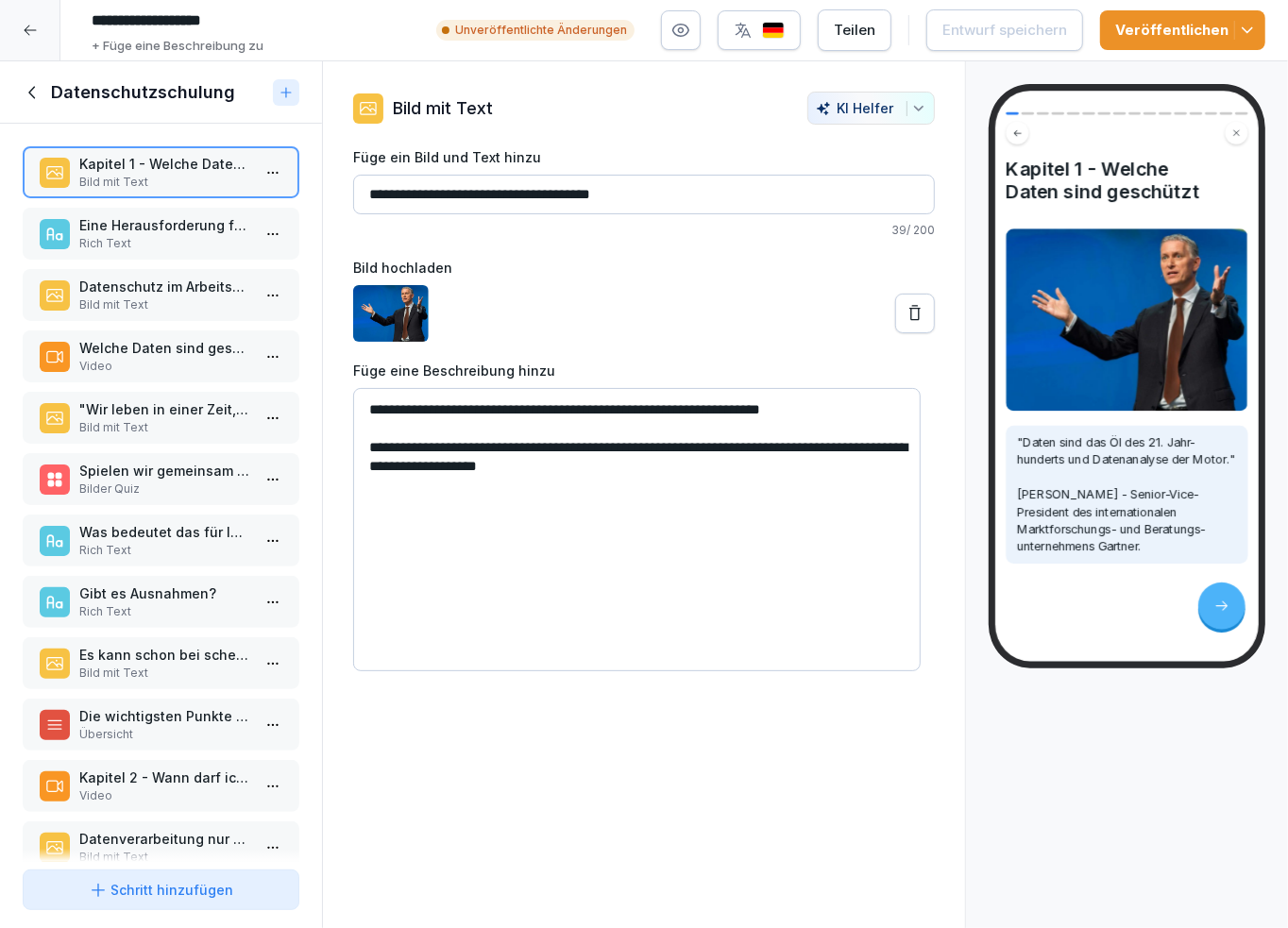
click at [164, 44] on p "+ Füge eine Beschreibung zu" at bounding box center [178, 45] width 172 height 19
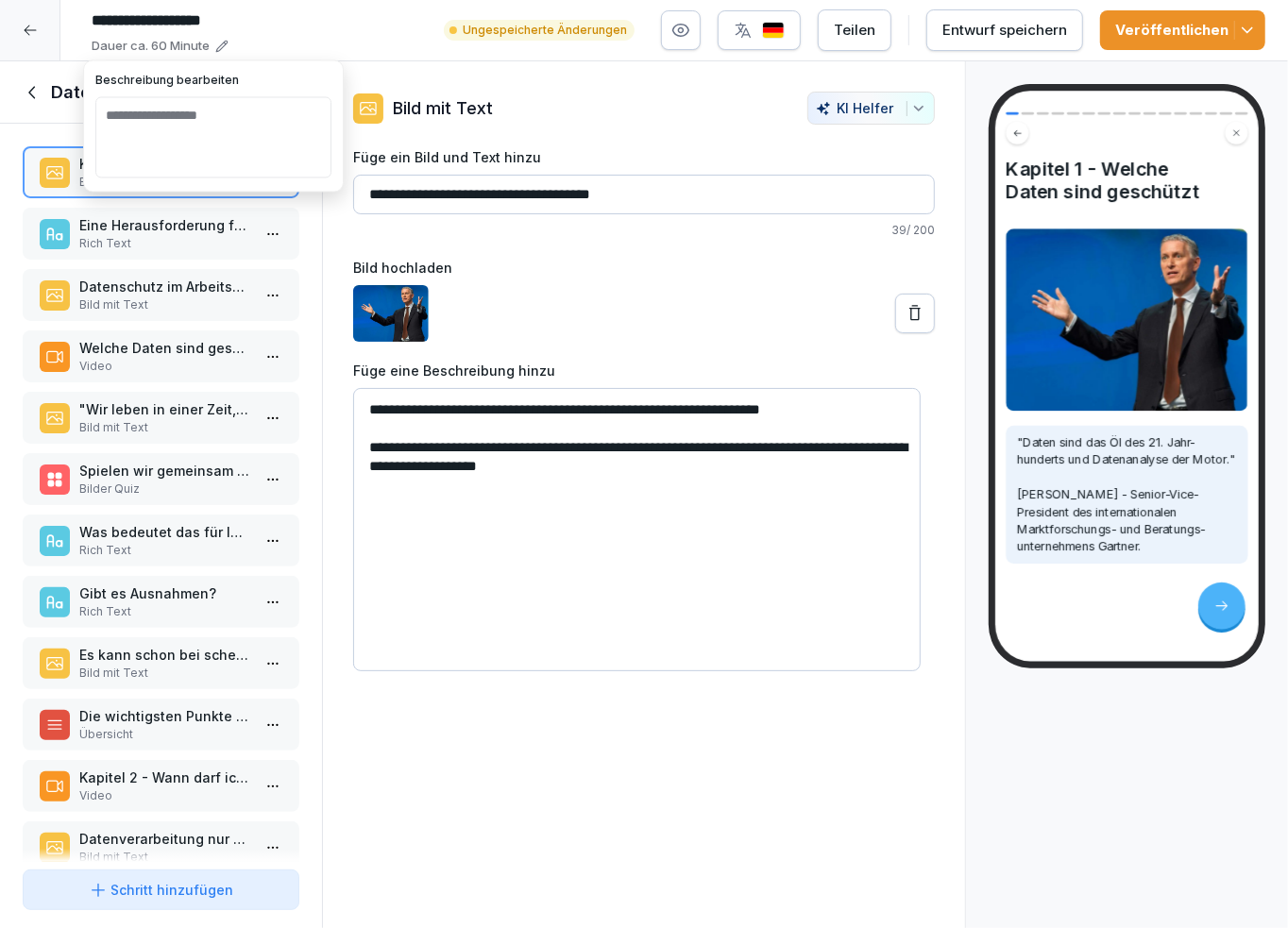
type textarea "**********"
click at [556, 681] on div "**********" at bounding box center [644, 495] width 644 height 868
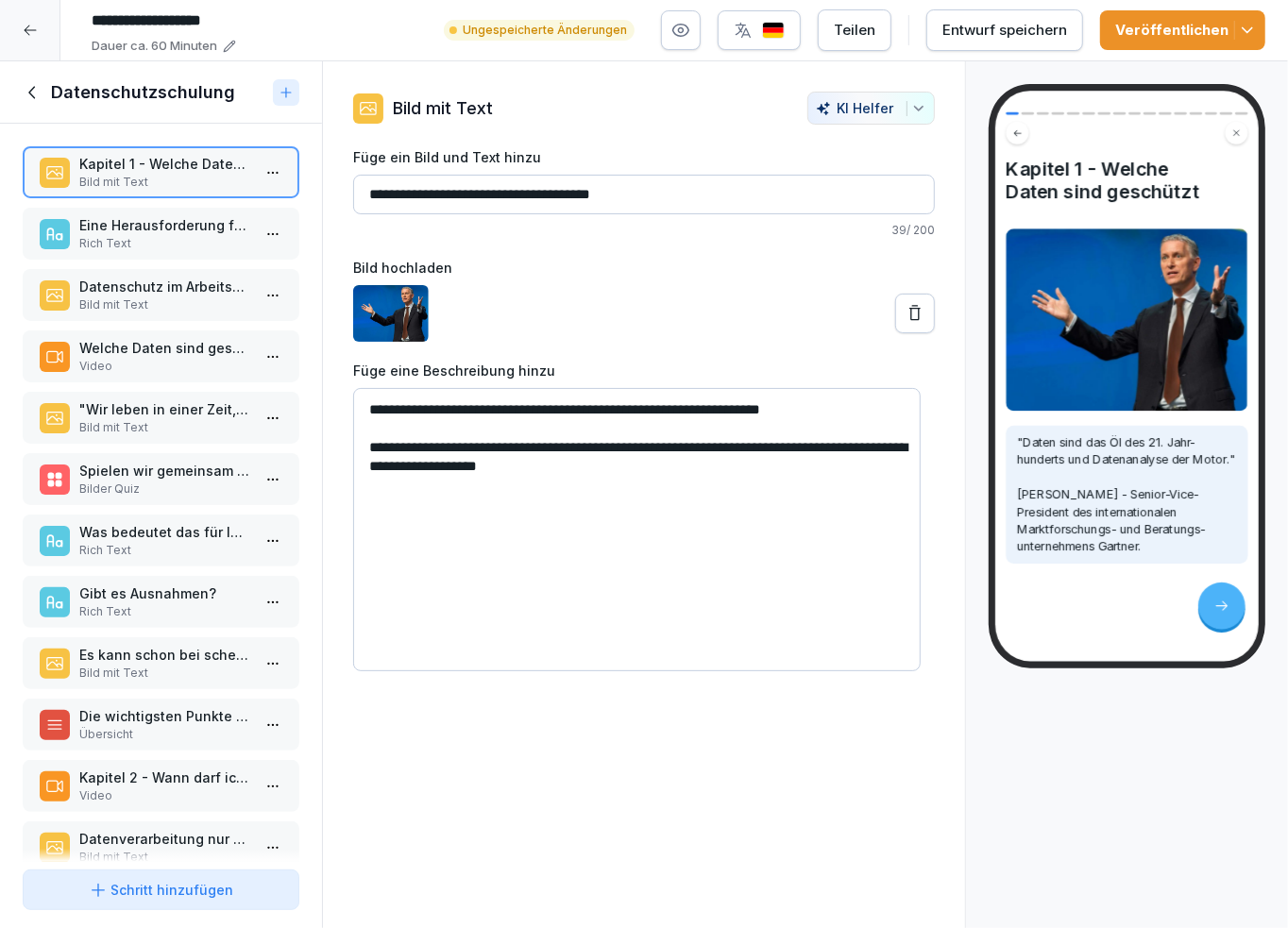
click at [153, 229] on p "Eine Herausforderung für uns alle." at bounding box center [164, 225] width 171 height 20
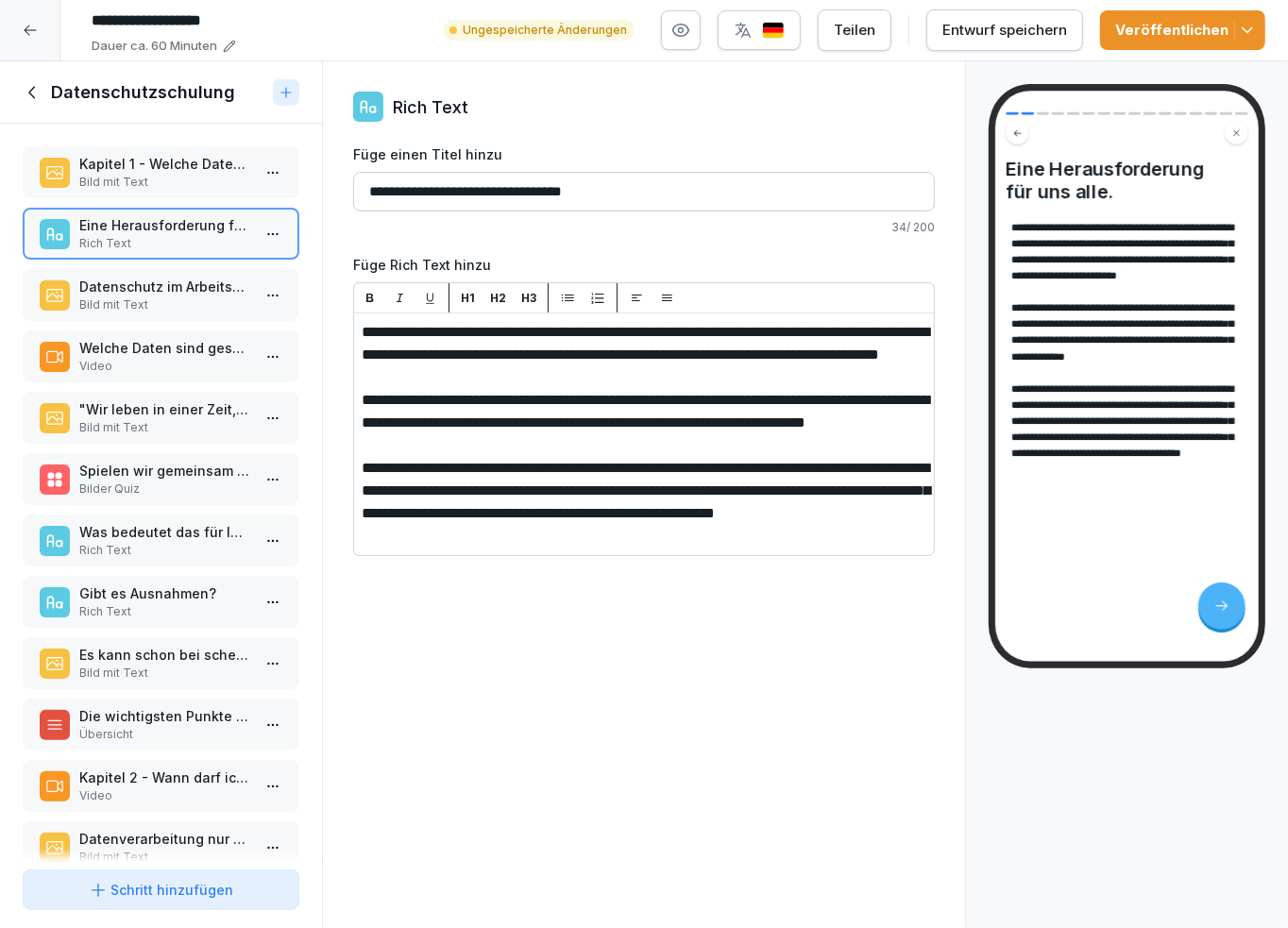
click at [144, 172] on p "Kapitel 1 - Welche Daten sind geschützt" at bounding box center [164, 164] width 171 height 20
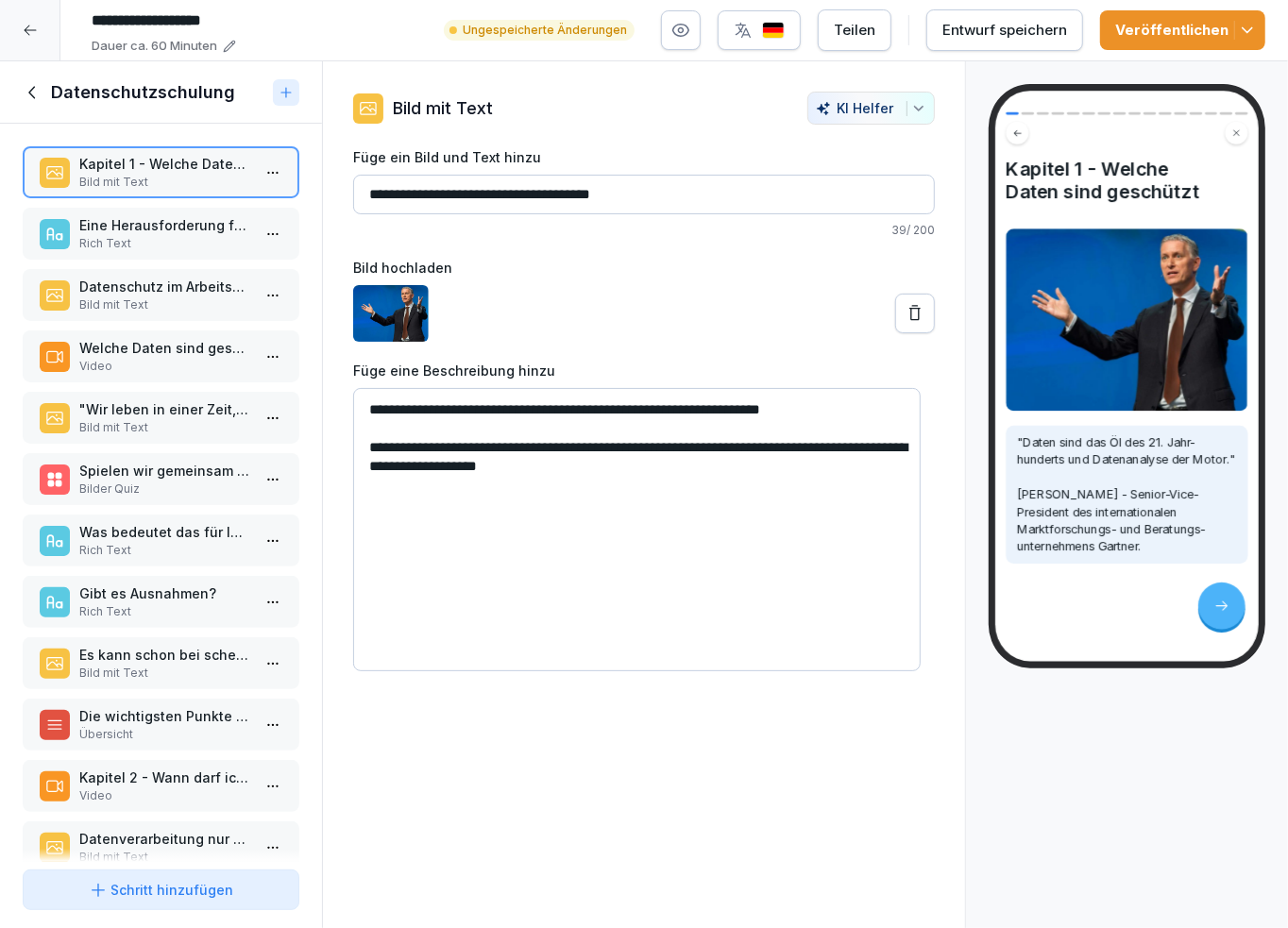
click at [151, 231] on p "Eine Herausforderung für uns alle." at bounding box center [164, 225] width 171 height 20
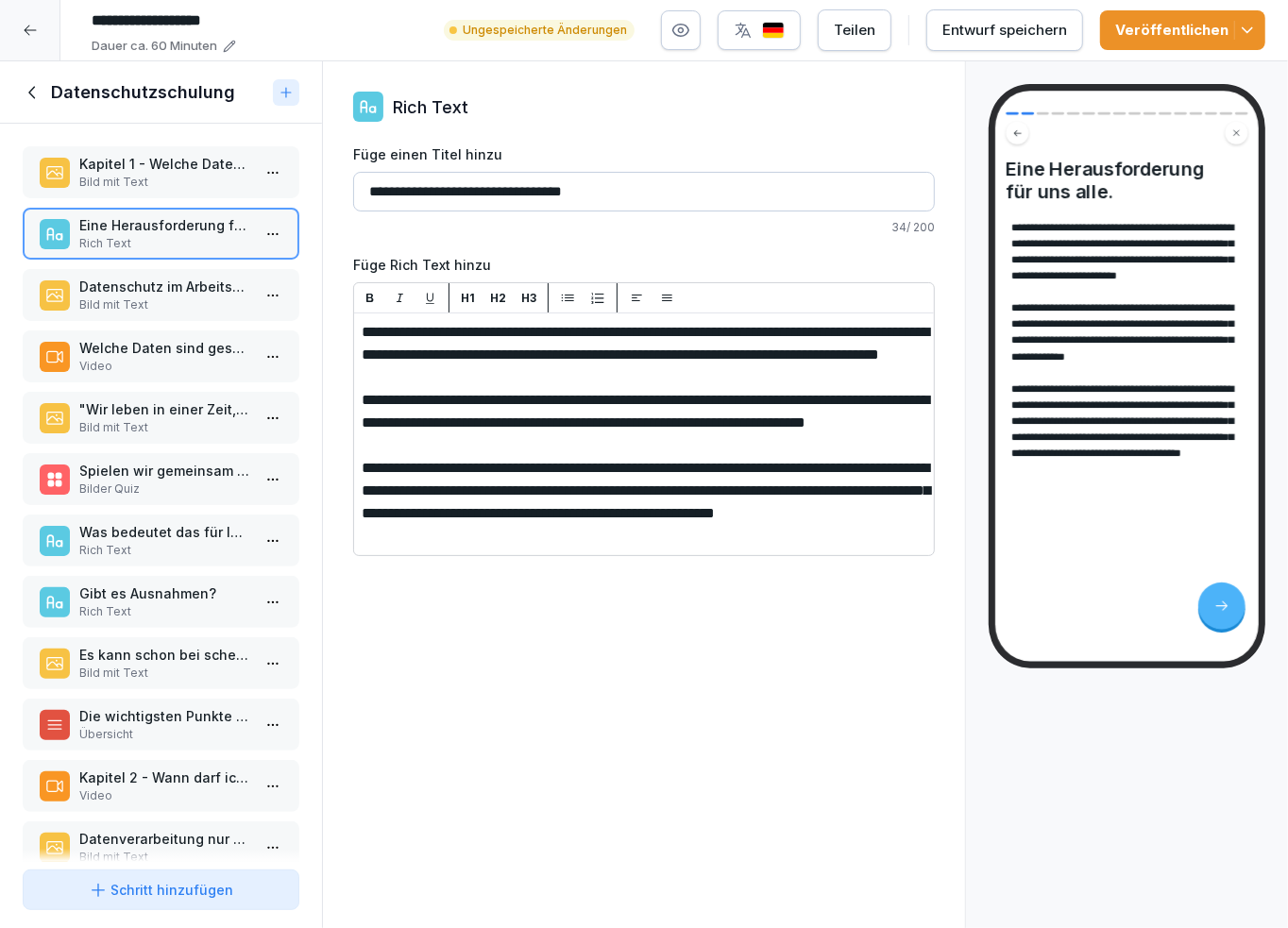
click at [152, 279] on p "Datenschutz im Arbeitsalltag" at bounding box center [164, 286] width 171 height 20
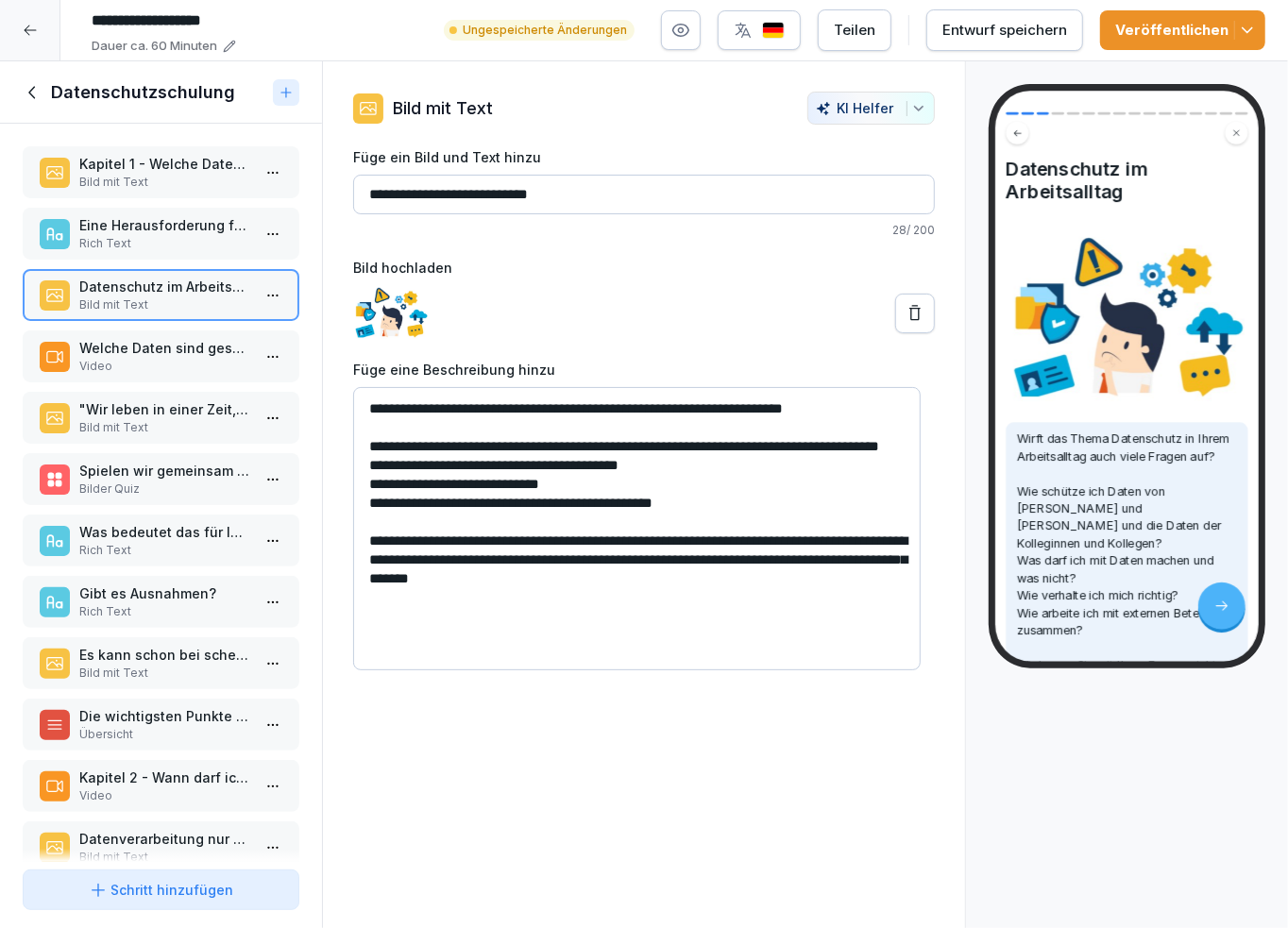
click at [165, 344] on p "Welche Daten sind geschützt?" at bounding box center [164, 348] width 171 height 20
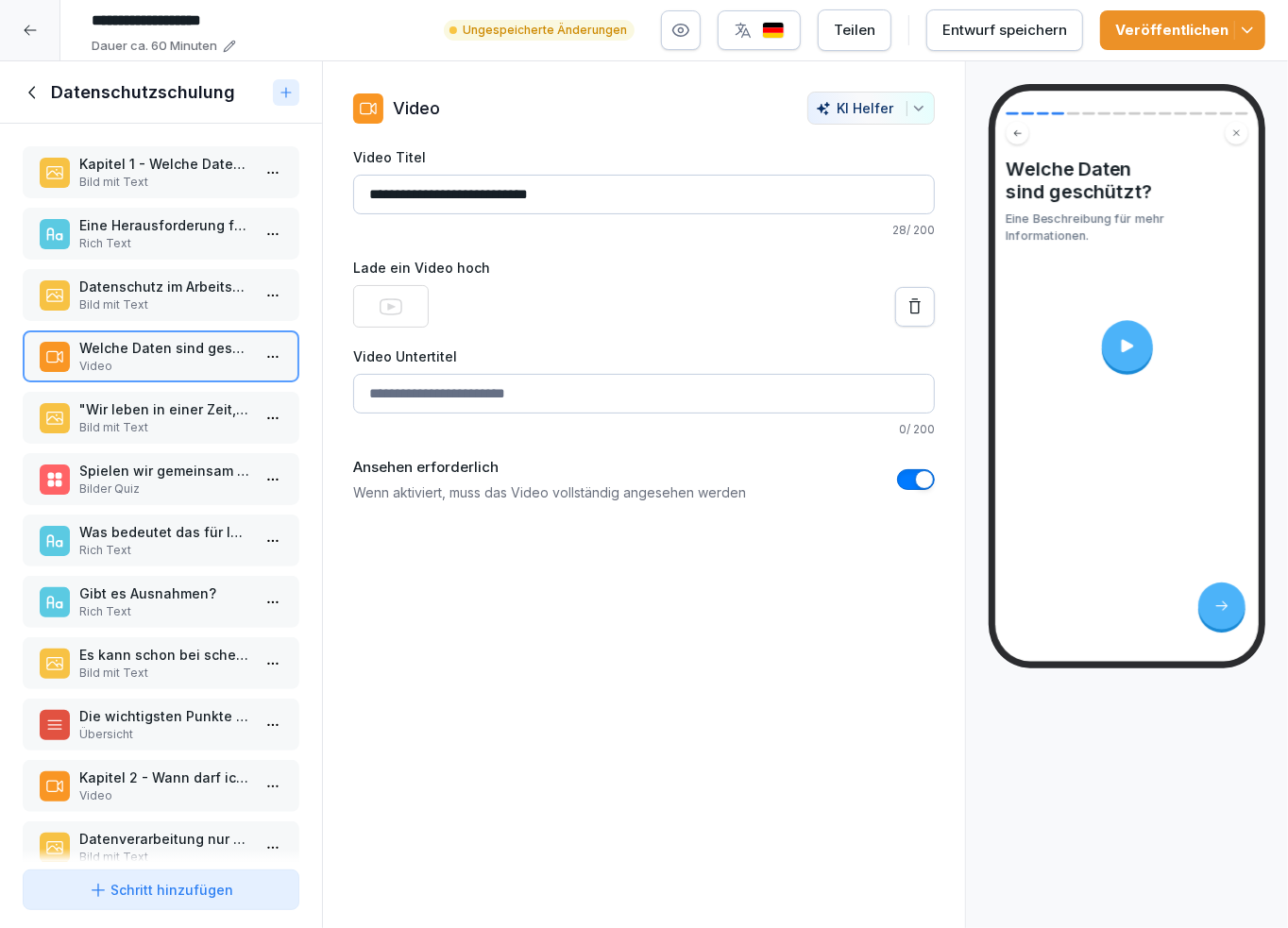
click at [154, 403] on p ""Wir leben in einer Zeit, in der wir überall unsere digitalen Spuren hinterlass…" at bounding box center [164, 410] width 171 height 20
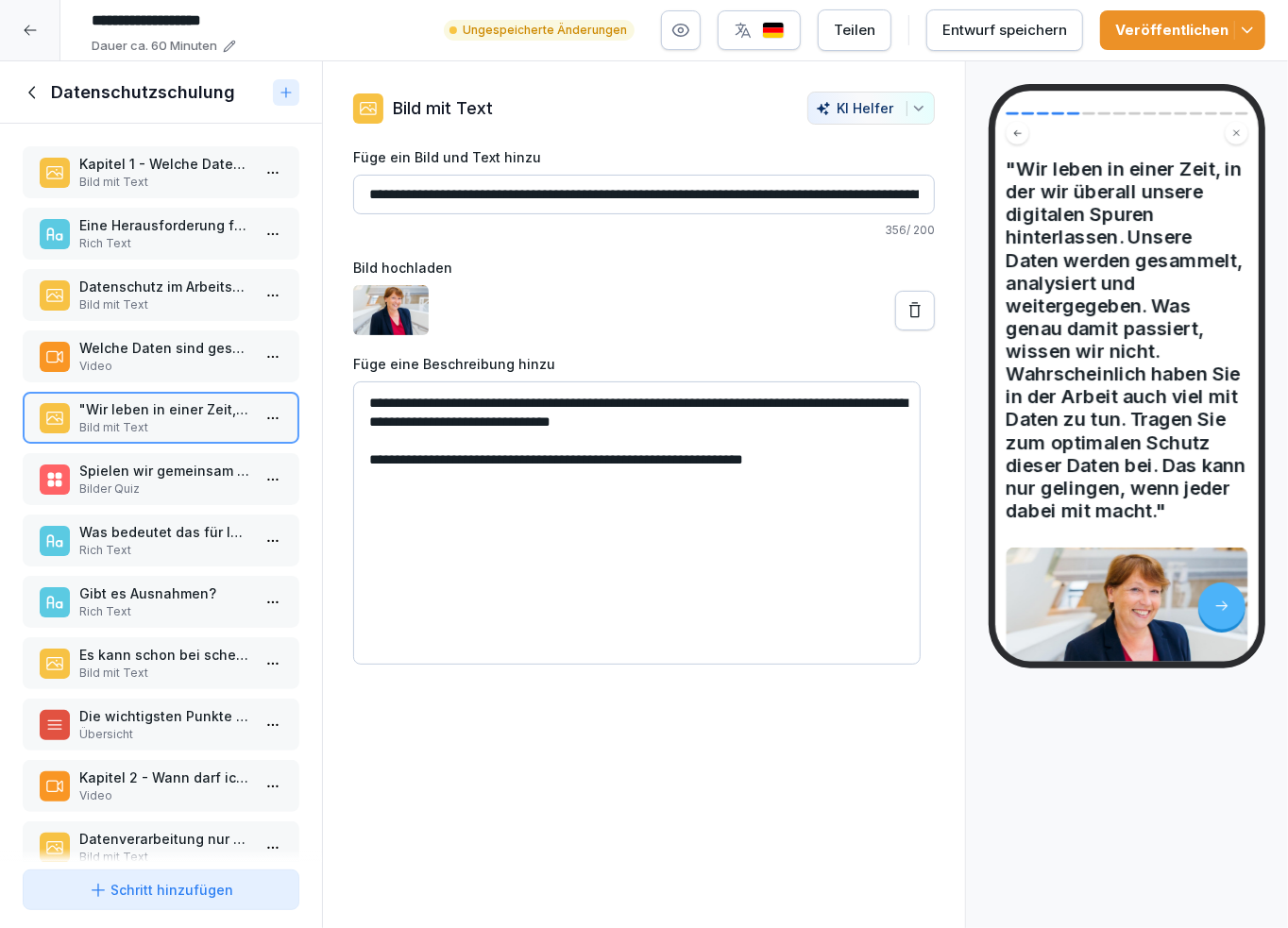
click at [155, 467] on p "Spielen wir gemeinsam eine Runde "Wer bin ich?". Zwei Oscars und zwei Golden Gl…" at bounding box center [164, 471] width 171 height 20
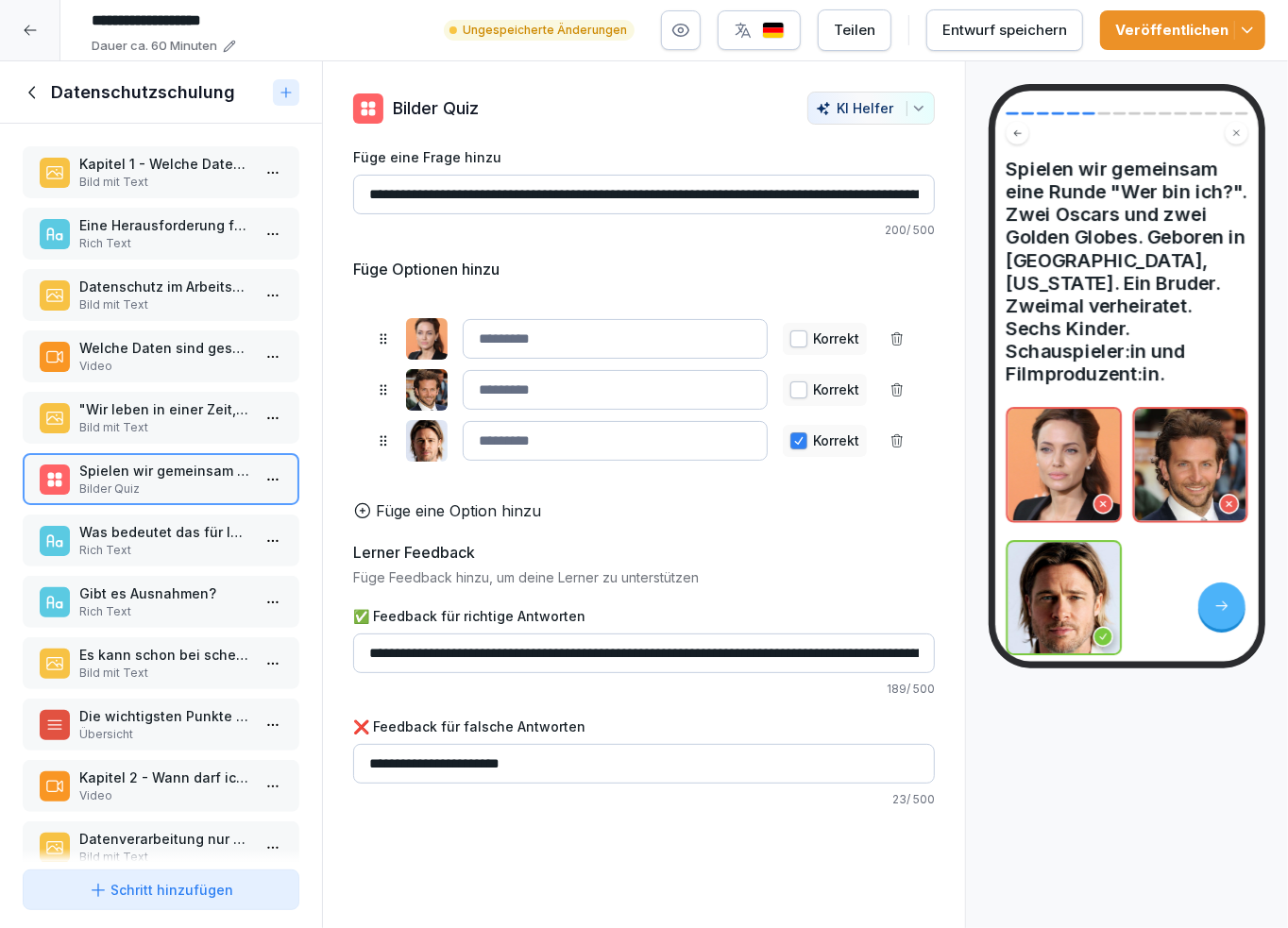
click at [162, 171] on p "Kapitel 1 - Welche Daten sind geschützt" at bounding box center [164, 164] width 171 height 20
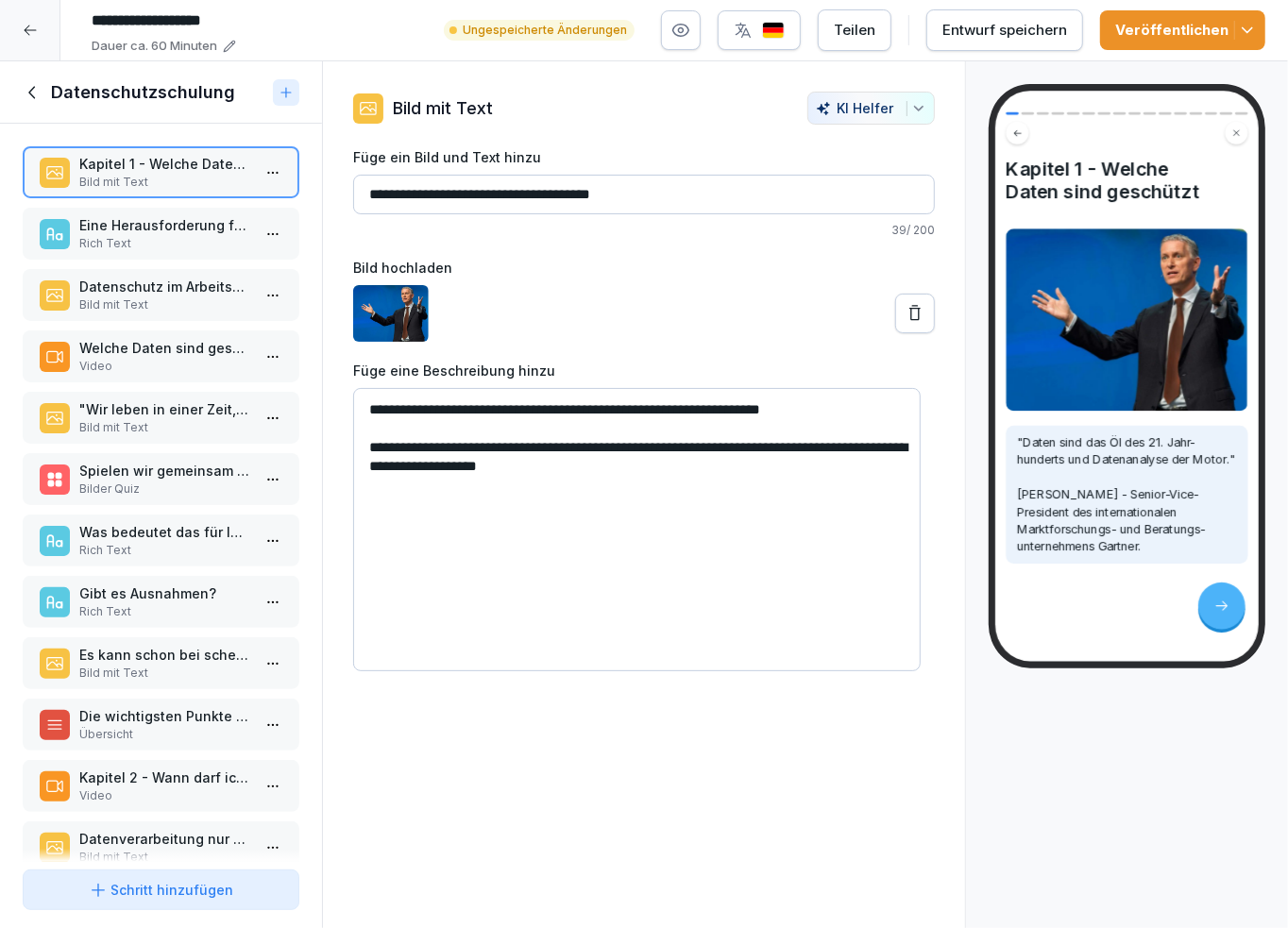
click at [984, 33] on div "Entwurf speichern" at bounding box center [1005, 30] width 124 height 21
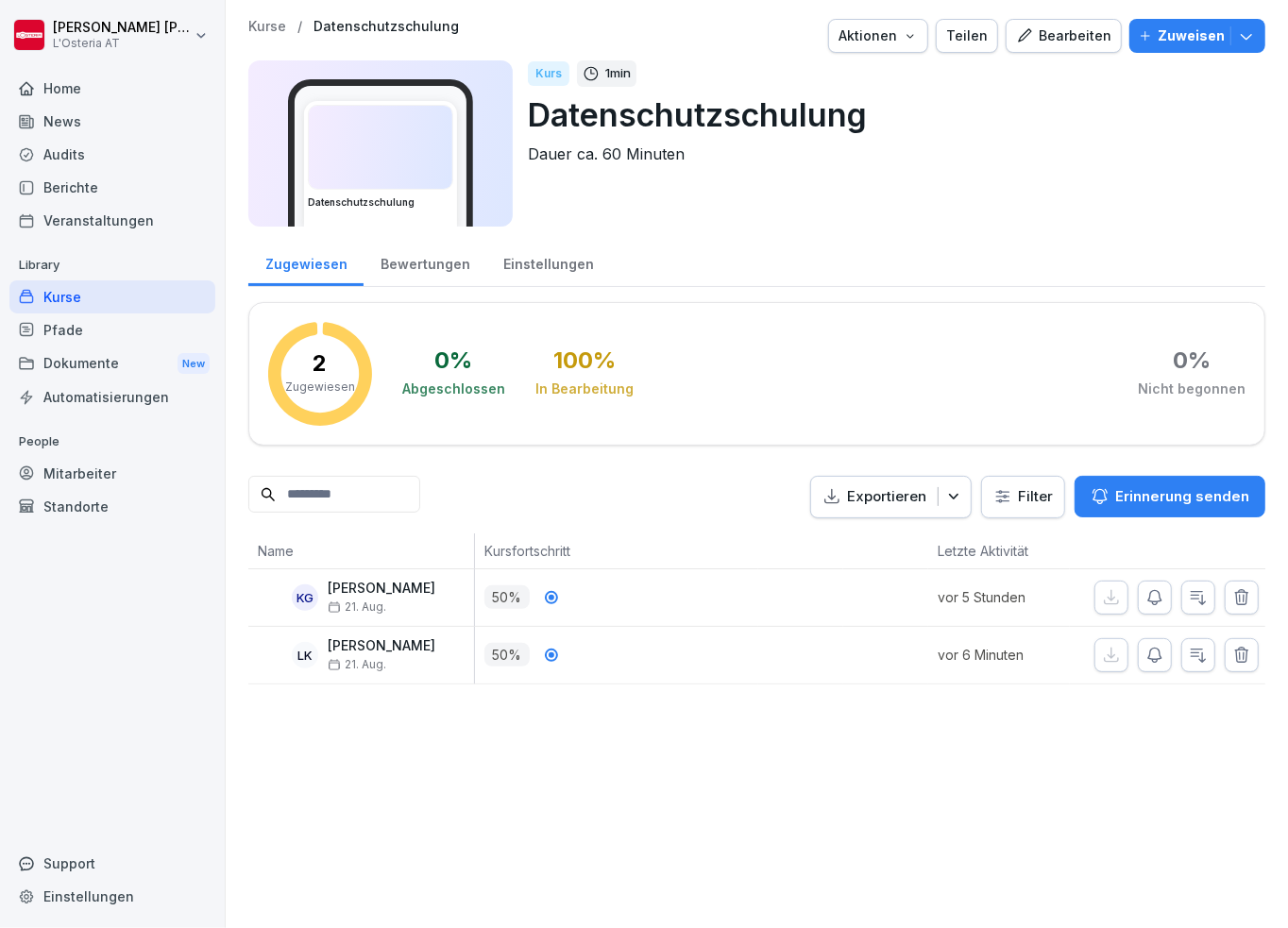
click at [599, 72] on div "1 min" at bounding box center [607, 73] width 59 height 27
click at [614, 71] on p "1 min" at bounding box center [618, 73] width 26 height 19
click at [1057, 31] on div "Bearbeiten" at bounding box center [1063, 36] width 96 height 21
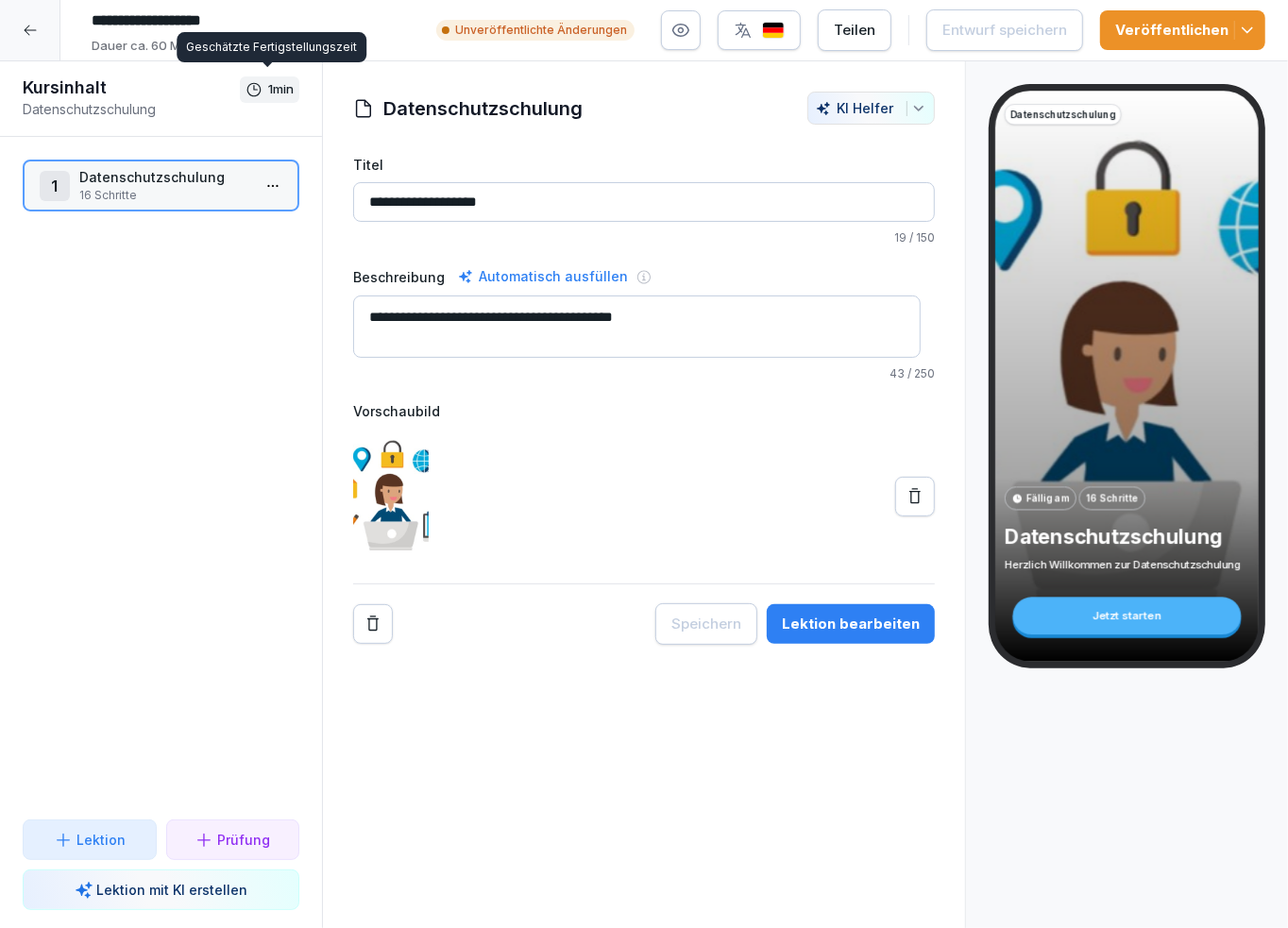
click at [268, 86] on p "1 min" at bounding box center [281, 89] width 26 height 19
click at [261, 88] on div "1 min" at bounding box center [269, 89] width 59 height 27
click at [250, 84] on icon at bounding box center [254, 89] width 17 height 17
click at [268, 83] on p "1 min" at bounding box center [281, 89] width 26 height 19
click at [283, 83] on p "1 min" at bounding box center [281, 89] width 26 height 19
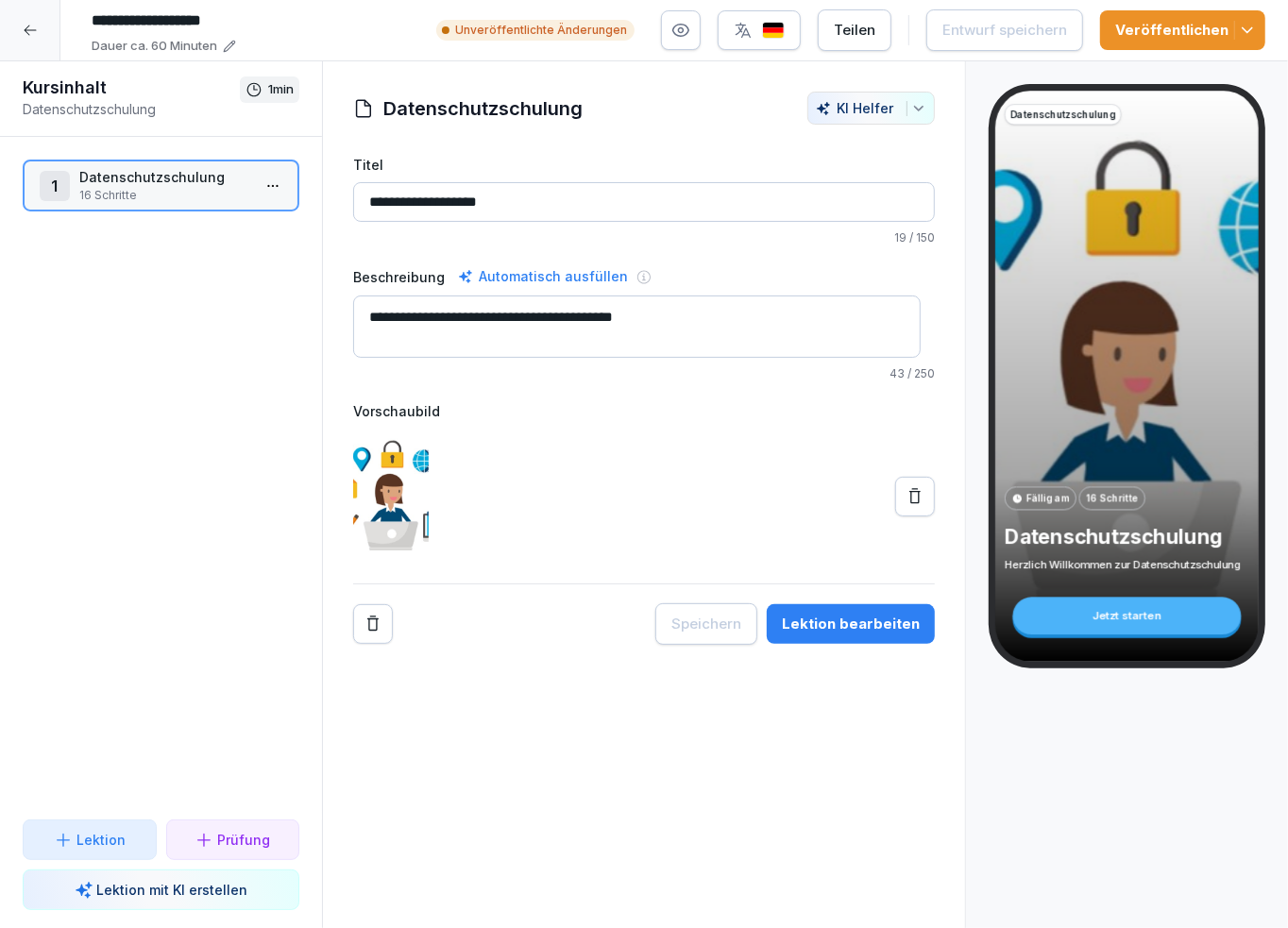
click at [273, 93] on p "1 min" at bounding box center [281, 89] width 26 height 19
click at [72, 91] on h1 "Kursinhalt" at bounding box center [131, 87] width 217 height 23
click at [81, 115] on p "Datenschutzschulung" at bounding box center [131, 109] width 217 height 20
click at [262, 92] on div "1 min" at bounding box center [269, 89] width 59 height 27
click at [288, 88] on p "1 min" at bounding box center [281, 89] width 26 height 19
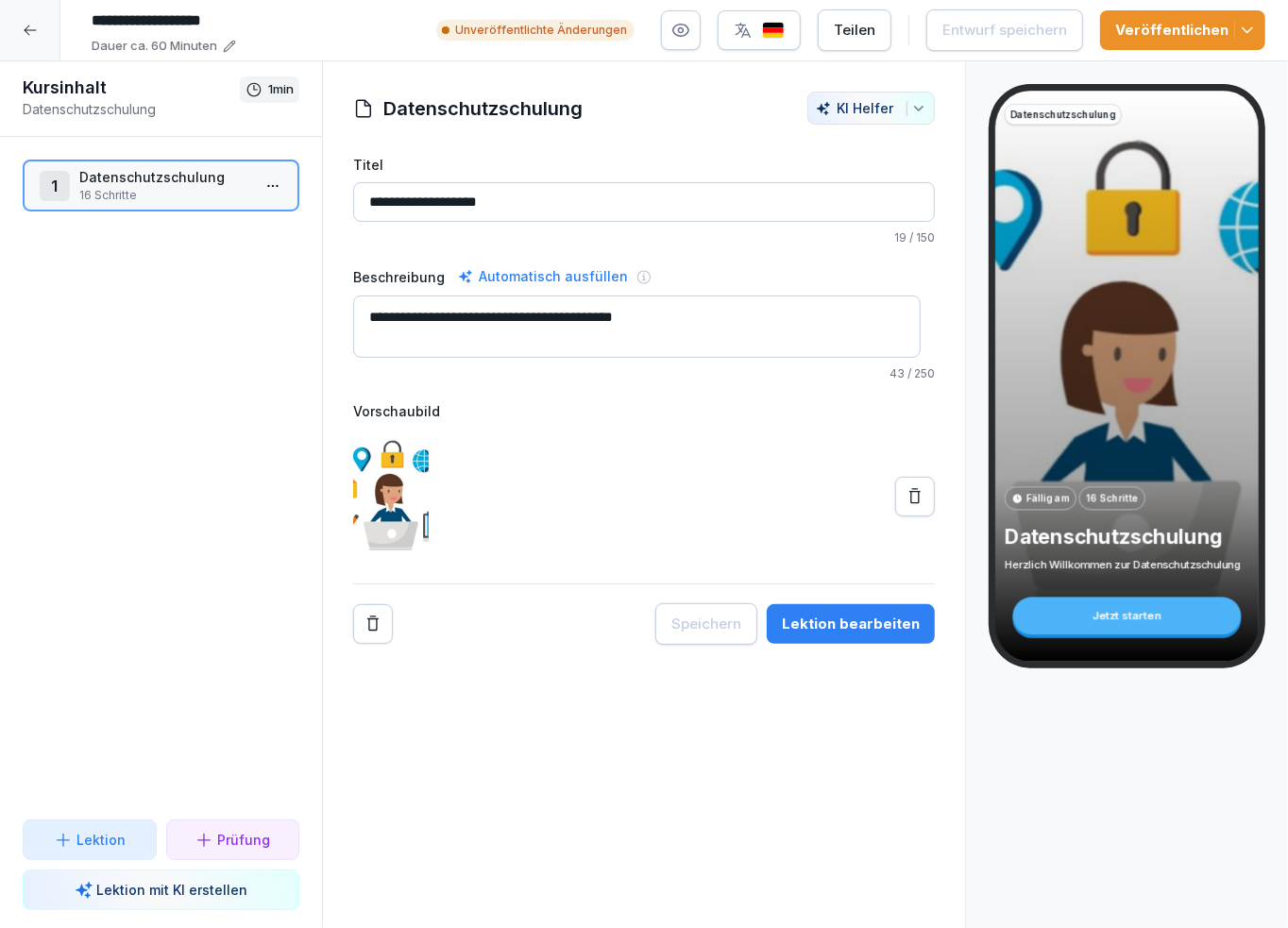
click at [246, 88] on icon at bounding box center [254, 89] width 17 height 17
click at [277, 89] on p "1 min" at bounding box center [281, 89] width 26 height 19
click at [258, 89] on icon at bounding box center [254, 89] width 17 height 17
click at [80, 99] on p "Datenschutzschulung" at bounding box center [131, 109] width 217 height 20
click at [70, 80] on h1 "Kursinhalt" at bounding box center [131, 87] width 217 height 23
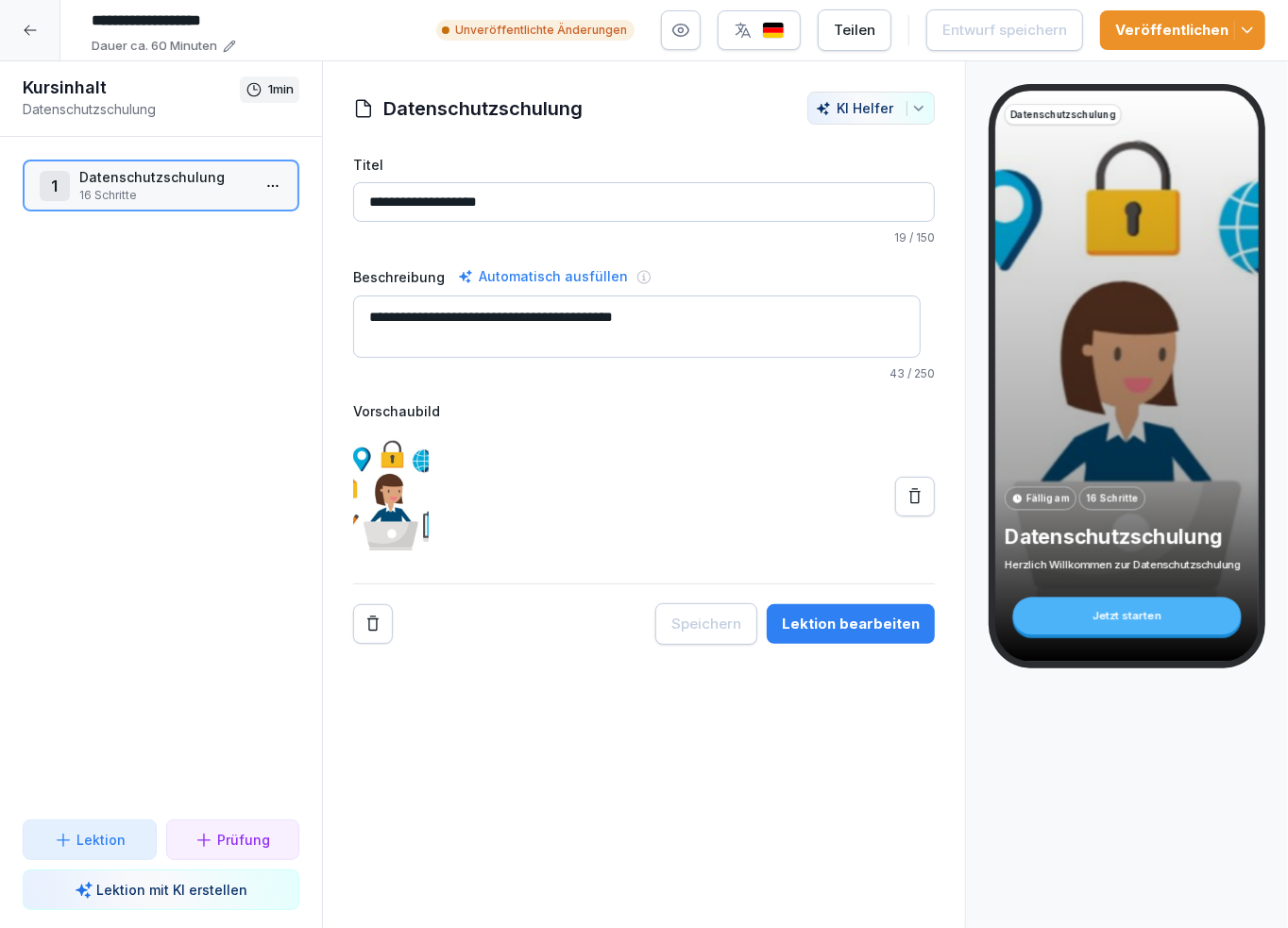
click at [69, 115] on p "Datenschutzschulung" at bounding box center [131, 109] width 217 height 20
click at [275, 88] on p "1 min" at bounding box center [281, 89] width 26 height 19
click at [32, 28] on icon at bounding box center [30, 30] width 15 height 15
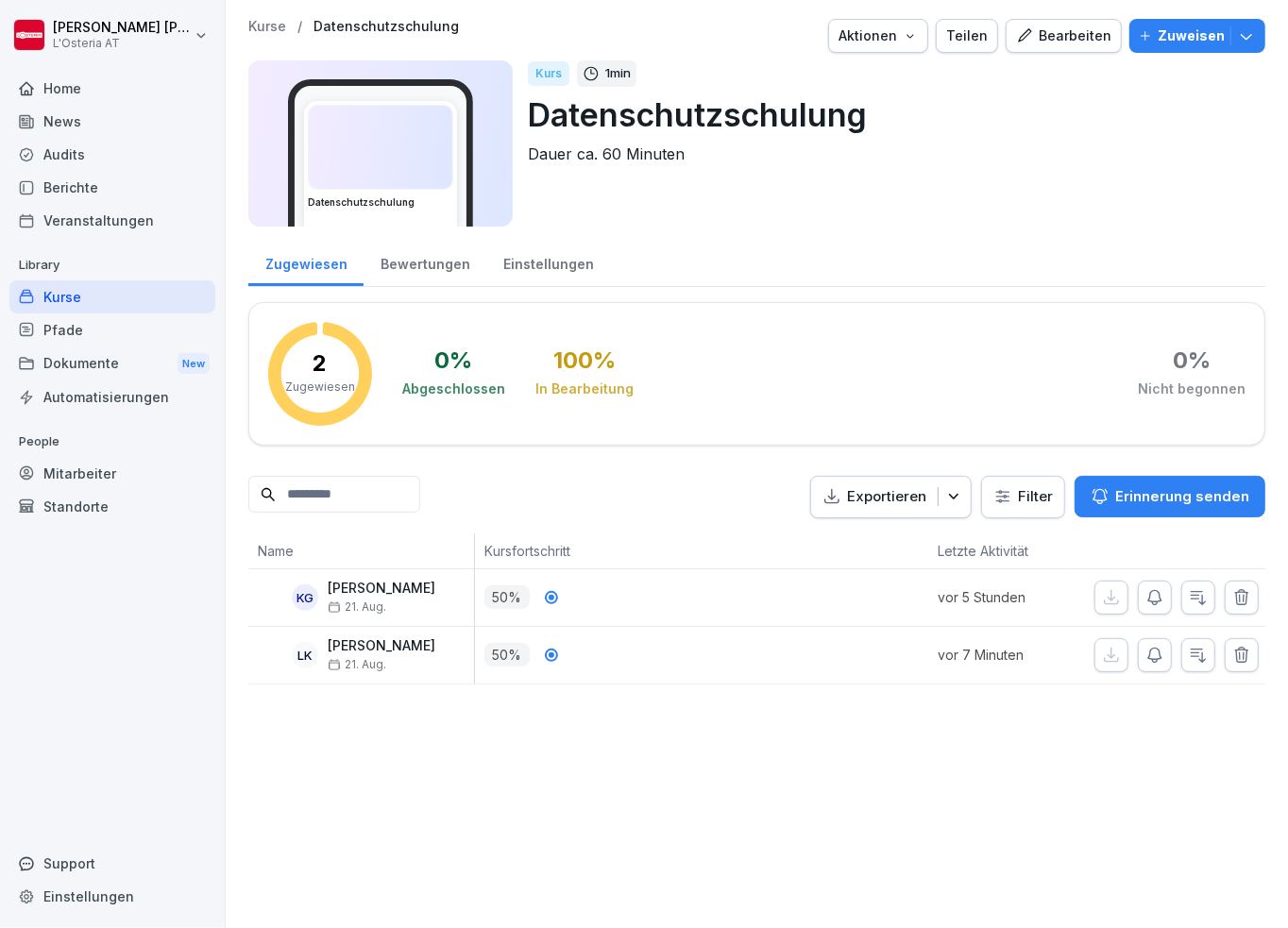
click at [907, 33] on icon "button" at bounding box center [910, 36] width 15 height 15
click at [910, 32] on icon "button" at bounding box center [910, 36] width 15 height 15
click at [614, 75] on p "1 min" at bounding box center [618, 73] width 26 height 19
drag, startPoint x: 543, startPoint y: 86, endPoint x: 547, endPoint y: 119, distance: 33.2
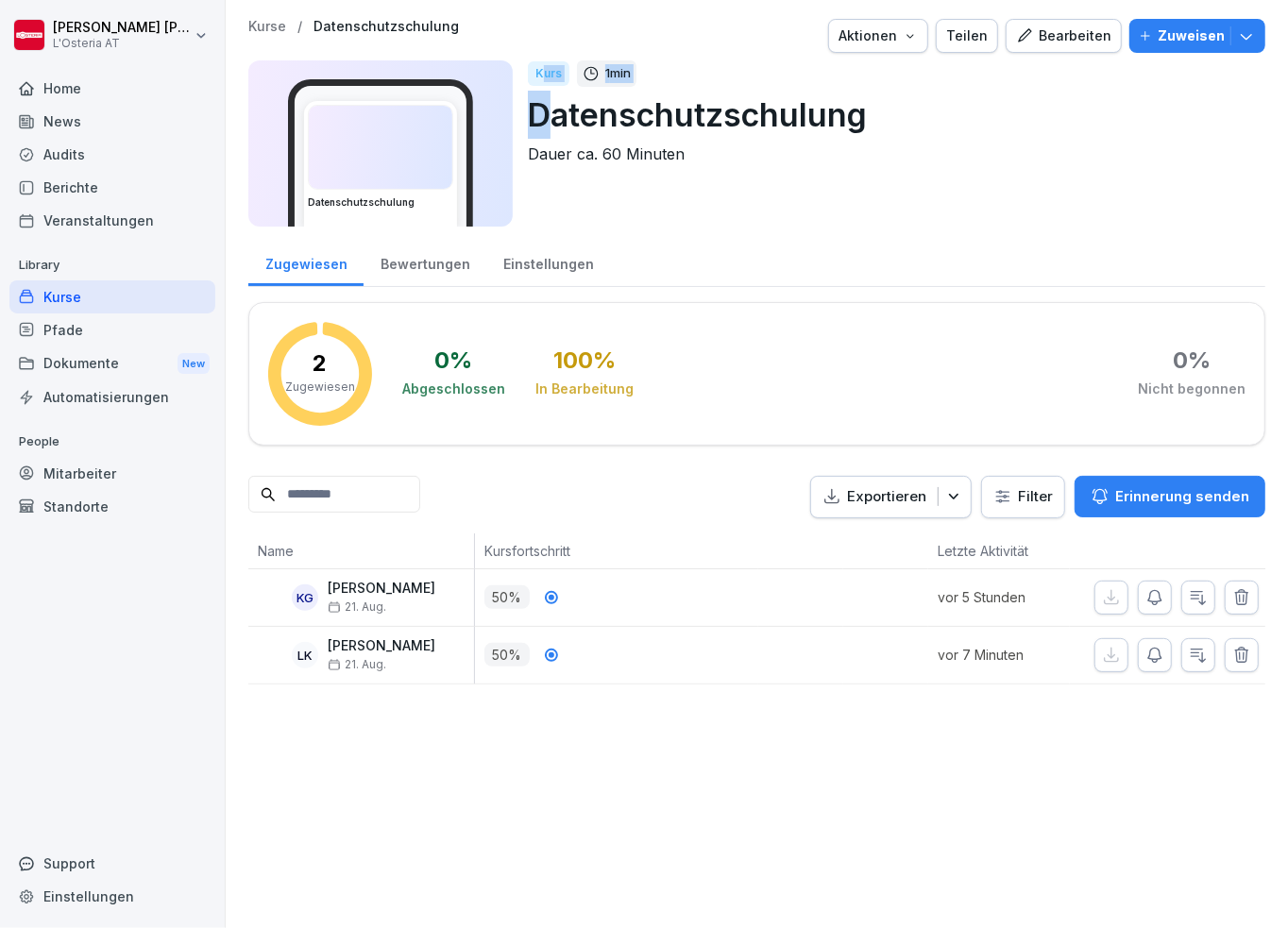
click at [546, 114] on div "Kurs 1 min Datenschutzschulung Dauer ca. 60 Minuten" at bounding box center [889, 143] width 722 height 166
click at [619, 73] on p "1 min" at bounding box center [618, 73] width 26 height 19
click at [533, 261] on div "Einstellungen" at bounding box center [548, 262] width 123 height 48
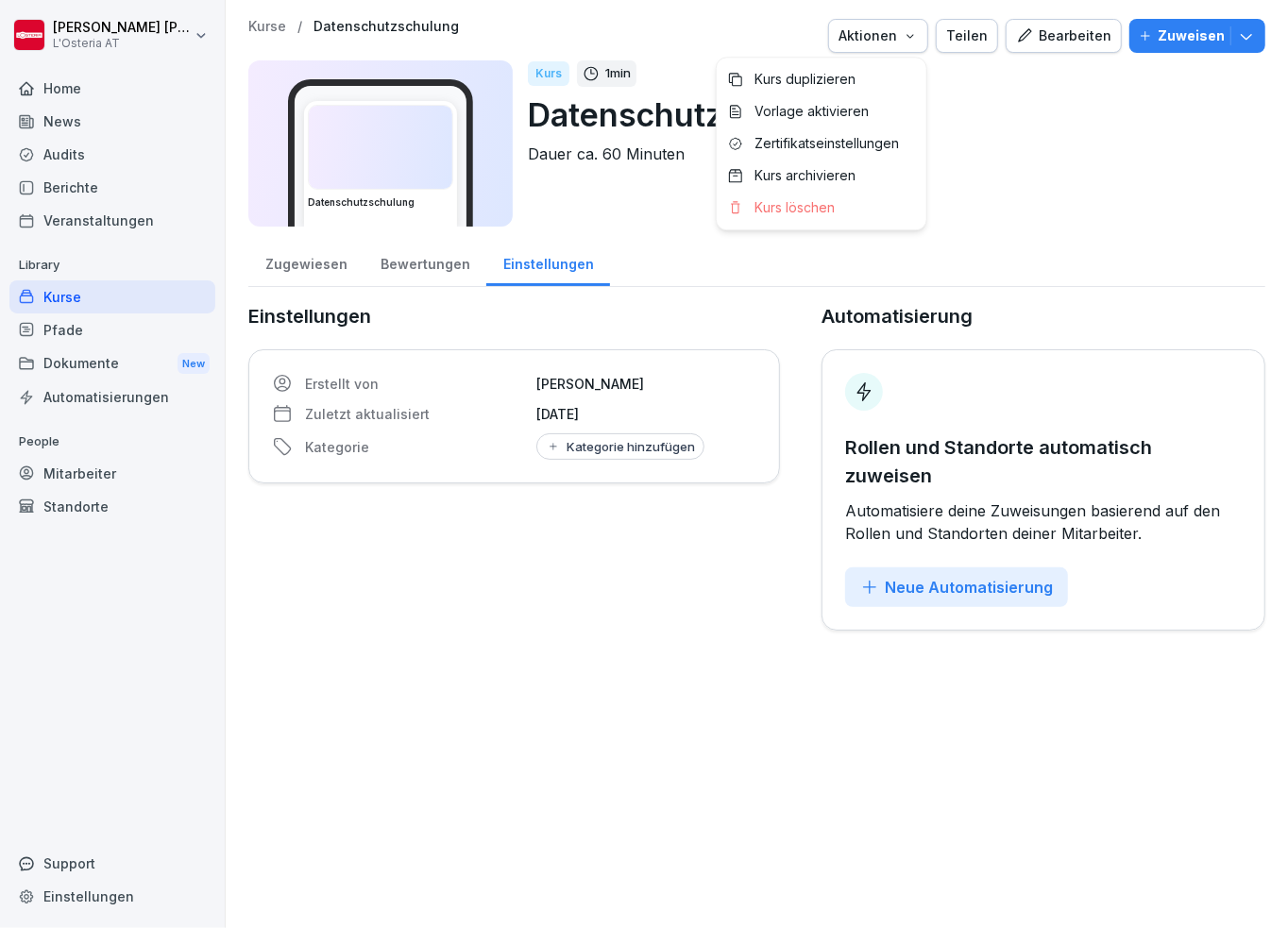
click at [892, 34] on div "Aktionen" at bounding box center [877, 36] width 79 height 21
click at [819, 76] on p "Kurs duplizieren" at bounding box center [804, 79] width 101 height 17
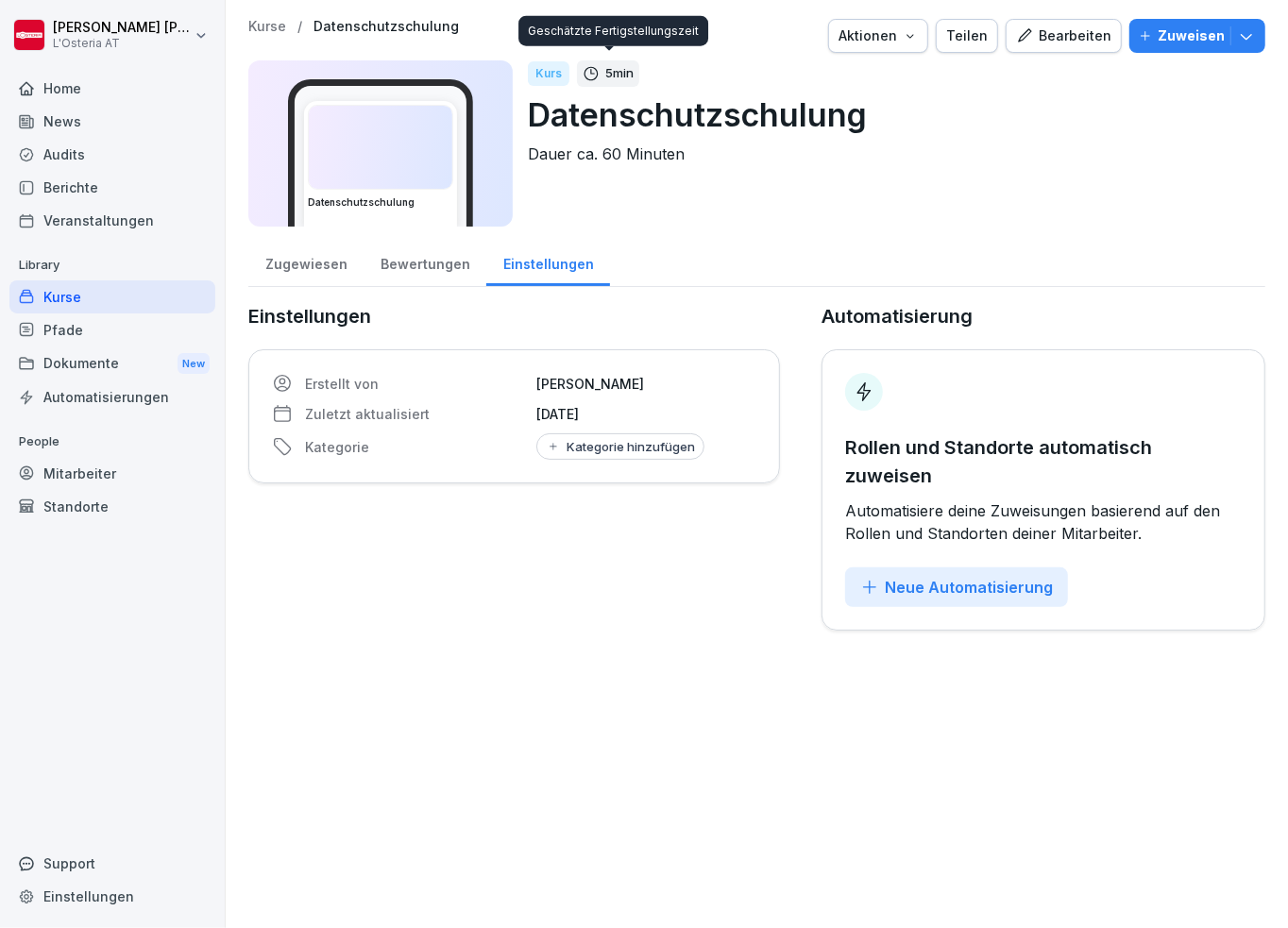
click at [599, 71] on div "5 min" at bounding box center [608, 73] width 62 height 27
click at [46, 290] on div "Kurse" at bounding box center [113, 296] width 206 height 33
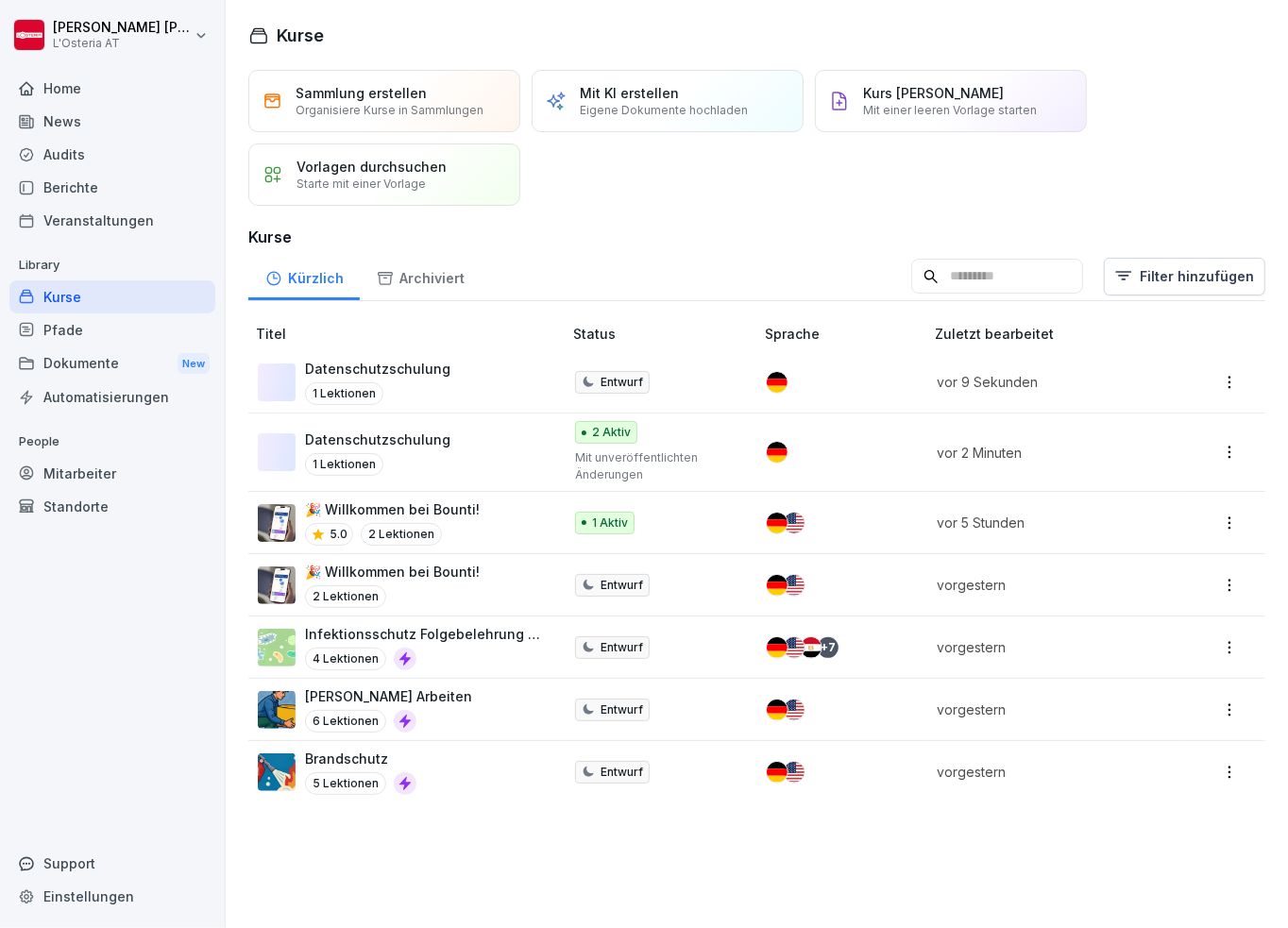
click at [410, 364] on p "Datenschutzschulung" at bounding box center [377, 369] width 145 height 20
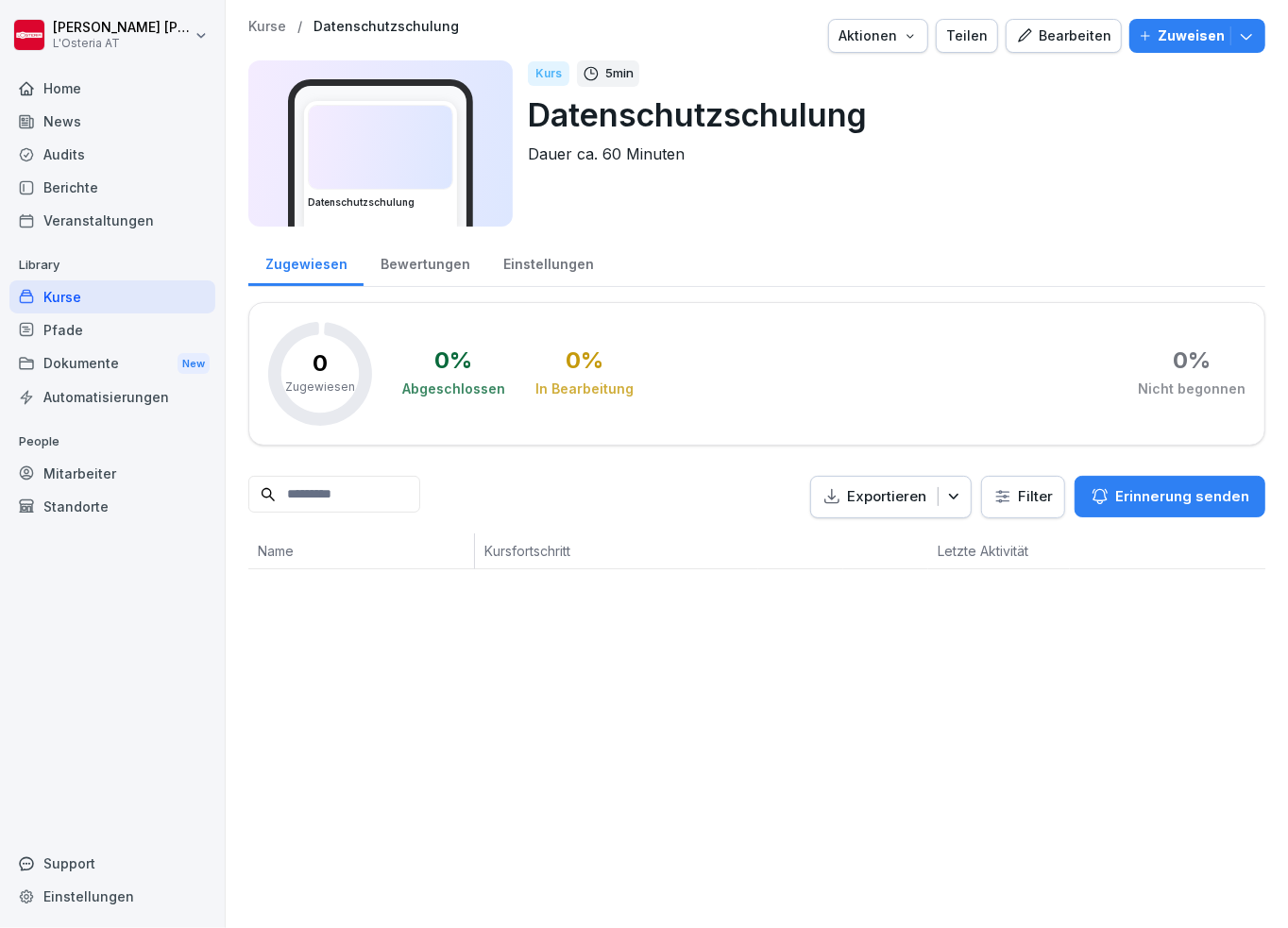
click at [79, 503] on div "Standorte" at bounding box center [113, 505] width 206 height 33
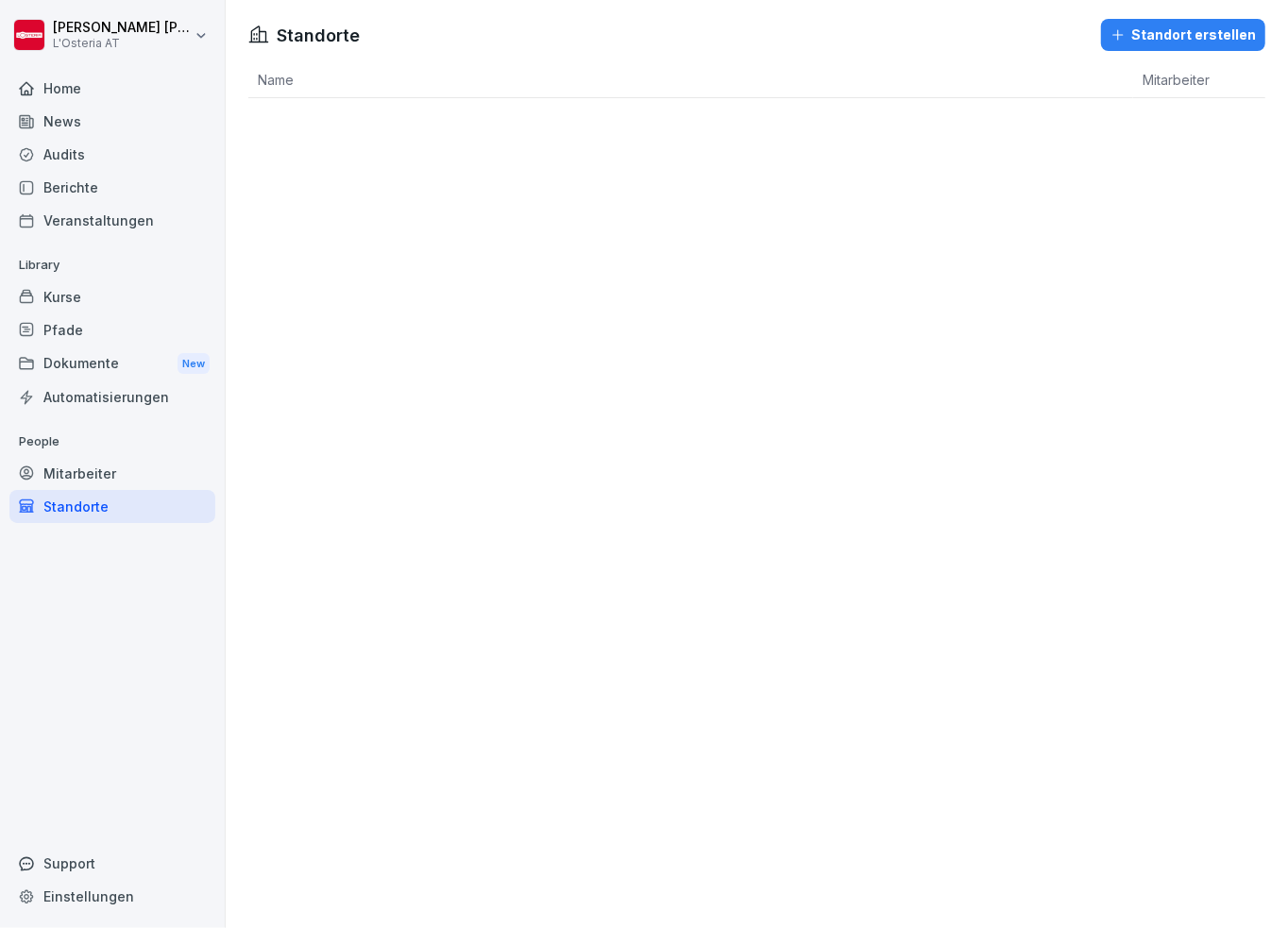
click at [82, 468] on div "Mitarbeiter" at bounding box center [113, 473] width 206 height 33
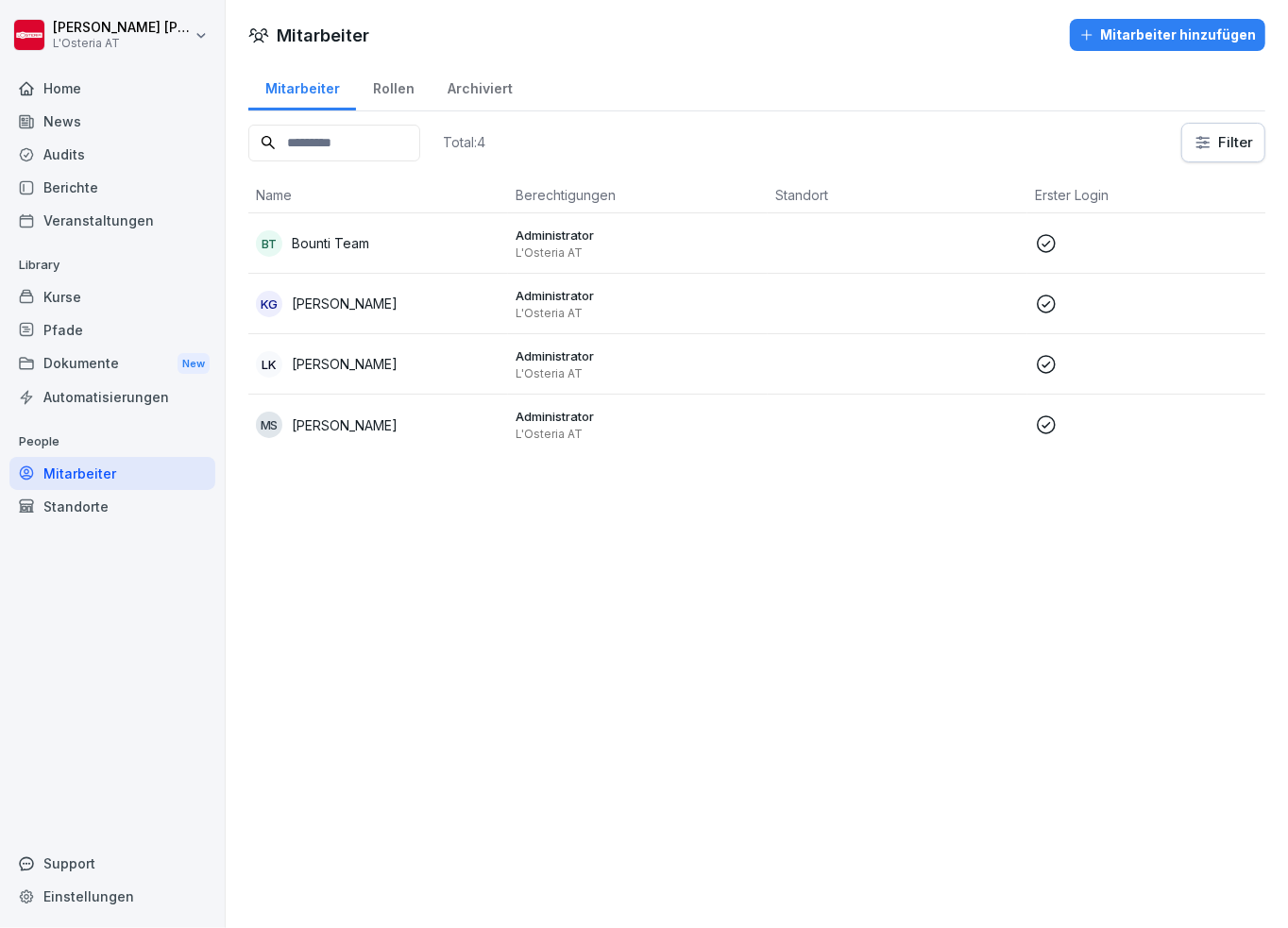
click at [76, 513] on div "Standorte" at bounding box center [113, 505] width 206 height 33
